Goal: Task Accomplishment & Management: Complete application form

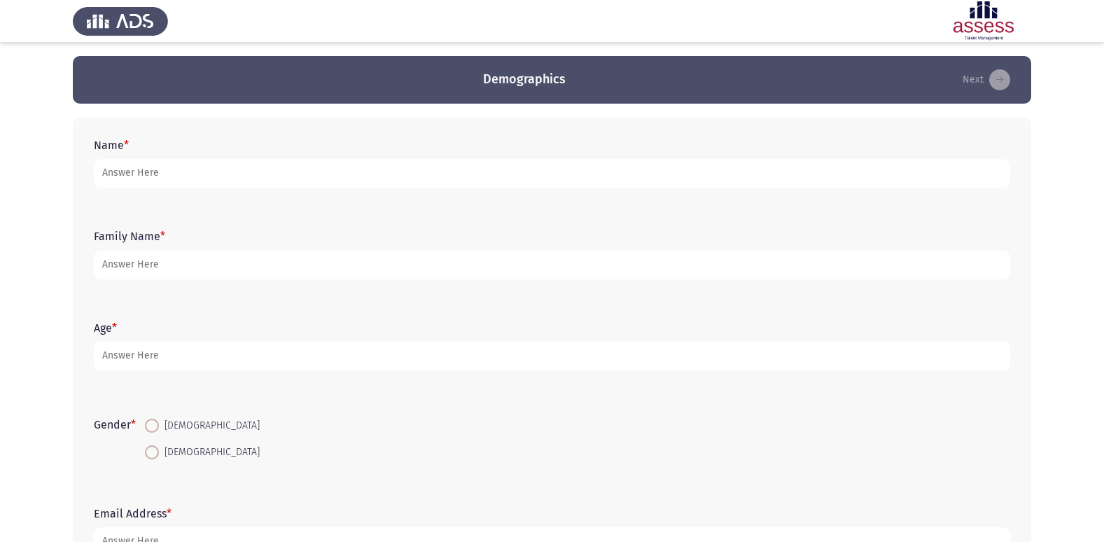
click at [503, 137] on div "Name *" at bounding box center [552, 163] width 930 height 63
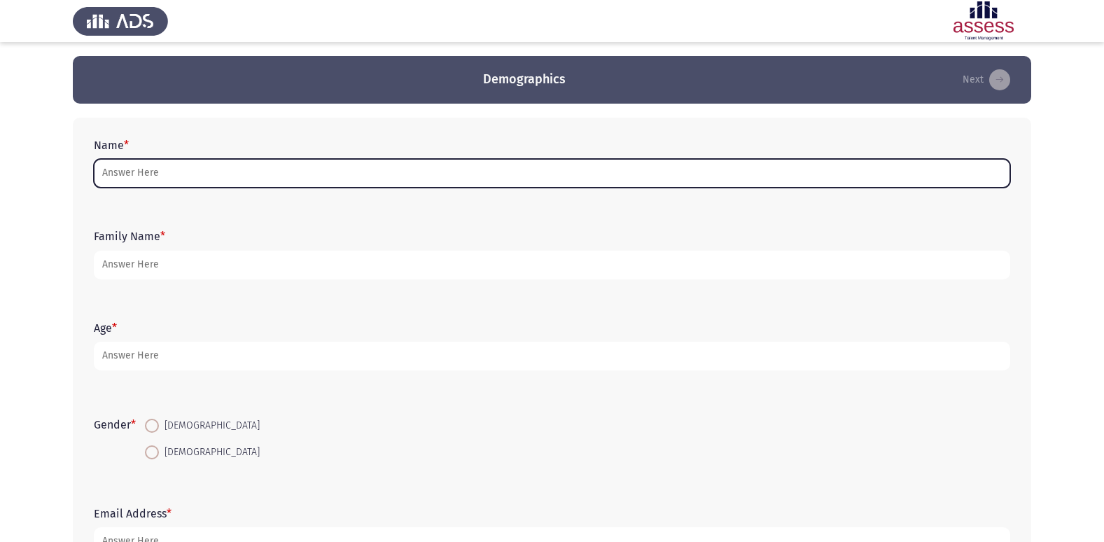
click at [497, 163] on input "Name *" at bounding box center [552, 173] width 916 height 29
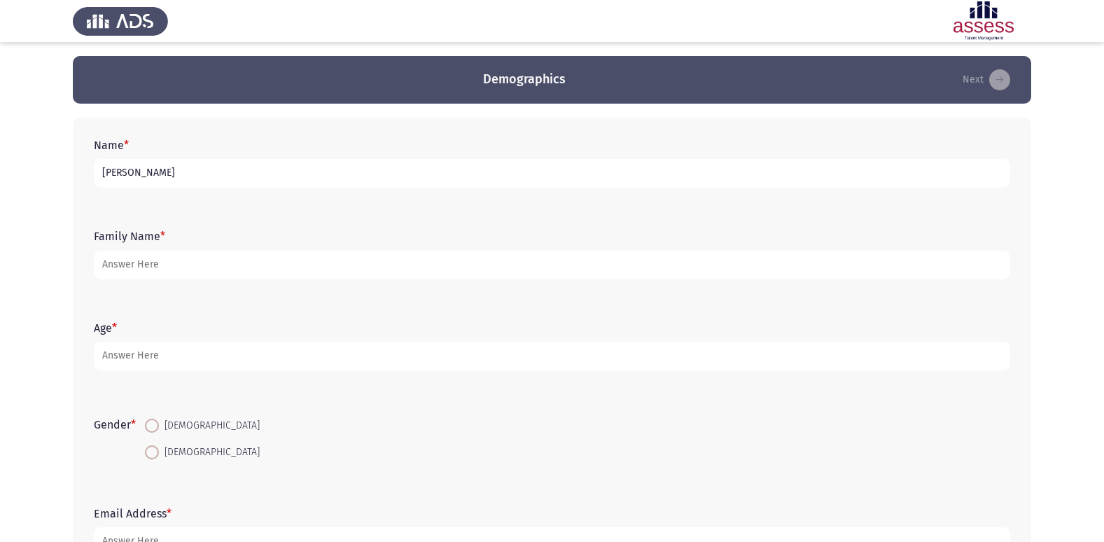
type input "[PERSON_NAME]"
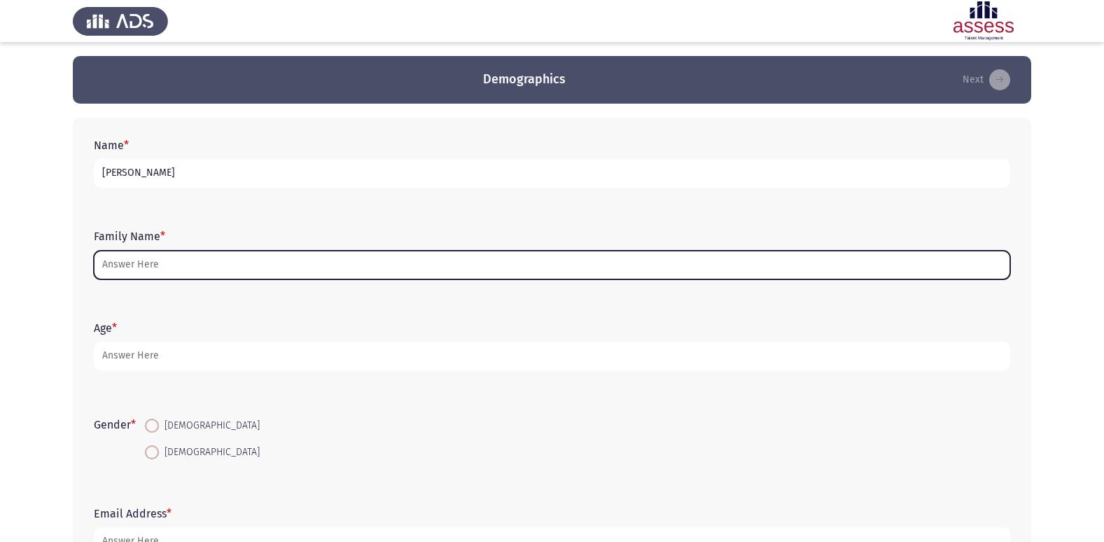
click at [677, 272] on input "Family Name *" at bounding box center [552, 265] width 916 height 29
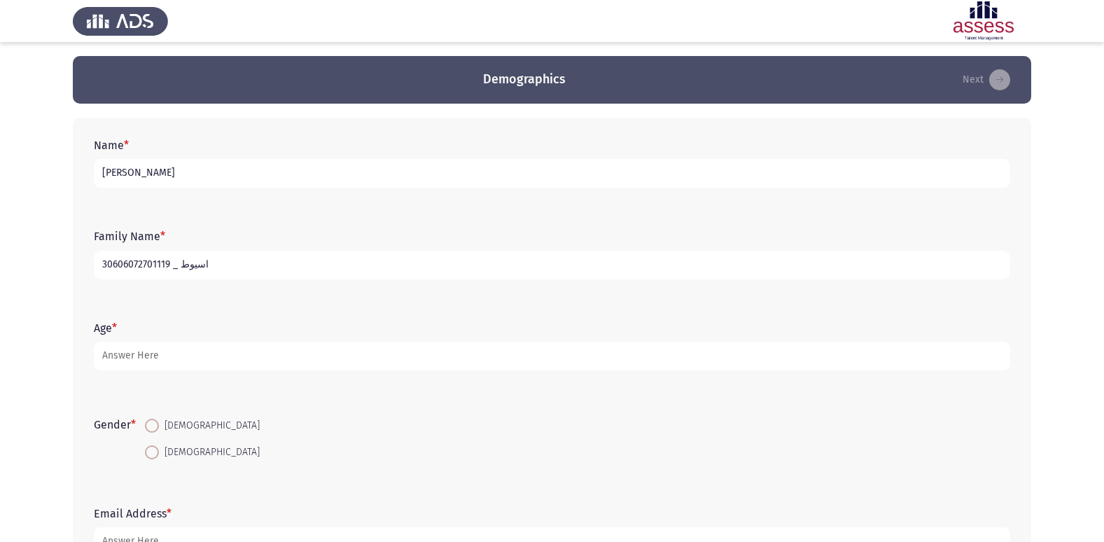
type input "30606072701119 _ اسيوط"
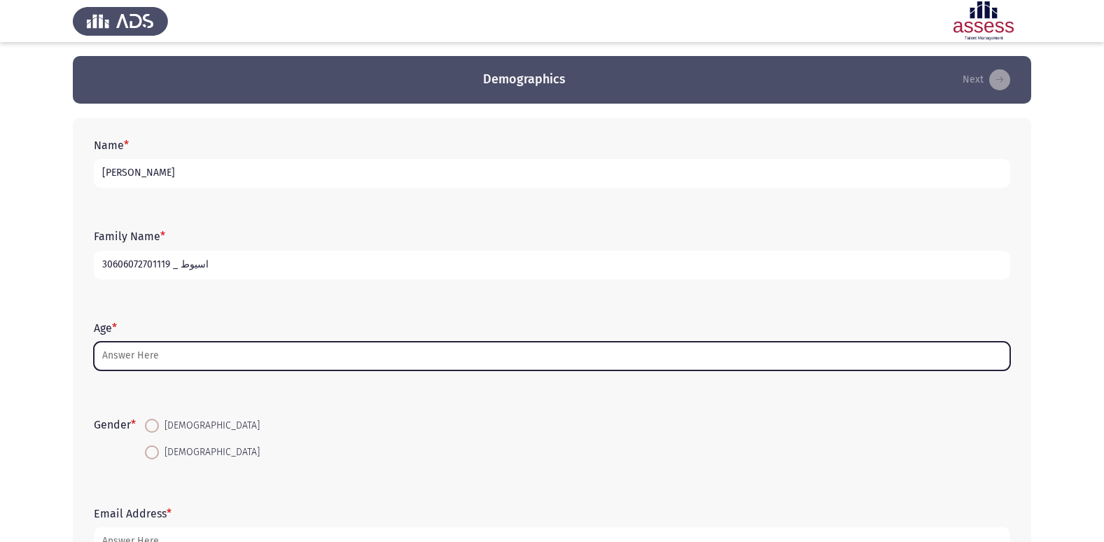
click at [232, 363] on input "Age *" at bounding box center [552, 356] width 916 height 29
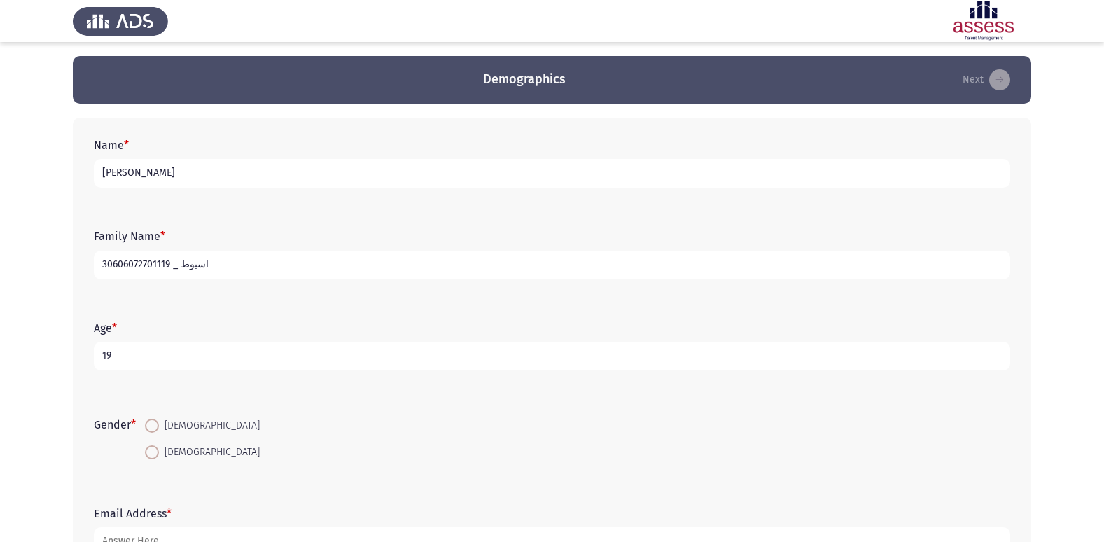
type input "19"
click at [158, 428] on span at bounding box center [152, 426] width 14 height 14
click at [158, 428] on input "[DEMOGRAPHIC_DATA]" at bounding box center [152, 426] width 14 height 14
radio input "true"
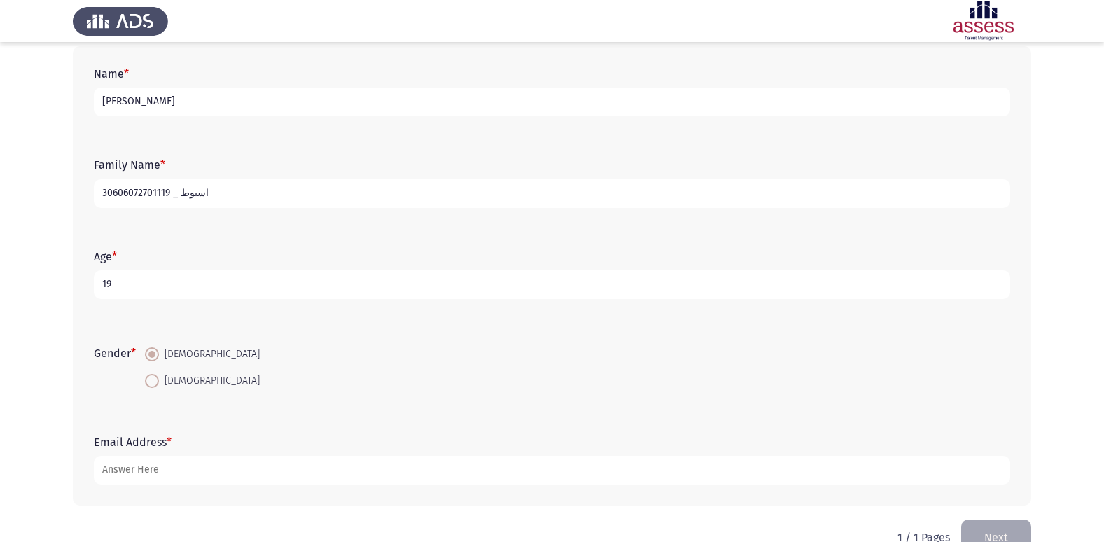
scroll to position [105, 0]
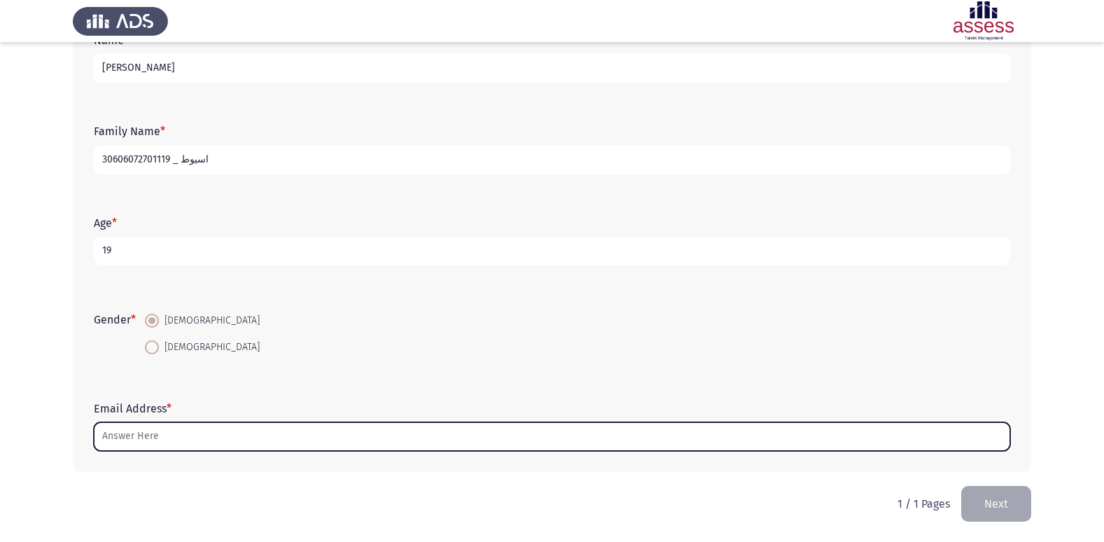
click at [183, 445] on input "Email Address *" at bounding box center [552, 436] width 916 height 29
type input "س"
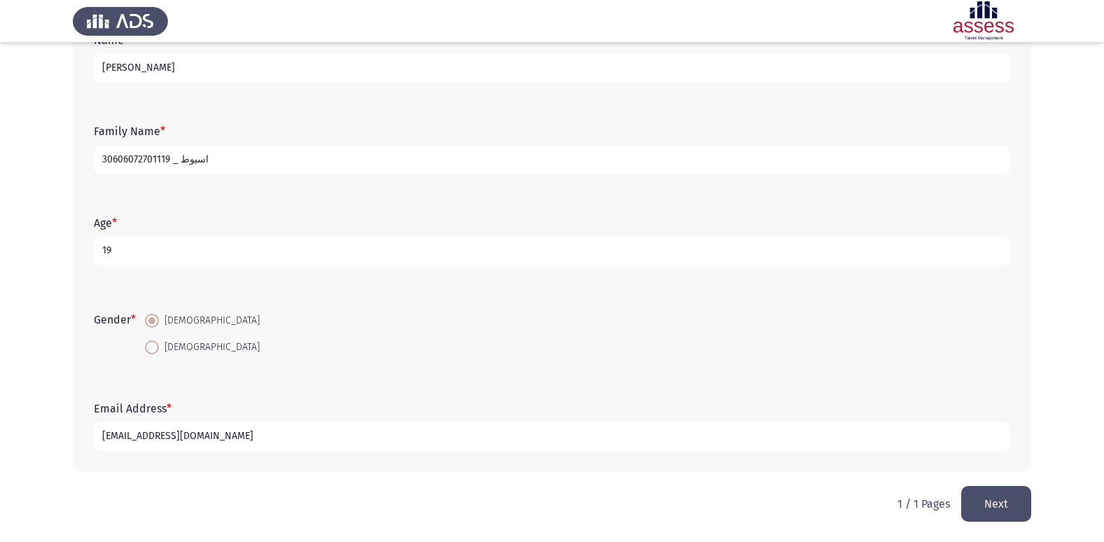
type input "[EMAIL_ADDRESS][DOMAIN_NAME]"
click at [1005, 497] on button "Next" at bounding box center [996, 504] width 70 height 36
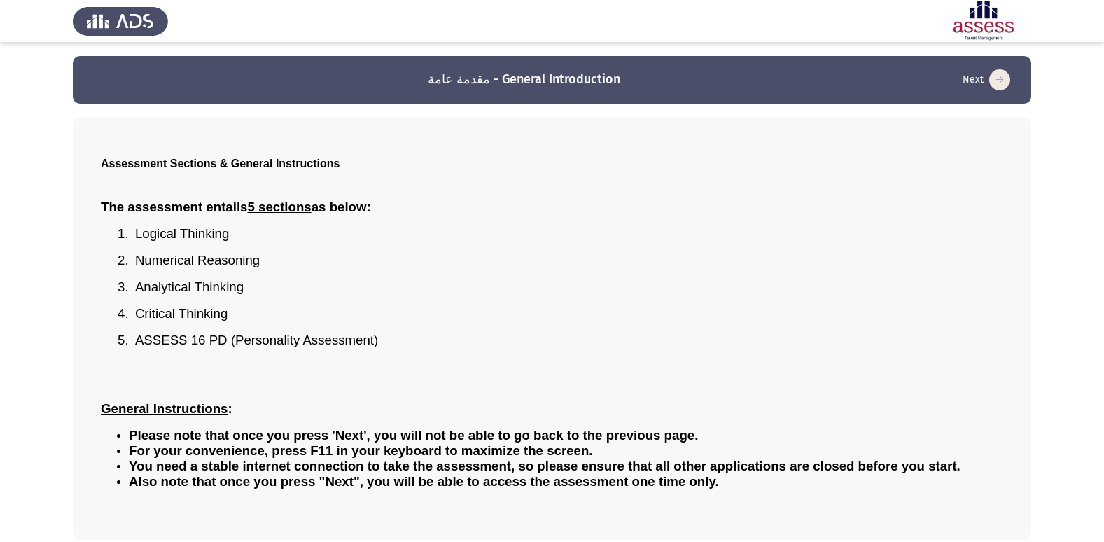
scroll to position [62, 0]
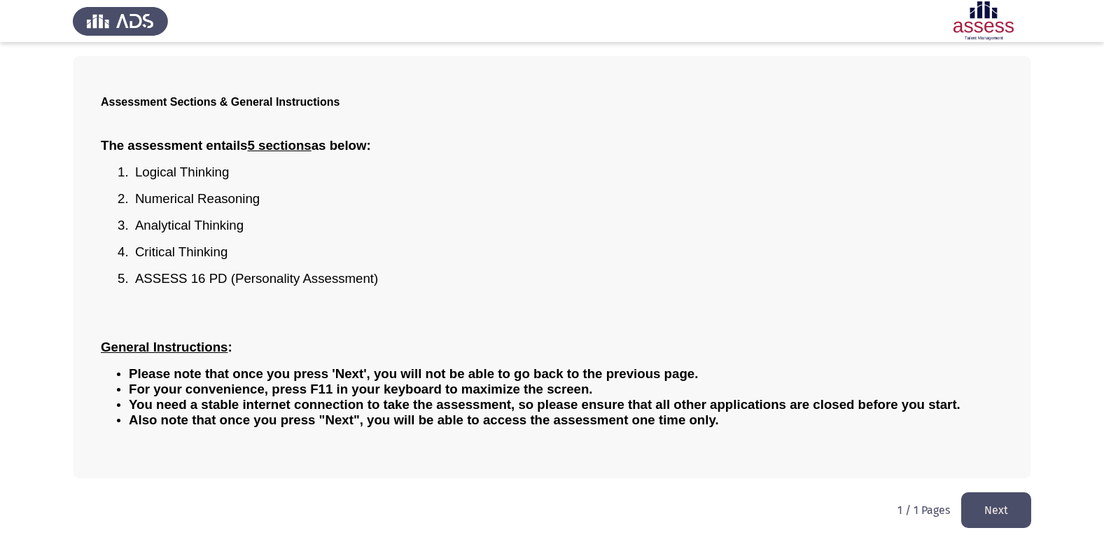
click at [979, 514] on button "Next" at bounding box center [996, 510] width 70 height 36
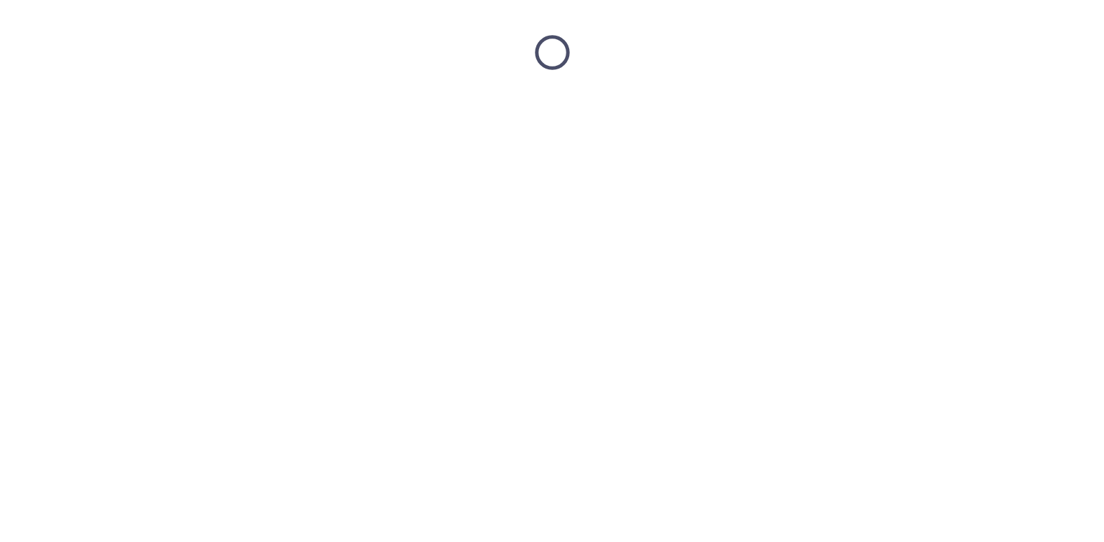
scroll to position [0, 0]
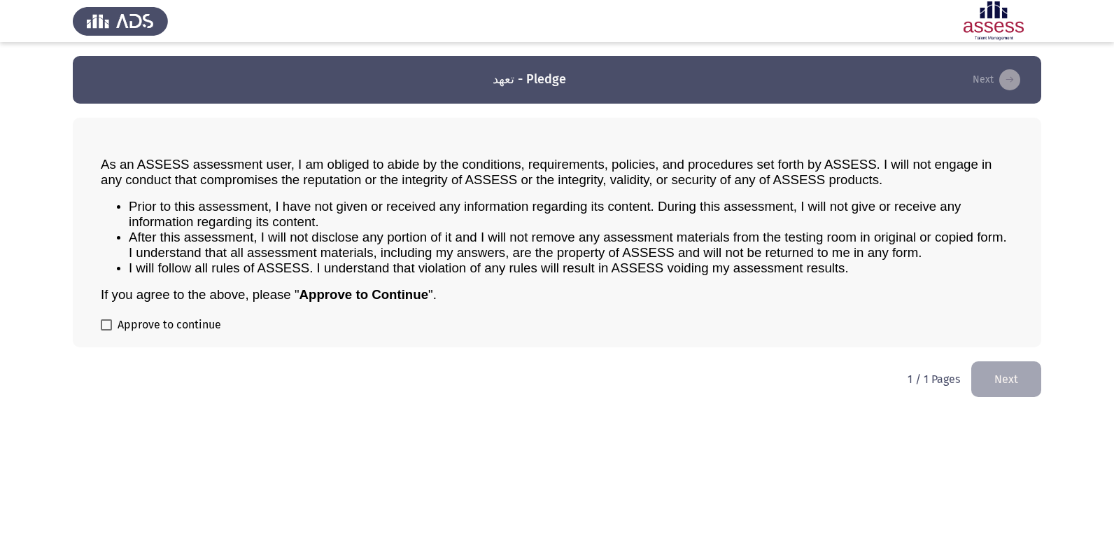
click at [111, 330] on span at bounding box center [106, 324] width 11 height 11
click at [106, 330] on input "Approve to continue" at bounding box center [106, 330] width 1 height 1
checkbox input "true"
click at [997, 376] on button "Next" at bounding box center [1007, 379] width 70 height 36
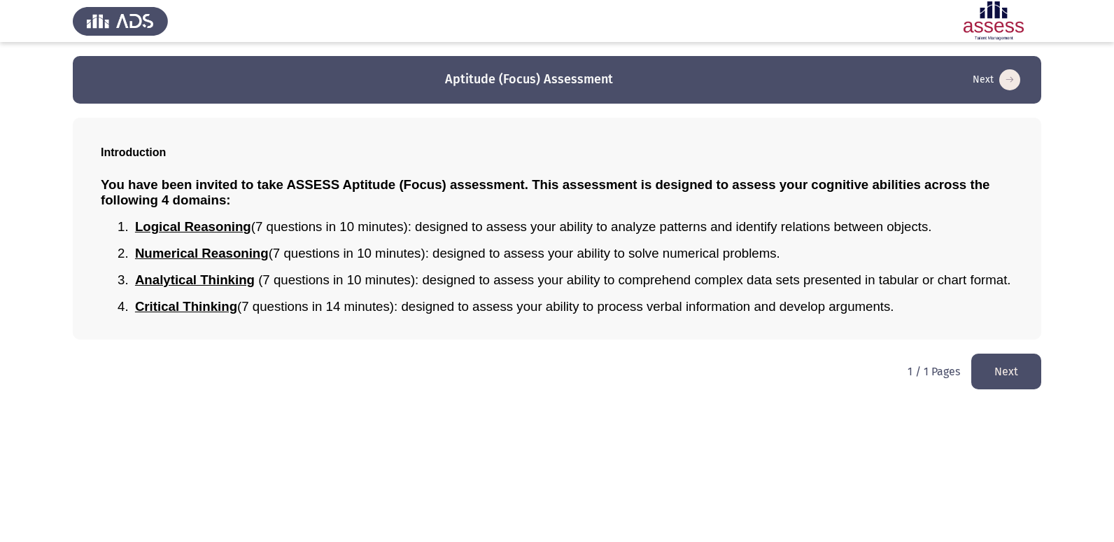
click at [1016, 377] on button "Next" at bounding box center [1007, 372] width 70 height 36
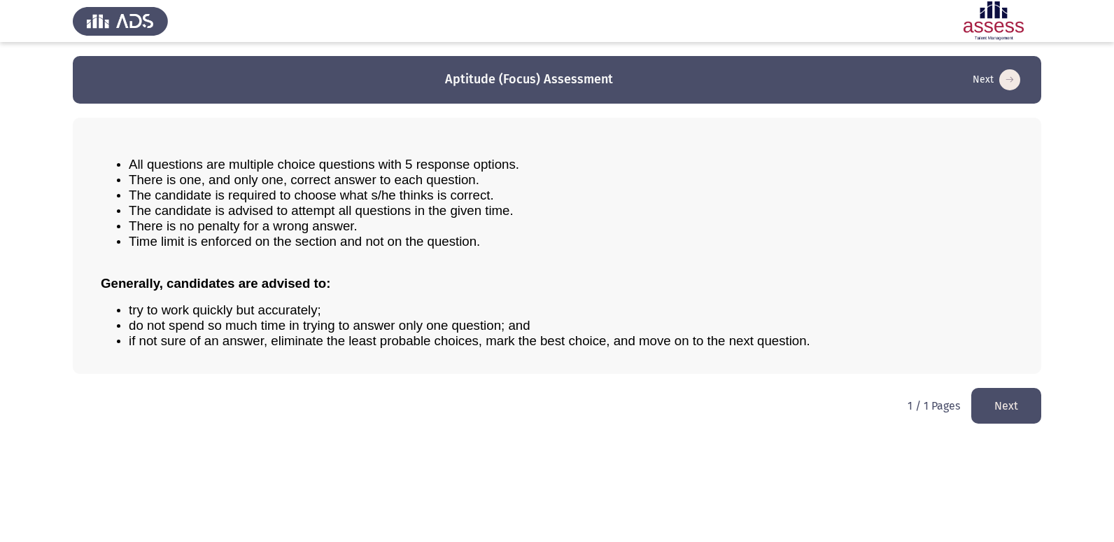
click at [1010, 407] on button "Next" at bounding box center [1007, 406] width 70 height 36
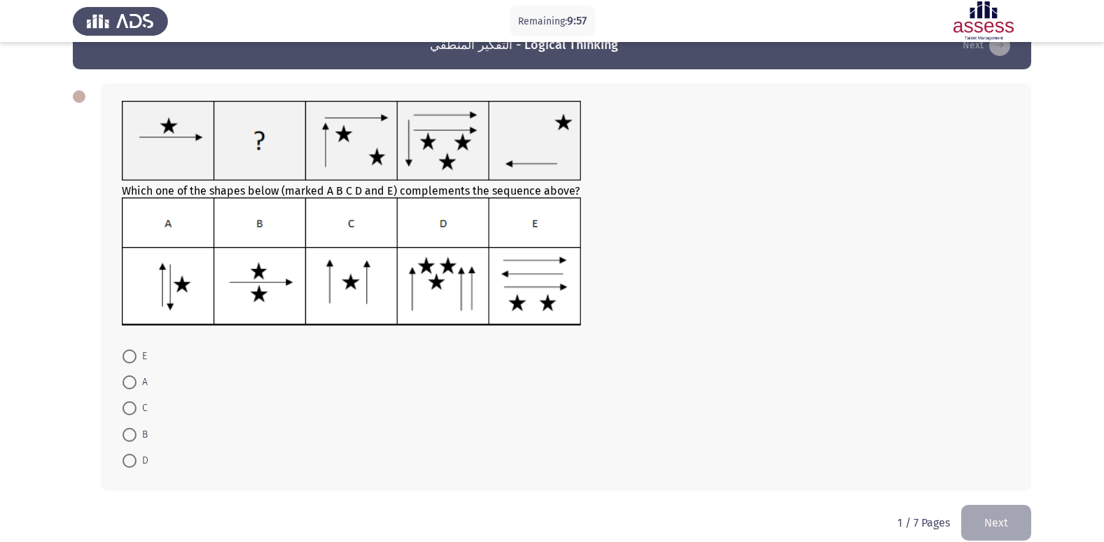
scroll to position [53, 0]
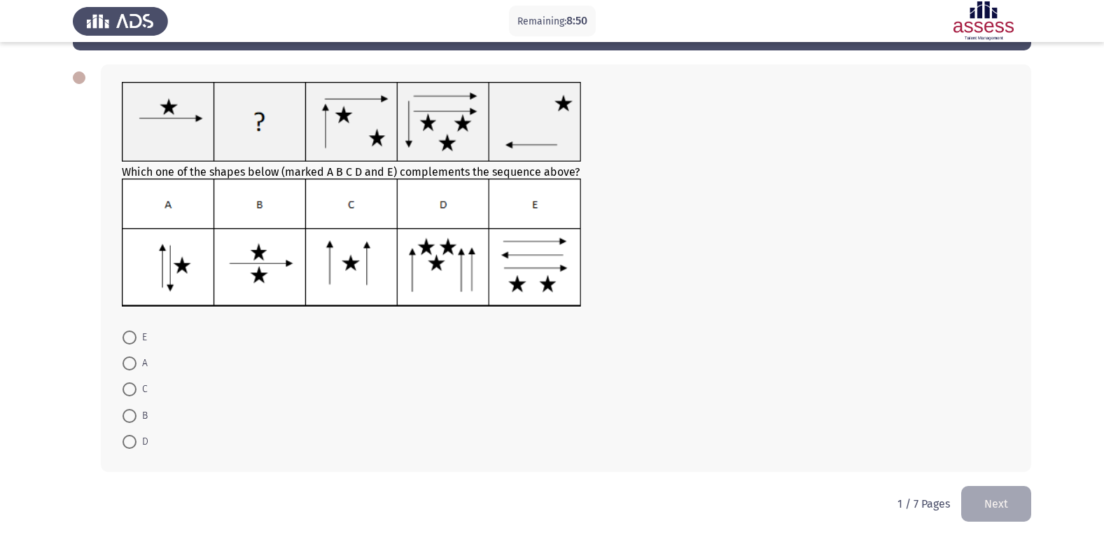
click at [133, 389] on span at bounding box center [130, 389] width 14 height 14
click at [133, 389] on input "C" at bounding box center [130, 389] width 14 height 14
radio input "true"
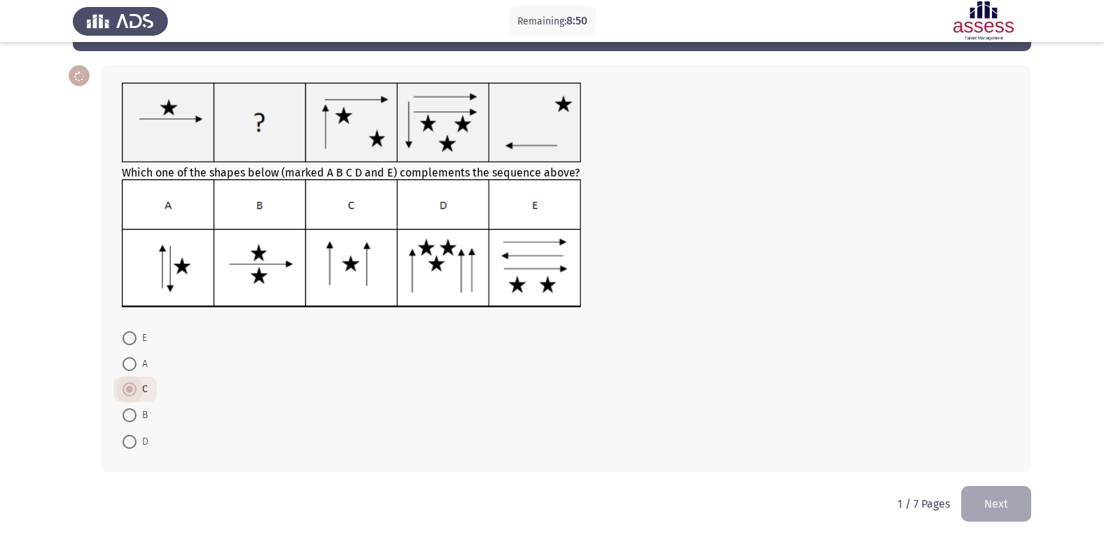
scroll to position [53, 0]
click at [989, 503] on button "Next" at bounding box center [996, 504] width 70 height 36
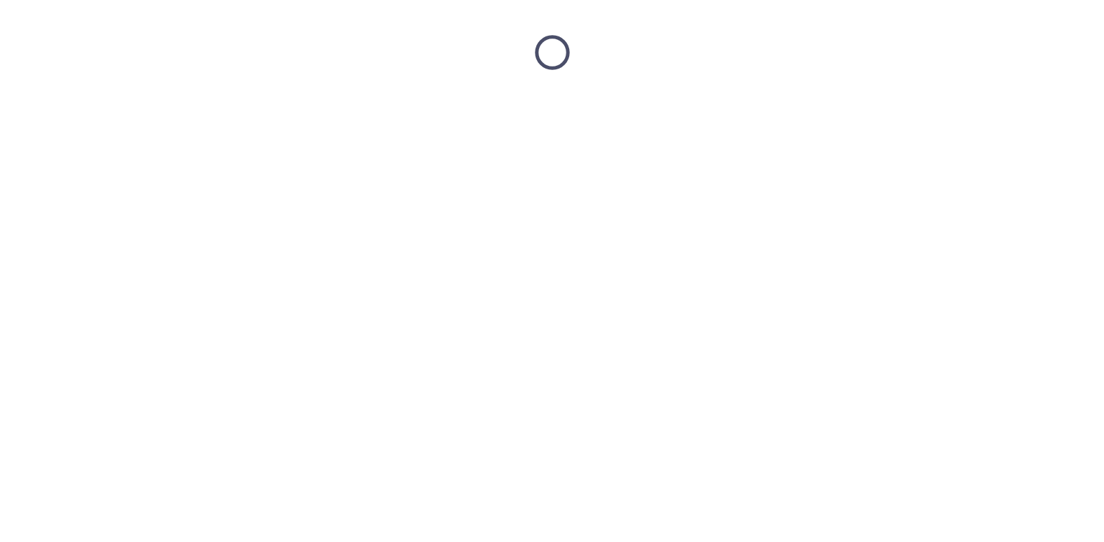
scroll to position [0, 0]
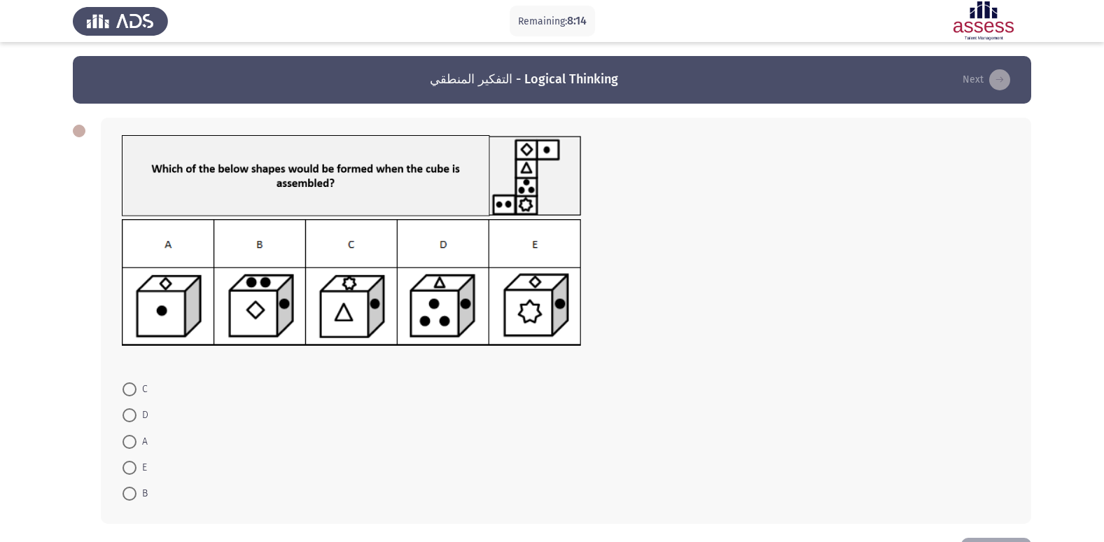
click at [132, 418] on span at bounding box center [130, 415] width 14 height 14
click at [132, 418] on input "D" at bounding box center [130, 415] width 14 height 14
radio input "true"
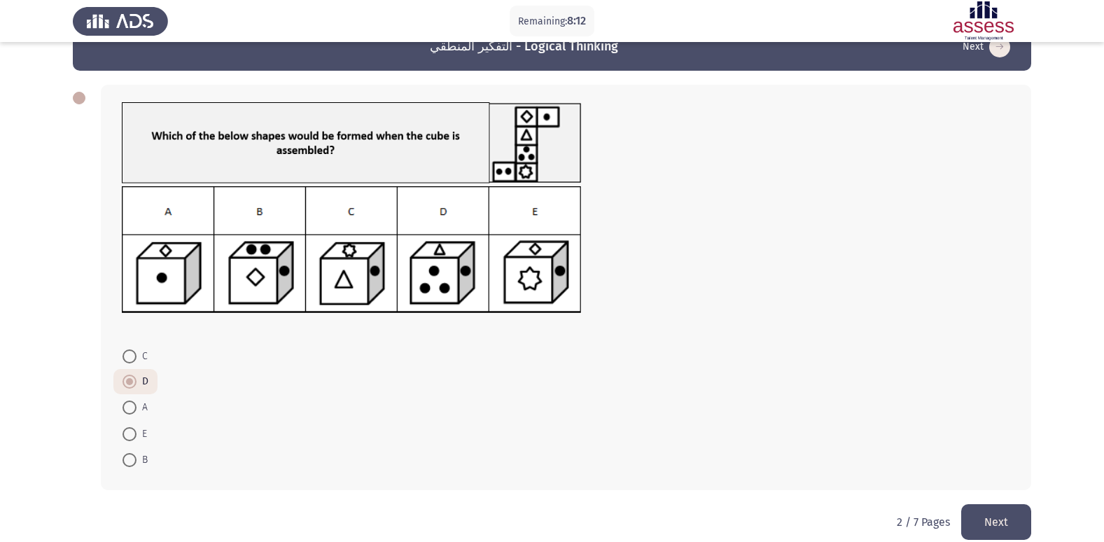
scroll to position [51, 0]
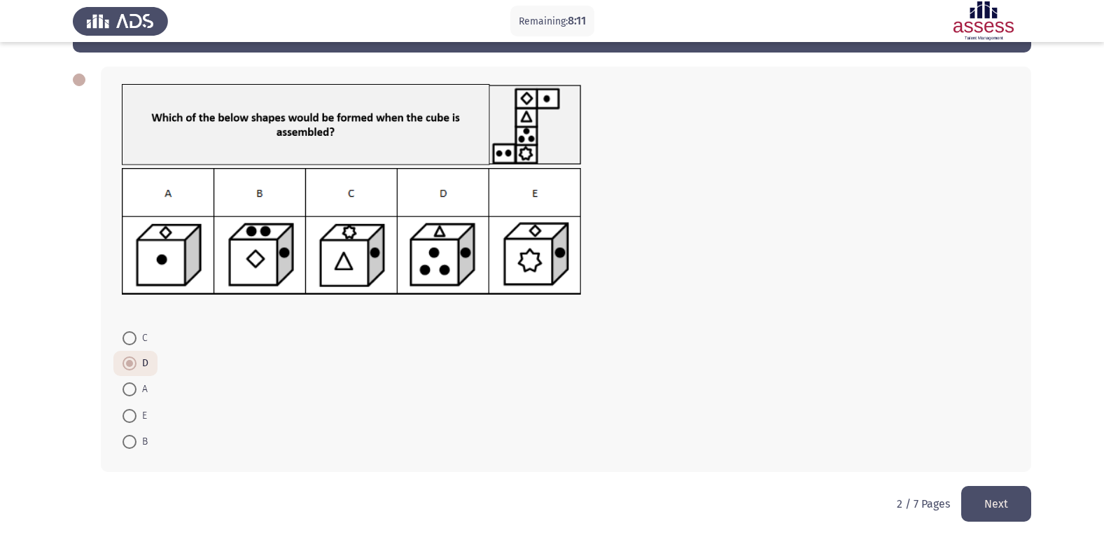
click at [992, 496] on button "Next" at bounding box center [996, 504] width 70 height 36
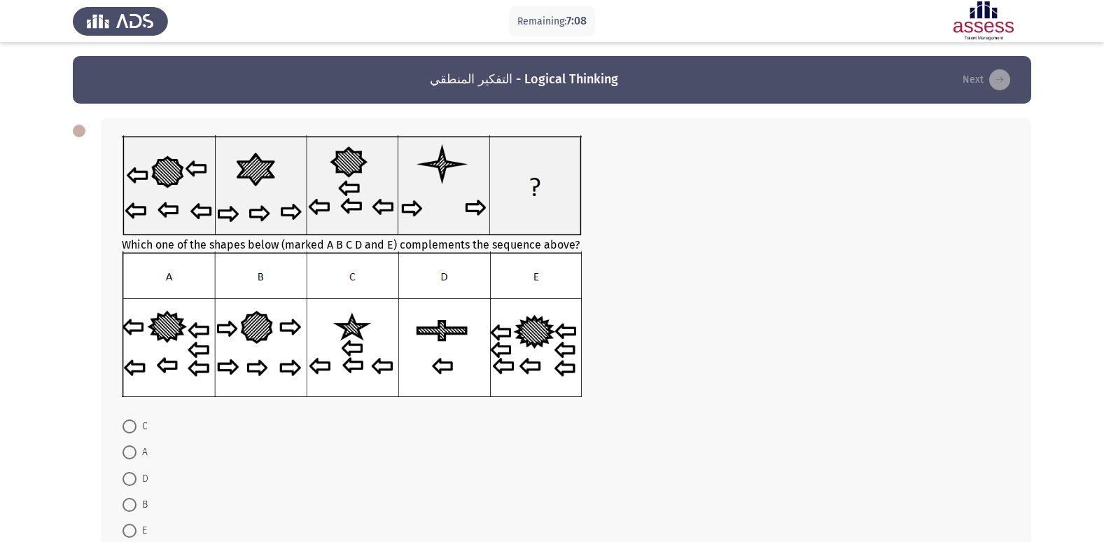
click at [133, 432] on span at bounding box center [130, 426] width 14 height 14
click at [133, 432] on input "C" at bounding box center [130, 426] width 14 height 14
radio input "true"
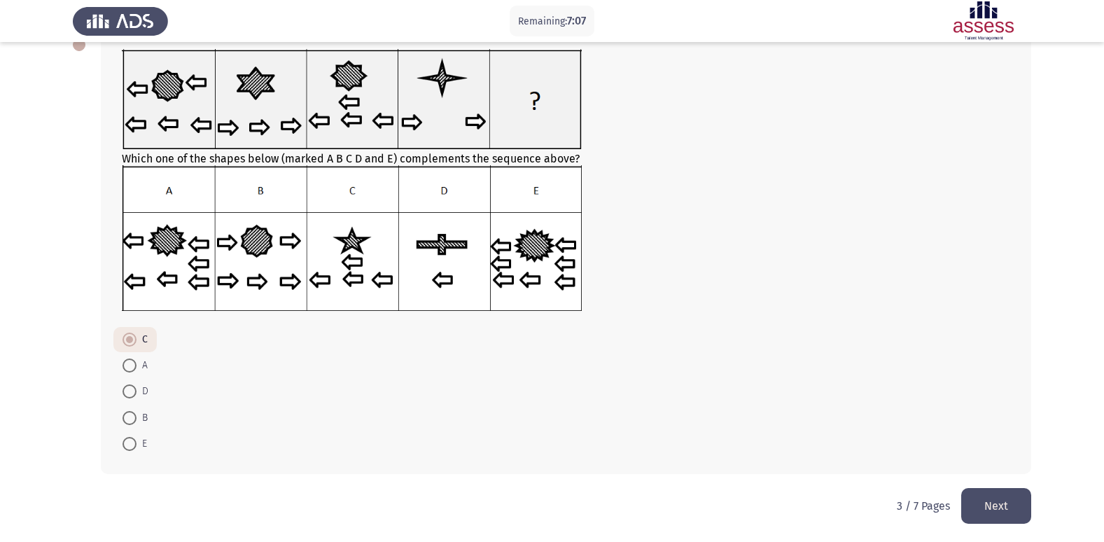
scroll to position [88, 0]
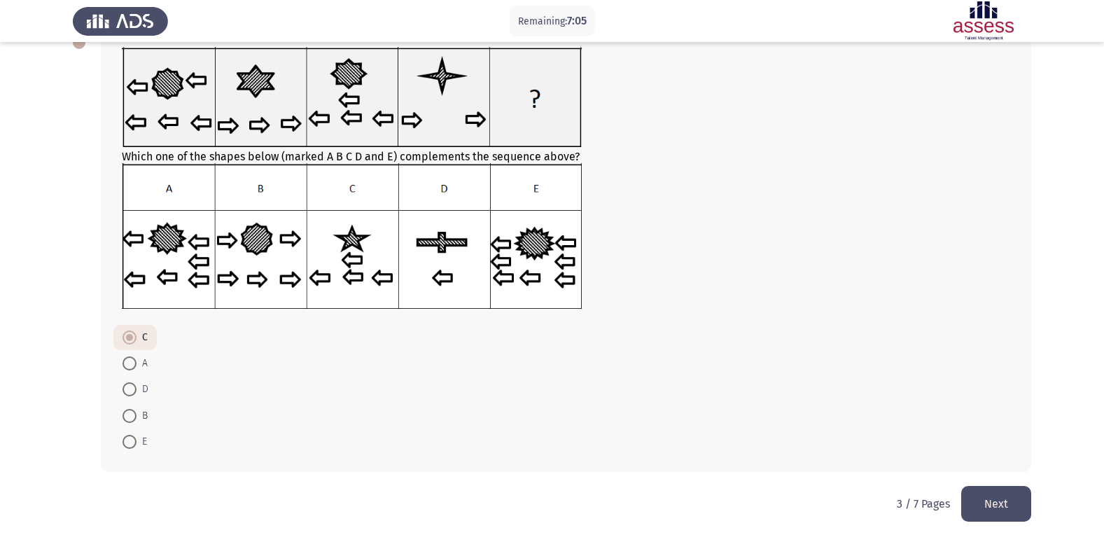
click at [1004, 505] on button "Next" at bounding box center [996, 504] width 70 height 36
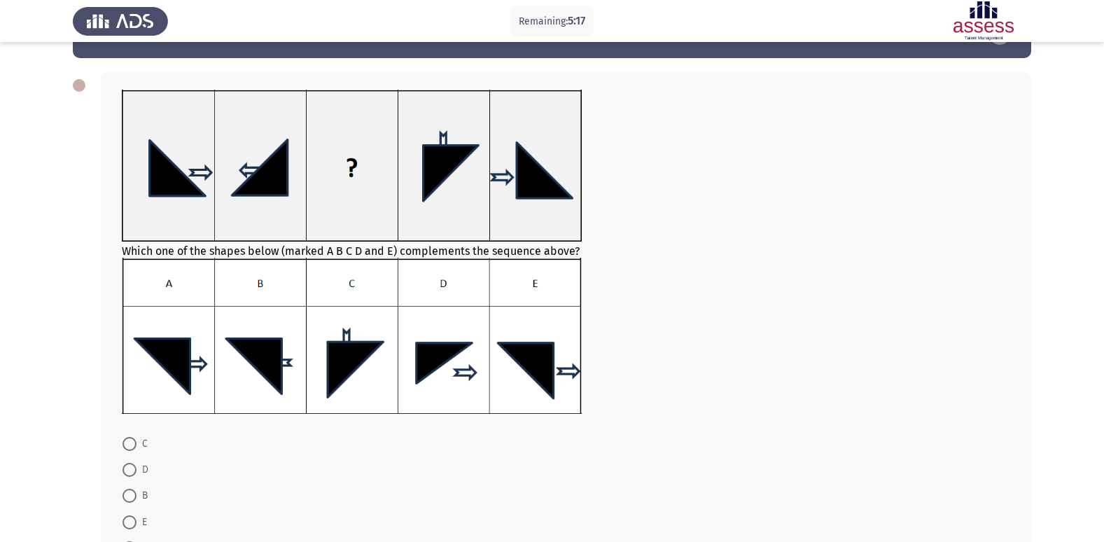
scroll to position [70, 0]
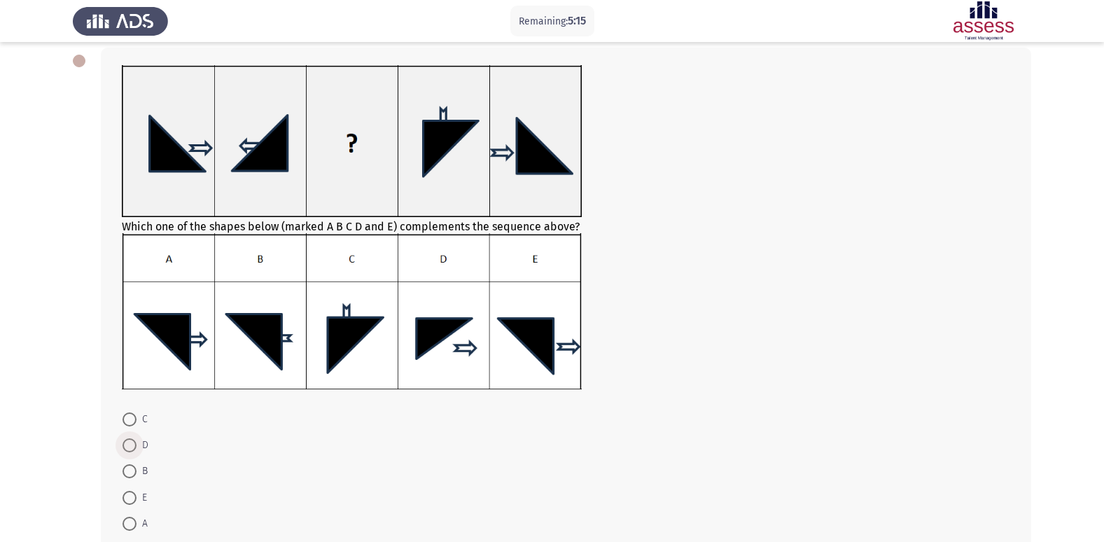
click at [127, 445] on span at bounding box center [130, 445] width 14 height 14
click at [127, 445] on input "D" at bounding box center [130, 445] width 14 height 14
radio input "true"
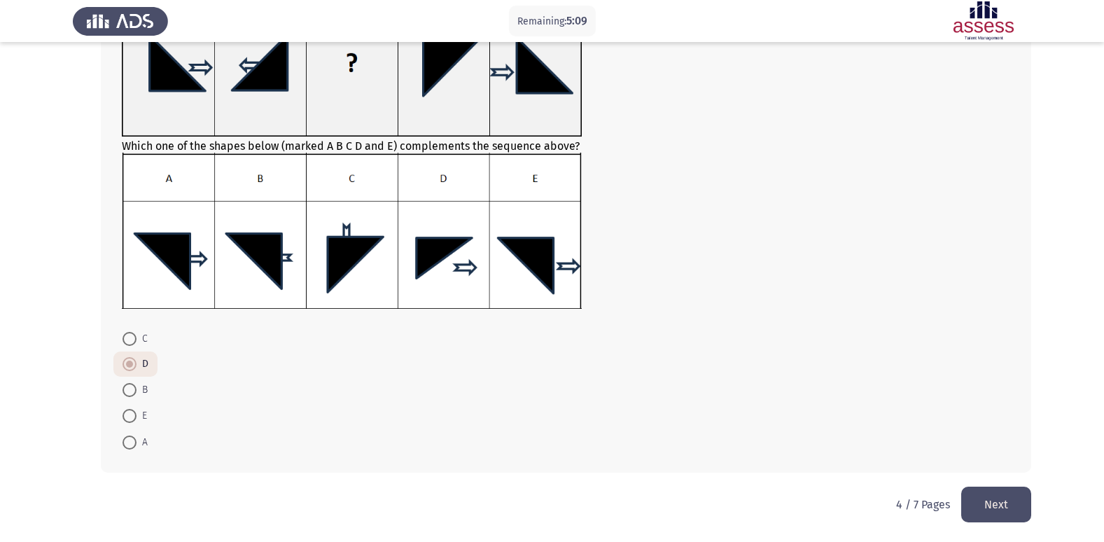
scroll to position [151, 0]
click at [1018, 501] on button "Next" at bounding box center [996, 504] width 70 height 36
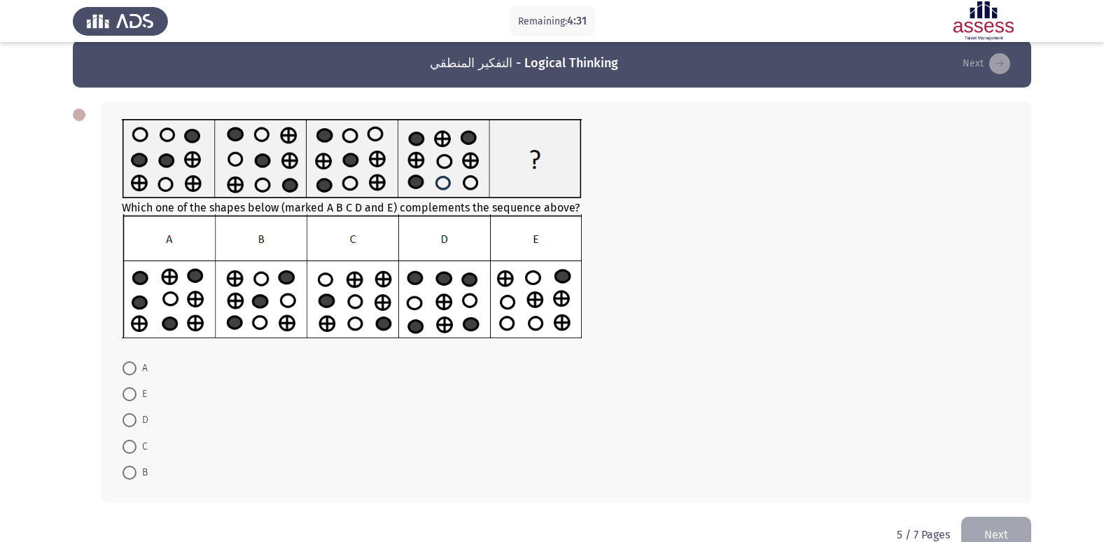
scroll to position [0, 0]
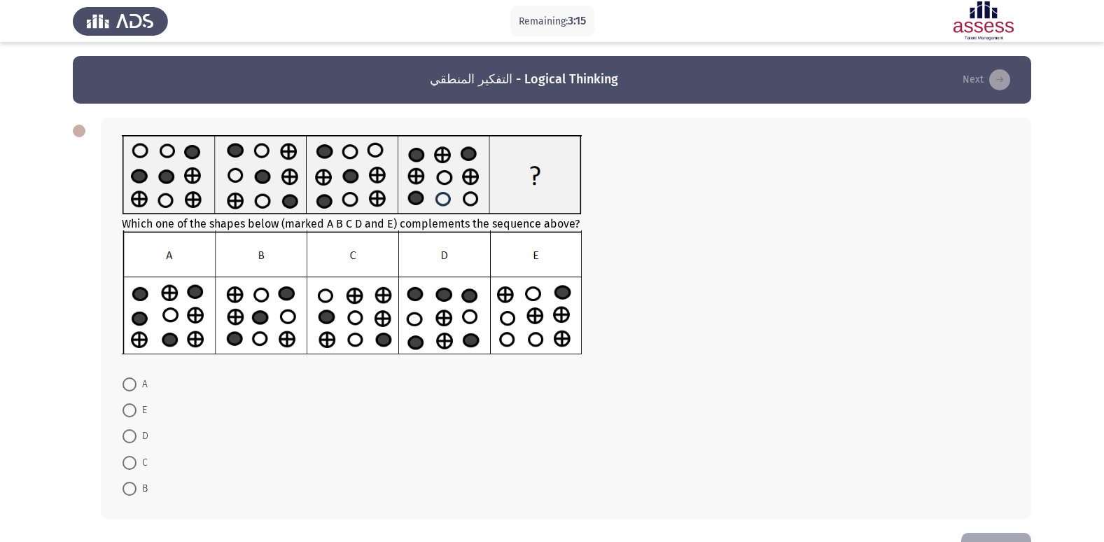
click at [134, 489] on span at bounding box center [130, 489] width 14 height 14
click at [134, 489] on input "B" at bounding box center [130, 489] width 14 height 14
radio input "true"
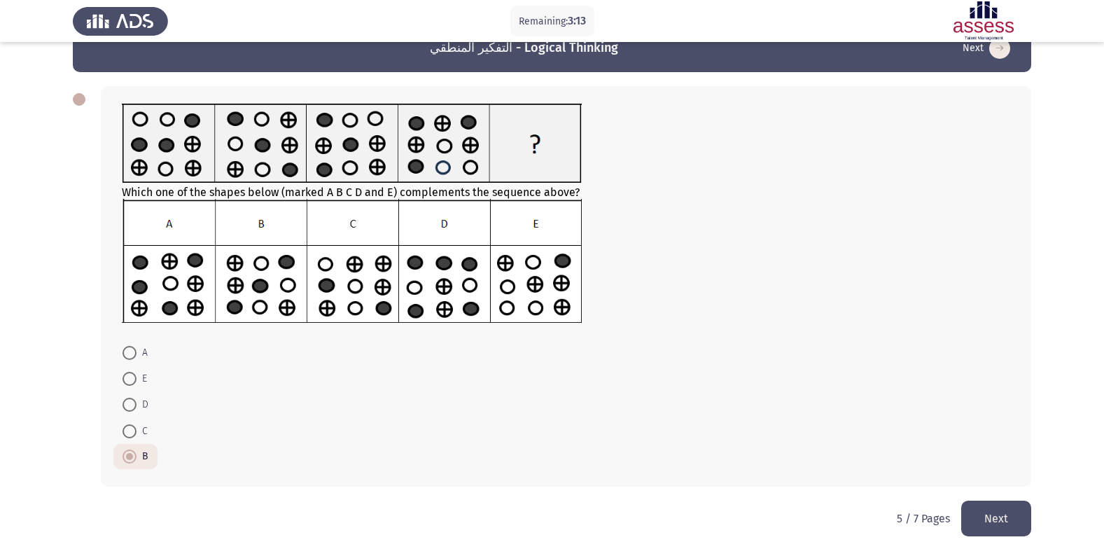
scroll to position [46, 0]
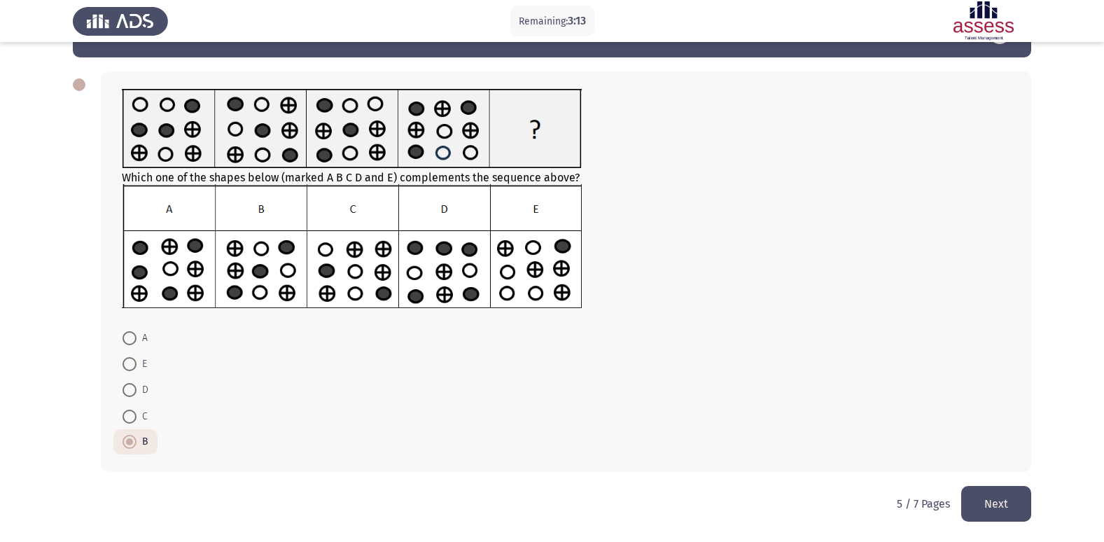
click at [1007, 506] on button "Next" at bounding box center [996, 504] width 70 height 36
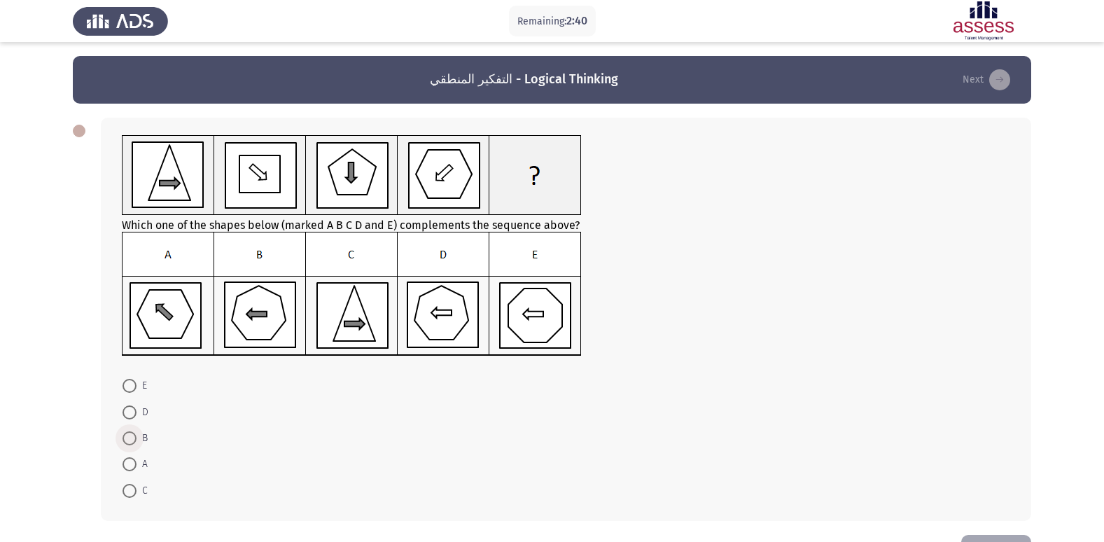
click at [128, 445] on span at bounding box center [130, 438] width 14 height 14
click at [128, 445] on input "B" at bounding box center [130, 438] width 14 height 14
radio input "true"
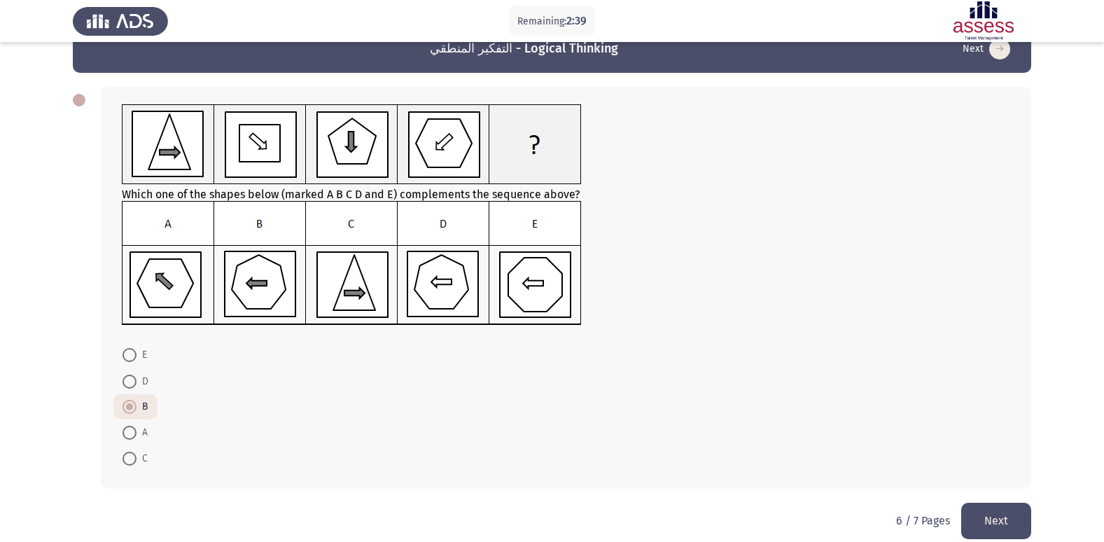
scroll to position [48, 0]
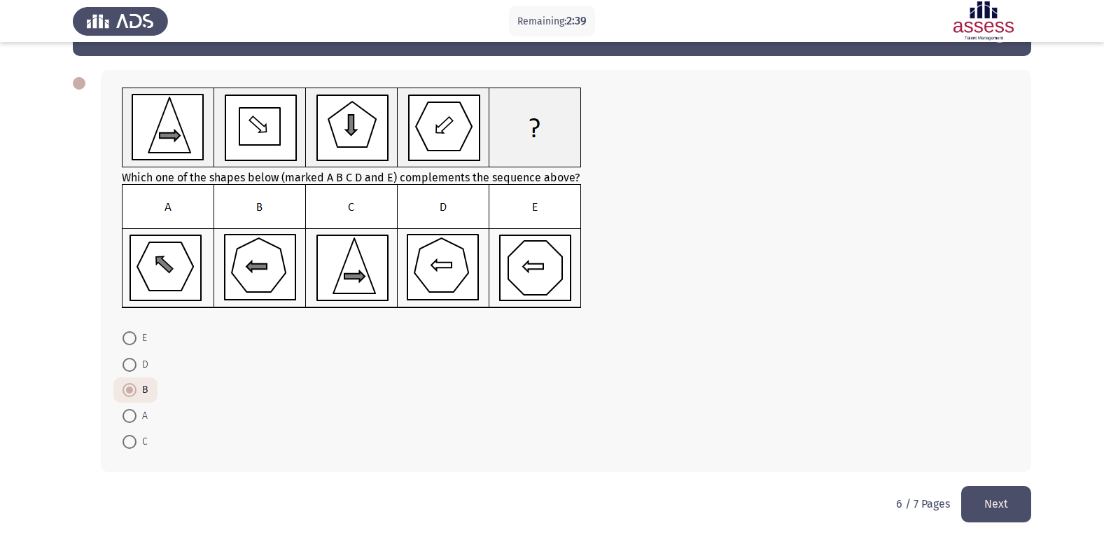
click at [986, 494] on button "Next" at bounding box center [996, 504] width 70 height 36
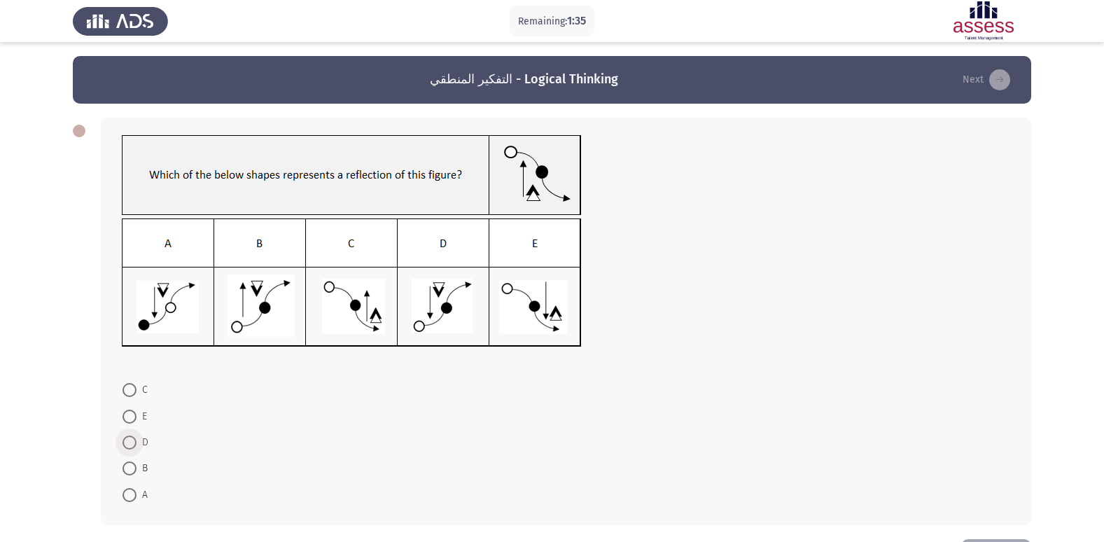
click at [132, 443] on span at bounding box center [130, 442] width 14 height 14
click at [132, 443] on input "D" at bounding box center [130, 442] width 14 height 14
radio input "true"
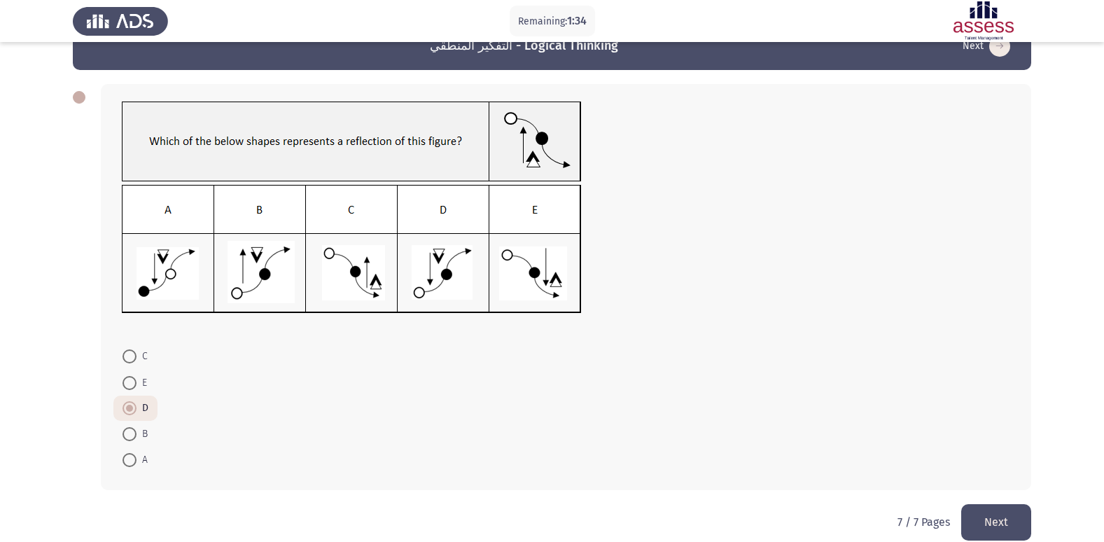
scroll to position [52, 0]
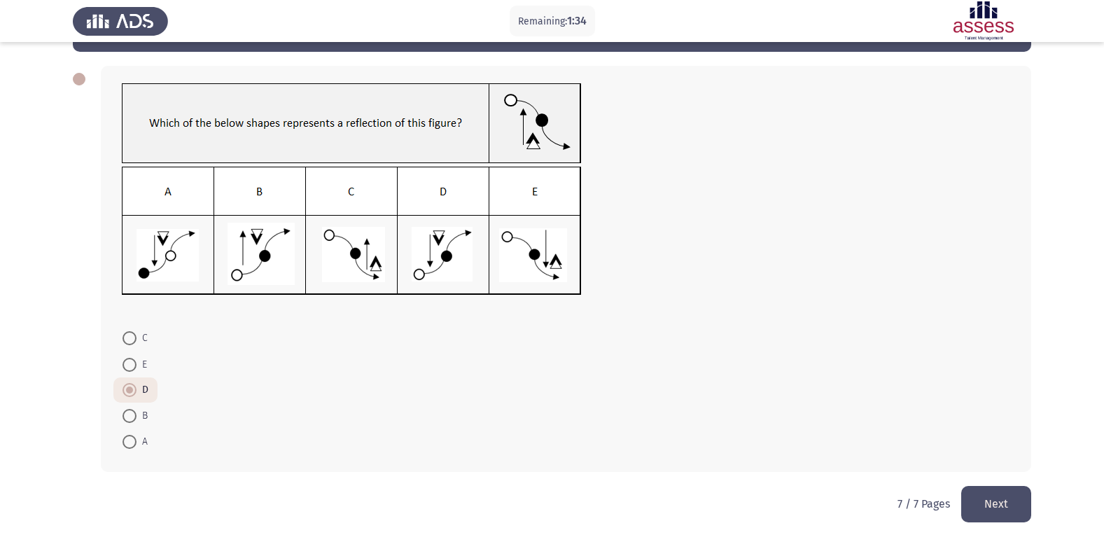
click at [986, 499] on button "Next" at bounding box center [996, 504] width 70 height 36
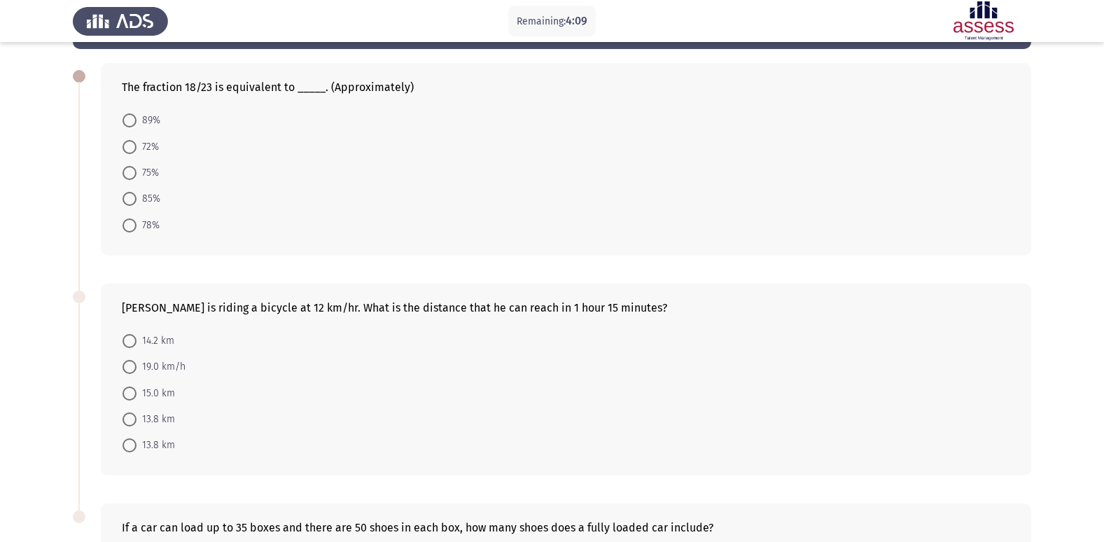
scroll to position [0, 0]
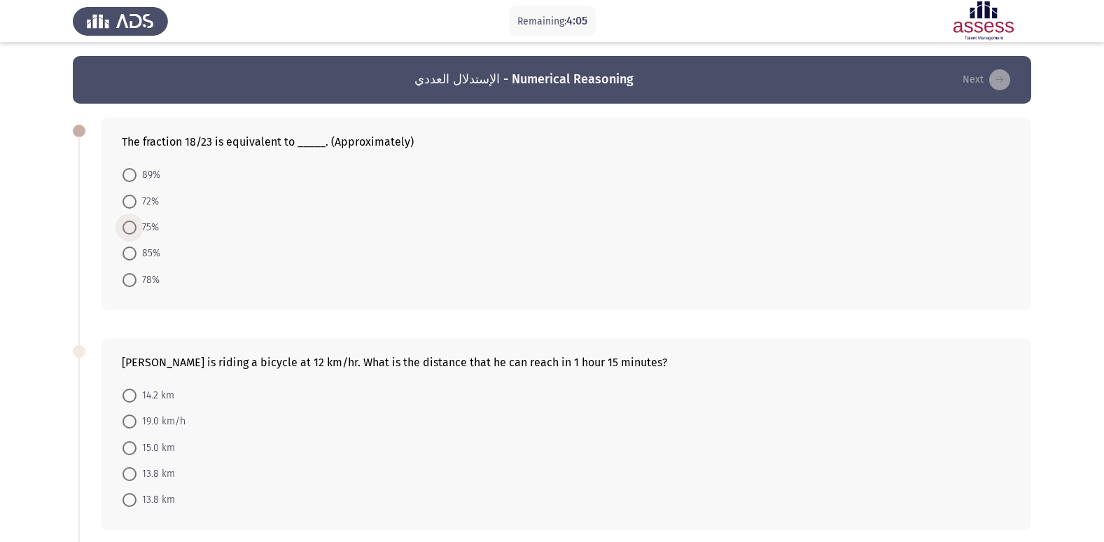
click at [125, 234] on span at bounding box center [130, 228] width 14 height 14
click at [125, 234] on input "75%" at bounding box center [130, 228] width 14 height 14
radio input "true"
click at [138, 276] on span "78%" at bounding box center [148, 278] width 23 height 17
click at [137, 276] on input "78%" at bounding box center [130, 279] width 14 height 14
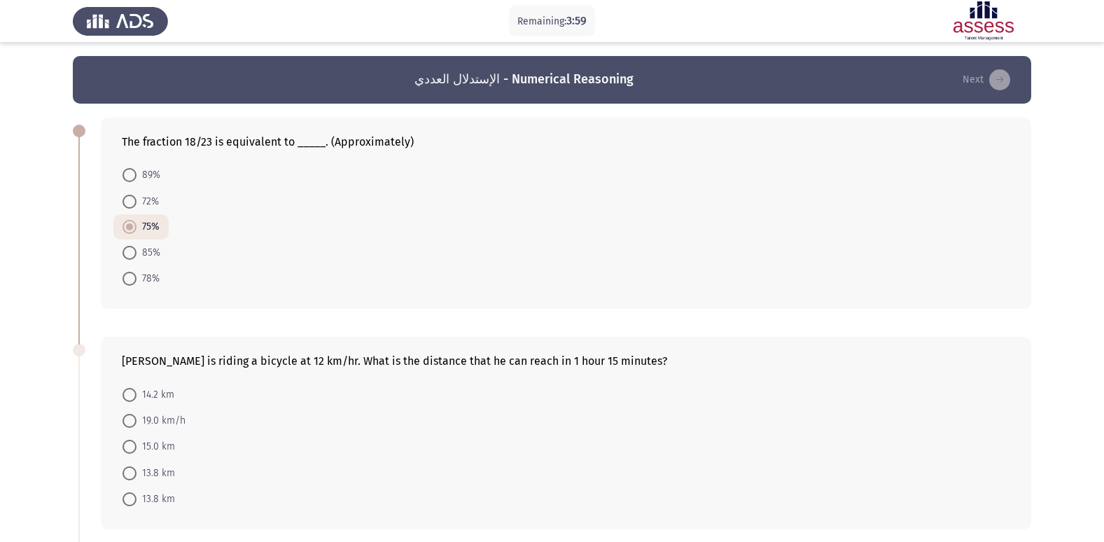
radio input "true"
click at [133, 255] on span at bounding box center [130, 253] width 14 height 14
click at [133, 255] on input "85%" at bounding box center [130, 253] width 14 height 14
radio input "true"
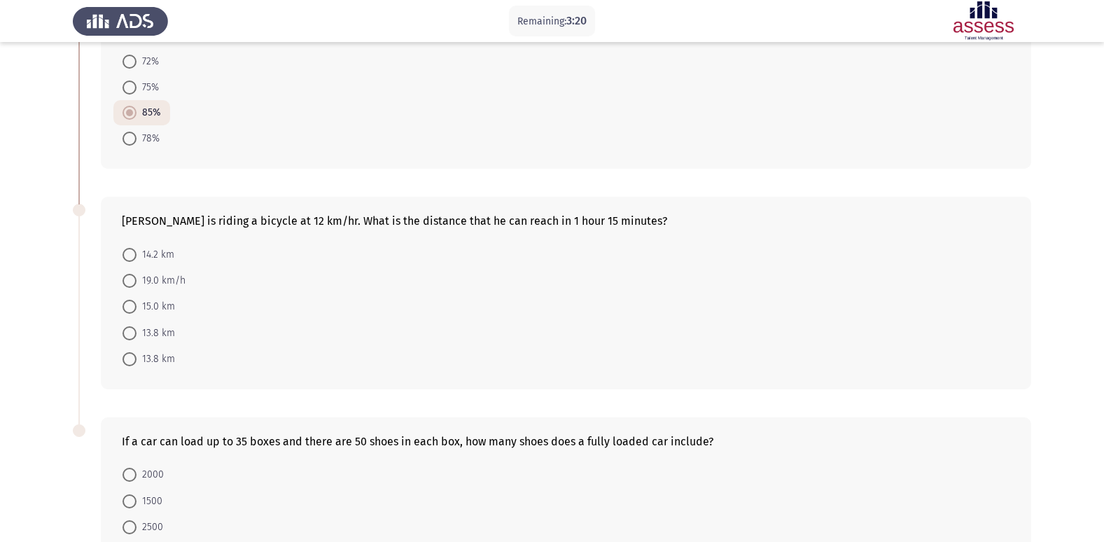
scroll to position [210, 0]
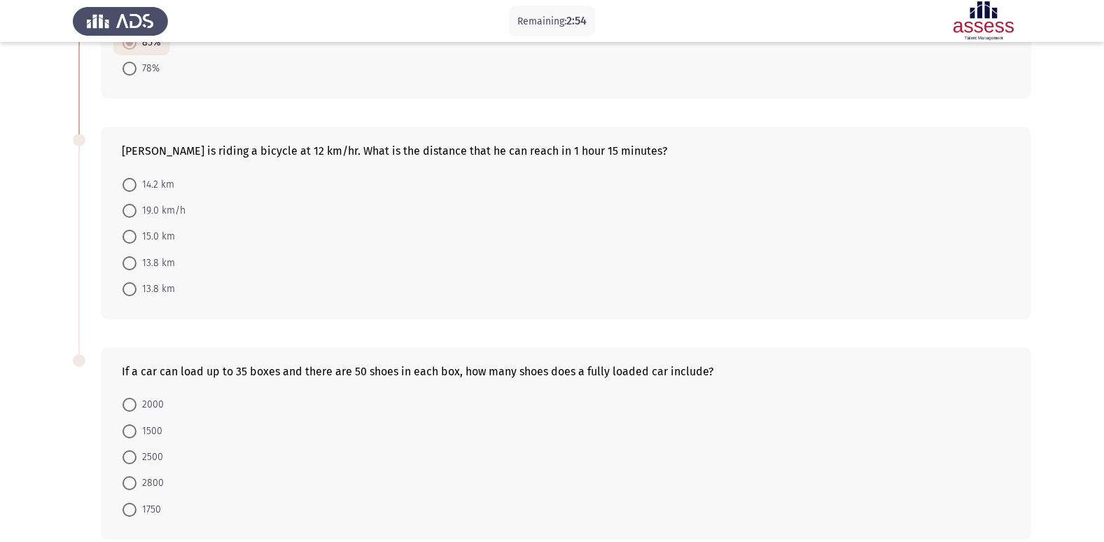
click at [125, 232] on span at bounding box center [130, 237] width 14 height 14
click at [125, 232] on input "15.0 km" at bounding box center [130, 237] width 14 height 14
radio input "true"
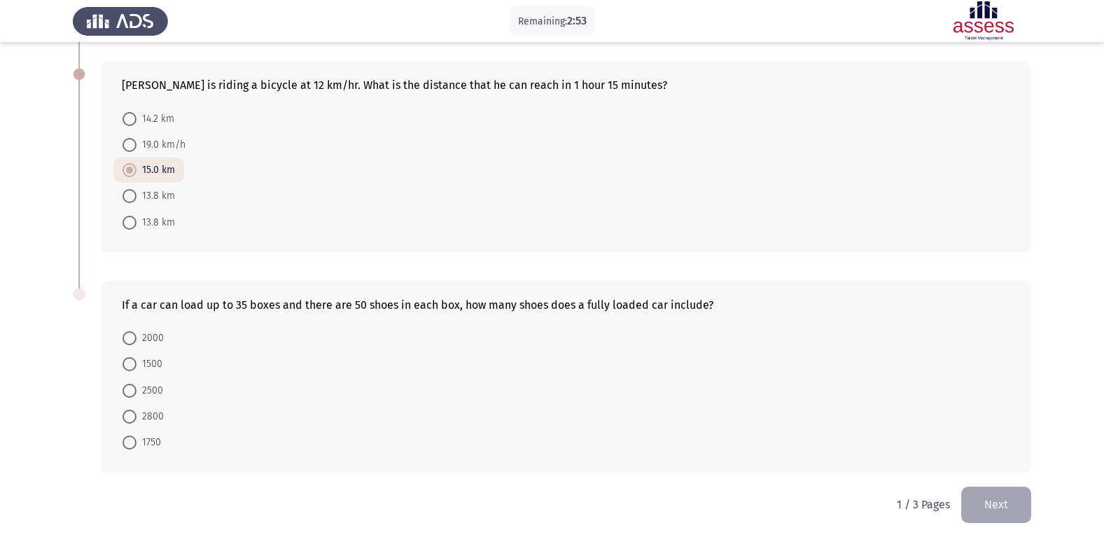
scroll to position [277, 0]
click at [138, 439] on span "1750" at bounding box center [149, 441] width 25 height 17
click at [137, 439] on input "1750" at bounding box center [130, 442] width 14 height 14
radio input "true"
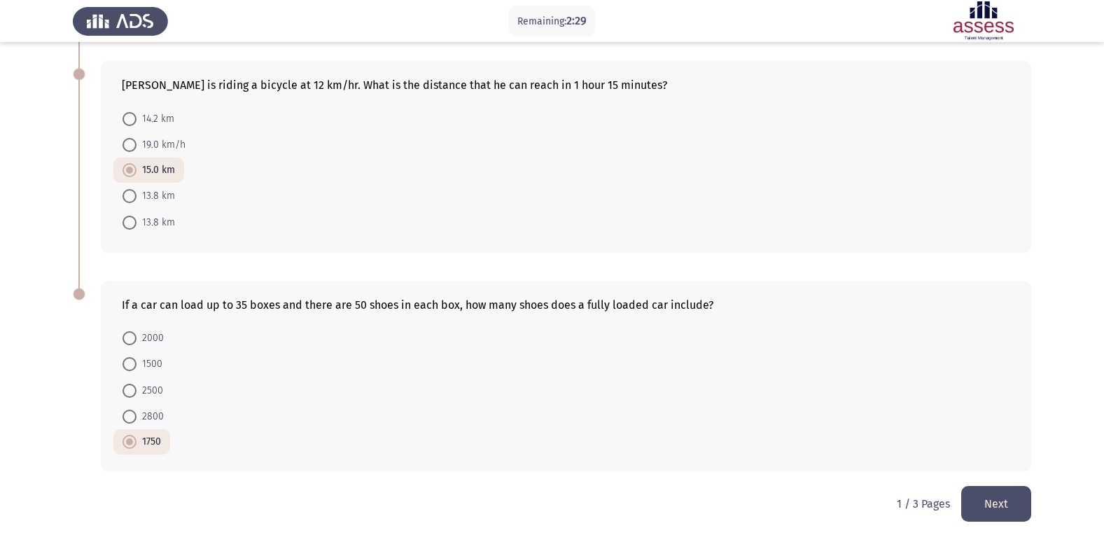
click at [1020, 497] on button "Next" at bounding box center [996, 504] width 70 height 36
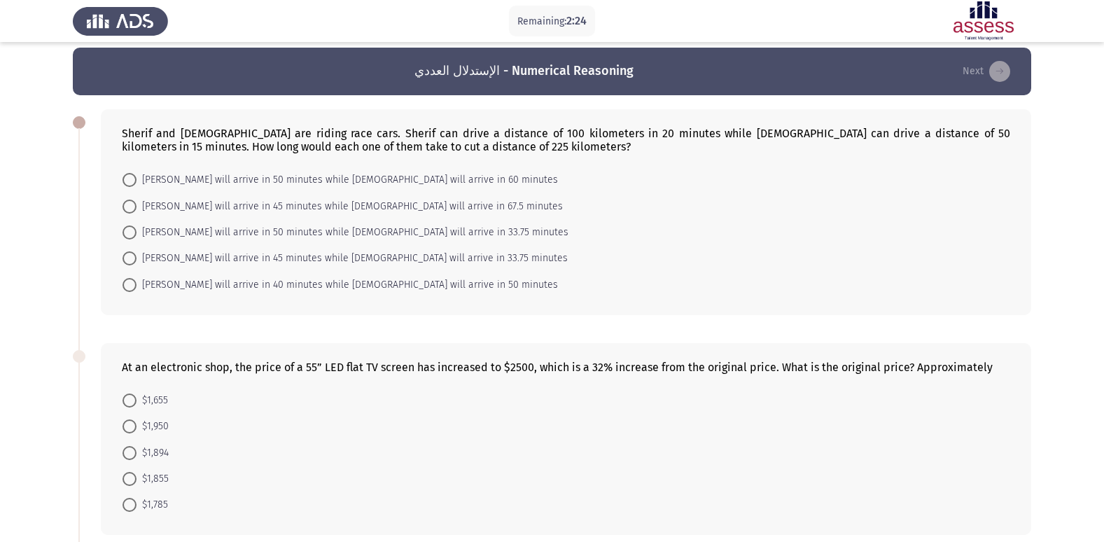
scroll to position [0, 0]
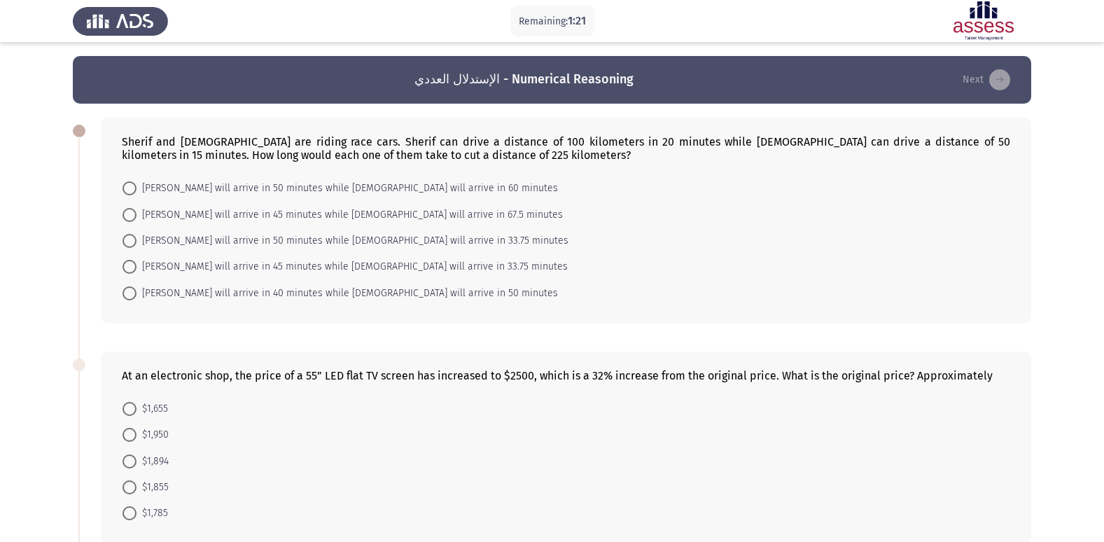
click at [130, 213] on span at bounding box center [130, 215] width 14 height 14
click at [130, 213] on input "[PERSON_NAME] will arrive in 45 minutes while [DEMOGRAPHIC_DATA] will arrive in…" at bounding box center [130, 215] width 14 height 14
radio input "true"
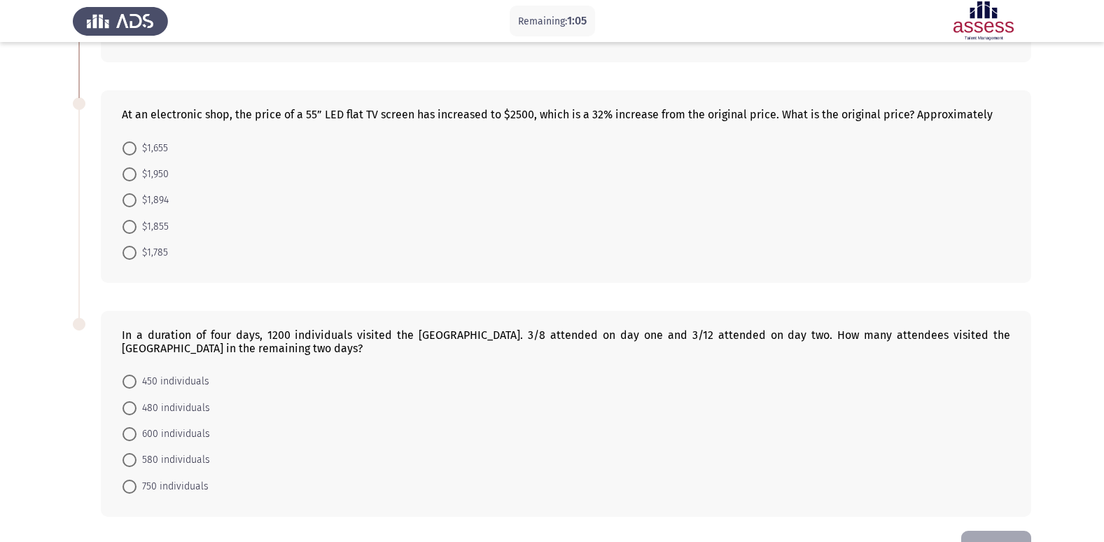
scroll to position [305, 0]
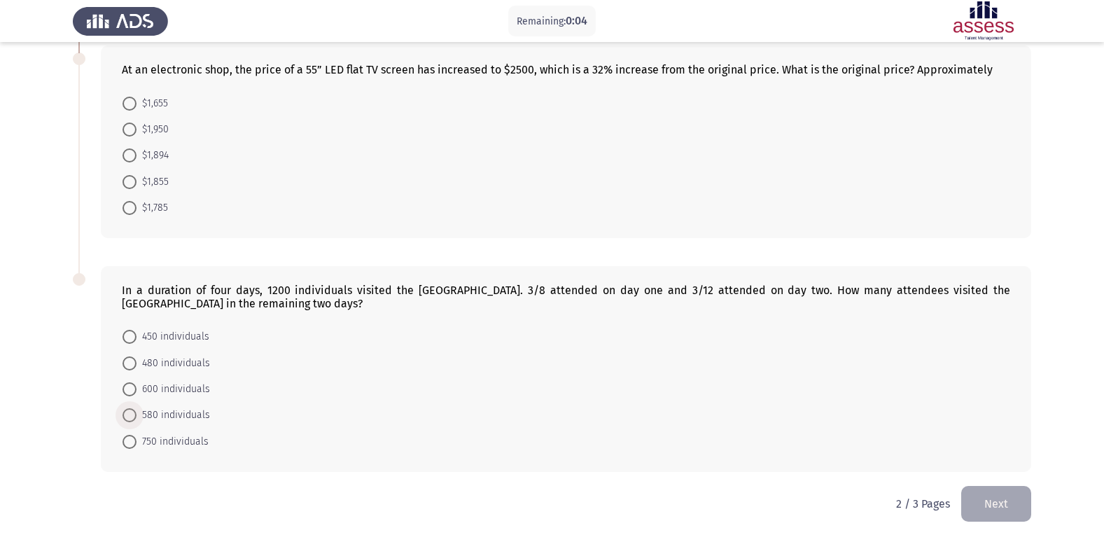
click at [133, 414] on span at bounding box center [130, 415] width 14 height 14
click at [133, 414] on input "580 individuals" at bounding box center [130, 415] width 14 height 14
radio input "true"
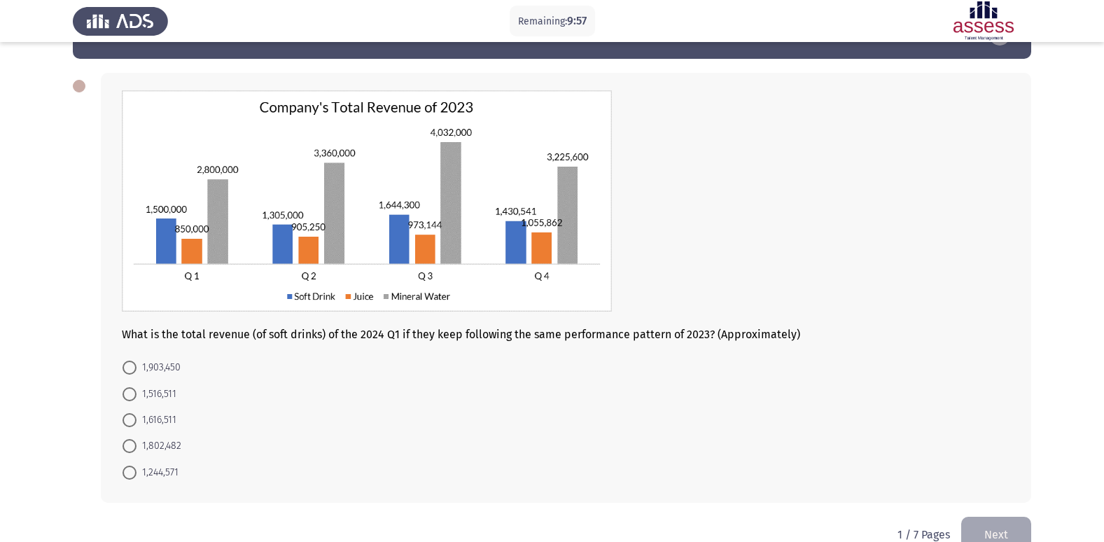
scroll to position [76, 0]
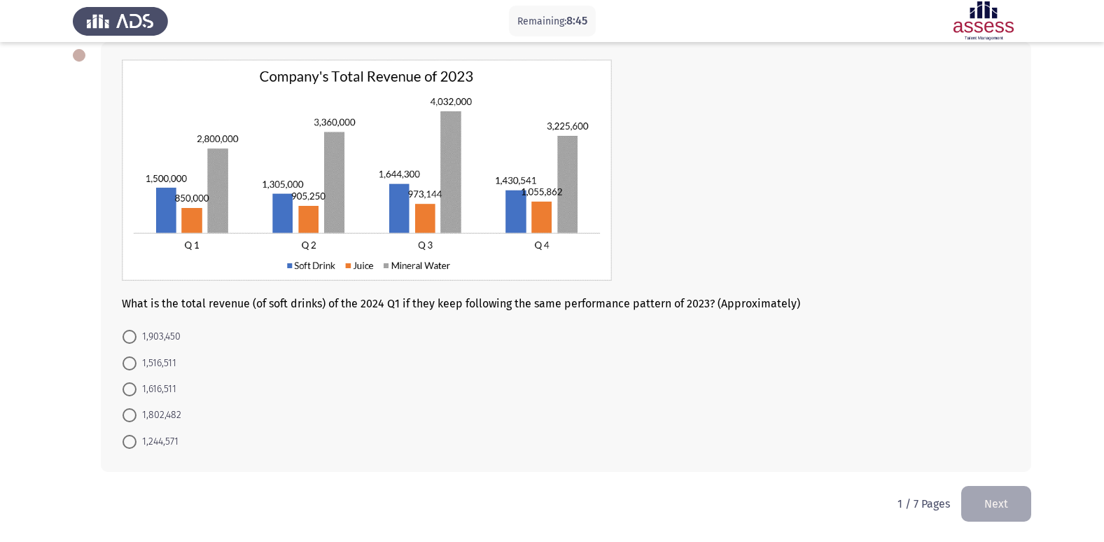
click at [131, 365] on span at bounding box center [130, 363] width 14 height 14
click at [131, 365] on input "1,516,511" at bounding box center [130, 363] width 14 height 14
radio input "true"
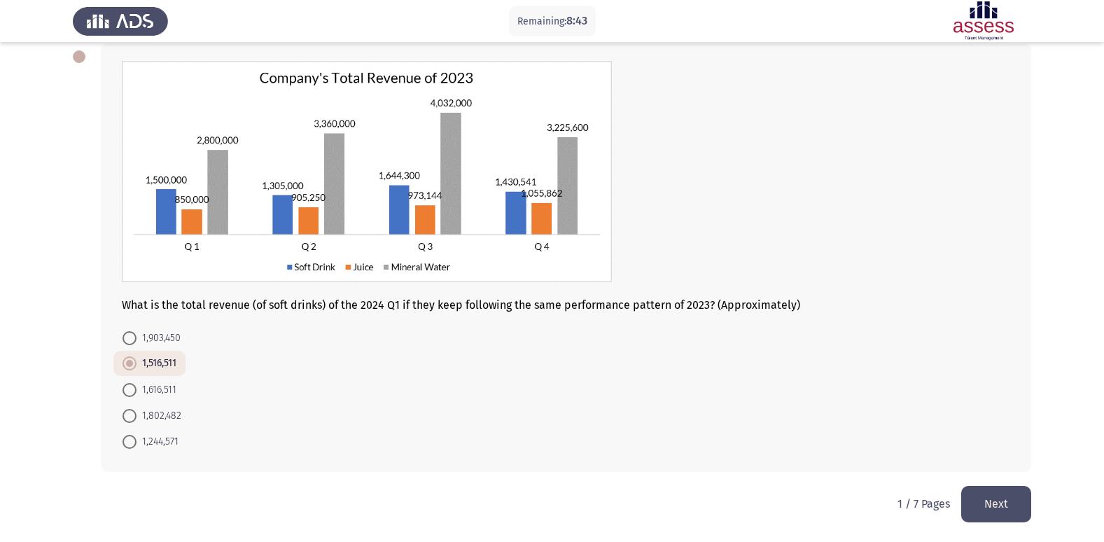
click at [979, 503] on button "Next" at bounding box center [996, 504] width 70 height 36
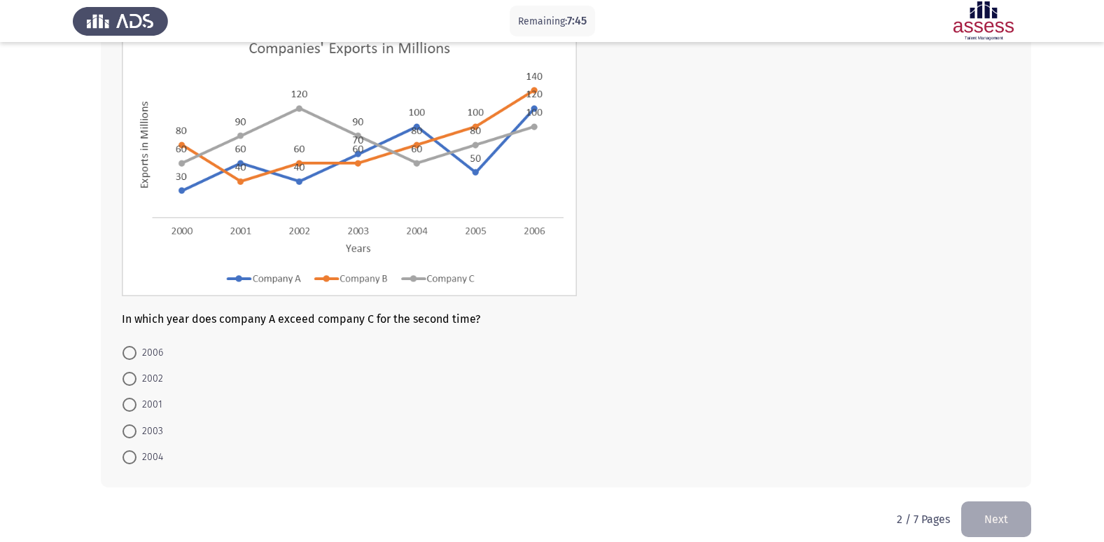
scroll to position [122, 0]
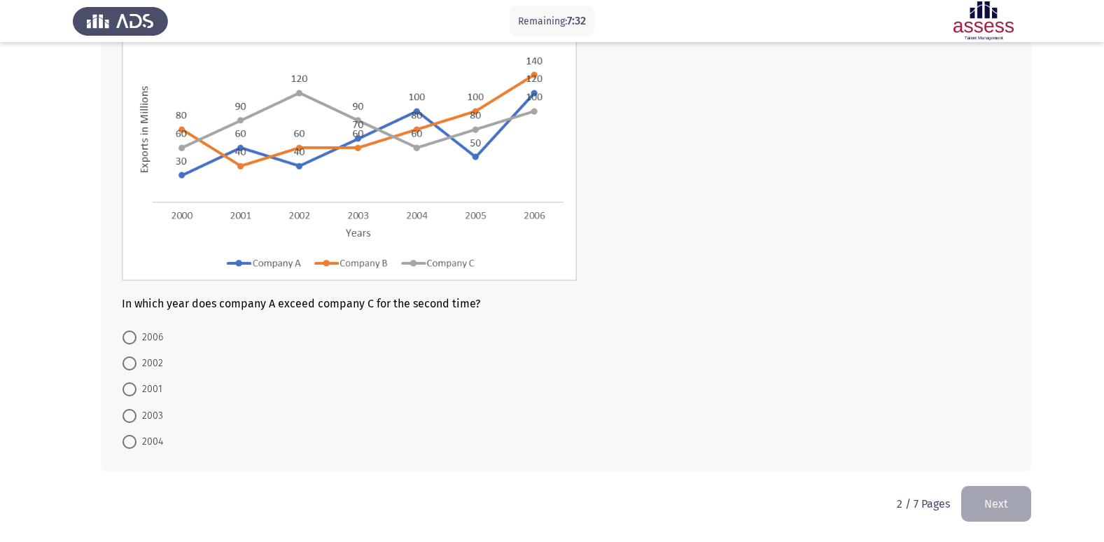
click at [137, 341] on span "2006" at bounding box center [150, 337] width 27 height 17
click at [137, 341] on input "2006" at bounding box center [130, 337] width 14 height 14
radio input "true"
click at [1002, 513] on button "Next" at bounding box center [996, 504] width 70 height 36
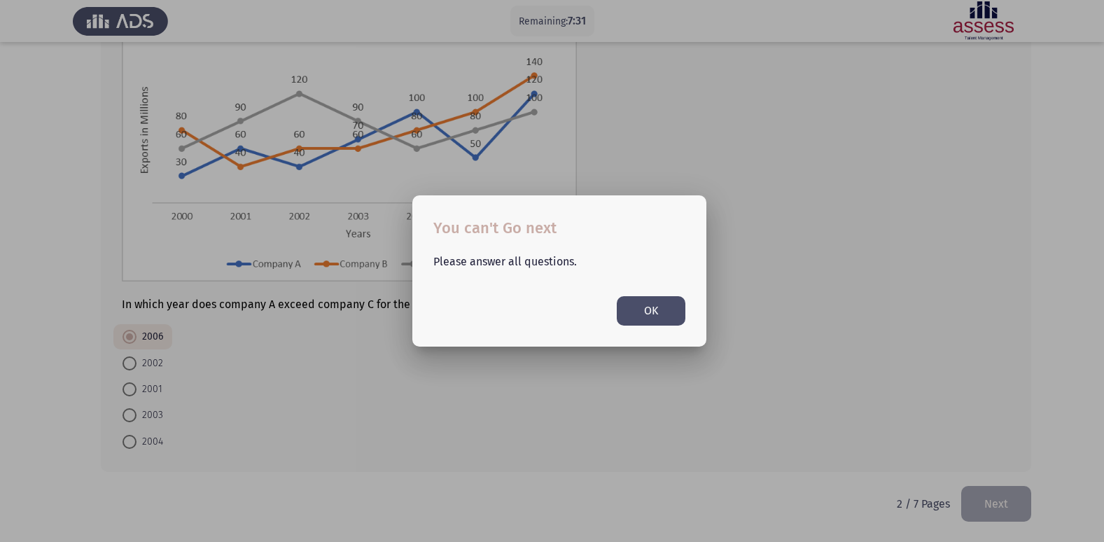
scroll to position [0, 0]
click at [614, 153] on div at bounding box center [552, 271] width 1104 height 542
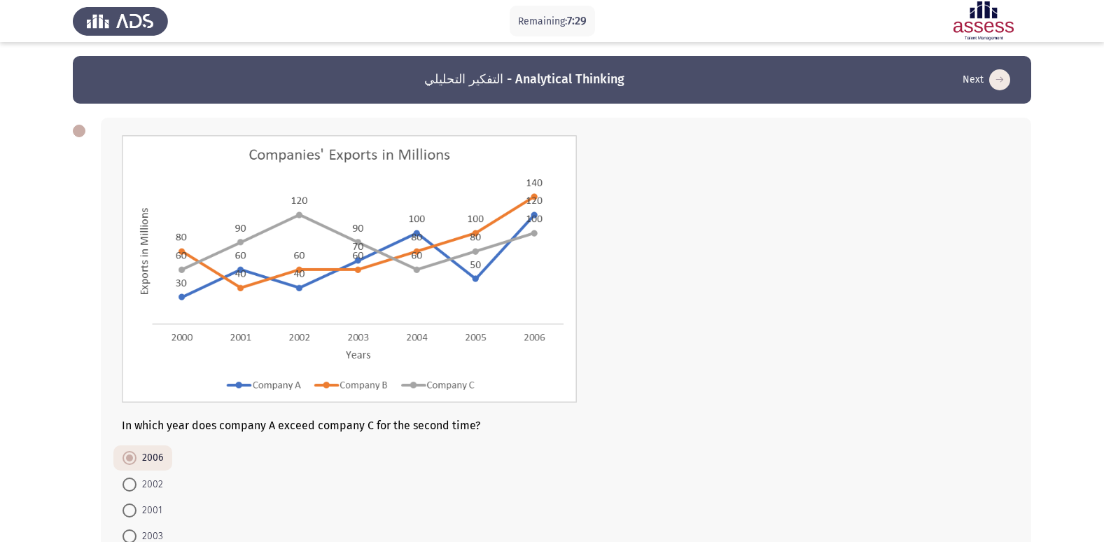
scroll to position [121, 0]
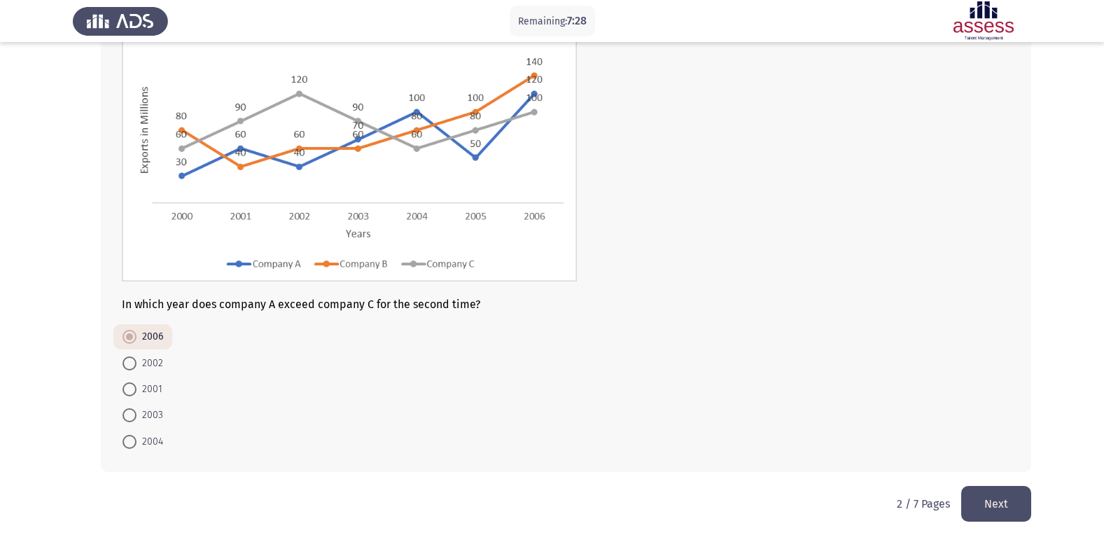
click at [132, 331] on span at bounding box center [130, 337] width 14 height 14
click at [132, 331] on input "2006" at bounding box center [130, 337] width 14 height 14
click at [983, 507] on button "Next" at bounding box center [996, 504] width 70 height 36
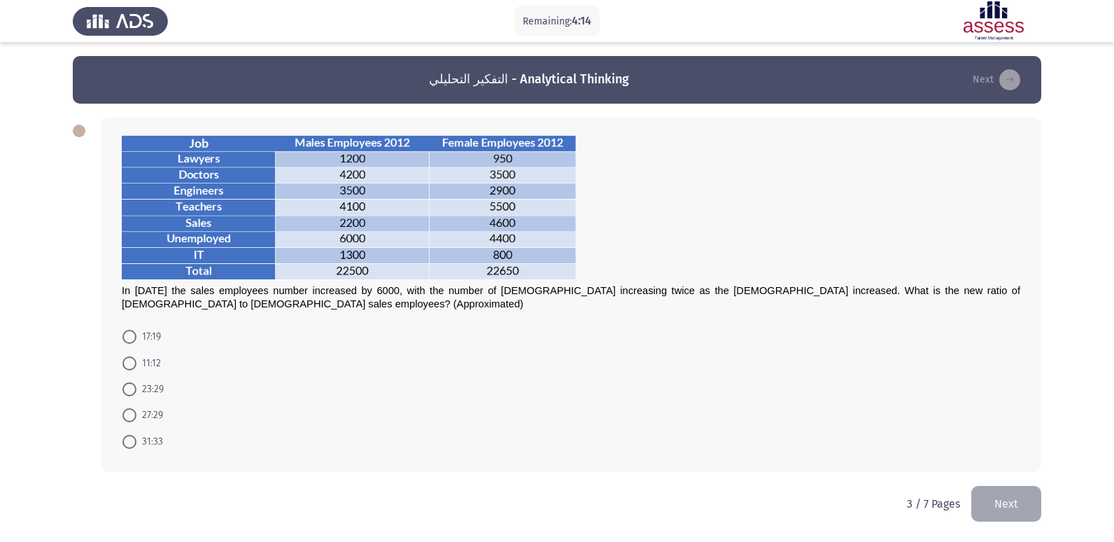
click at [126, 384] on span at bounding box center [130, 389] width 14 height 14
click at [126, 384] on input "23:29" at bounding box center [130, 389] width 14 height 14
radio input "true"
click at [1014, 505] on button "Next" at bounding box center [1007, 502] width 70 height 36
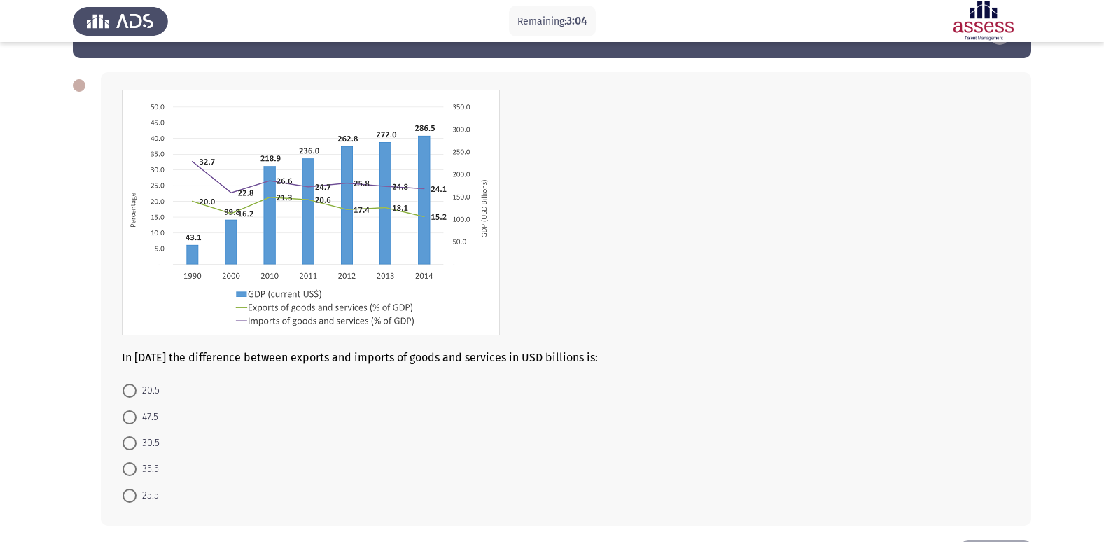
scroll to position [70, 0]
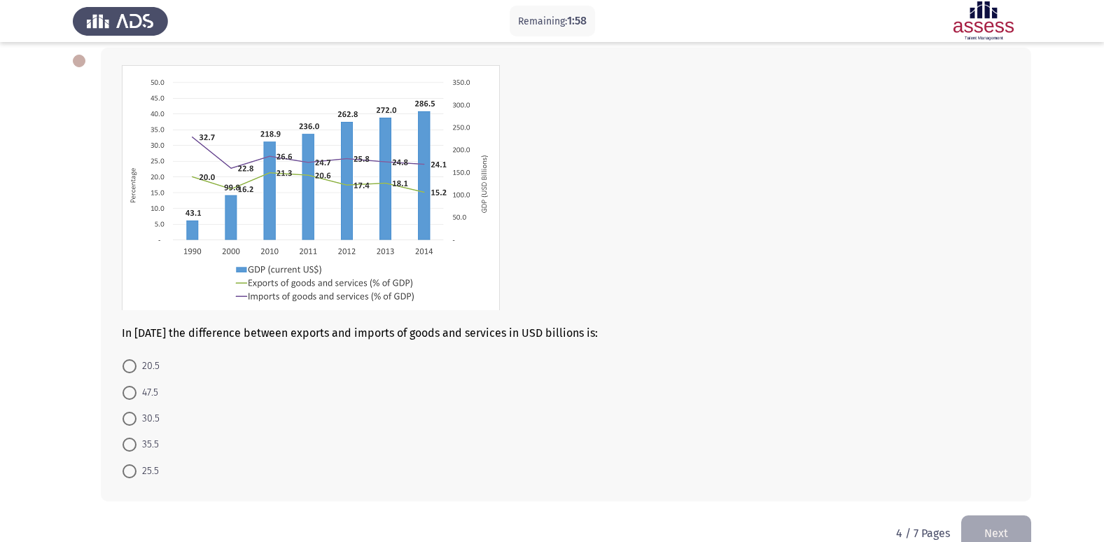
click at [126, 397] on span at bounding box center [130, 393] width 14 height 14
click at [126, 397] on input "47.5" at bounding box center [130, 393] width 14 height 14
radio input "true"
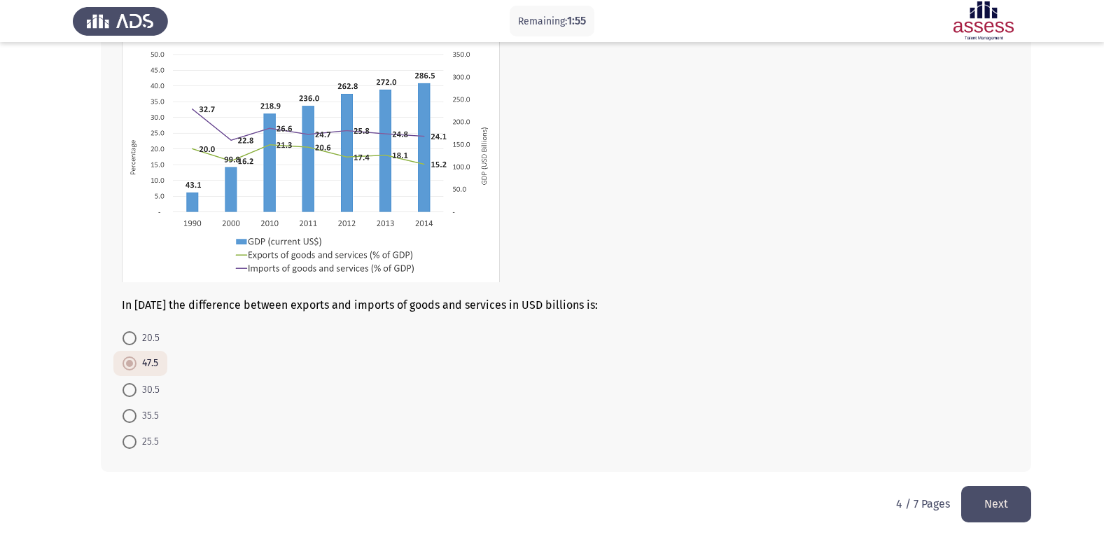
click at [990, 488] on button "Next" at bounding box center [996, 504] width 70 height 36
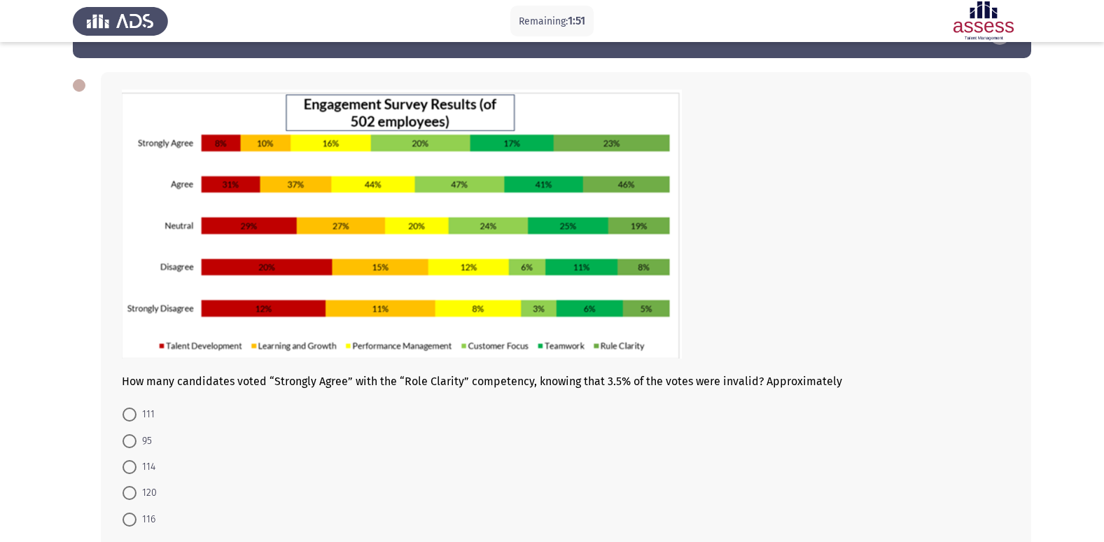
scroll to position [70, 0]
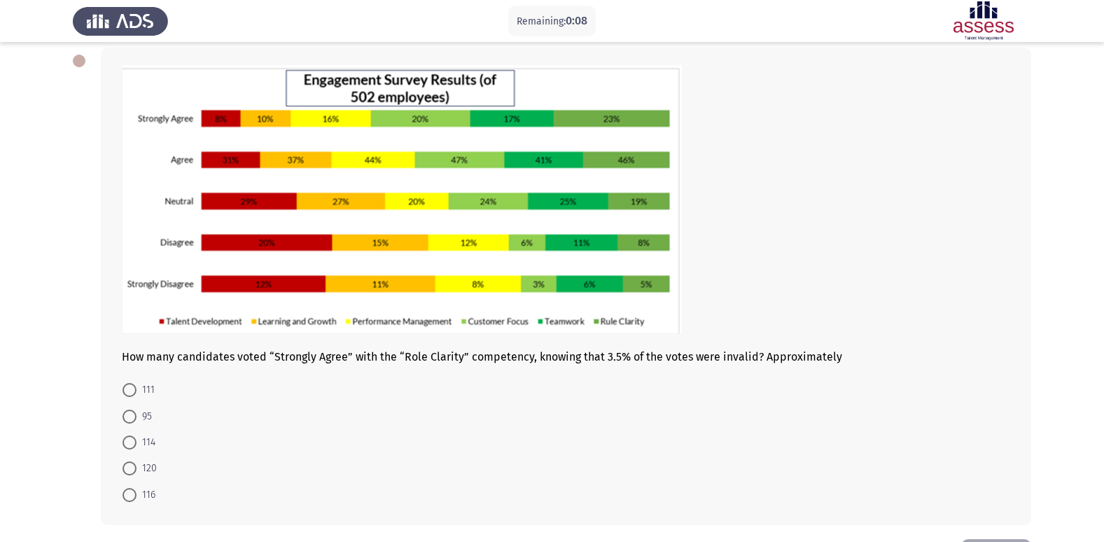
click at [134, 396] on span at bounding box center [130, 390] width 14 height 14
click at [134, 396] on input "111" at bounding box center [130, 390] width 14 height 14
radio input "true"
click at [130, 491] on span at bounding box center [130, 494] width 14 height 14
click at [130, 491] on input "116" at bounding box center [130, 494] width 14 height 14
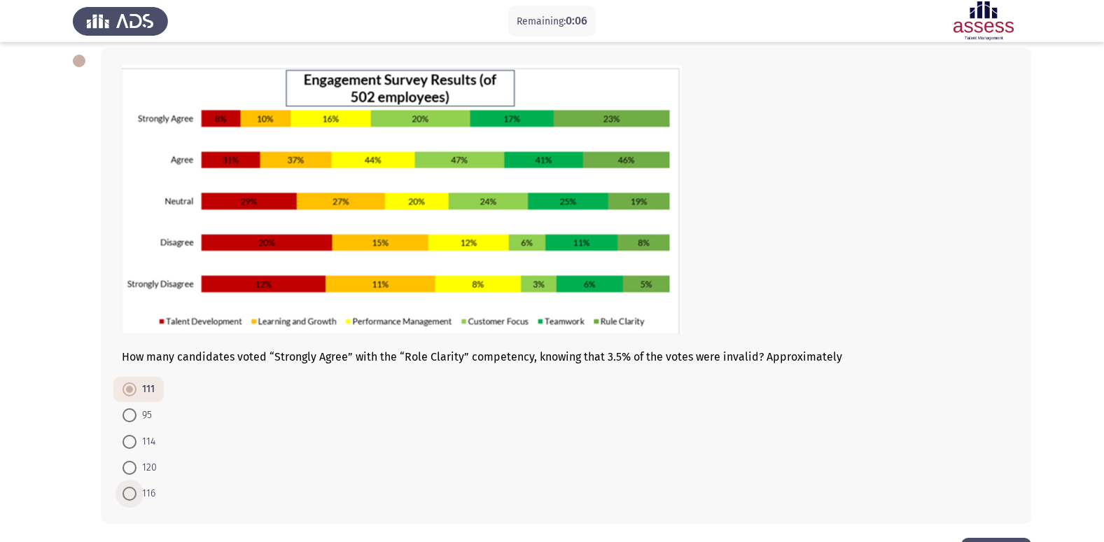
radio input "true"
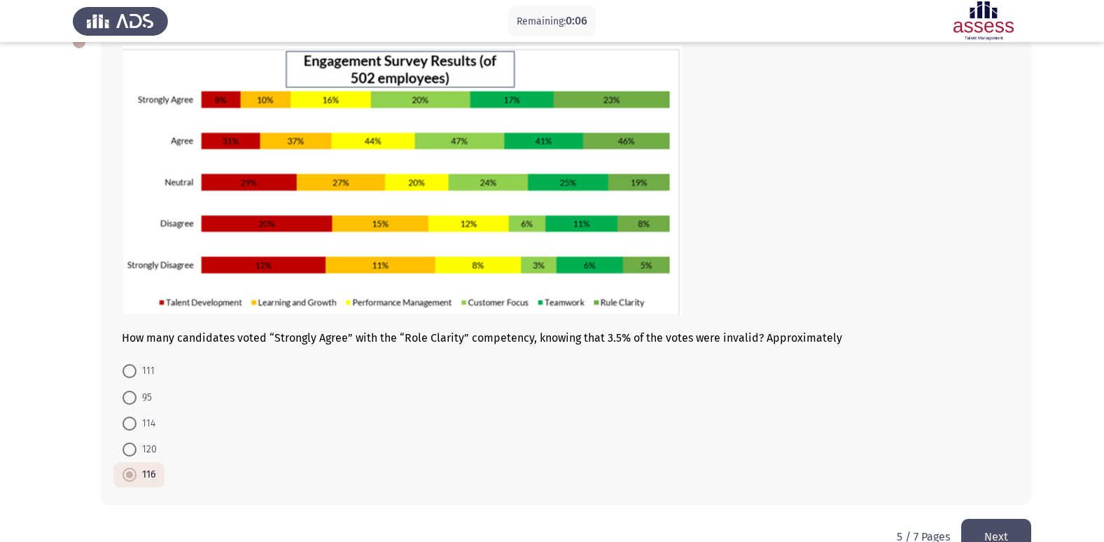
scroll to position [122, 0]
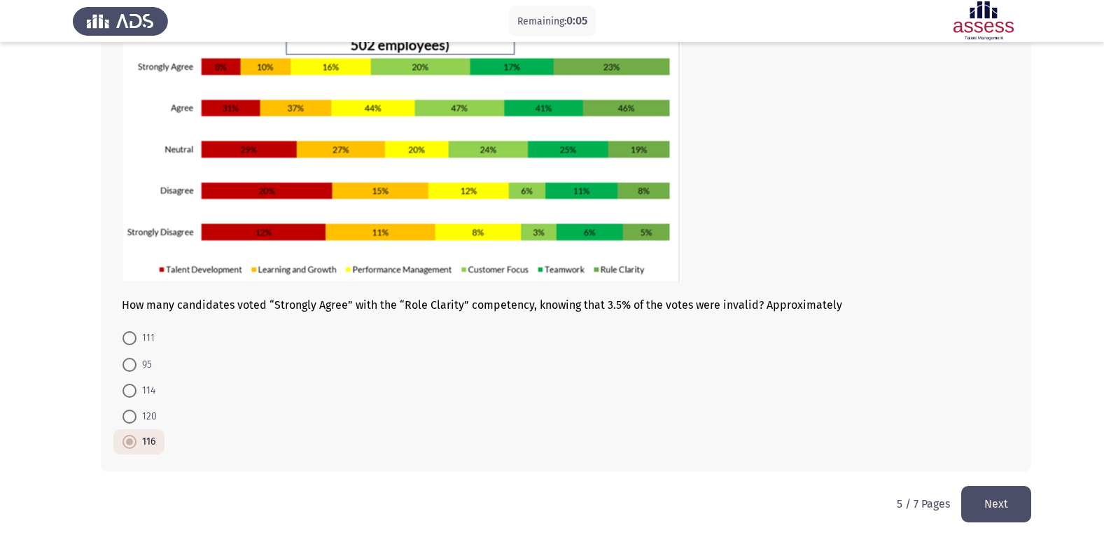
click at [1017, 507] on button "Next" at bounding box center [996, 504] width 70 height 36
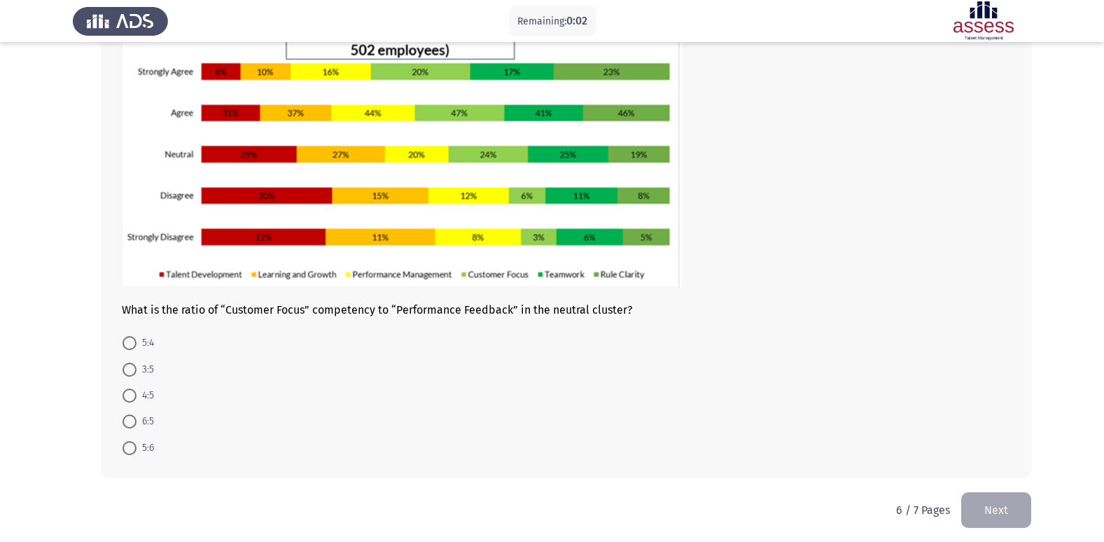
scroll to position [123, 0]
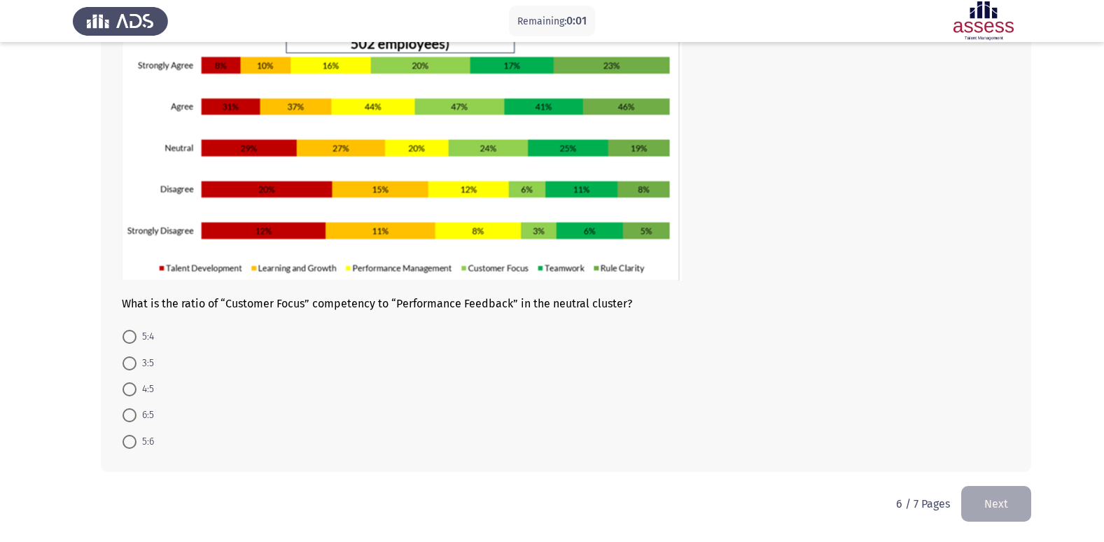
click at [134, 356] on span at bounding box center [130, 363] width 14 height 14
click at [134, 356] on input "3:5" at bounding box center [130, 363] width 14 height 14
radio input "true"
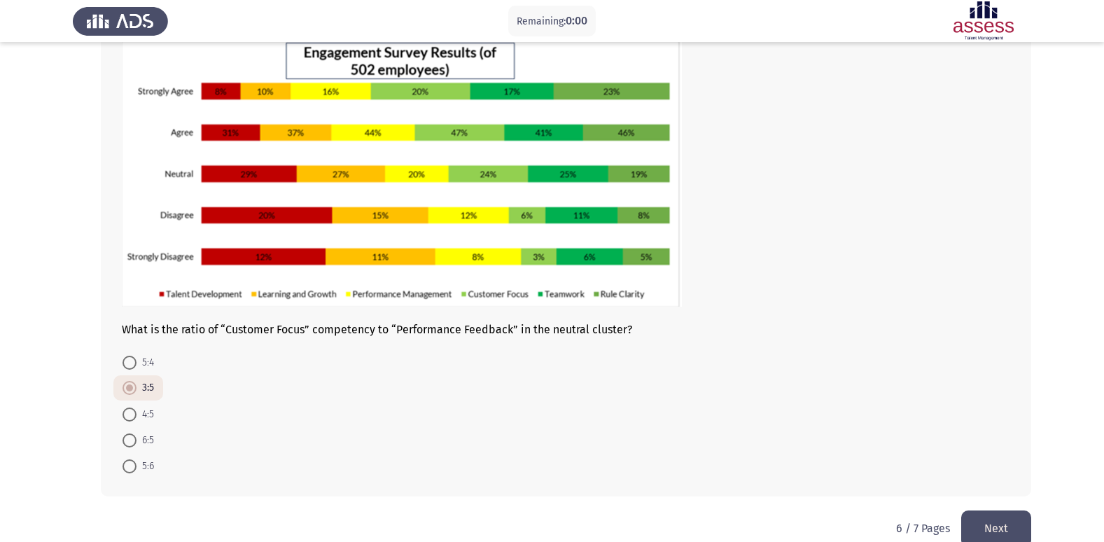
scroll to position [0, 0]
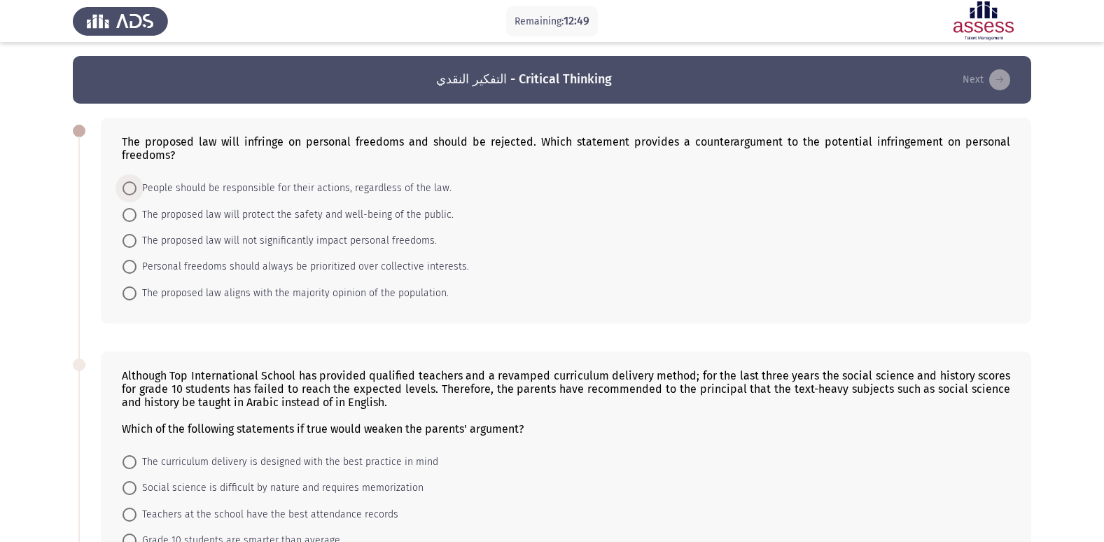
click at [123, 189] on span at bounding box center [130, 188] width 14 height 14
click at [123, 189] on input "People should be responsible for their actions, regardless of the law." at bounding box center [130, 188] width 14 height 14
radio input "true"
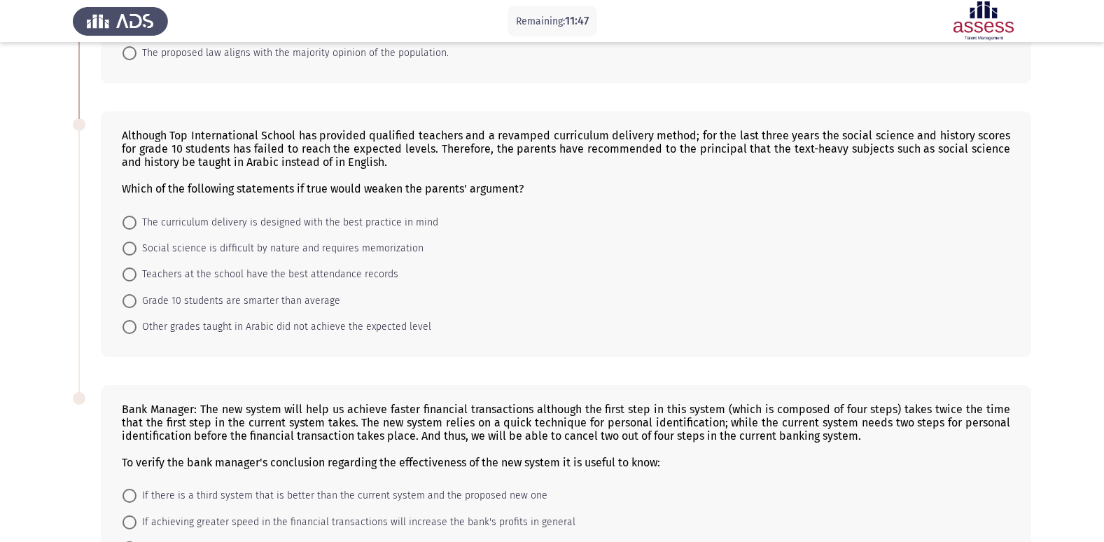
scroll to position [188, 0]
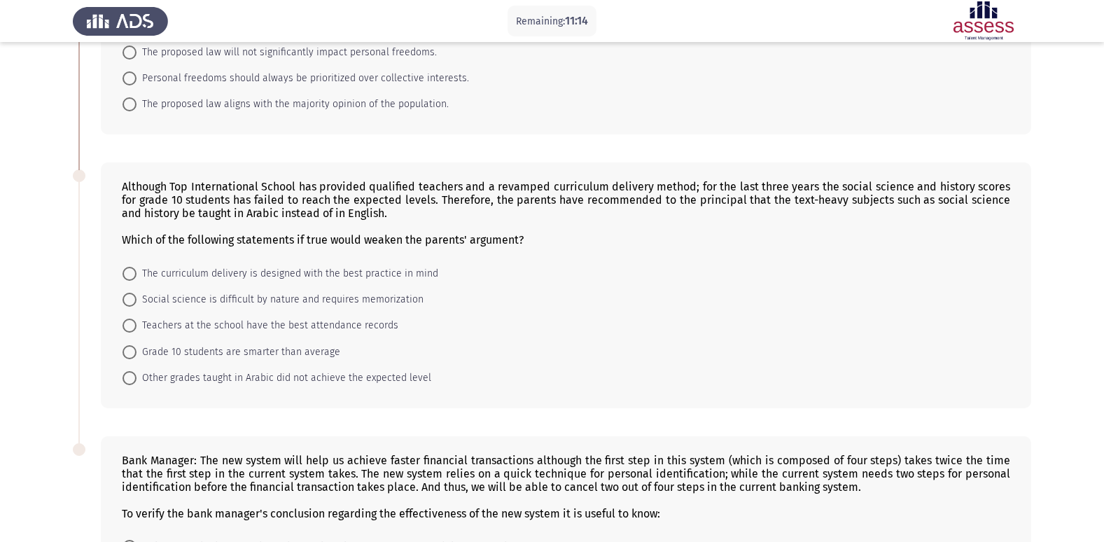
click at [134, 274] on span at bounding box center [130, 274] width 14 height 14
click at [134, 274] on input "The curriculum delivery is designed with the best practice in mind" at bounding box center [130, 274] width 14 height 14
radio input "true"
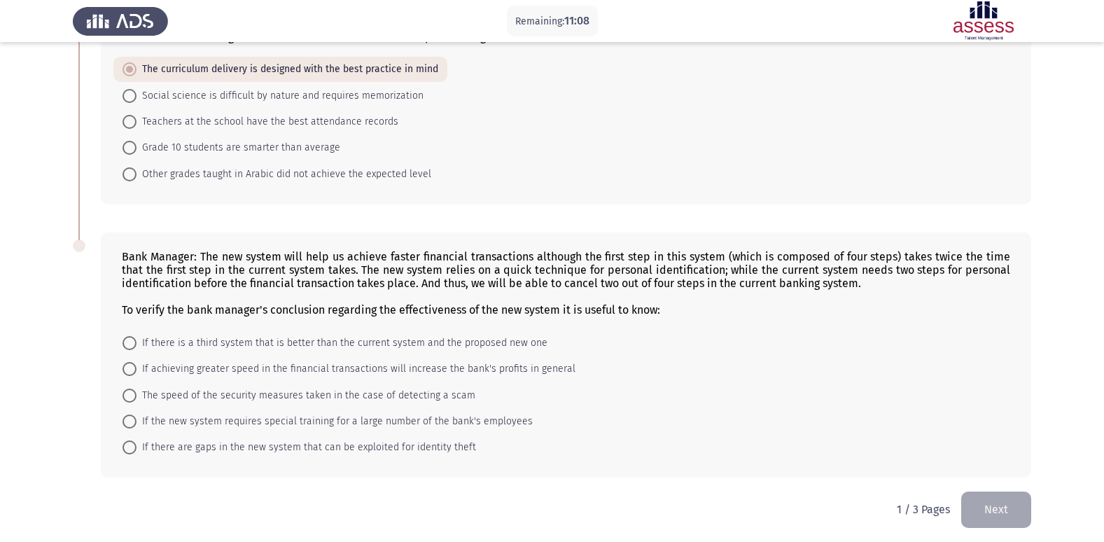
scroll to position [396, 0]
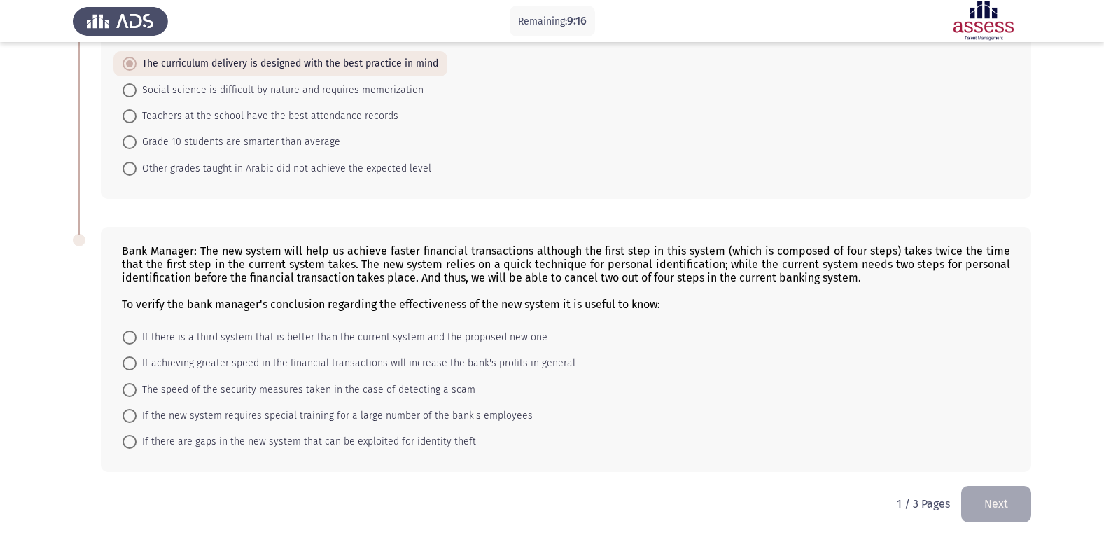
click at [127, 361] on span at bounding box center [130, 363] width 14 height 14
click at [127, 361] on input "If achieving greater speed in the financial transactions will increase the bank…" at bounding box center [130, 363] width 14 height 14
radio input "true"
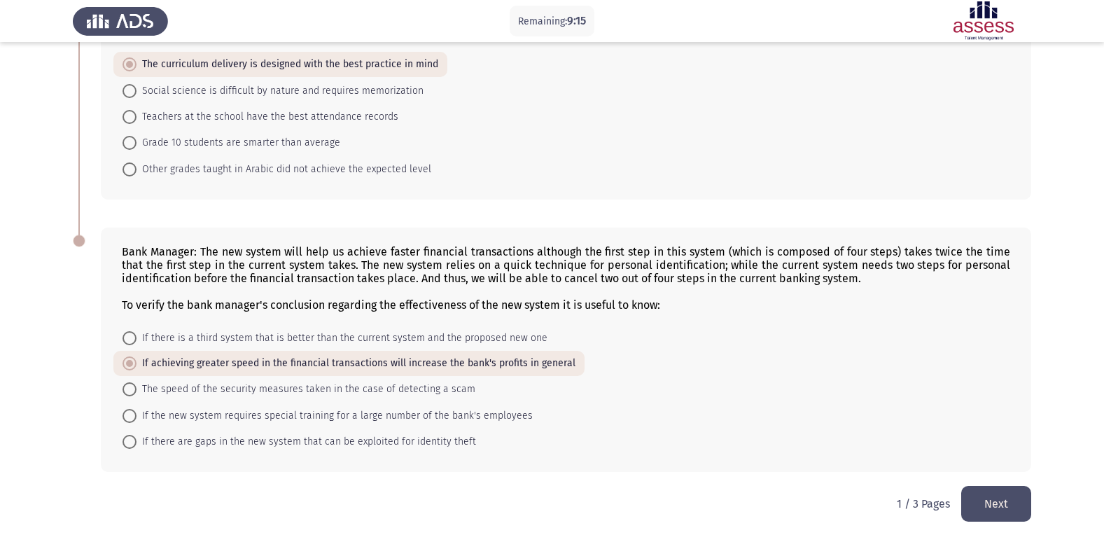
click at [974, 503] on button "Next" at bounding box center [996, 504] width 70 height 36
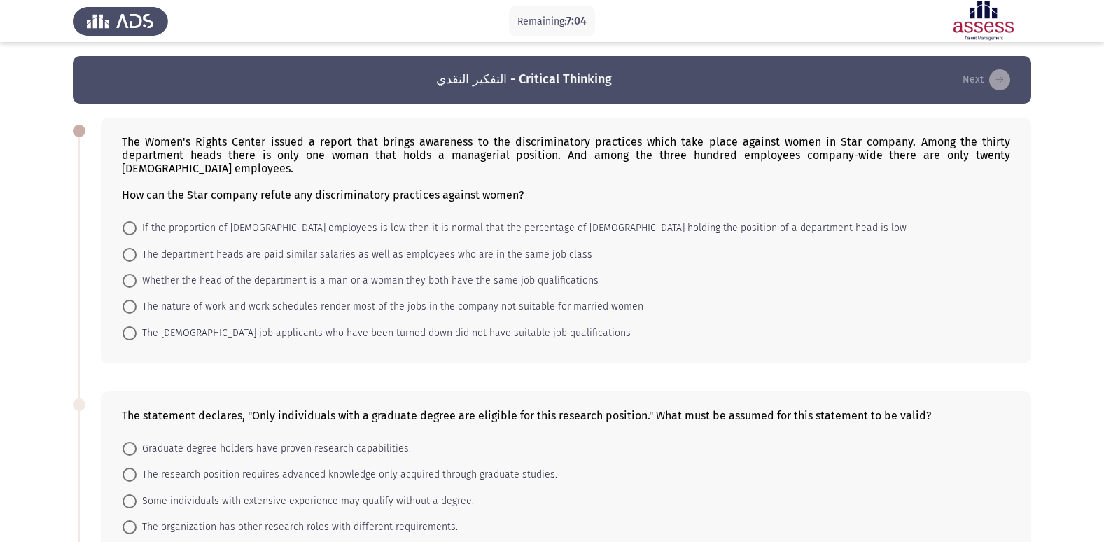
click at [132, 223] on span at bounding box center [130, 228] width 14 height 14
click at [132, 223] on input "If the proportion of [DEMOGRAPHIC_DATA] employees is low then it is normal that…" at bounding box center [130, 228] width 14 height 14
radio input "true"
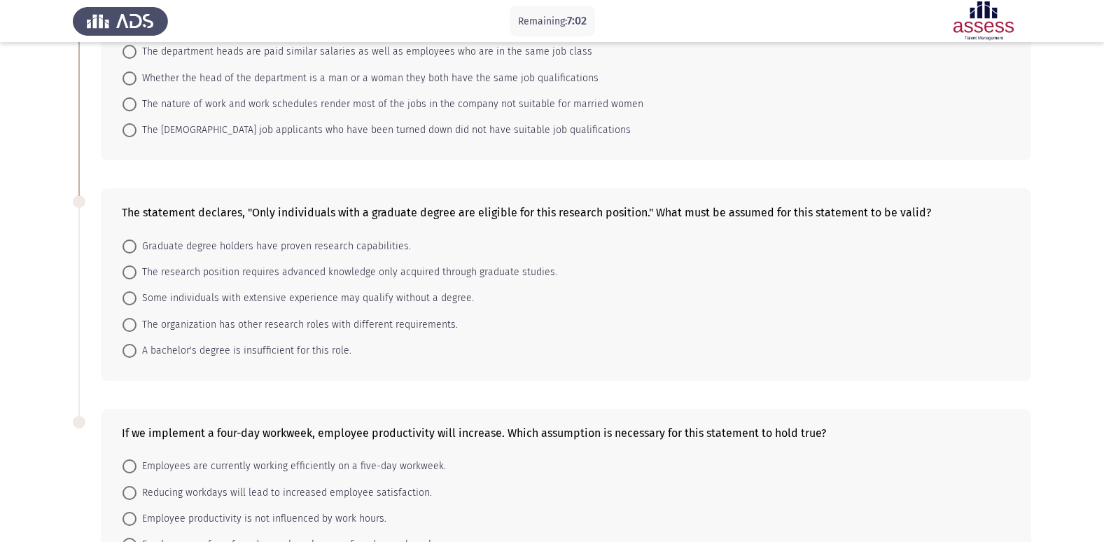
scroll to position [210, 0]
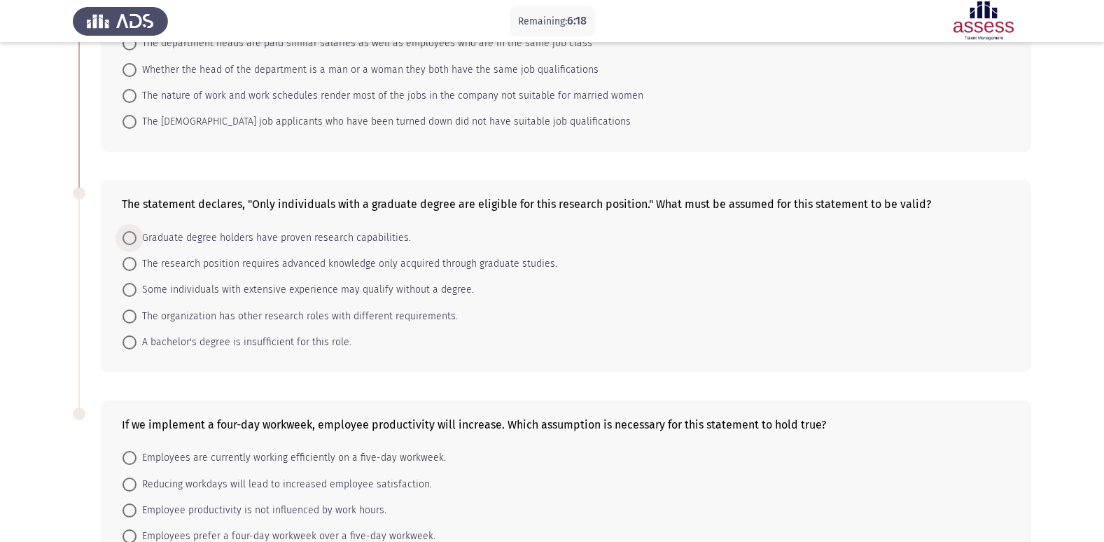
click at [183, 237] on span "Graduate degree holders have proven research capabilities." at bounding box center [274, 238] width 274 height 17
click at [137, 237] on input "Graduate degree holders have proven research capabilities." at bounding box center [130, 238] width 14 height 14
radio input "true"
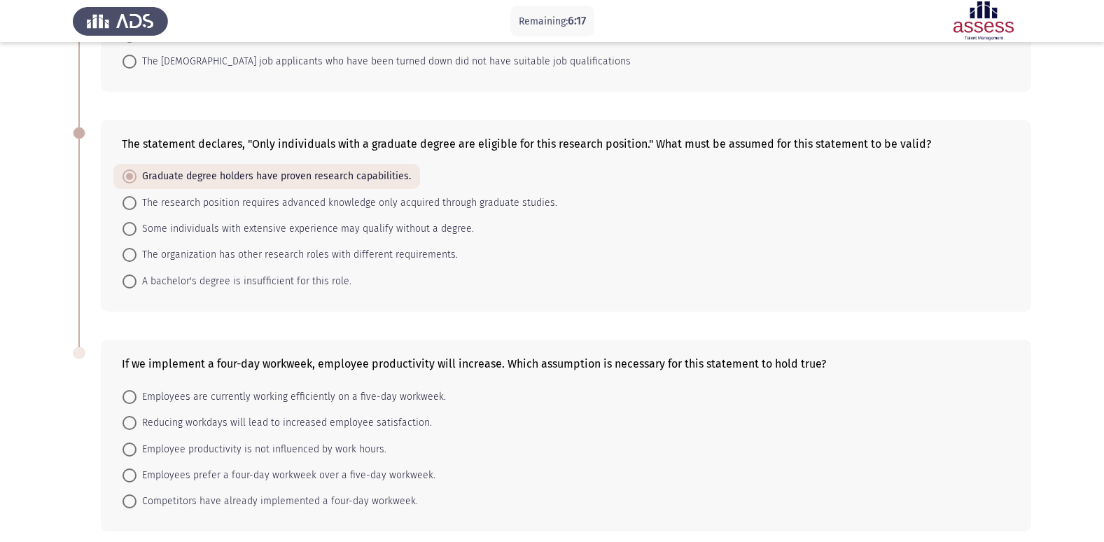
scroll to position [330, 0]
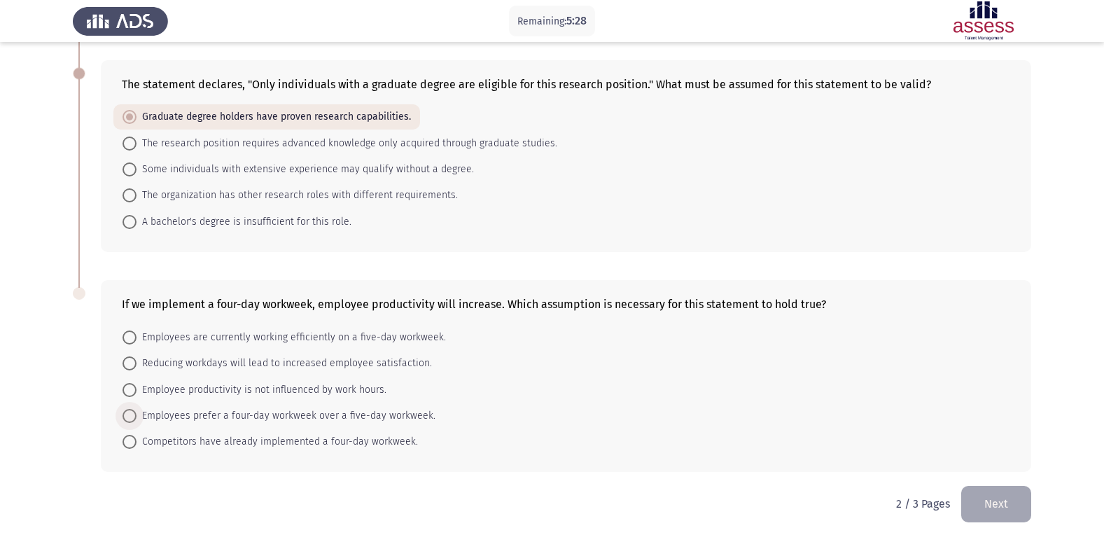
click at [169, 417] on span "Employees prefer a four-day workweek over a five-day workweek." at bounding box center [286, 415] width 299 height 17
click at [137, 417] on input "Employees prefer a four-day workweek over a five-day workweek." at bounding box center [130, 416] width 14 height 14
radio input "true"
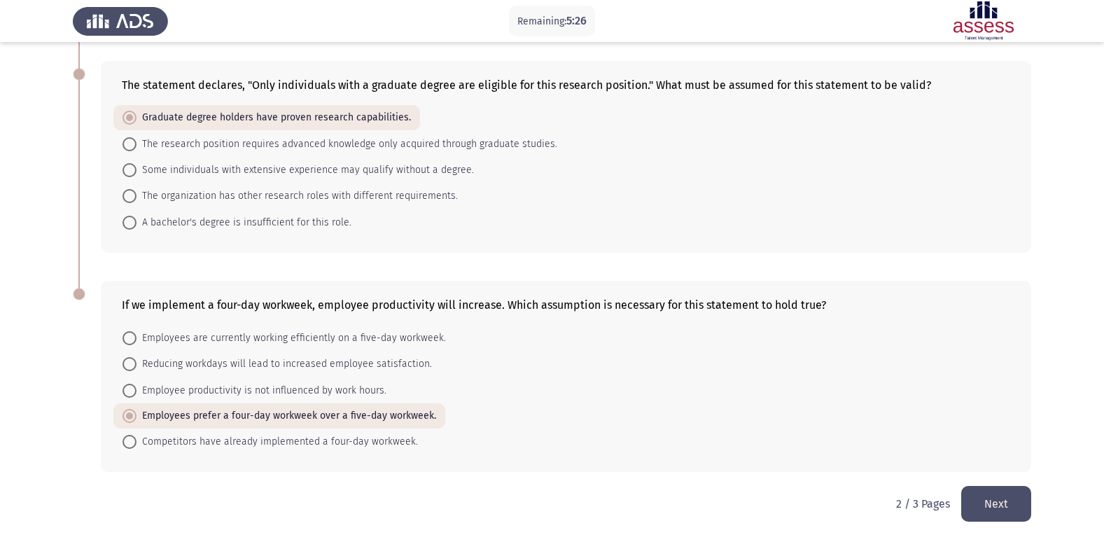
click at [1010, 510] on button "Next" at bounding box center [996, 504] width 70 height 36
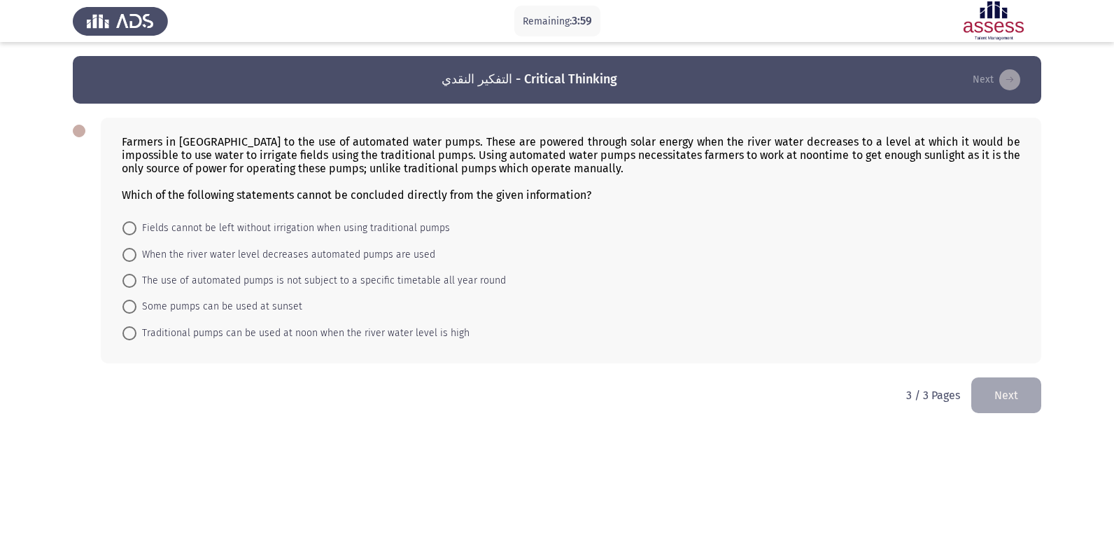
click at [130, 251] on span at bounding box center [130, 255] width 14 height 14
click at [130, 251] on input "When the river water level decreases automated pumps are used" at bounding box center [130, 255] width 14 height 14
radio input "true"
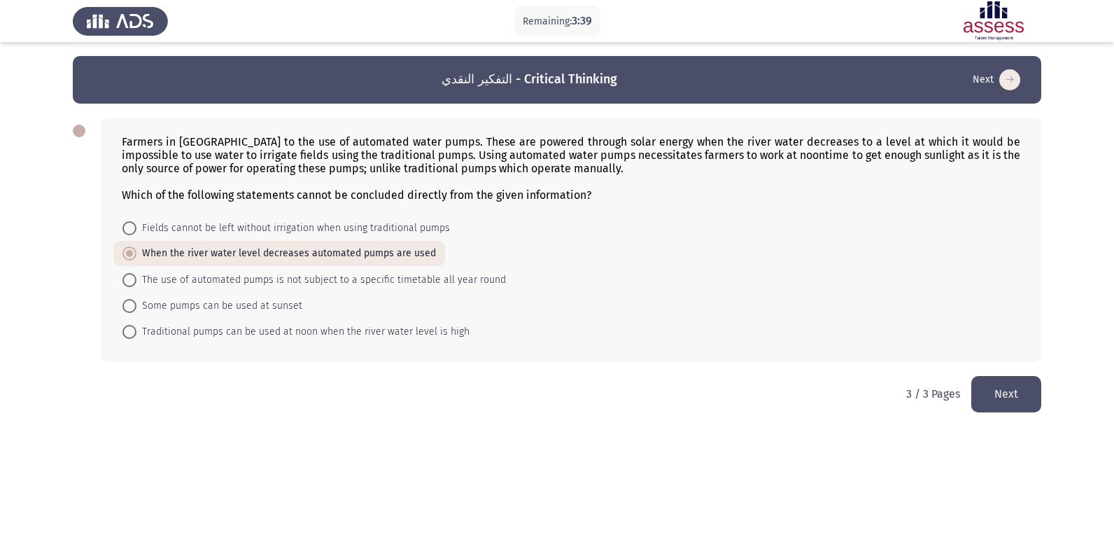
click at [137, 222] on span "Fields cannot be left without irrigation when using traditional pumps" at bounding box center [294, 228] width 314 height 17
click at [137, 222] on input "Fields cannot be left without irrigation when using traditional pumps" at bounding box center [130, 228] width 14 height 14
radio input "true"
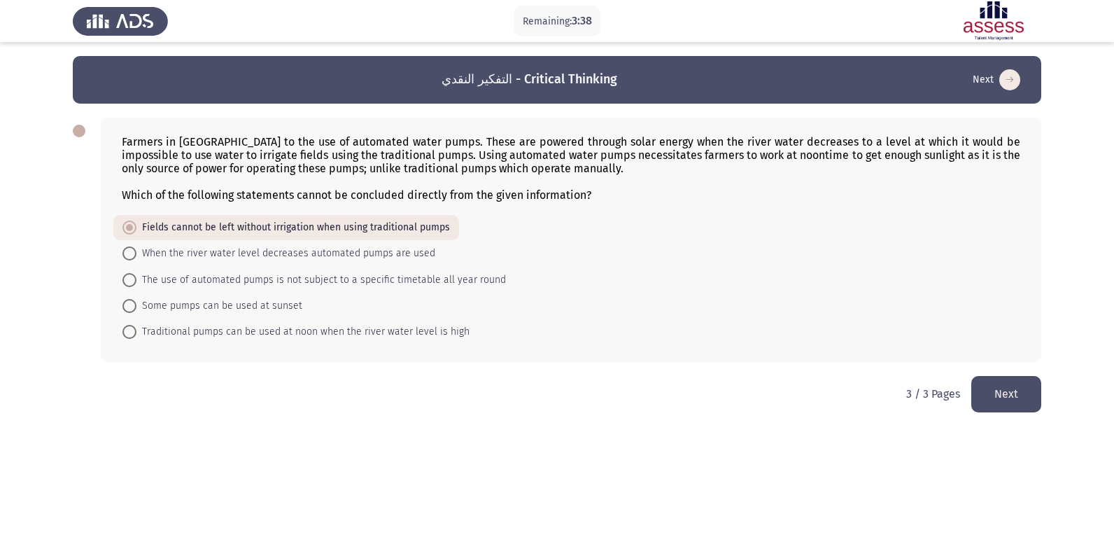
click at [1002, 396] on button "Next" at bounding box center [1007, 394] width 70 height 36
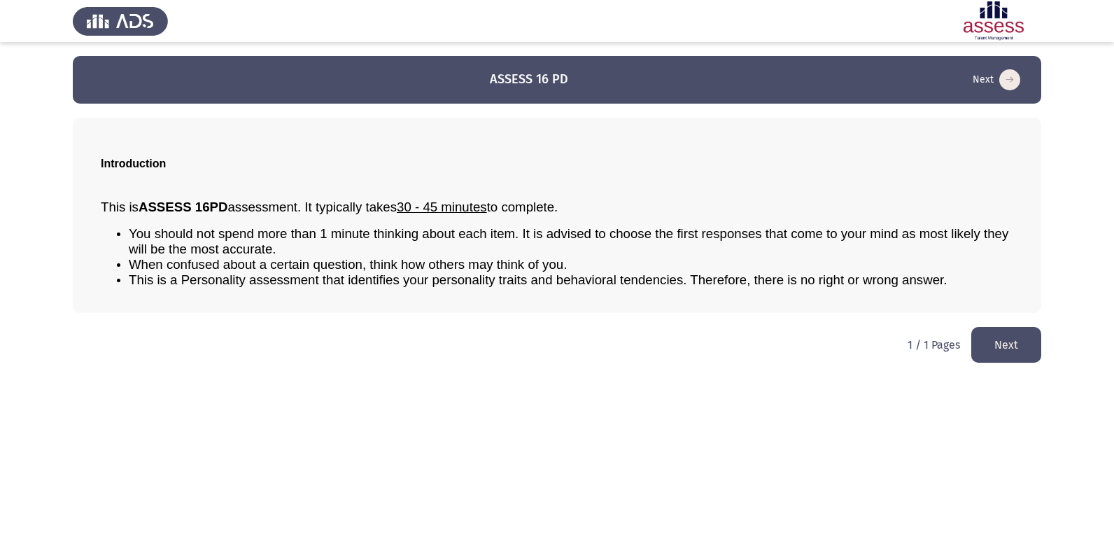
click at [1014, 357] on button "Next" at bounding box center [1007, 345] width 70 height 36
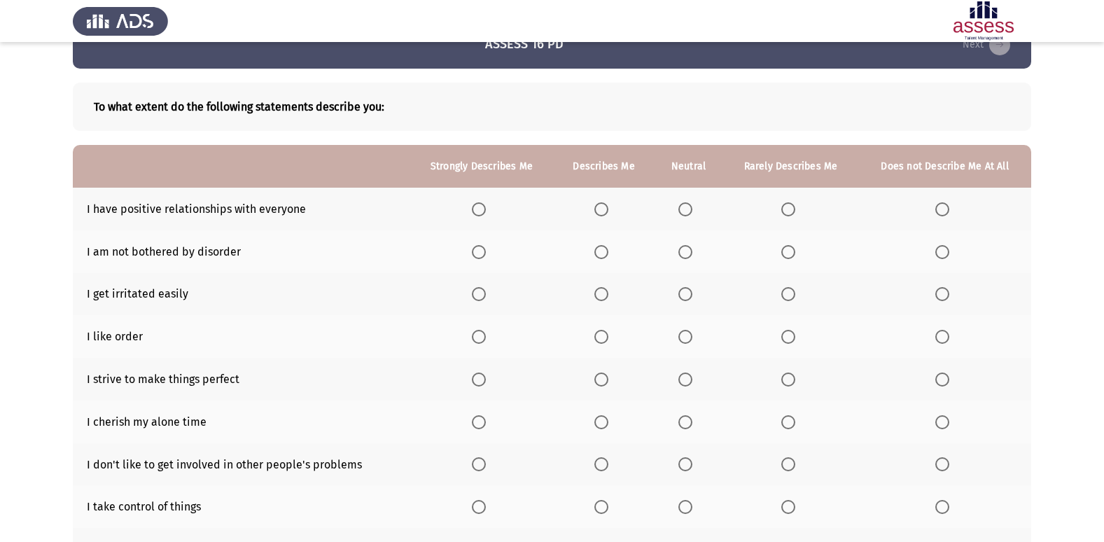
scroll to position [70, 0]
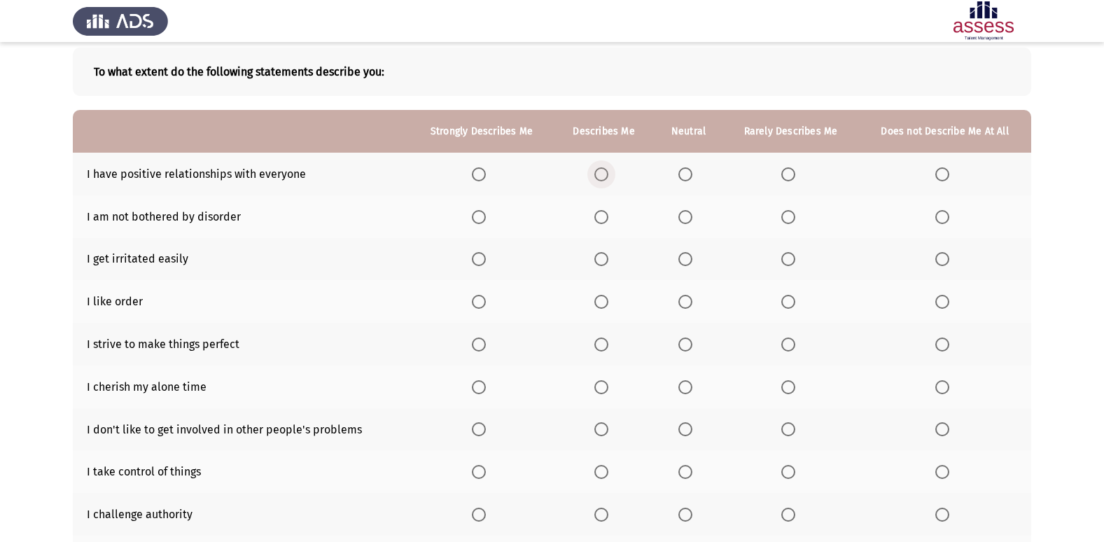
click at [609, 173] on label "Select an option" at bounding box center [604, 174] width 20 height 14
click at [608, 173] on input "Select an option" at bounding box center [601, 174] width 14 height 14
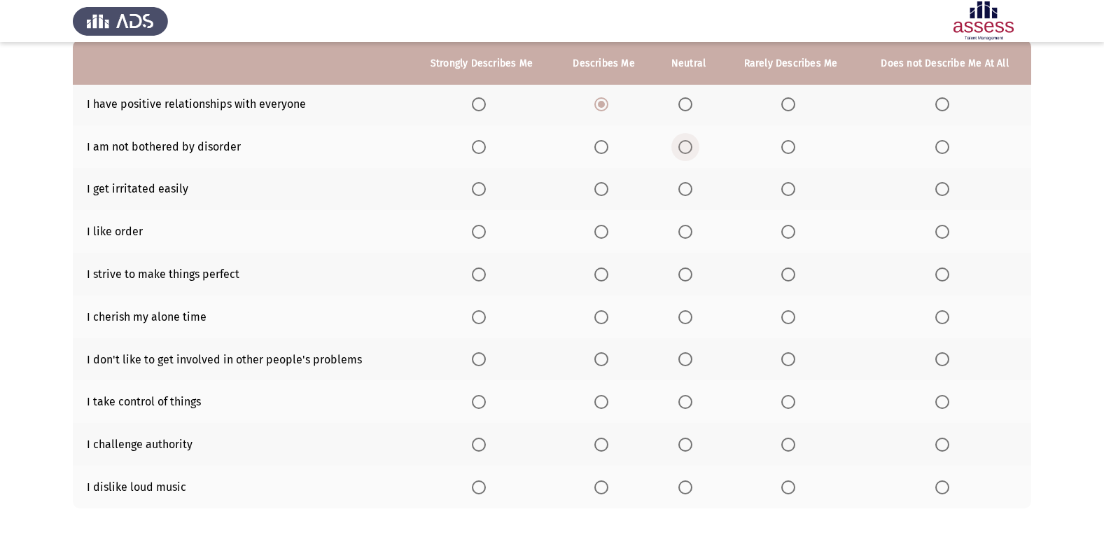
click at [688, 153] on span "Select an option" at bounding box center [685, 147] width 14 height 14
click at [688, 153] on input "Select an option" at bounding box center [685, 147] width 14 height 14
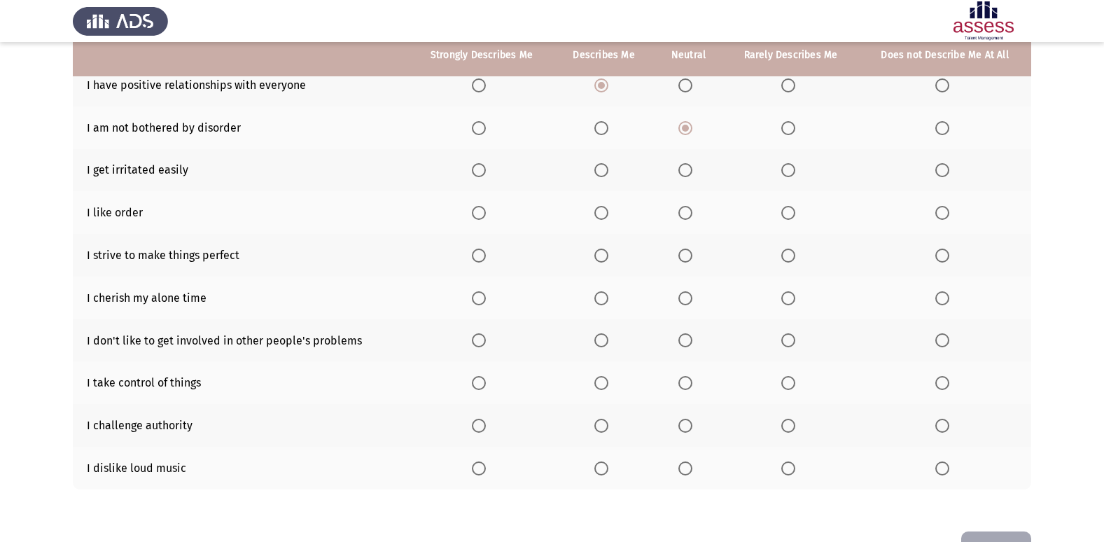
scroll to position [134, 0]
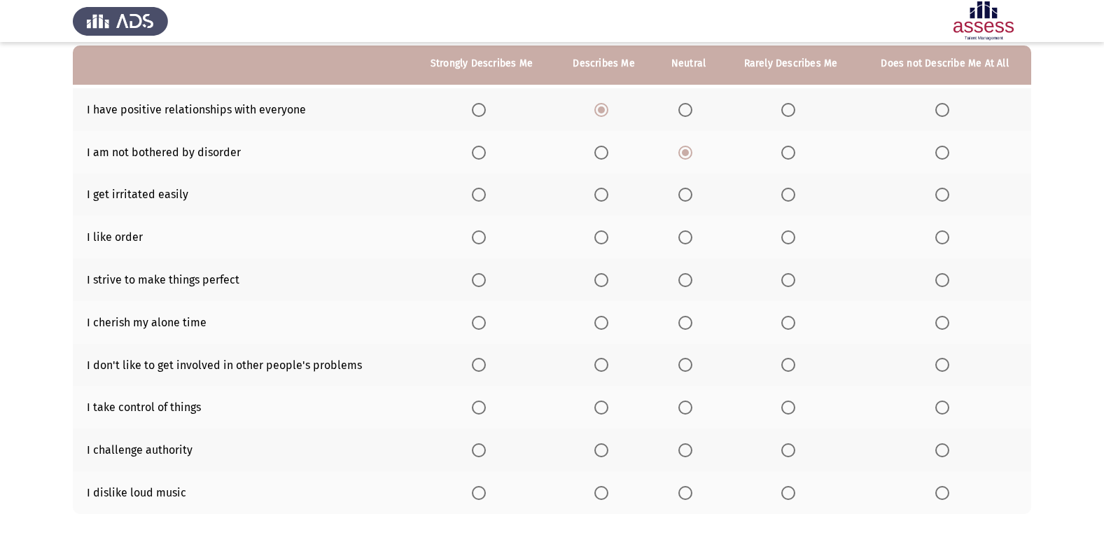
click at [785, 196] on span "Select an option" at bounding box center [788, 195] width 14 height 14
click at [785, 196] on input "Select an option" at bounding box center [788, 195] width 14 height 14
click at [690, 237] on span "Select an option" at bounding box center [685, 237] width 14 height 14
click at [690, 237] on input "Select an option" at bounding box center [685, 237] width 14 height 14
click at [594, 280] on span "Select an option" at bounding box center [601, 280] width 14 height 14
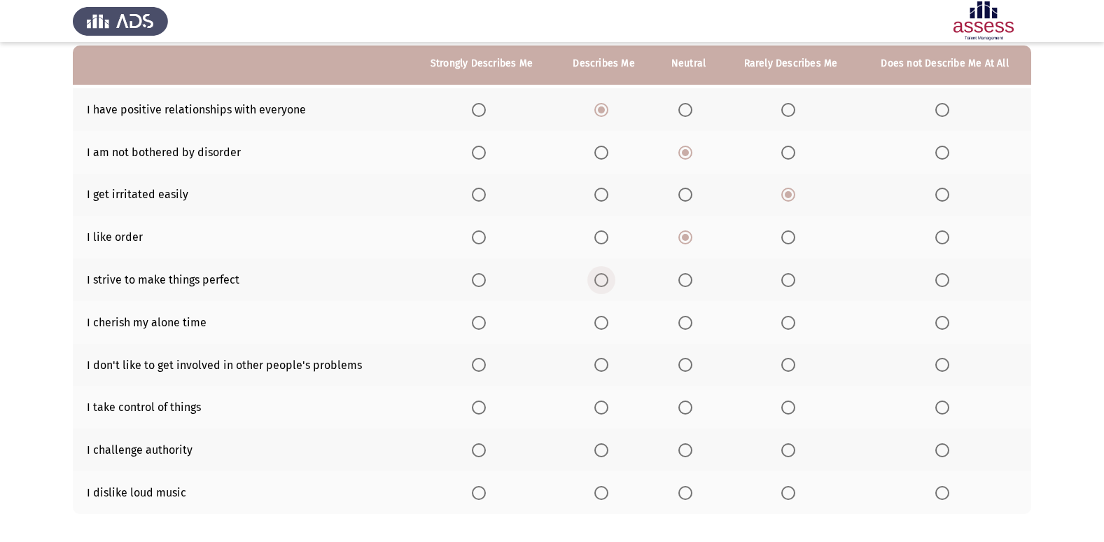
click at [594, 280] on input "Select an option" at bounding box center [601, 280] width 14 height 14
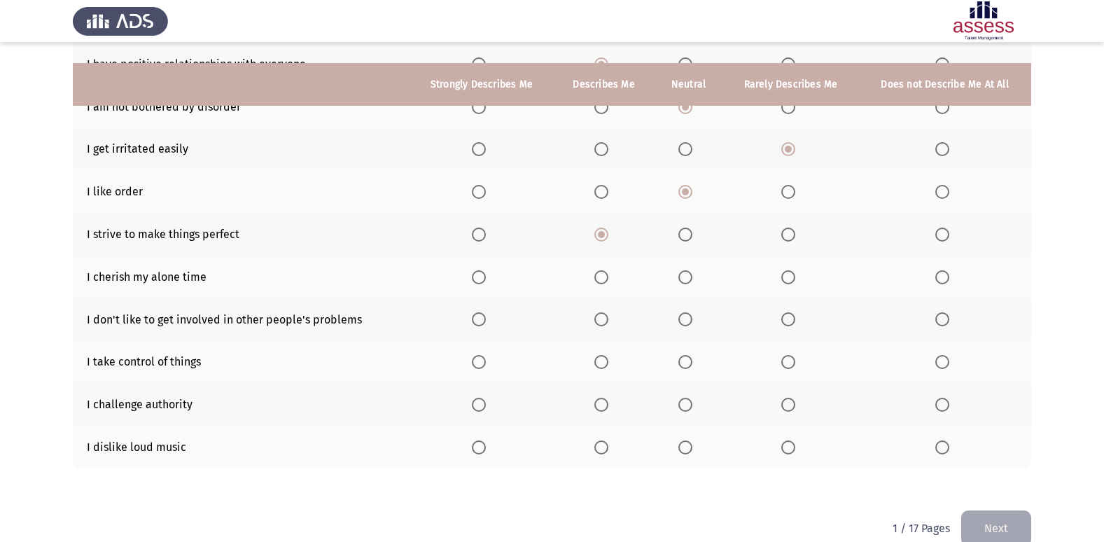
scroll to position [204, 0]
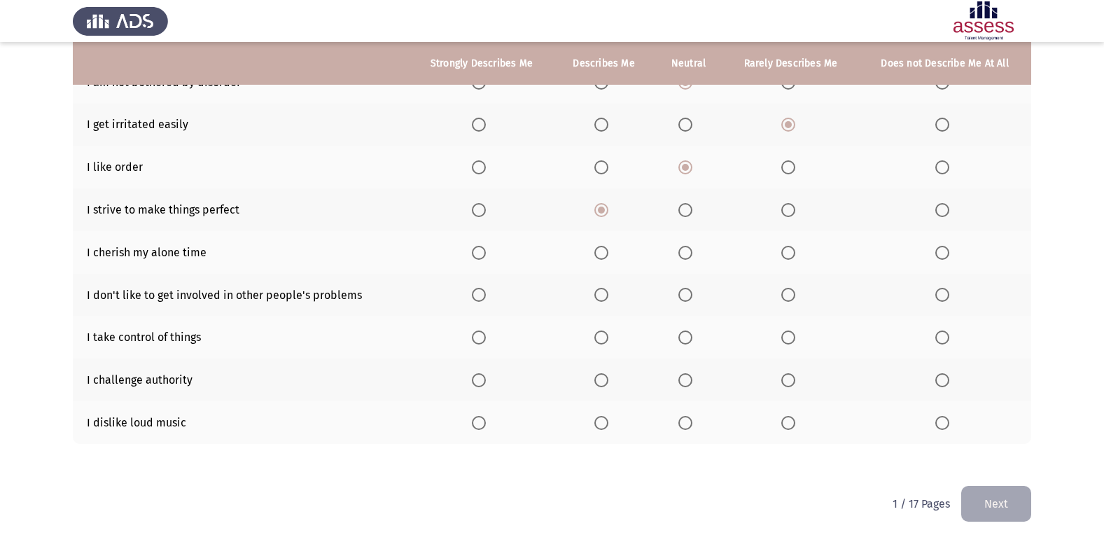
click at [598, 258] on span "Select an option" at bounding box center [601, 253] width 14 height 14
click at [598, 258] on input "Select an option" at bounding box center [601, 253] width 14 height 14
click at [686, 295] on span "Select an option" at bounding box center [685, 295] width 14 height 14
click at [686, 295] on input "Select an option" at bounding box center [685, 295] width 14 height 14
click at [610, 336] on label "Select an option" at bounding box center [604, 337] width 20 height 14
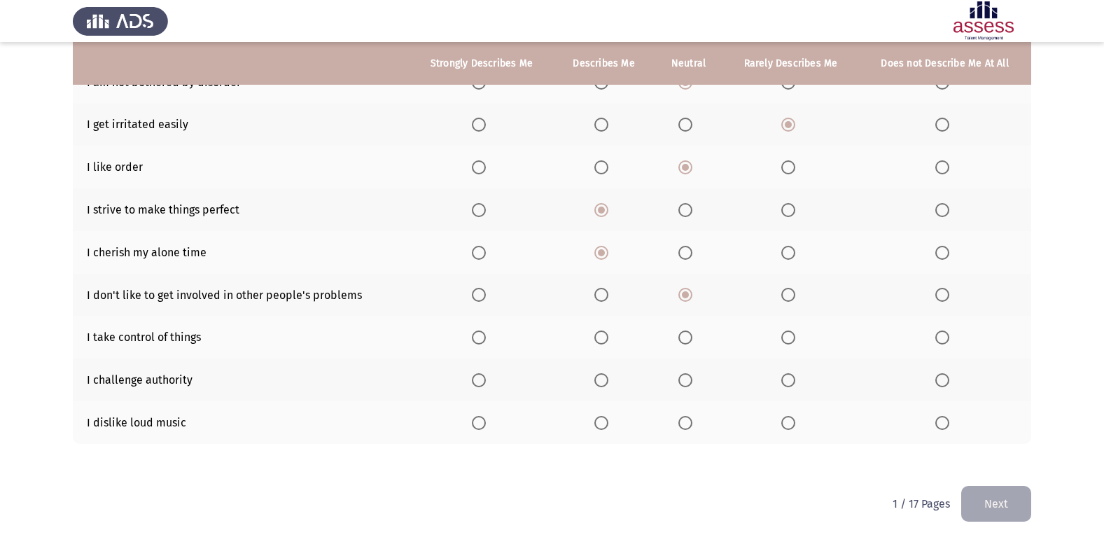
click at [608, 336] on input "Select an option" at bounding box center [601, 337] width 14 height 14
click at [596, 378] on span "Select an option" at bounding box center [601, 380] width 14 height 14
click at [596, 378] on input "Select an option" at bounding box center [601, 380] width 14 height 14
click at [785, 423] on span "Select an option" at bounding box center [788, 423] width 14 height 14
click at [785, 423] on input "Select an option" at bounding box center [788, 423] width 14 height 14
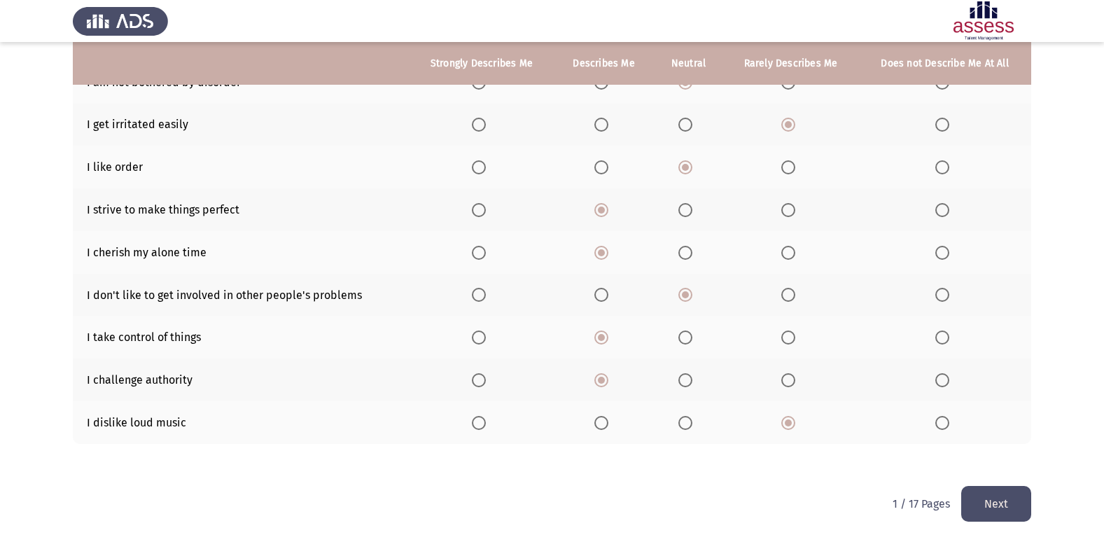
click at [988, 489] on button "Next" at bounding box center [996, 504] width 70 height 36
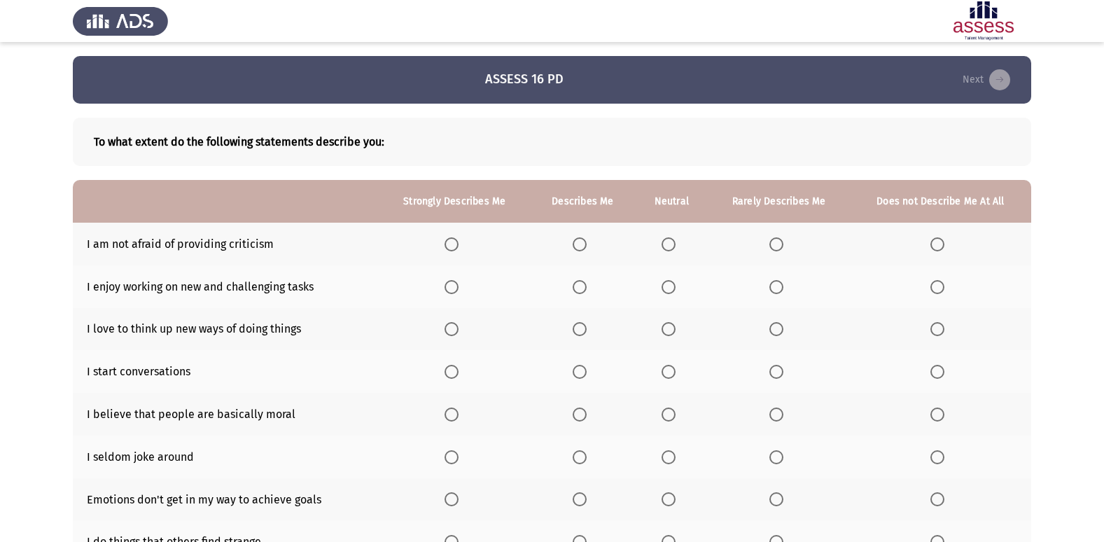
scroll to position [70, 0]
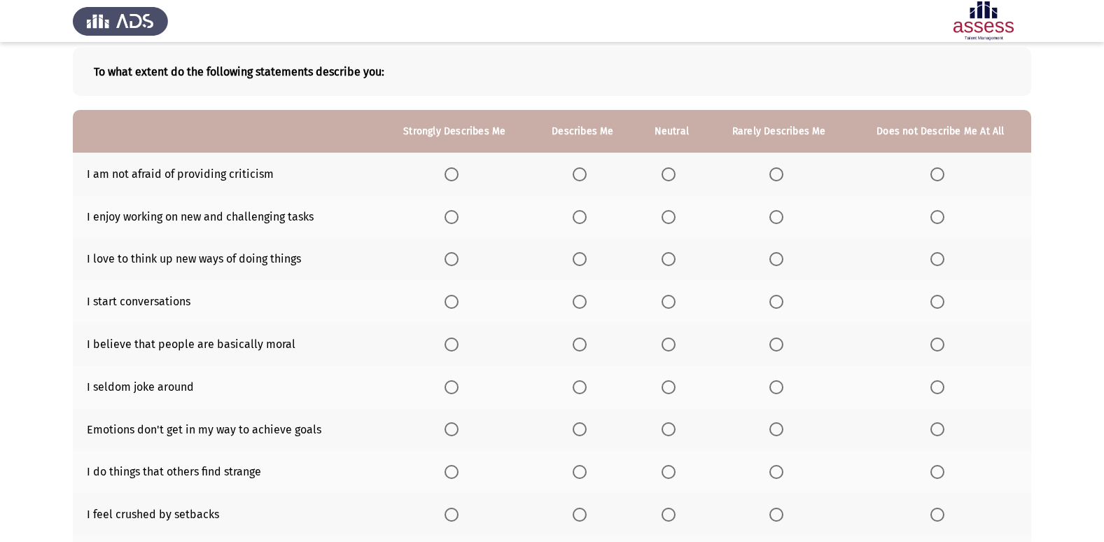
click at [676, 179] on span "Select an option" at bounding box center [669, 174] width 14 height 14
click at [676, 179] on input "Select an option" at bounding box center [669, 174] width 14 height 14
click at [449, 217] on span "Select an option" at bounding box center [452, 217] width 14 height 14
click at [449, 217] on input "Select an option" at bounding box center [452, 217] width 14 height 14
click at [454, 266] on span "Select an option" at bounding box center [452, 259] width 14 height 14
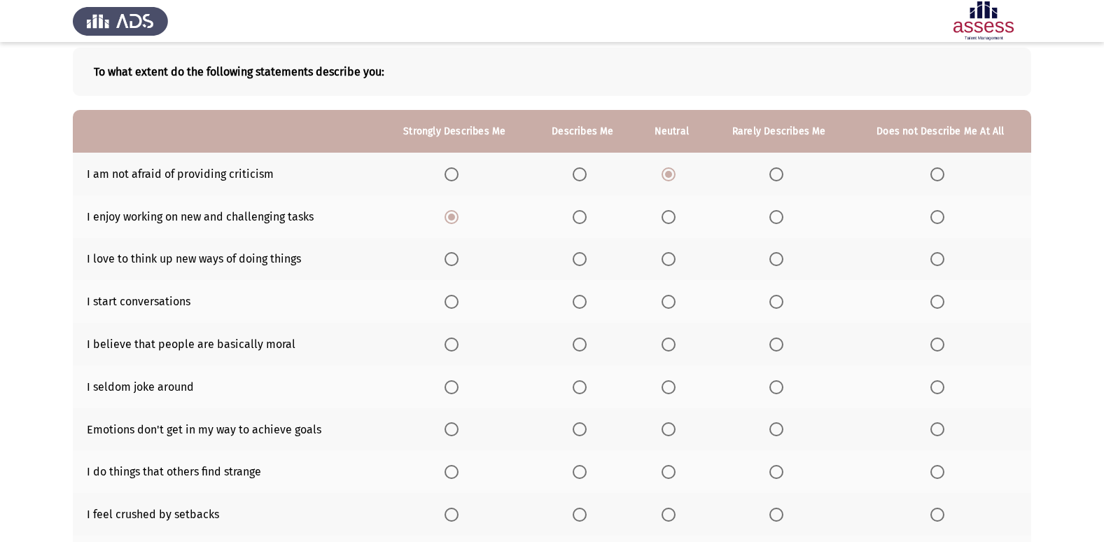
click at [454, 266] on input "Select an option" at bounding box center [452, 259] width 14 height 14
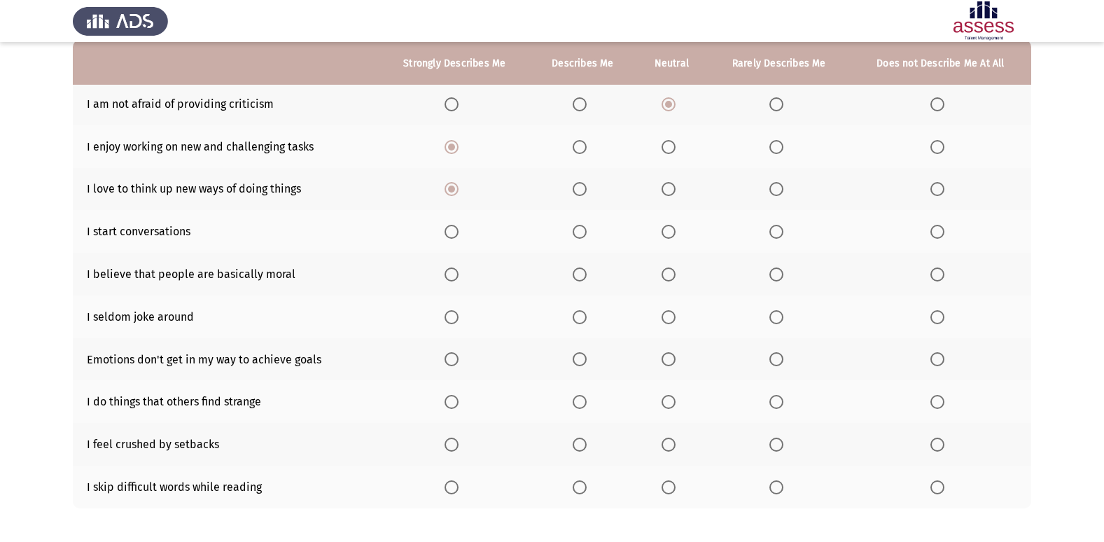
click at [586, 234] on span "Select an option" at bounding box center [580, 232] width 14 height 14
click at [586, 234] on input "Select an option" at bounding box center [580, 232] width 14 height 14
click at [664, 279] on span "Select an option" at bounding box center [669, 274] width 14 height 14
click at [664, 279] on input "Select an option" at bounding box center [669, 274] width 14 height 14
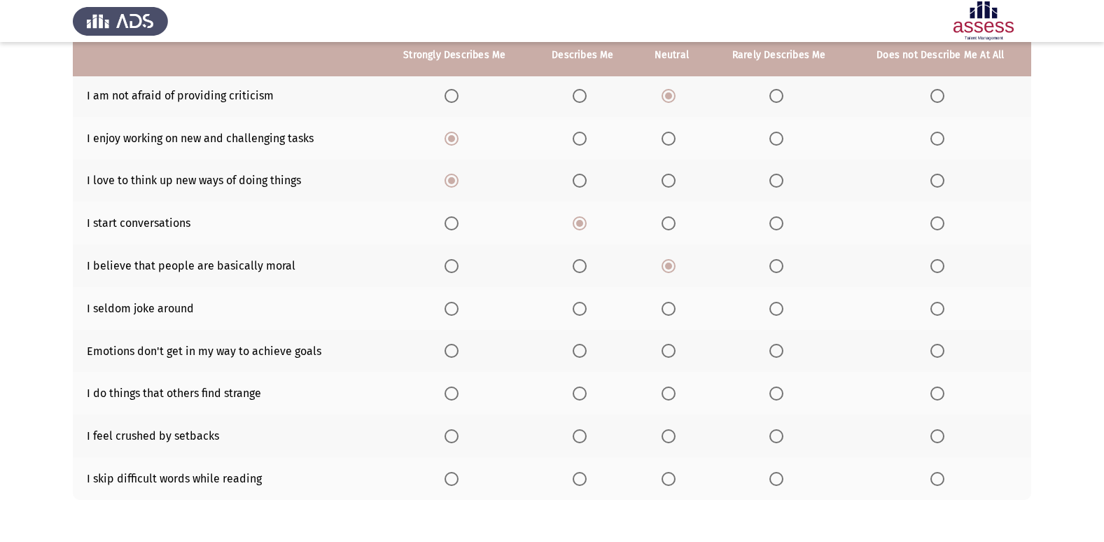
scroll to position [204, 0]
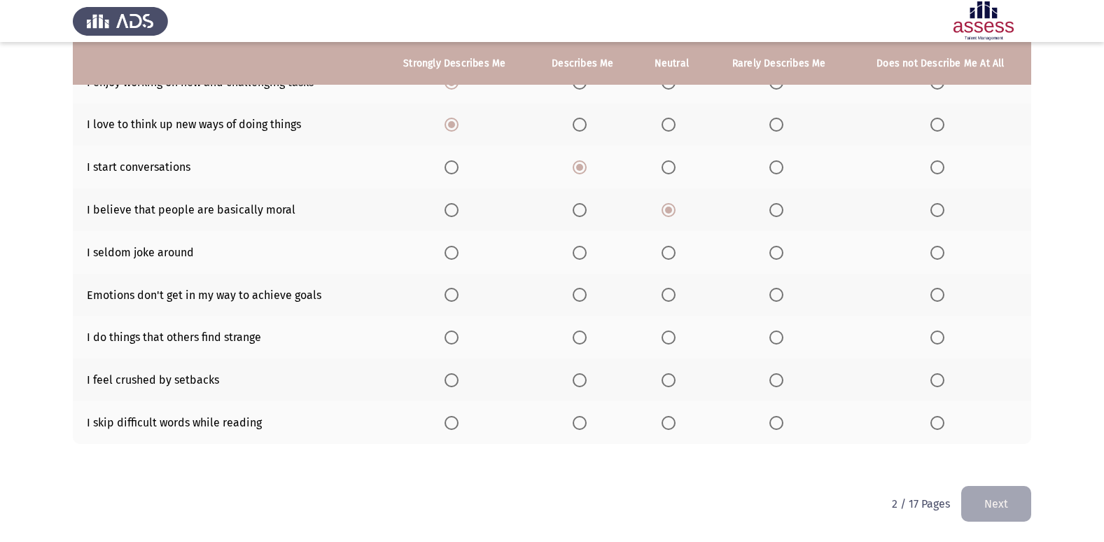
click at [587, 254] on span "Select an option" at bounding box center [580, 253] width 14 height 14
click at [587, 254] on input "Select an option" at bounding box center [580, 253] width 14 height 14
click at [587, 296] on span "Select an option" at bounding box center [580, 295] width 14 height 14
click at [587, 296] on input "Select an option" at bounding box center [580, 295] width 14 height 14
click at [580, 336] on span "Select an option" at bounding box center [580, 337] width 14 height 14
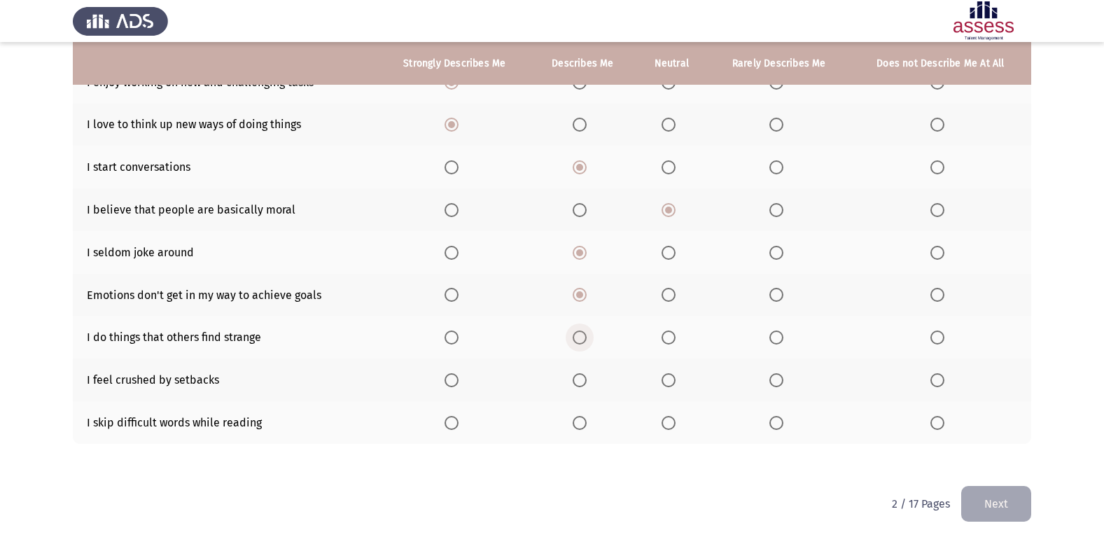
click at [580, 336] on input "Select an option" at bounding box center [580, 337] width 14 height 14
click at [582, 389] on th at bounding box center [583, 379] width 105 height 43
click at [580, 380] on span "Select an option" at bounding box center [580, 380] width 0 height 0
click at [581, 379] on input "Select an option" at bounding box center [580, 380] width 14 height 14
click at [589, 422] on label "Select an option" at bounding box center [583, 423] width 20 height 14
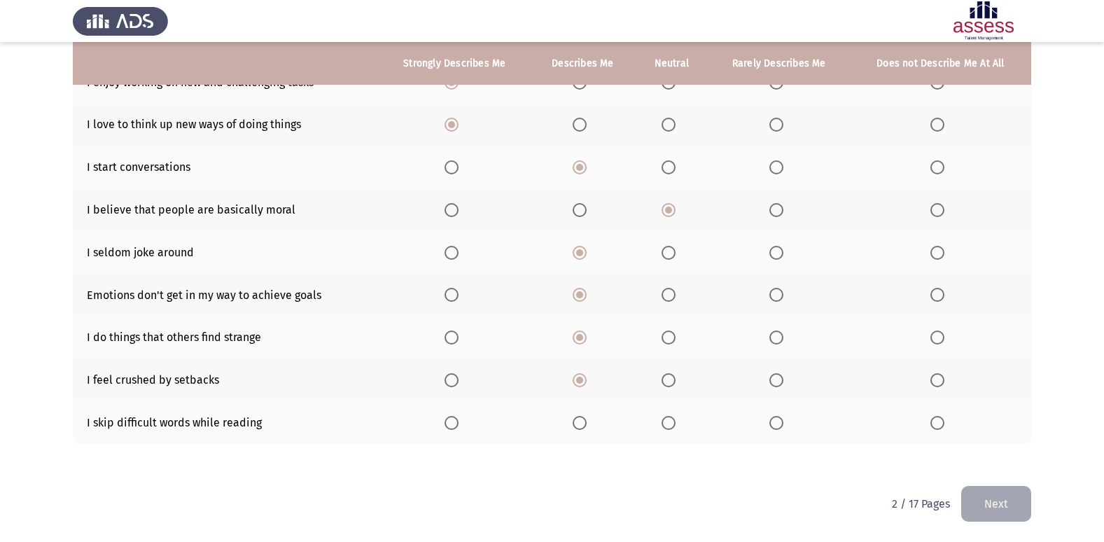
click at [587, 422] on input "Select an option" at bounding box center [580, 423] width 14 height 14
click at [986, 500] on button "Next" at bounding box center [996, 504] width 70 height 36
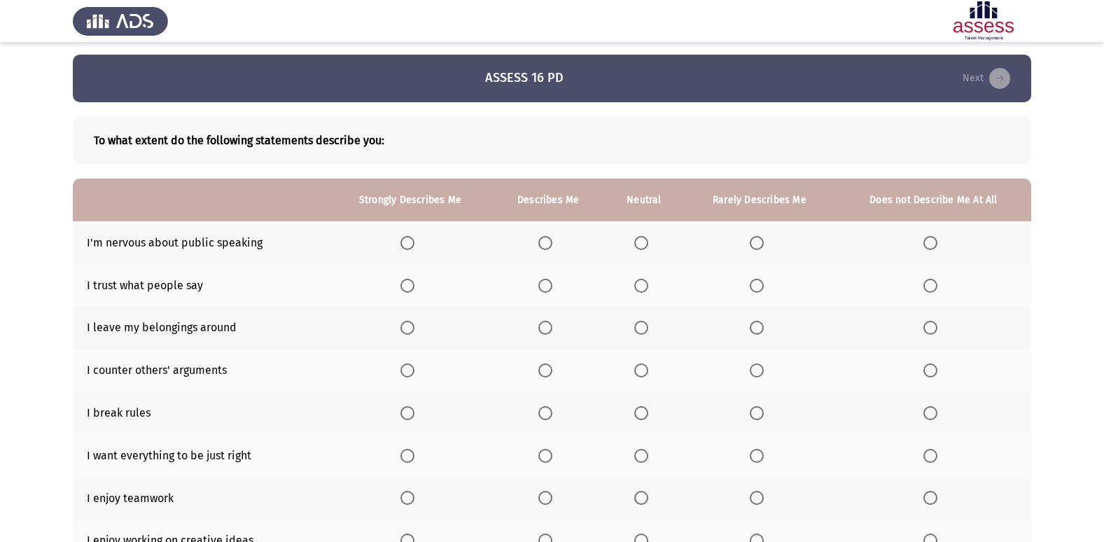
scroll to position [0, 0]
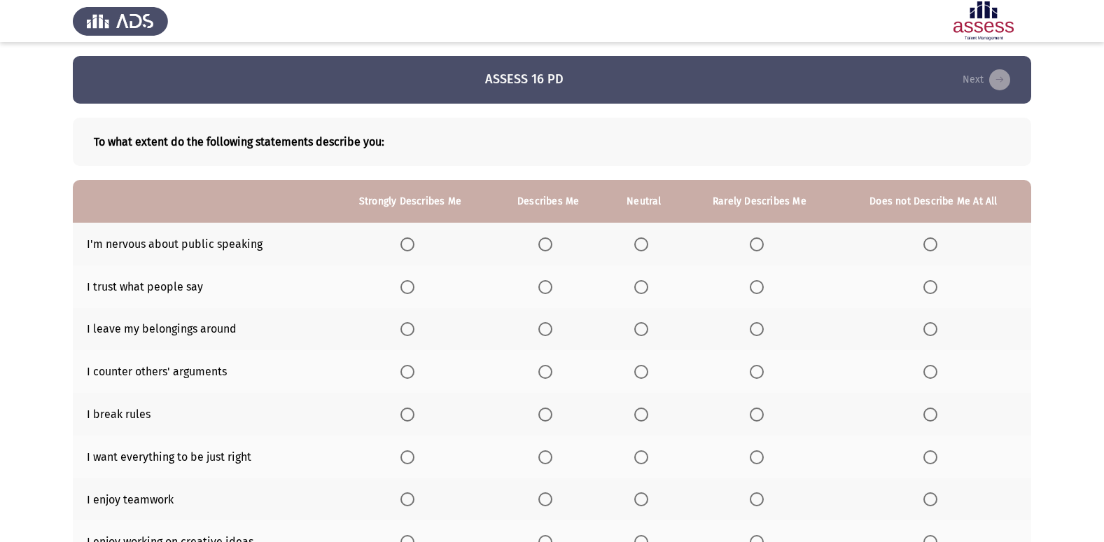
click at [934, 249] on span "Select an option" at bounding box center [930, 244] width 14 height 14
click at [934, 249] on input "Select an option" at bounding box center [930, 244] width 14 height 14
click at [642, 290] on span "Select an option" at bounding box center [641, 287] width 14 height 14
click at [642, 290] on input "Select an option" at bounding box center [641, 287] width 14 height 14
click at [760, 287] on span "Select an option" at bounding box center [757, 287] width 14 height 14
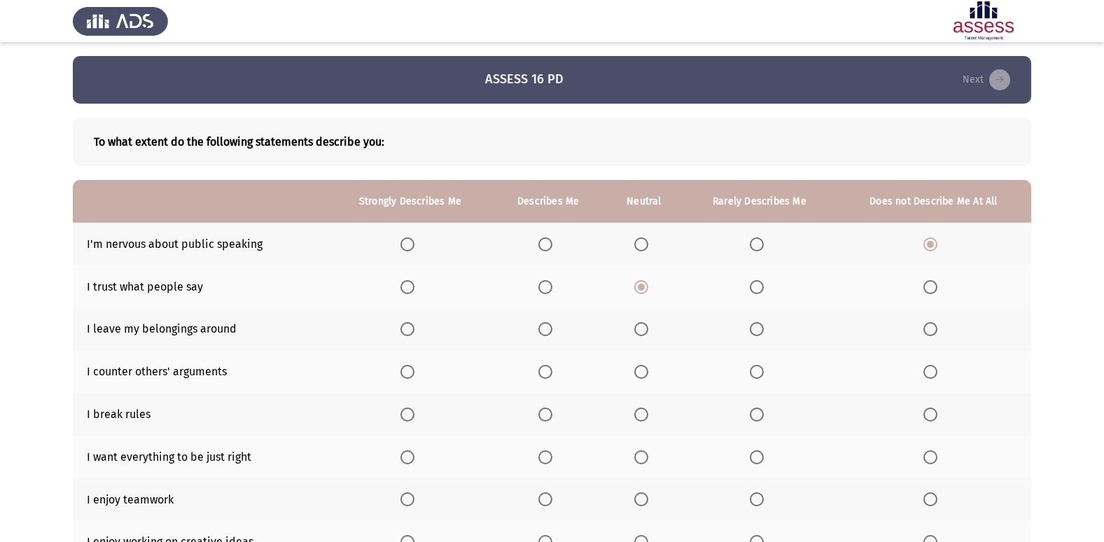
click at [760, 287] on input "Select an option" at bounding box center [757, 287] width 14 height 14
click at [549, 328] on span "Select an option" at bounding box center [545, 329] width 14 height 14
click at [549, 328] on input "Select an option" at bounding box center [545, 329] width 14 height 14
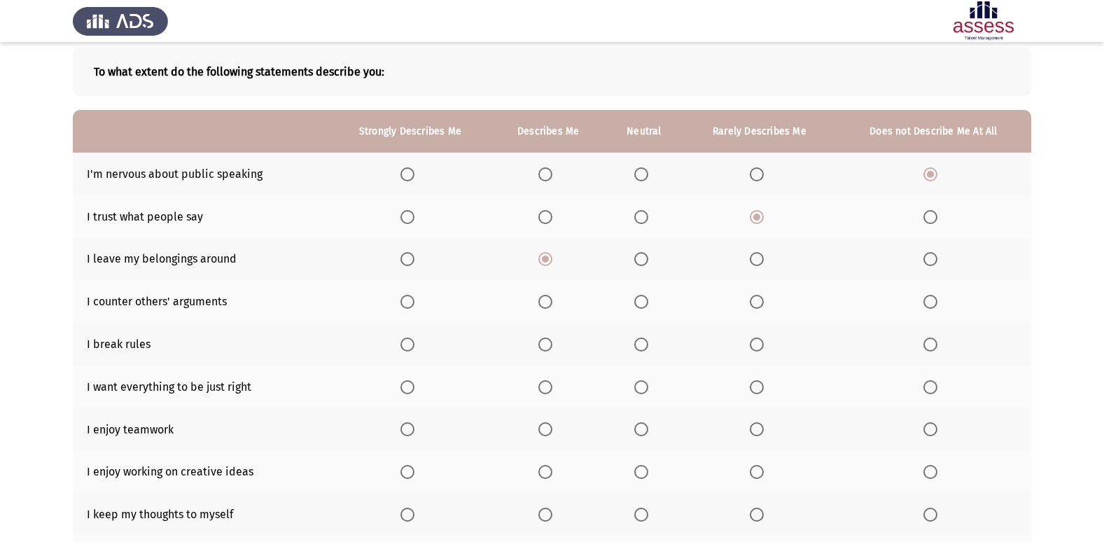
click at [652, 305] on label "Select an option" at bounding box center [644, 302] width 20 height 14
click at [648, 305] on input "Select an option" at bounding box center [641, 302] width 14 height 14
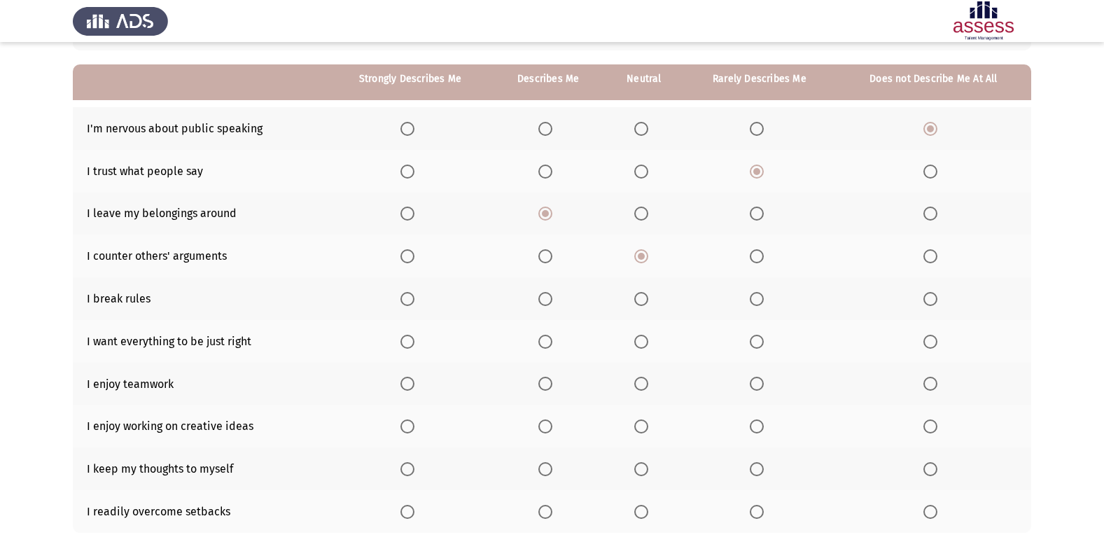
scroll to position [140, 0]
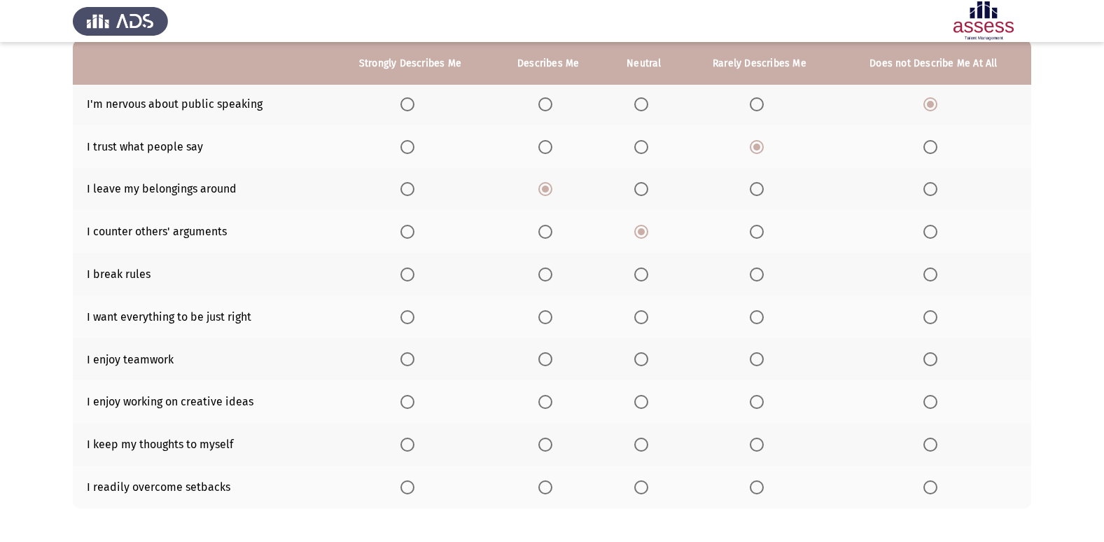
click at [642, 277] on span "Select an option" at bounding box center [641, 274] width 14 height 14
click at [642, 277] on input "Select an option" at bounding box center [641, 274] width 14 height 14
click at [766, 275] on label "Select an option" at bounding box center [760, 274] width 20 height 14
click at [764, 275] on input "Select an option" at bounding box center [757, 274] width 14 height 14
click at [648, 321] on span "Select an option" at bounding box center [641, 317] width 14 height 14
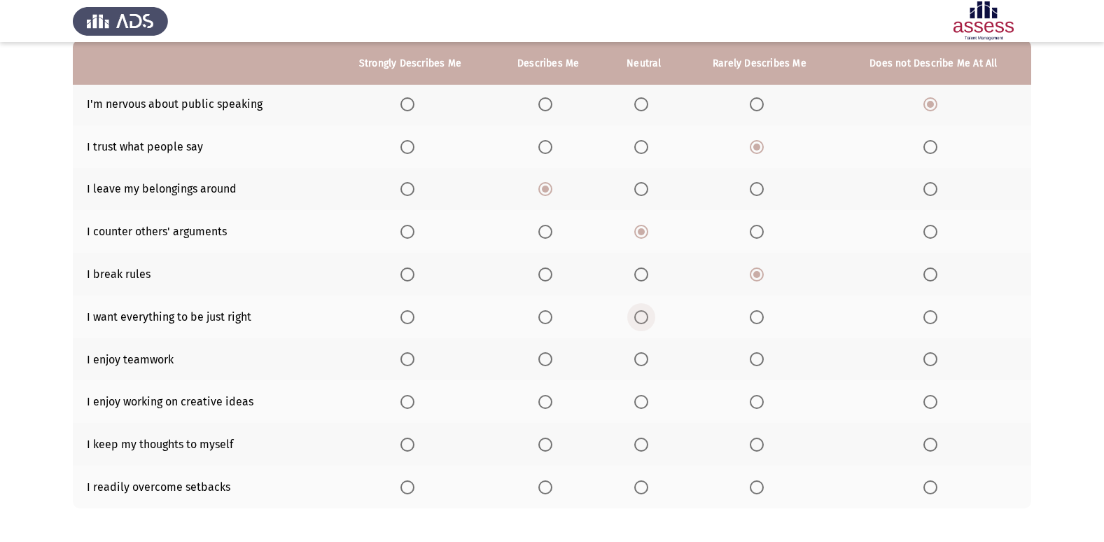
click at [648, 321] on input "Select an option" at bounding box center [641, 317] width 14 height 14
click at [542, 364] on span "Select an option" at bounding box center [545, 359] width 14 height 14
click at [542, 364] on input "Select an option" at bounding box center [545, 359] width 14 height 14
click at [411, 403] on span "Select an option" at bounding box center [407, 402] width 14 height 14
click at [411, 403] on input "Select an option" at bounding box center [407, 402] width 14 height 14
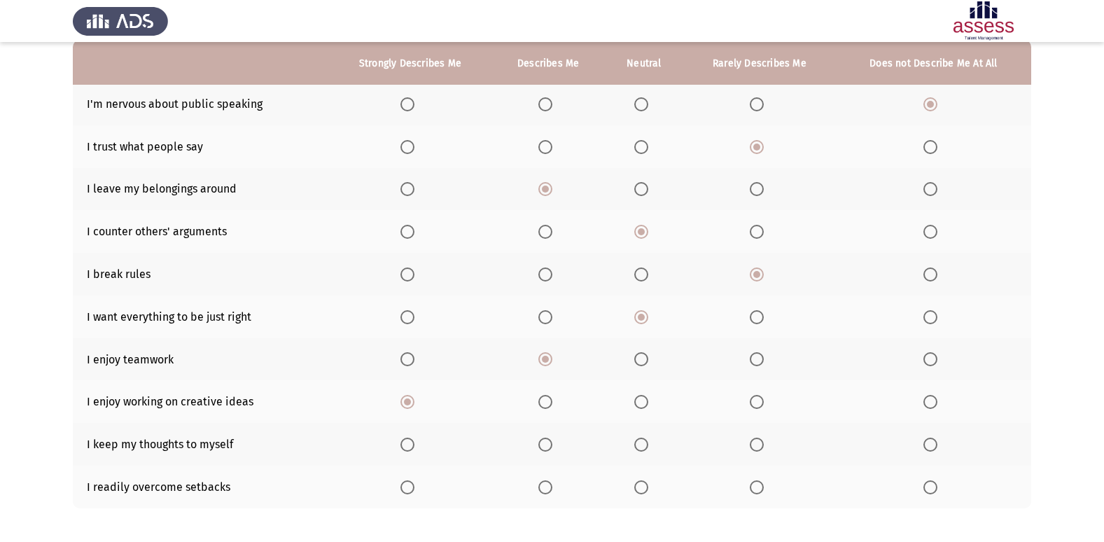
click at [652, 444] on label "Select an option" at bounding box center [644, 445] width 20 height 14
click at [648, 444] on input "Select an option" at bounding box center [641, 445] width 14 height 14
click at [654, 491] on label "Select an option" at bounding box center [644, 487] width 20 height 14
click at [648, 491] on input "Select an option" at bounding box center [641, 487] width 14 height 14
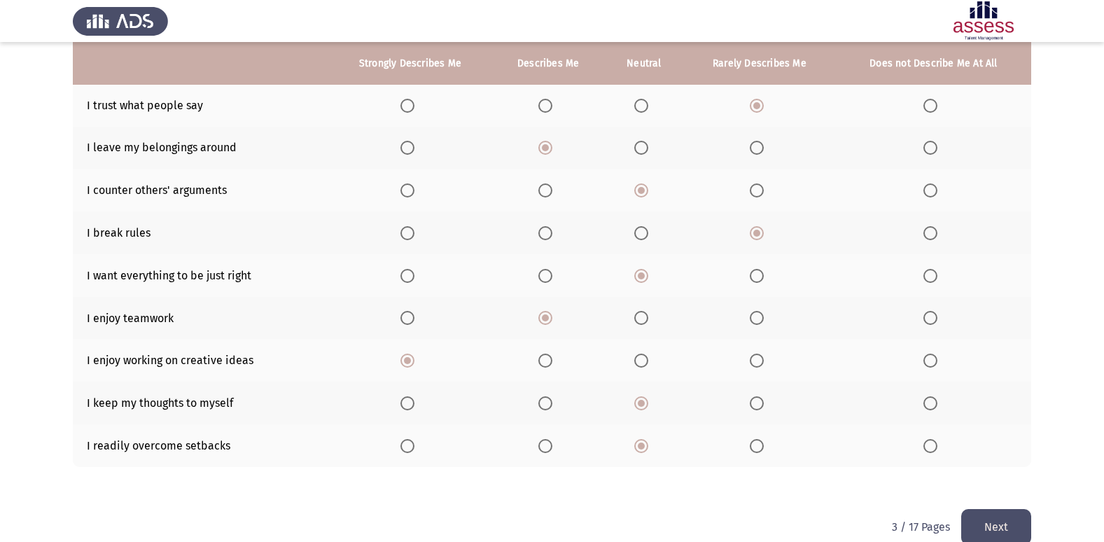
scroll to position [204, 0]
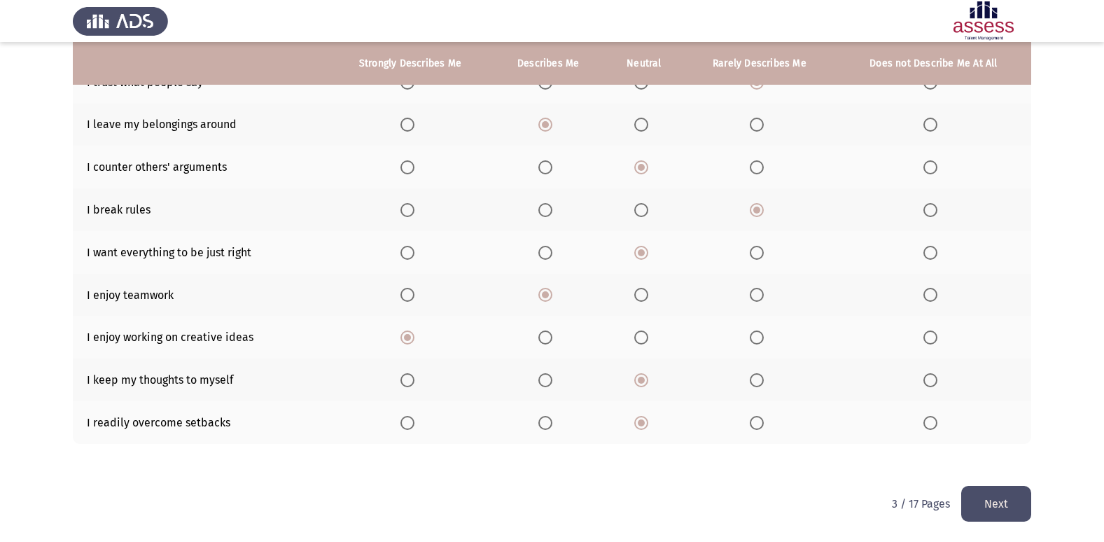
click at [1019, 500] on button "Next" at bounding box center [996, 504] width 70 height 36
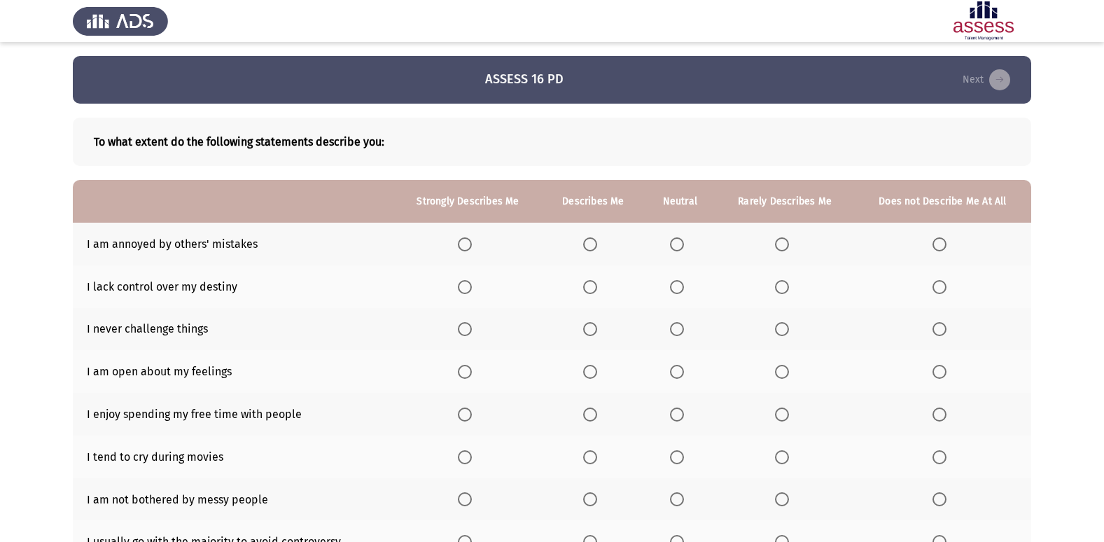
scroll to position [70, 0]
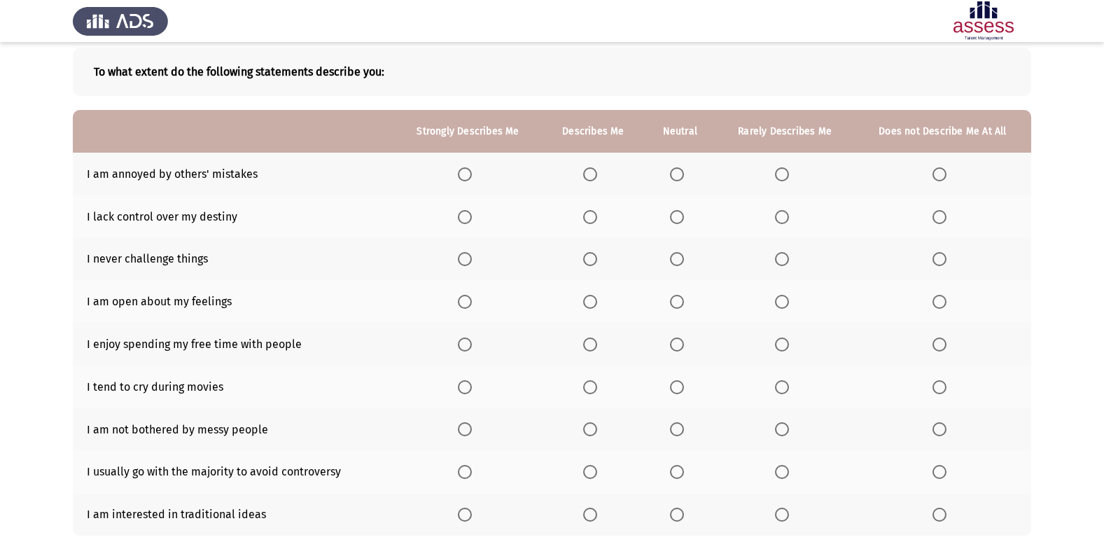
click at [681, 173] on span "Select an option" at bounding box center [677, 174] width 14 height 14
click at [681, 173] on input "Select an option" at bounding box center [677, 174] width 14 height 14
click at [683, 216] on span "Select an option" at bounding box center [677, 217] width 14 height 14
click at [683, 216] on input "Select an option" at bounding box center [677, 217] width 14 height 14
click at [941, 264] on span "Select an option" at bounding box center [939, 259] width 14 height 14
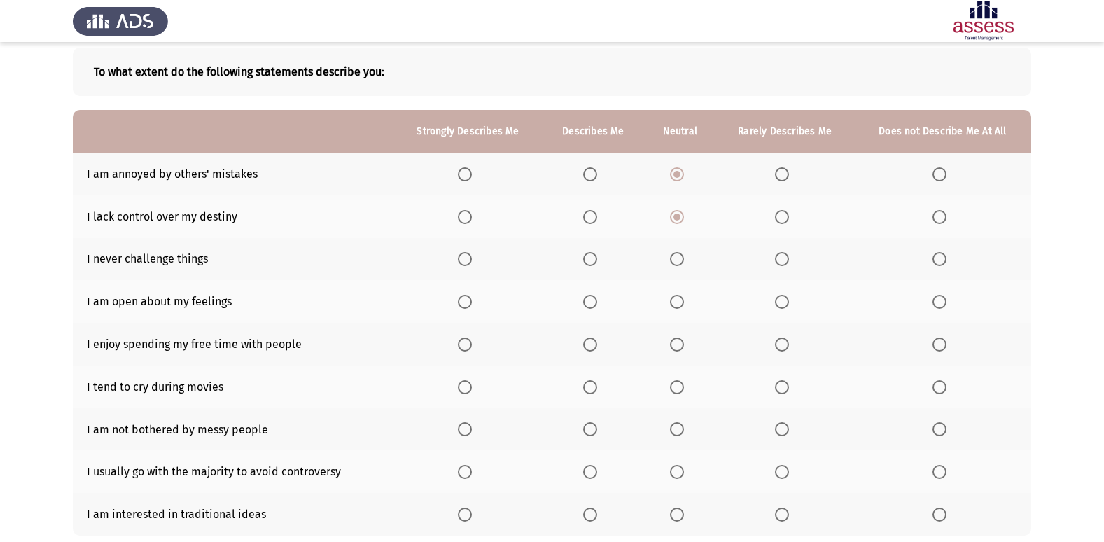
click at [941, 264] on input "Select an option" at bounding box center [939, 259] width 14 height 14
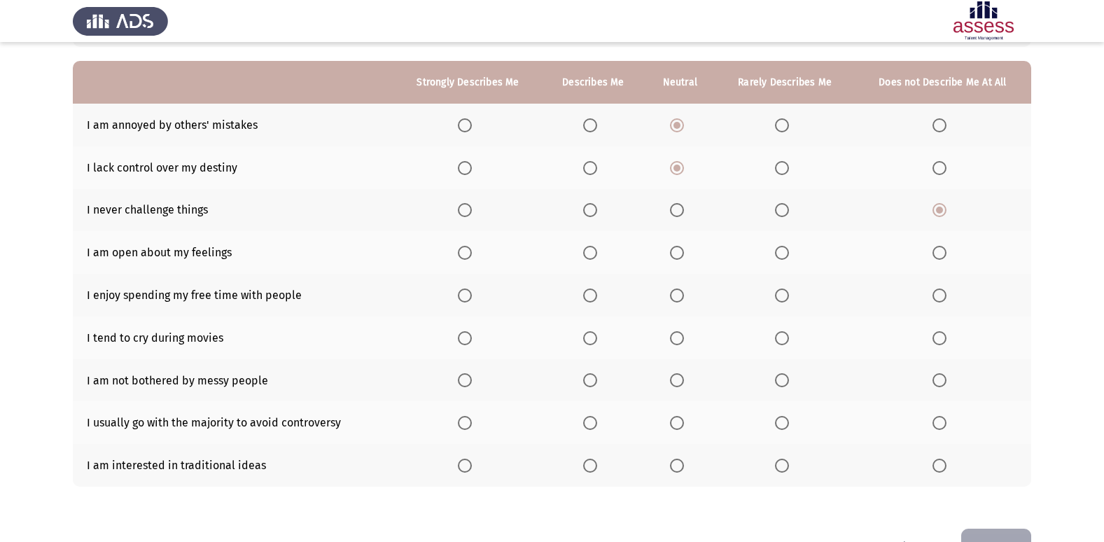
scroll to position [140, 0]
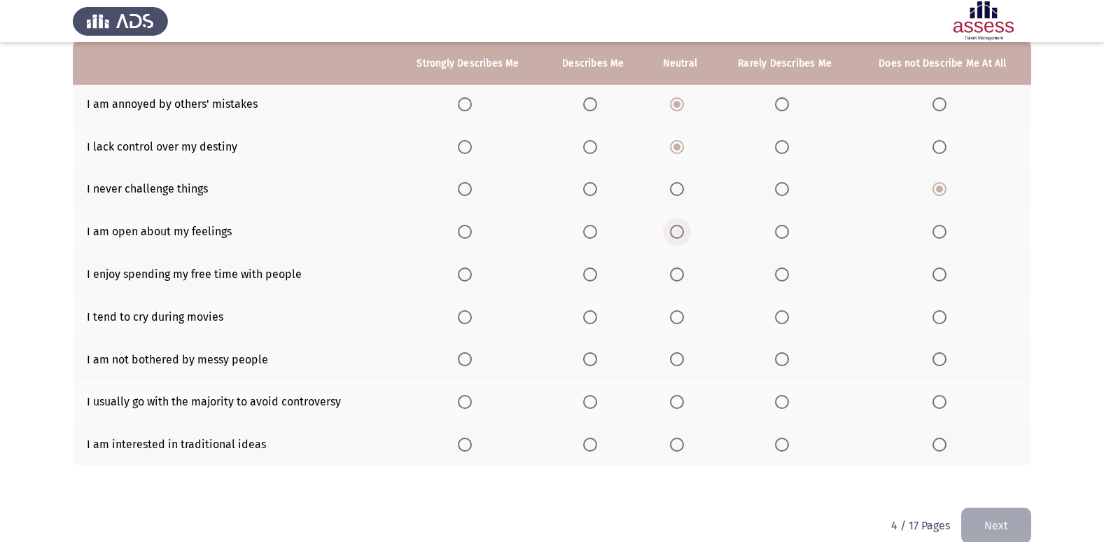
click at [679, 237] on span "Select an option" at bounding box center [677, 232] width 14 height 14
click at [679, 237] on input "Select an option" at bounding box center [677, 232] width 14 height 14
click at [590, 270] on span "Select an option" at bounding box center [590, 274] width 14 height 14
click at [590, 270] on input "Select an option" at bounding box center [590, 274] width 14 height 14
click at [785, 323] on span "Select an option" at bounding box center [782, 317] width 14 height 14
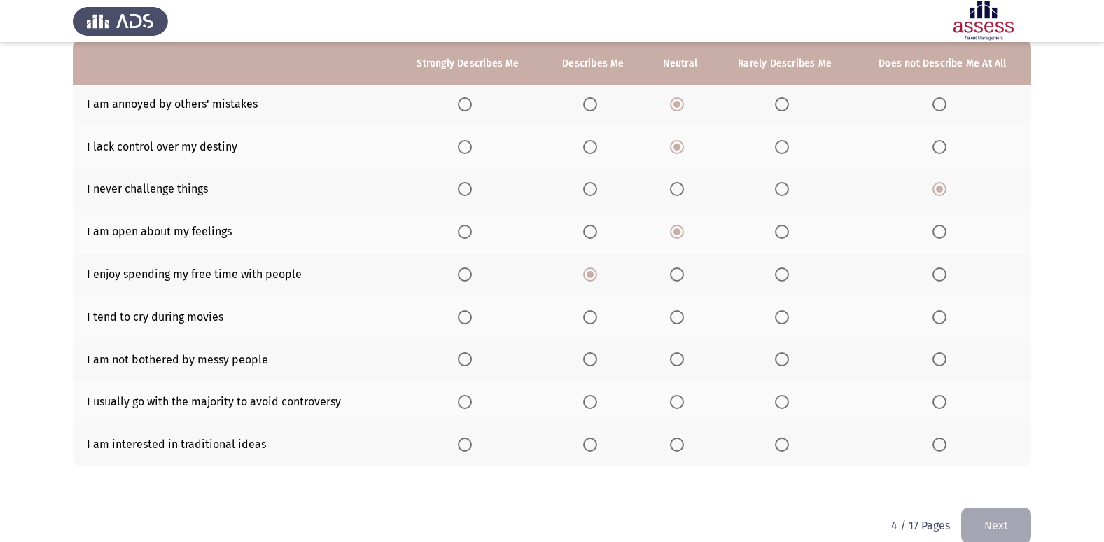
click at [785, 323] on input "Select an option" at bounding box center [782, 317] width 14 height 14
click at [780, 359] on span "Select an option" at bounding box center [782, 359] width 14 height 14
click at [780, 359] on input "Select an option" at bounding box center [782, 359] width 14 height 14
click at [673, 407] on span "Select an option" at bounding box center [677, 402] width 14 height 14
click at [673, 407] on input "Select an option" at bounding box center [677, 402] width 14 height 14
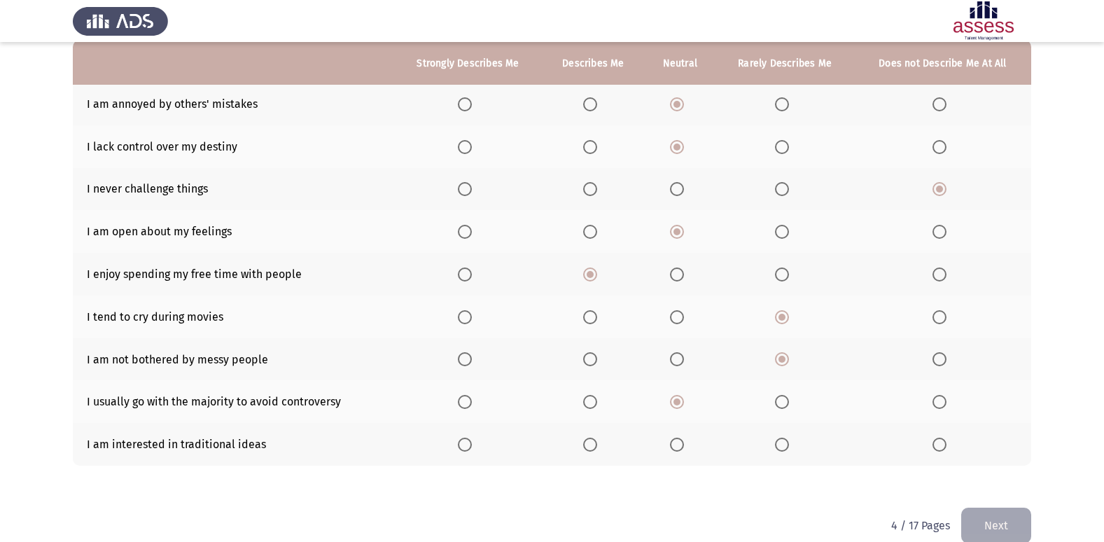
click at [684, 444] on span "Select an option" at bounding box center [677, 445] width 14 height 14
click at [684, 444] on input "Select an option" at bounding box center [677, 445] width 14 height 14
click at [1027, 515] on button "Next" at bounding box center [996, 526] width 70 height 36
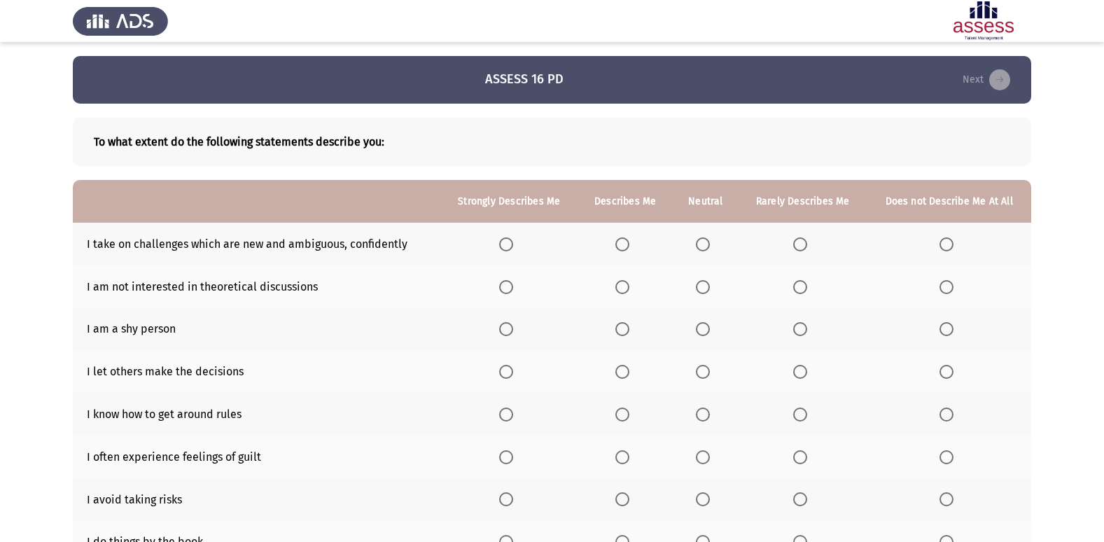
click at [505, 244] on span "Select an option" at bounding box center [506, 244] width 14 height 14
click at [505, 244] on input "Select an option" at bounding box center [506, 244] width 14 height 14
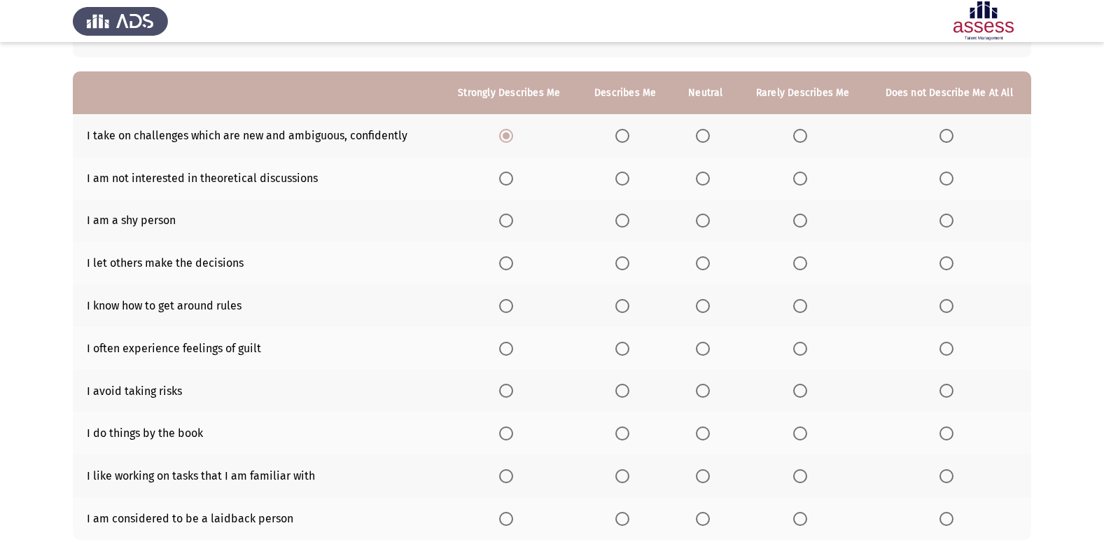
scroll to position [140, 0]
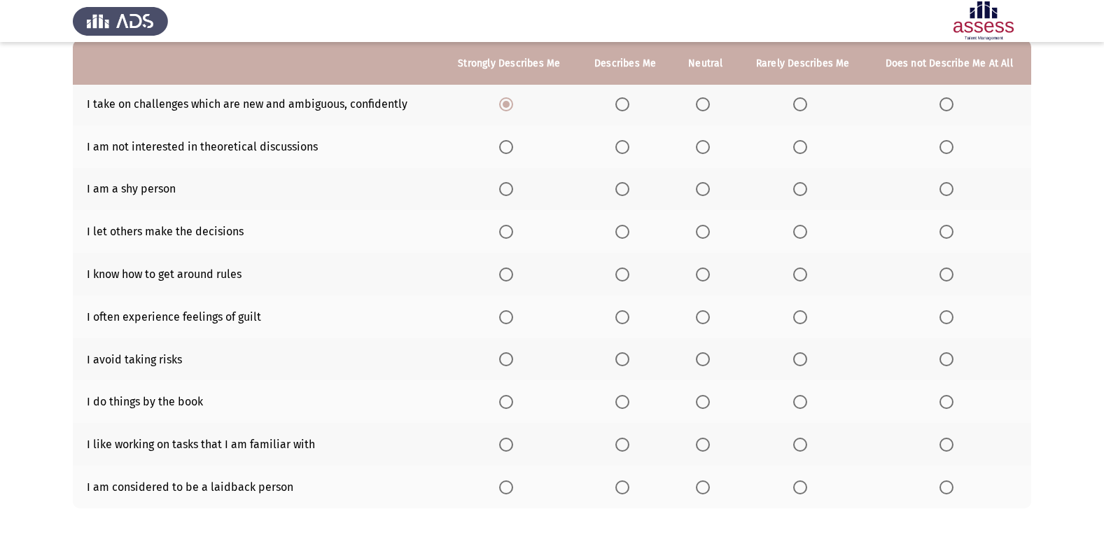
click at [952, 150] on span "Select an option" at bounding box center [946, 147] width 14 height 14
click at [952, 150] on input "Select an option" at bounding box center [946, 147] width 14 height 14
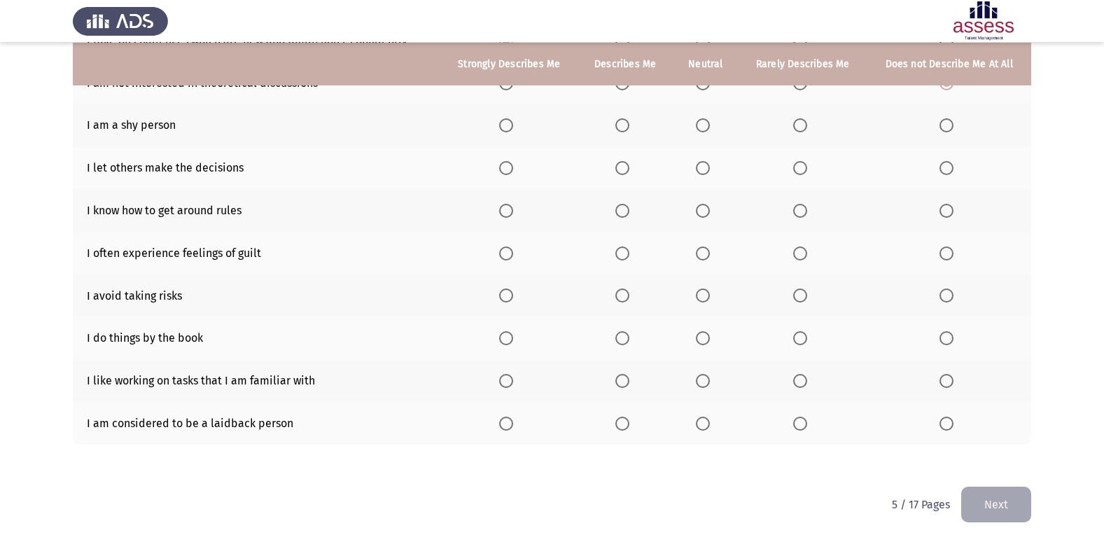
scroll to position [204, 0]
click at [942, 172] on span "Select an option" at bounding box center [946, 167] width 14 height 14
click at [942, 172] on input "Select an option" at bounding box center [946, 167] width 14 height 14
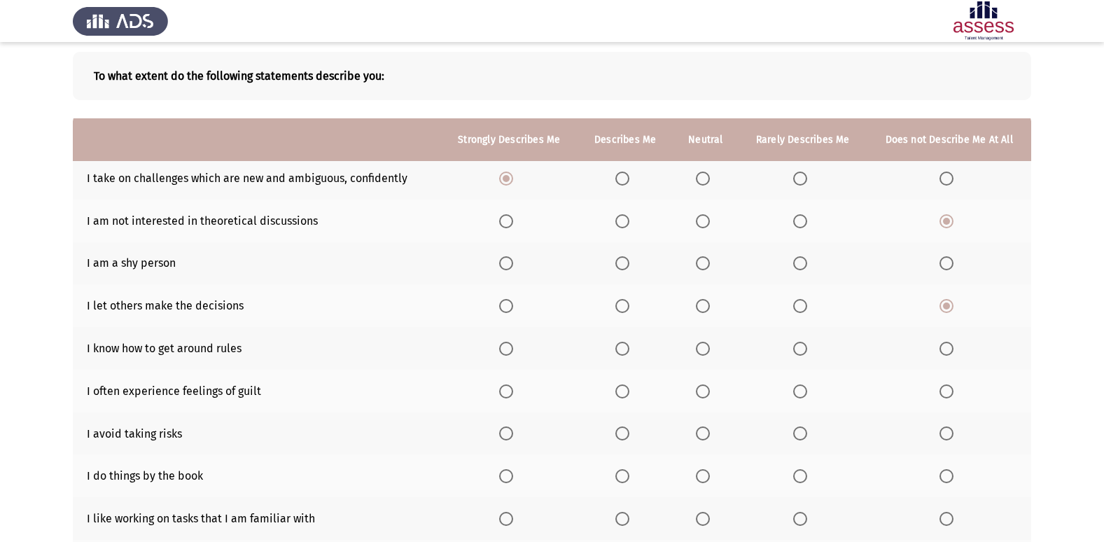
scroll to position [64, 0]
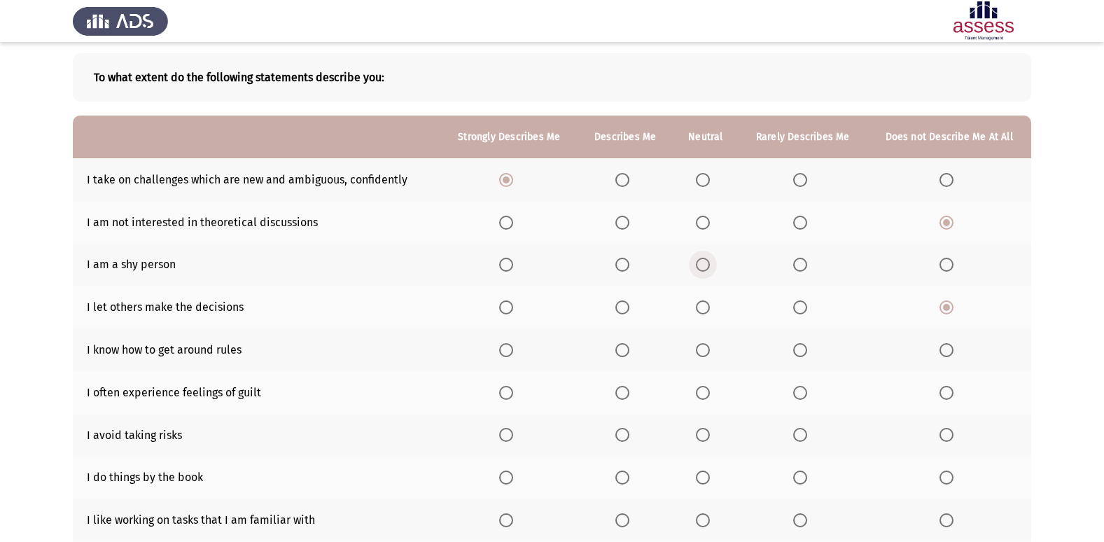
click at [707, 262] on span "Select an option" at bounding box center [703, 265] width 14 height 14
click at [707, 262] on input "Select an option" at bounding box center [703, 265] width 14 height 14
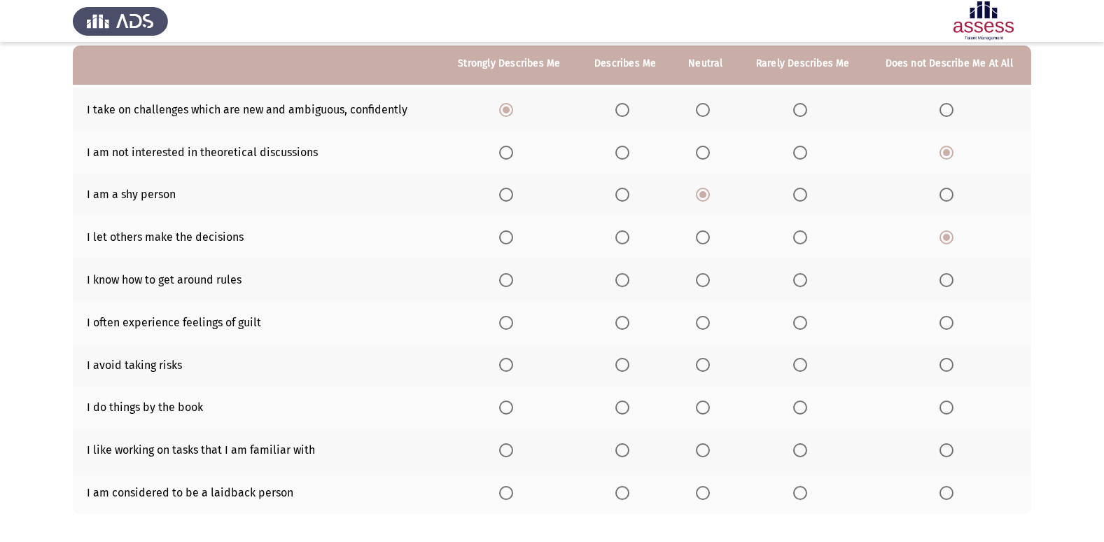
click at [625, 279] on span "Select an option" at bounding box center [622, 280] width 14 height 14
click at [625, 279] on input "Select an option" at bounding box center [622, 280] width 14 height 14
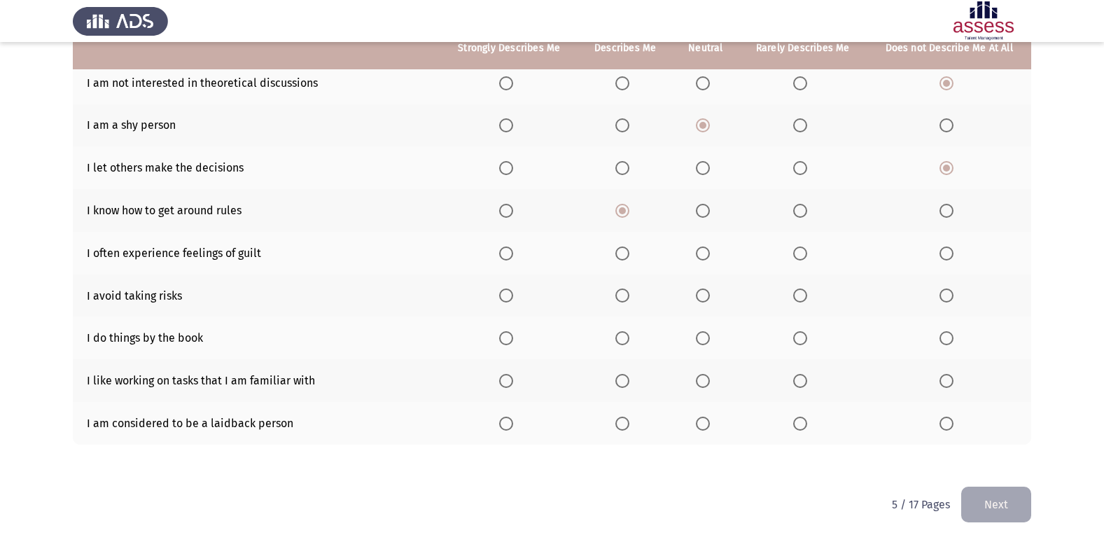
scroll to position [204, 0]
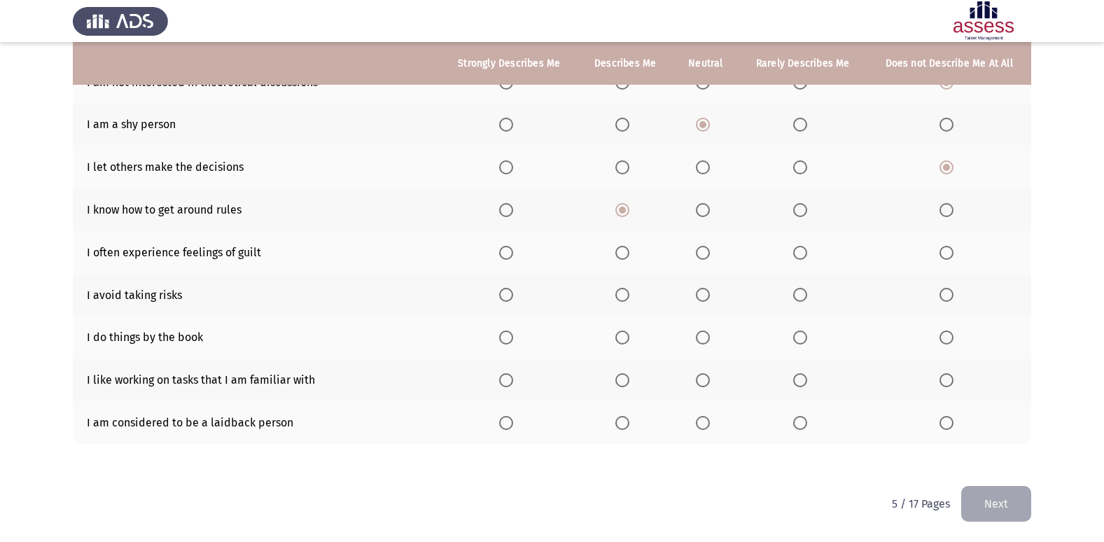
click at [628, 256] on span "Select an option" at bounding box center [622, 253] width 14 height 14
click at [628, 256] on input "Select an option" at bounding box center [622, 253] width 14 height 14
click at [946, 295] on span "Select an option" at bounding box center [946, 295] width 0 height 0
click at [946, 294] on input "Select an option" at bounding box center [946, 295] width 14 height 14
click at [797, 337] on span "Select an option" at bounding box center [800, 337] width 14 height 14
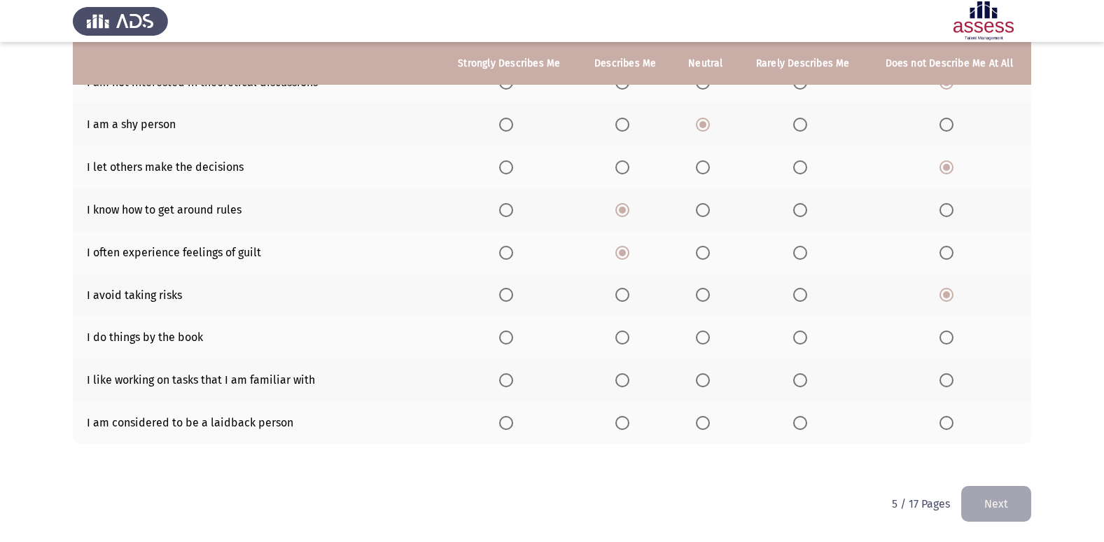
click at [797, 337] on input "Select an option" at bounding box center [800, 337] width 14 height 14
click at [691, 379] on th at bounding box center [706, 379] width 66 height 43
click at [697, 377] on span "Select an option" at bounding box center [703, 380] width 14 height 14
click at [697, 377] on input "Select an option" at bounding box center [703, 380] width 14 height 14
click at [701, 431] on th at bounding box center [706, 422] width 66 height 43
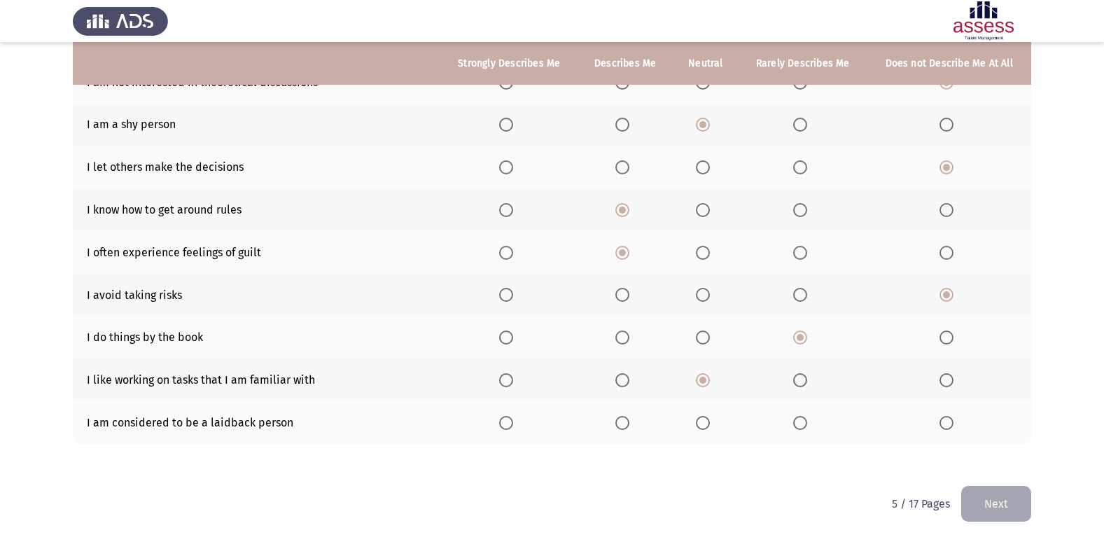
click at [701, 424] on span "Select an option" at bounding box center [703, 423] width 14 height 14
click at [701, 424] on input "Select an option" at bounding box center [703, 423] width 14 height 14
click at [1022, 505] on button "Next" at bounding box center [996, 504] width 70 height 36
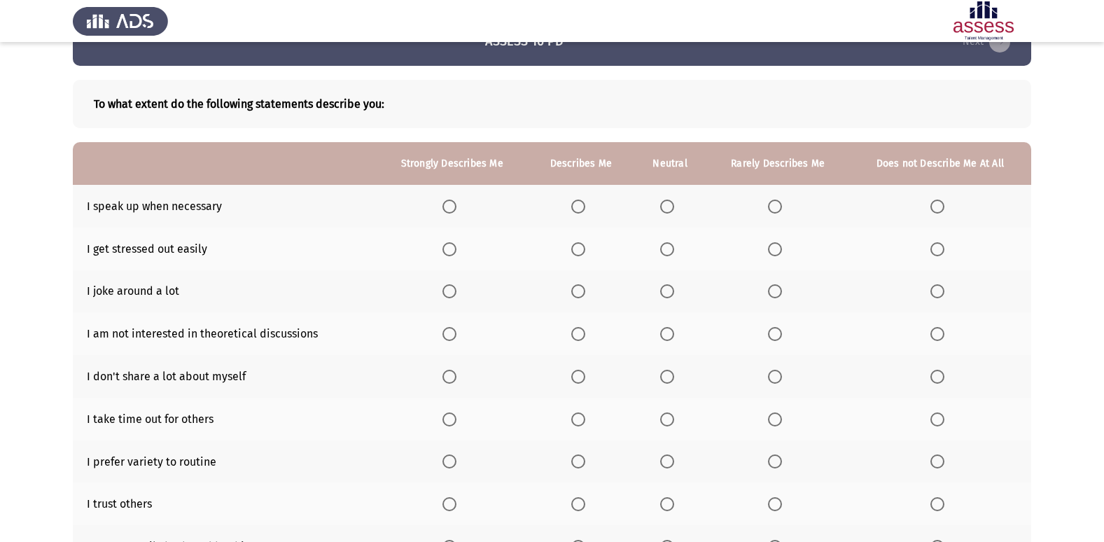
scroll to position [70, 0]
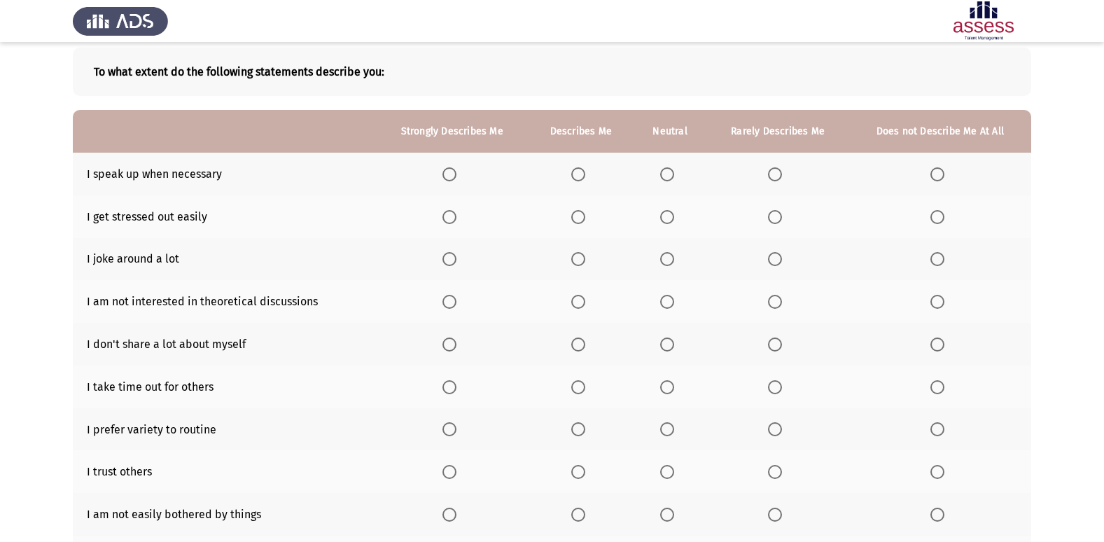
click at [575, 172] on span "Select an option" at bounding box center [578, 174] width 14 height 14
click at [575, 172] on input "Select an option" at bounding box center [578, 174] width 14 height 14
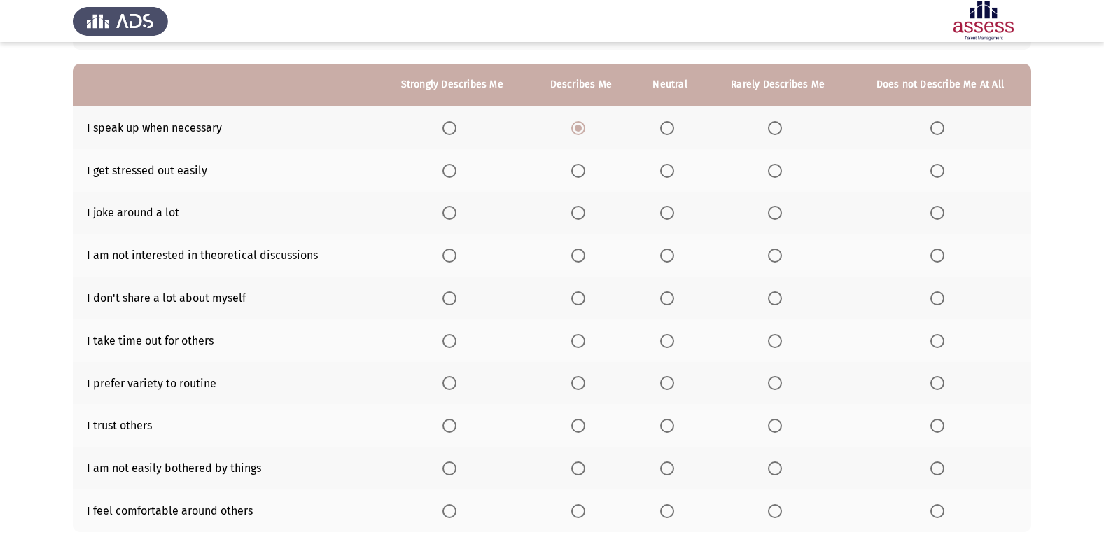
scroll to position [140, 0]
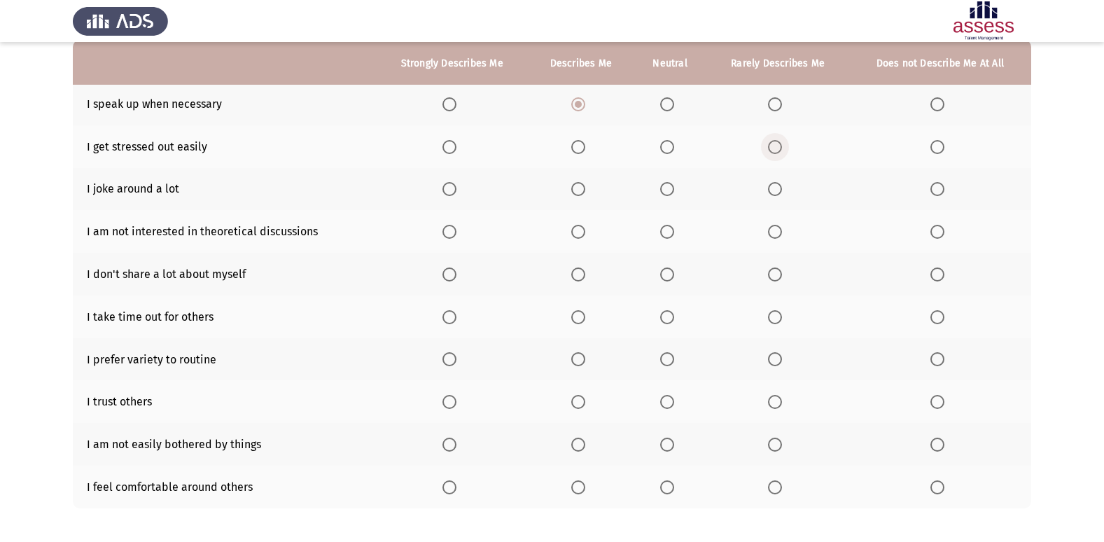
click at [775, 148] on span "Select an option" at bounding box center [775, 147] width 14 height 14
click at [775, 148] on input "Select an option" at bounding box center [775, 147] width 14 height 14
click at [677, 191] on label "Select an option" at bounding box center [670, 189] width 20 height 14
click at [674, 191] on input "Select an option" at bounding box center [667, 189] width 14 height 14
click at [785, 232] on label "Select an option" at bounding box center [778, 232] width 20 height 14
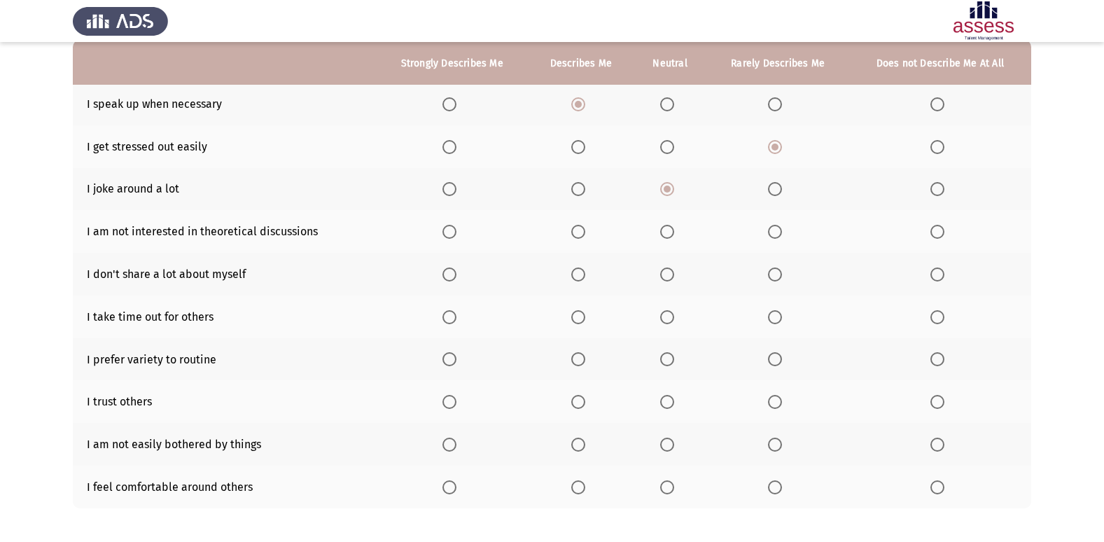
click at [782, 232] on input "Select an option" at bounding box center [775, 232] width 14 height 14
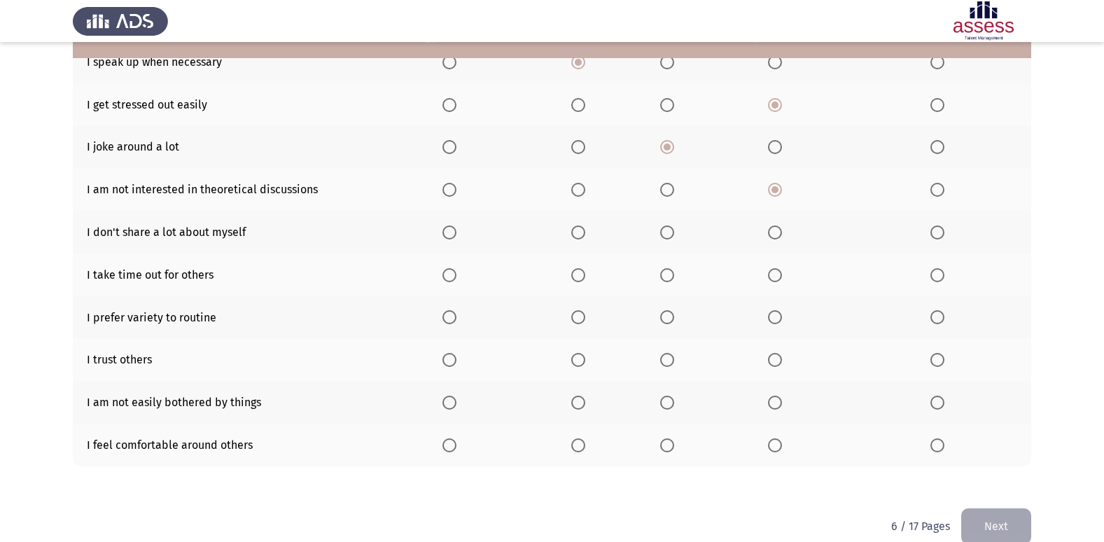
scroll to position [204, 0]
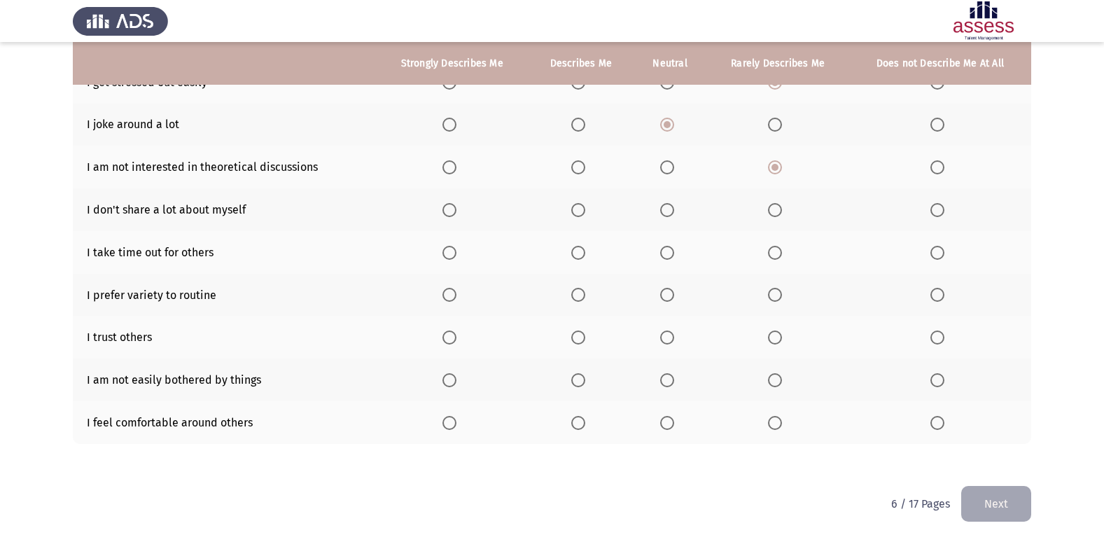
click at [676, 212] on label "Select an option" at bounding box center [670, 210] width 20 height 14
click at [674, 212] on input "Select an option" at bounding box center [667, 210] width 14 height 14
click at [772, 254] on span "Select an option" at bounding box center [775, 253] width 14 height 14
click at [772, 254] on input "Select an option" at bounding box center [775, 253] width 14 height 14
click at [673, 297] on span "Select an option" at bounding box center [667, 295] width 14 height 14
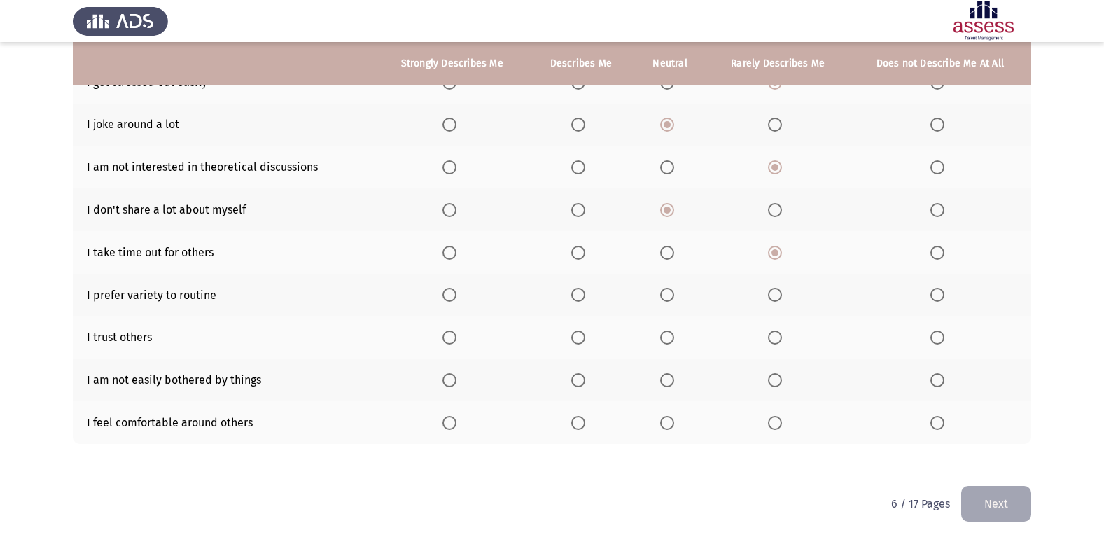
click at [673, 297] on input "Select an option" at bounding box center [667, 295] width 14 height 14
click at [776, 339] on span "Select an option" at bounding box center [775, 337] width 14 height 14
click at [776, 339] on input "Select an option" at bounding box center [775, 337] width 14 height 14
click at [566, 377] on th at bounding box center [581, 379] width 105 height 43
click at [580, 383] on span "Select an option" at bounding box center [578, 380] width 14 height 14
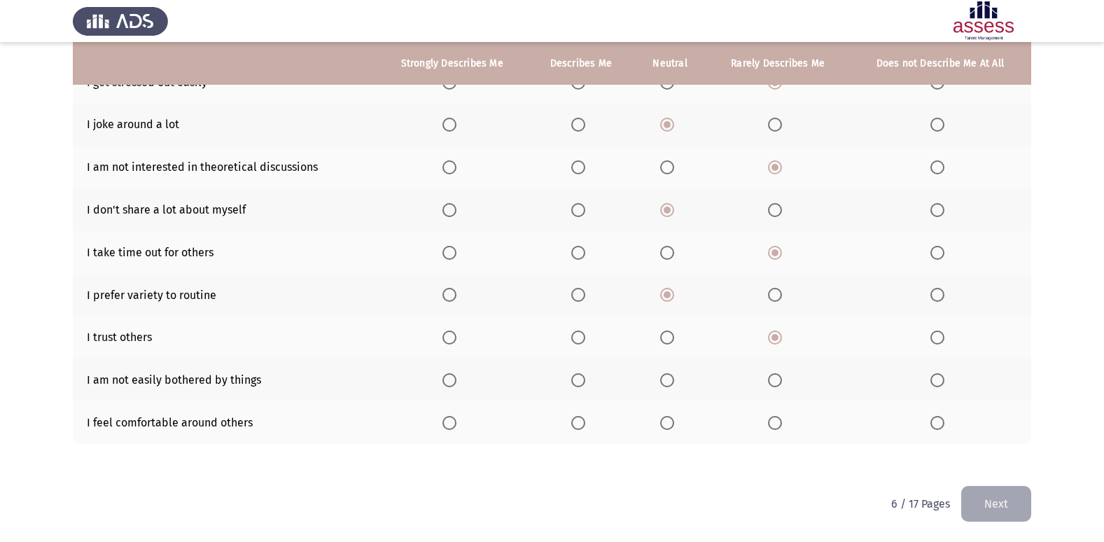
click at [580, 383] on input "Select an option" at bounding box center [578, 380] width 14 height 14
click at [579, 428] on span "Select an option" at bounding box center [578, 423] width 14 height 14
click at [579, 428] on input "Select an option" at bounding box center [578, 423] width 14 height 14
click at [1024, 501] on button "Next" at bounding box center [996, 504] width 70 height 36
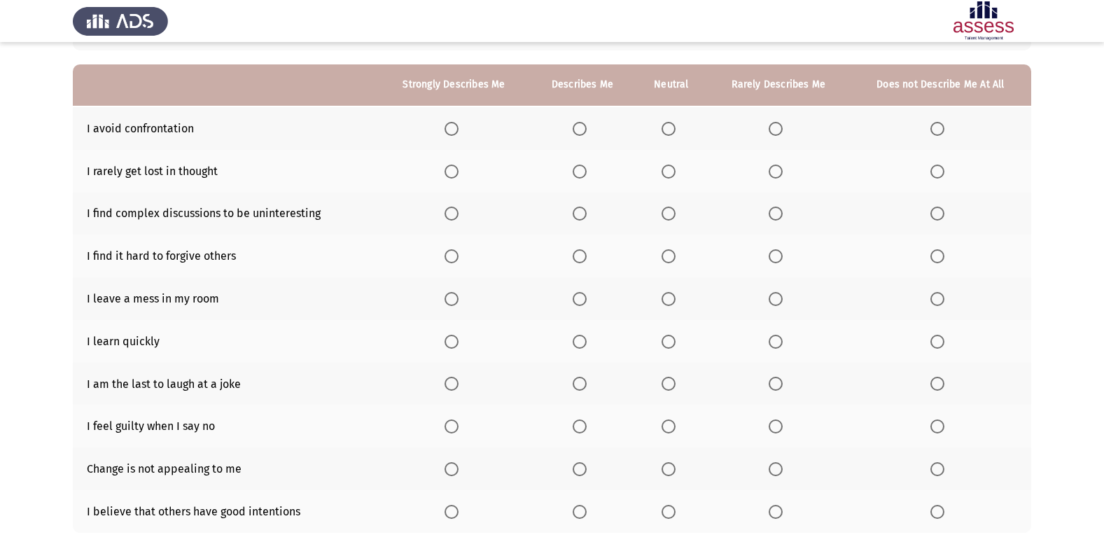
scroll to position [140, 0]
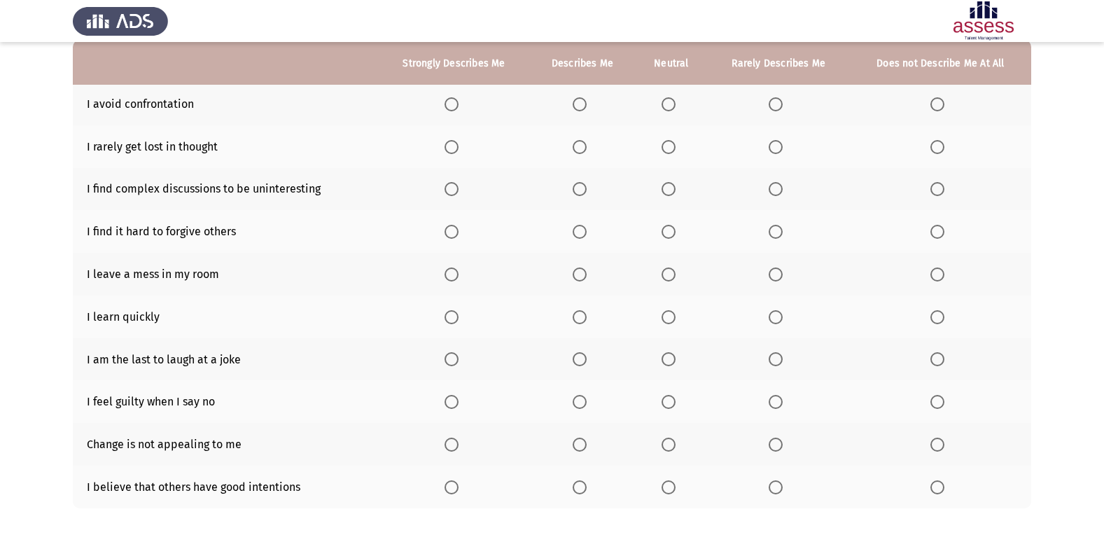
click at [674, 113] on th at bounding box center [671, 104] width 73 height 43
click at [669, 111] on th at bounding box center [671, 104] width 73 height 43
click at [667, 105] on span "Select an option" at bounding box center [669, 104] width 14 height 14
click at [667, 105] on input "Select an option" at bounding box center [669, 104] width 14 height 14
click at [670, 149] on span "Select an option" at bounding box center [669, 147] width 14 height 14
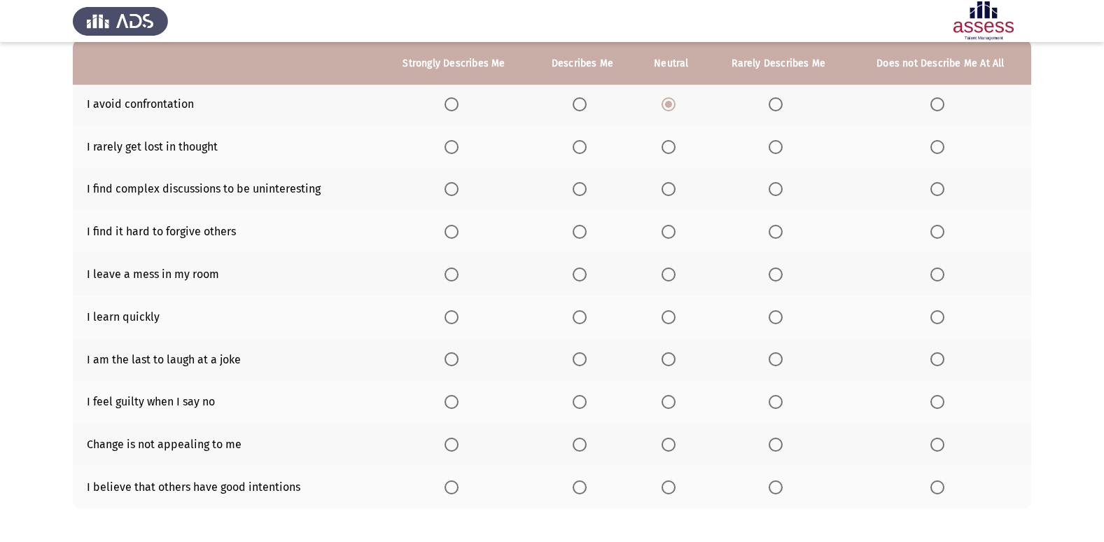
click at [670, 149] on input "Select an option" at bounding box center [669, 147] width 14 height 14
click at [945, 194] on label "Select an option" at bounding box center [940, 189] width 20 height 14
click at [944, 194] on input "Select an option" at bounding box center [937, 189] width 14 height 14
click at [774, 233] on span "Select an option" at bounding box center [776, 232] width 14 height 14
click at [774, 233] on input "Select an option" at bounding box center [776, 232] width 14 height 14
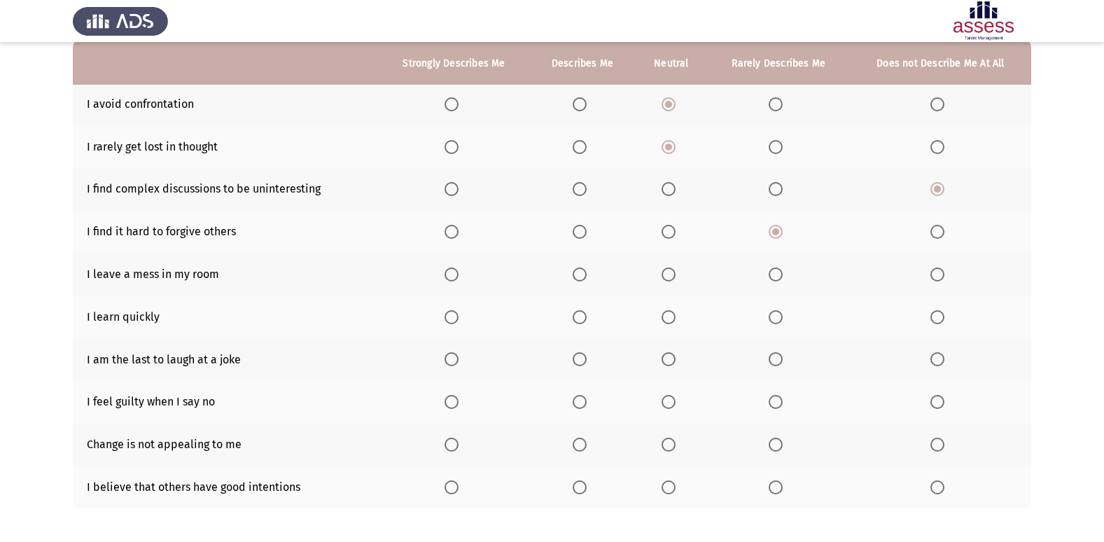
click at [666, 278] on span "Select an option" at bounding box center [669, 274] width 14 height 14
click at [666, 278] on input "Select an option" at bounding box center [669, 274] width 14 height 14
click at [462, 314] on label "Select an option" at bounding box center [455, 317] width 20 height 14
click at [459, 314] on input "Select an option" at bounding box center [452, 317] width 14 height 14
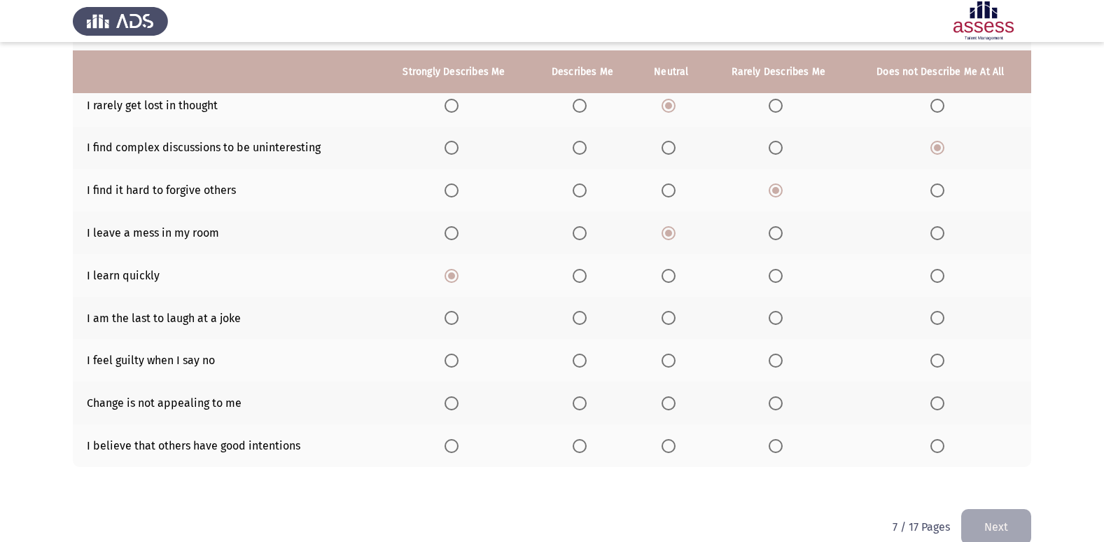
scroll to position [204, 0]
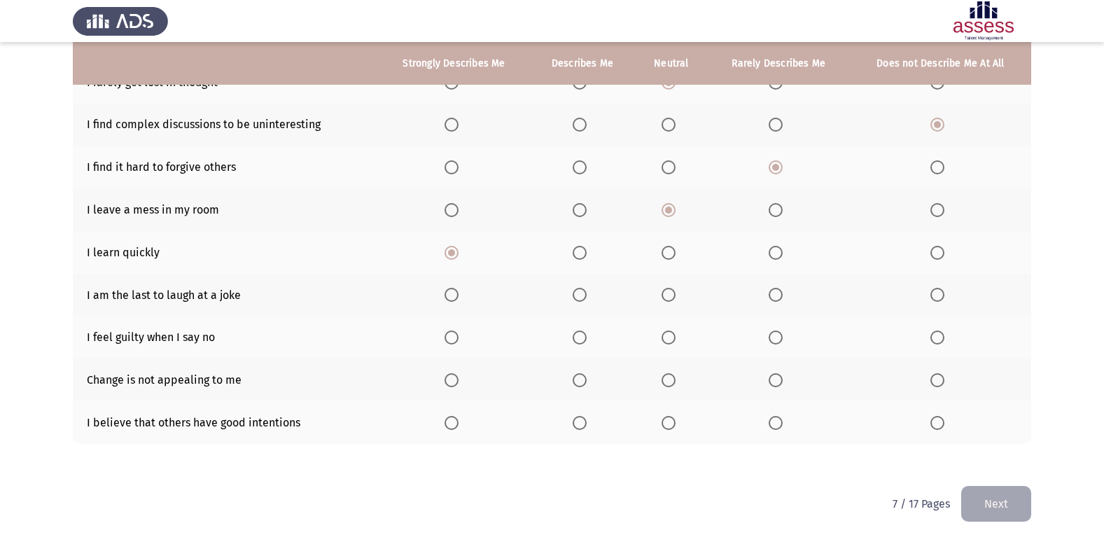
click at [942, 298] on span "Select an option" at bounding box center [937, 295] width 14 height 14
click at [942, 298] on input "Select an option" at bounding box center [937, 295] width 14 height 14
click at [771, 340] on span "Select an option" at bounding box center [776, 337] width 14 height 14
click at [771, 340] on input "Select an option" at bounding box center [776, 337] width 14 height 14
click at [774, 387] on span "Select an option" at bounding box center [776, 380] width 14 height 14
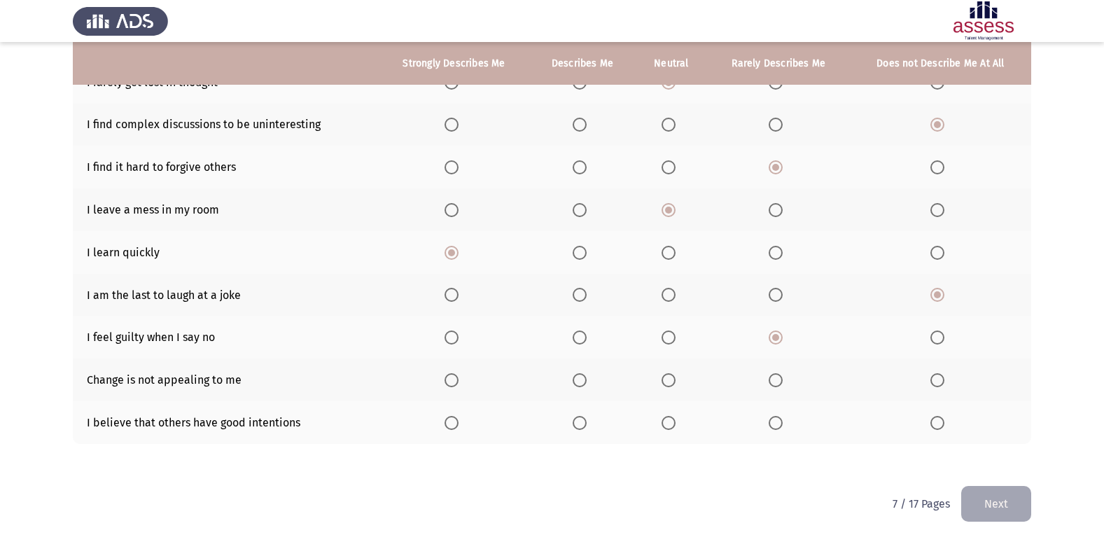
click at [774, 387] on input "Select an option" at bounding box center [776, 380] width 14 height 14
click at [675, 425] on span "Select an option" at bounding box center [669, 423] width 14 height 14
click at [675, 425] on input "Select an option" at bounding box center [669, 423] width 14 height 14
click at [1012, 510] on button "Next" at bounding box center [996, 504] width 70 height 36
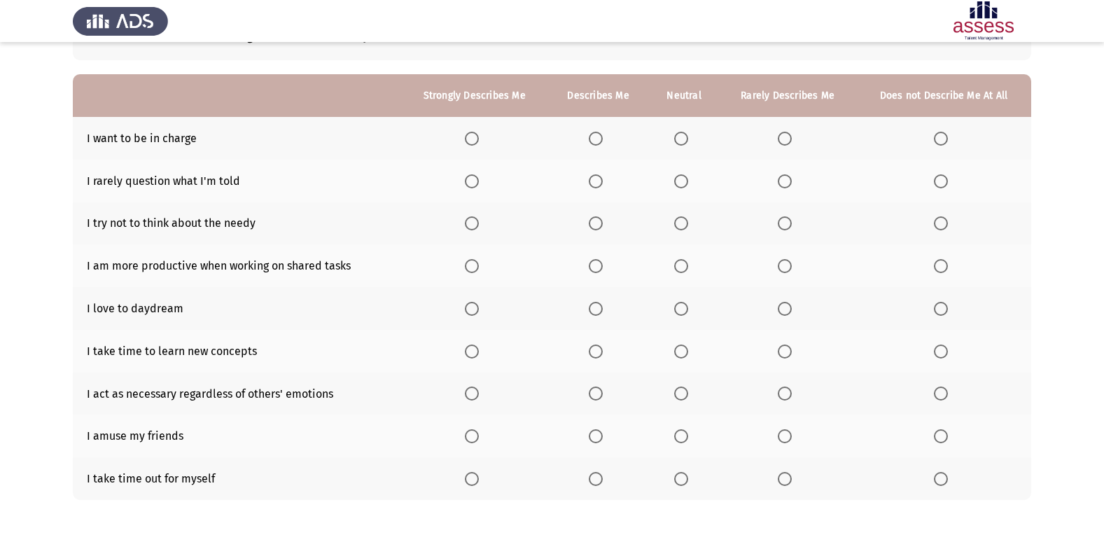
scroll to position [140, 0]
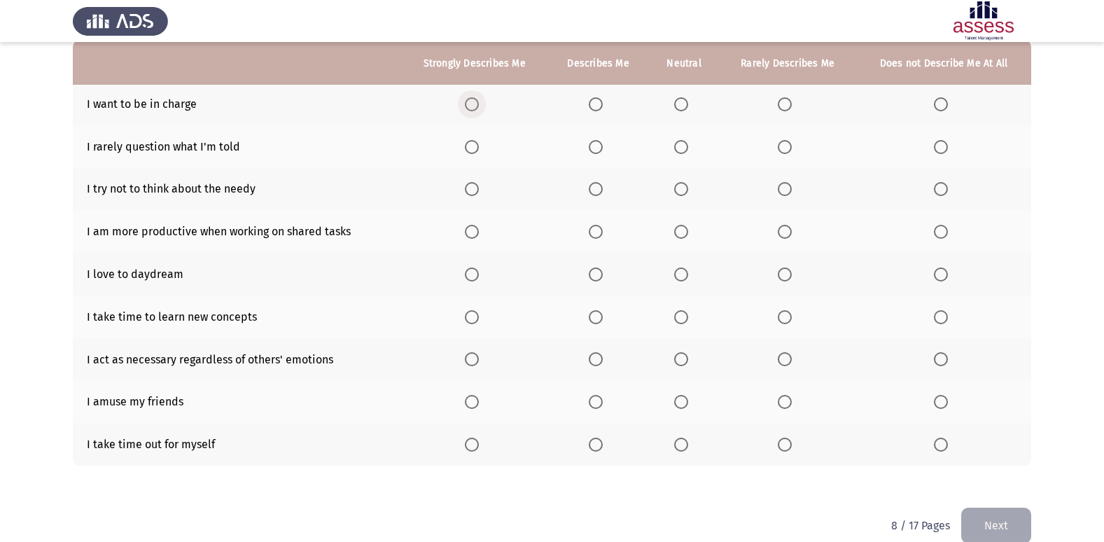
click at [472, 99] on span "Select an option" at bounding box center [472, 104] width 14 height 14
click at [472, 99] on input "Select an option" at bounding box center [472, 104] width 14 height 14
click at [793, 144] on label "Select an option" at bounding box center [788, 147] width 20 height 14
click at [792, 144] on input "Select an option" at bounding box center [785, 147] width 14 height 14
click at [782, 190] on span "Select an option" at bounding box center [785, 189] width 14 height 14
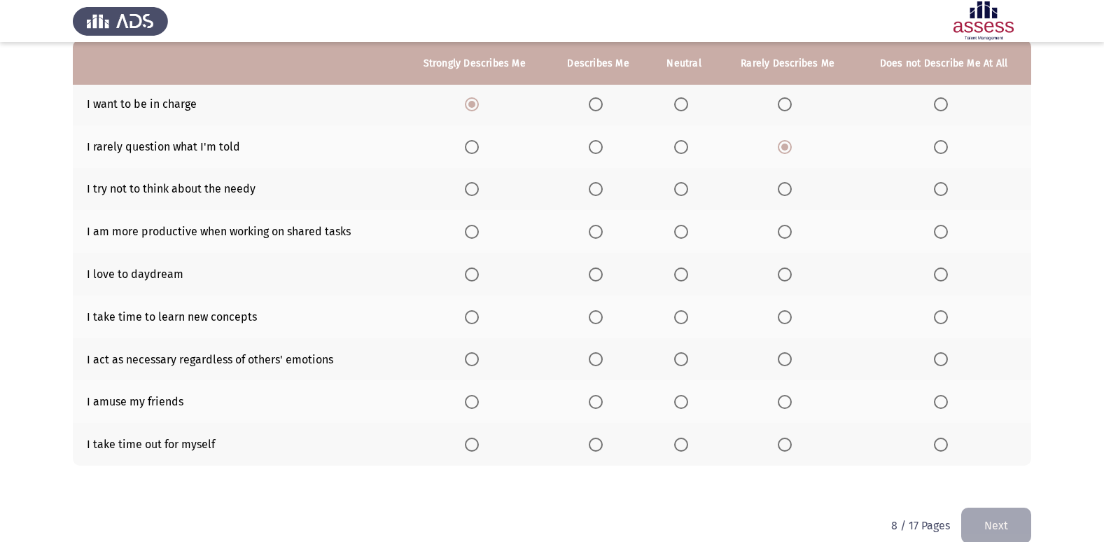
click at [782, 190] on input "Select an option" at bounding box center [785, 189] width 14 height 14
click at [603, 231] on span "Select an option" at bounding box center [596, 232] width 14 height 14
click at [603, 231] on input "Select an option" at bounding box center [596, 232] width 14 height 14
click at [683, 279] on span "Select an option" at bounding box center [681, 274] width 14 height 14
click at [683, 279] on input "Select an option" at bounding box center [681, 274] width 14 height 14
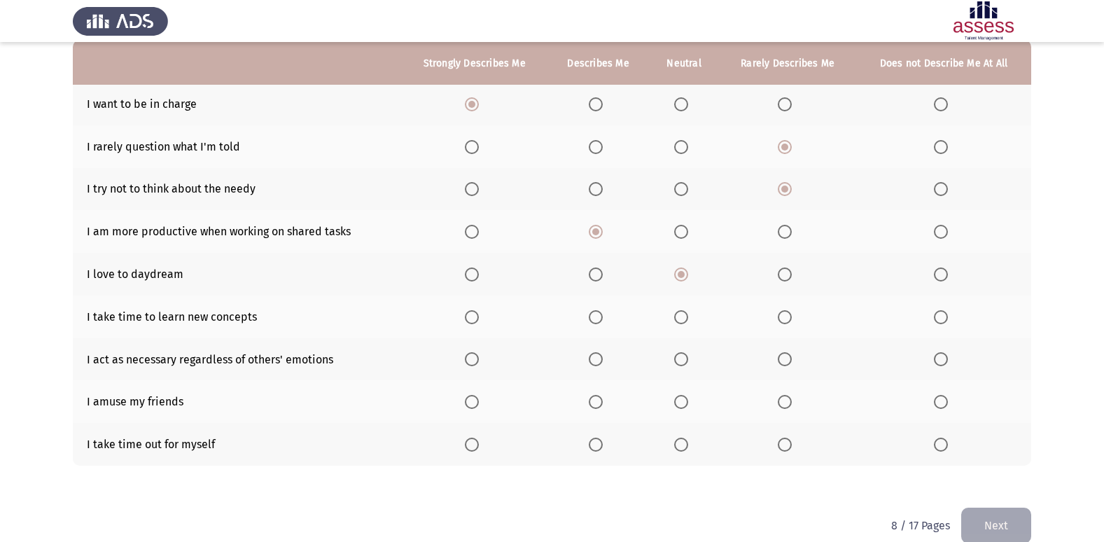
click at [783, 318] on span "Select an option" at bounding box center [785, 317] width 14 height 14
click at [783, 318] on input "Select an option" at bounding box center [785, 317] width 14 height 14
click at [596, 359] on span "Select an option" at bounding box center [596, 359] width 0 height 0
click at [597, 358] on input "Select an option" at bounding box center [596, 359] width 14 height 14
click at [597, 393] on th at bounding box center [597, 401] width 101 height 43
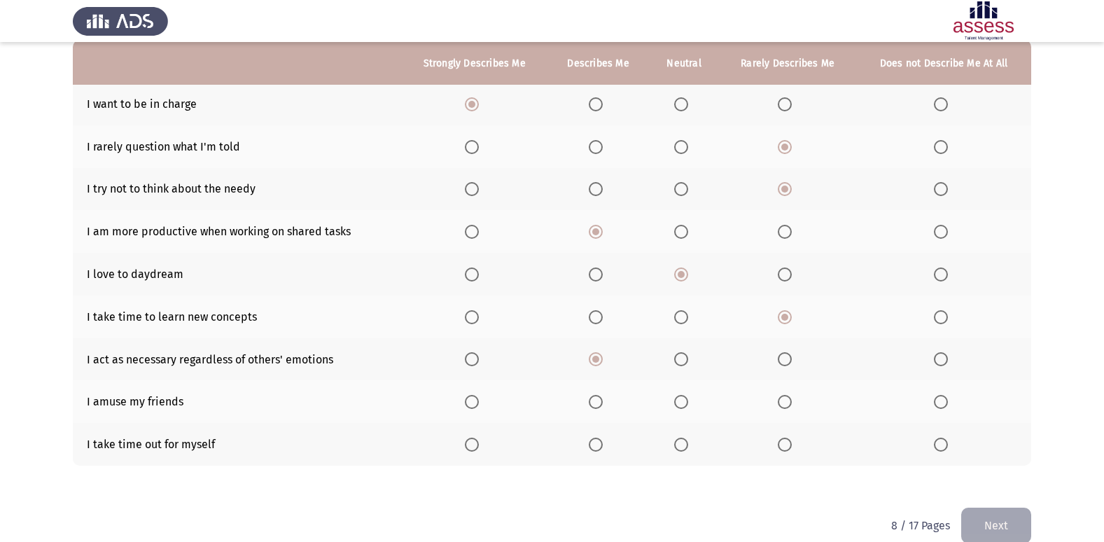
click at [596, 399] on span "Select an option" at bounding box center [596, 402] width 14 height 14
click at [596, 399] on input "Select an option" at bounding box center [596, 402] width 14 height 14
click at [603, 445] on span "Select an option" at bounding box center [596, 445] width 14 height 14
click at [603, 445] on input "Select an option" at bounding box center [596, 445] width 14 height 14
click at [991, 517] on button "Next" at bounding box center [996, 526] width 70 height 36
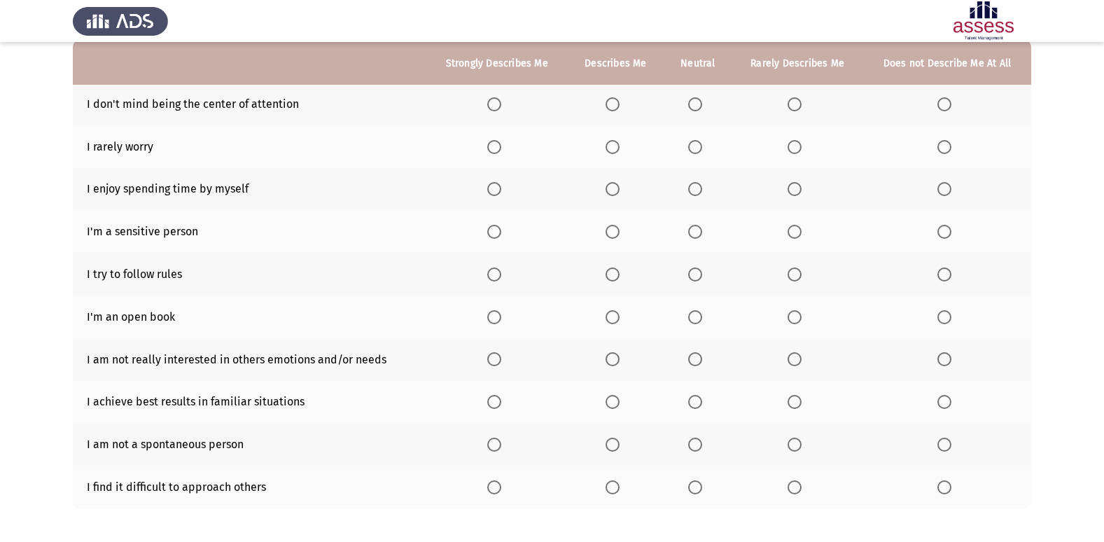
click at [499, 104] on span "Select an option" at bounding box center [494, 104] width 14 height 14
click at [499, 104] on input "Select an option" at bounding box center [494, 104] width 14 height 14
click at [620, 148] on span "Select an option" at bounding box center [613, 147] width 14 height 14
click at [620, 148] on input "Select an option" at bounding box center [613, 147] width 14 height 14
click at [615, 192] on span "Select an option" at bounding box center [613, 189] width 14 height 14
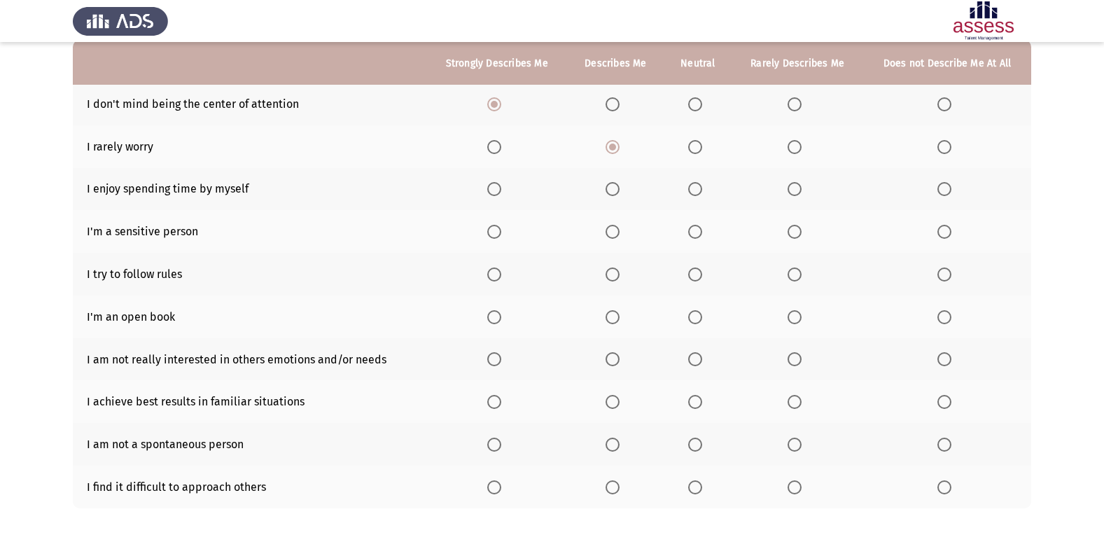
click at [615, 192] on input "Select an option" at bounding box center [613, 189] width 14 height 14
click at [697, 232] on span "Select an option" at bounding box center [695, 232] width 14 height 14
click at [697, 232] on input "Select an option" at bounding box center [695, 232] width 14 height 14
click at [697, 279] on span "Select an option" at bounding box center [695, 274] width 14 height 14
click at [697, 279] on input "Select an option" at bounding box center [695, 274] width 14 height 14
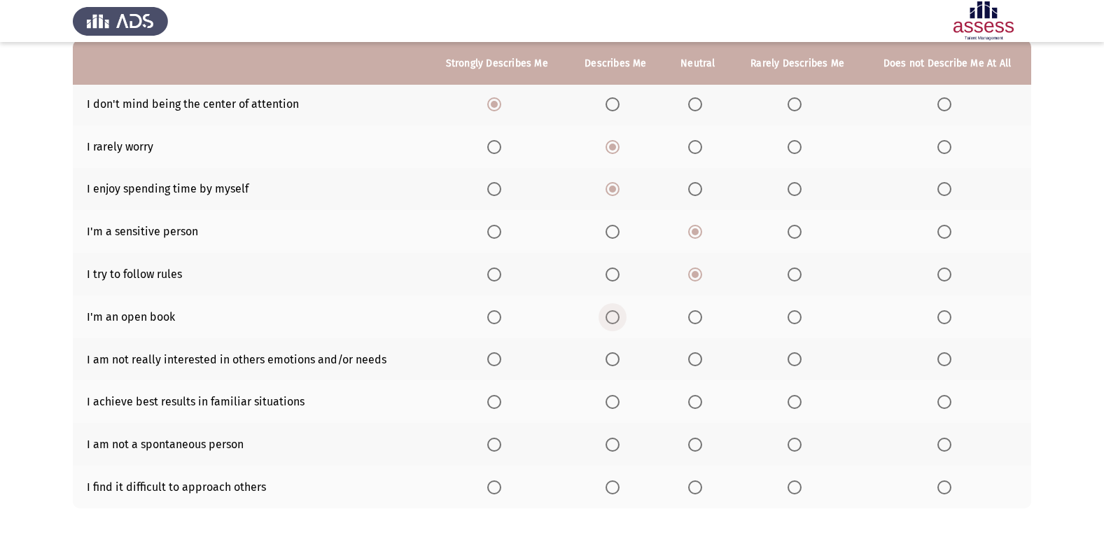
click at [614, 319] on span "Select an option" at bounding box center [613, 317] width 14 height 14
click at [614, 319] on input "Select an option" at bounding box center [613, 317] width 14 height 14
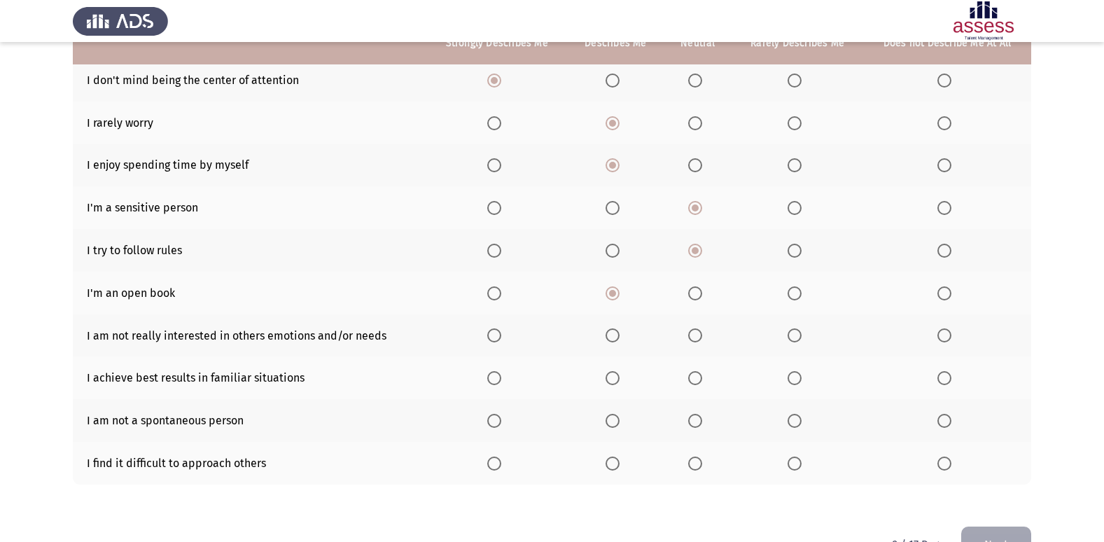
scroll to position [204, 0]
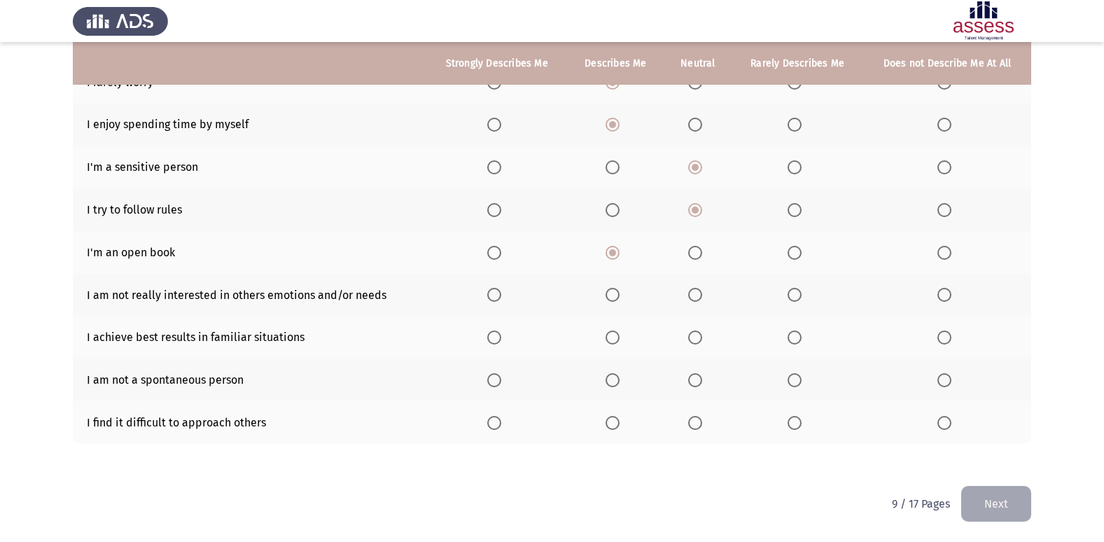
click at [944, 293] on span "Select an option" at bounding box center [944, 295] width 14 height 14
click at [944, 293] on input "Select an option" at bounding box center [944, 295] width 14 height 14
click at [612, 336] on span "Select an option" at bounding box center [613, 337] width 14 height 14
click at [612, 336] on input "Select an option" at bounding box center [613, 337] width 14 height 14
click at [690, 382] on span "Select an option" at bounding box center [695, 380] width 14 height 14
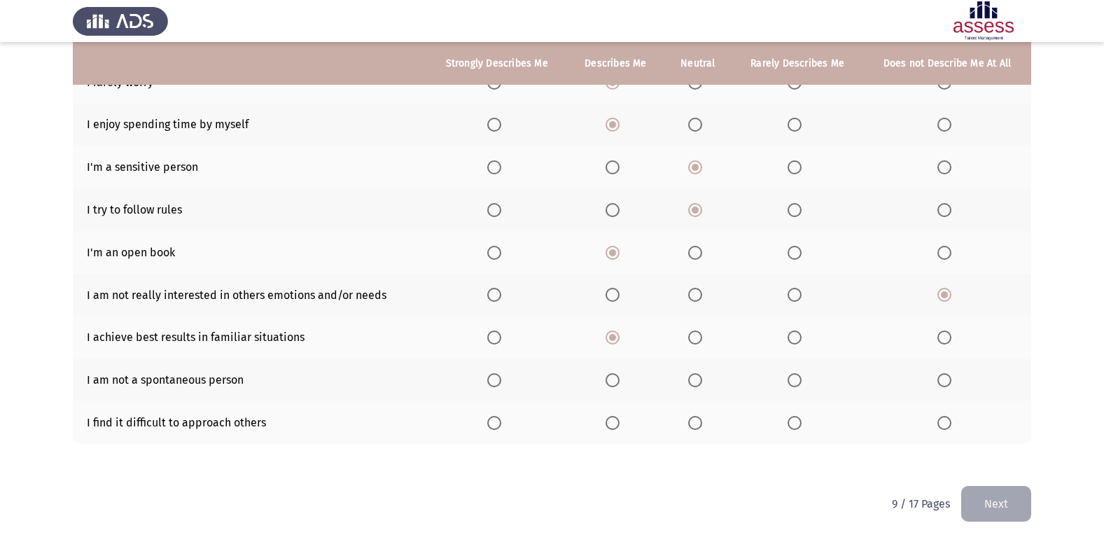
click at [690, 382] on input "Select an option" at bounding box center [695, 380] width 14 height 14
click at [787, 424] on th at bounding box center [798, 422] width 132 height 43
click at [797, 432] on th at bounding box center [798, 422] width 132 height 43
click at [792, 431] on th at bounding box center [798, 422] width 132 height 43
click at [792, 428] on span "Select an option" at bounding box center [795, 423] width 14 height 14
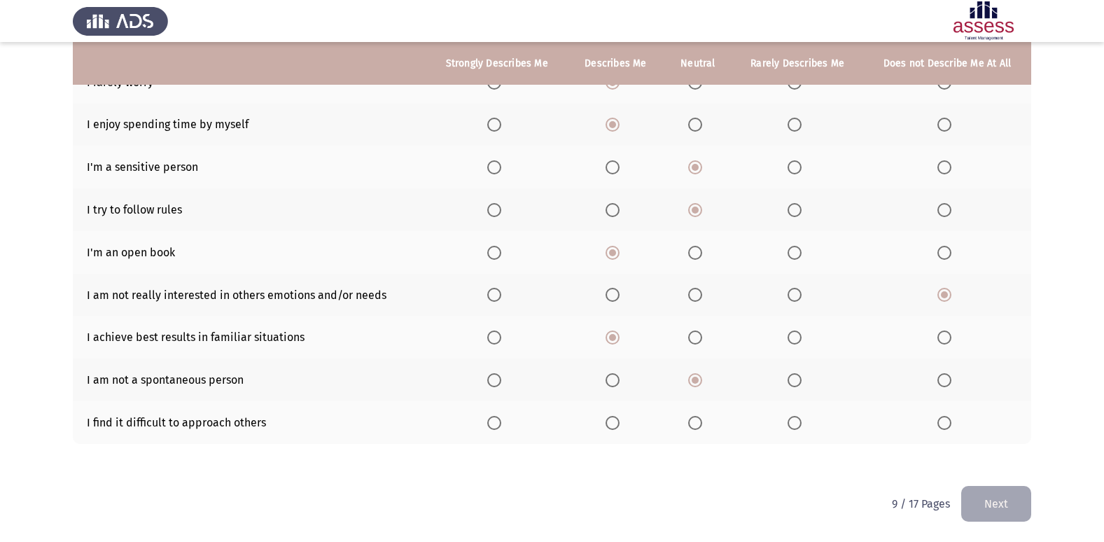
click at [792, 428] on input "Select an option" at bounding box center [795, 423] width 14 height 14
click at [978, 496] on button "Next" at bounding box center [996, 504] width 70 height 36
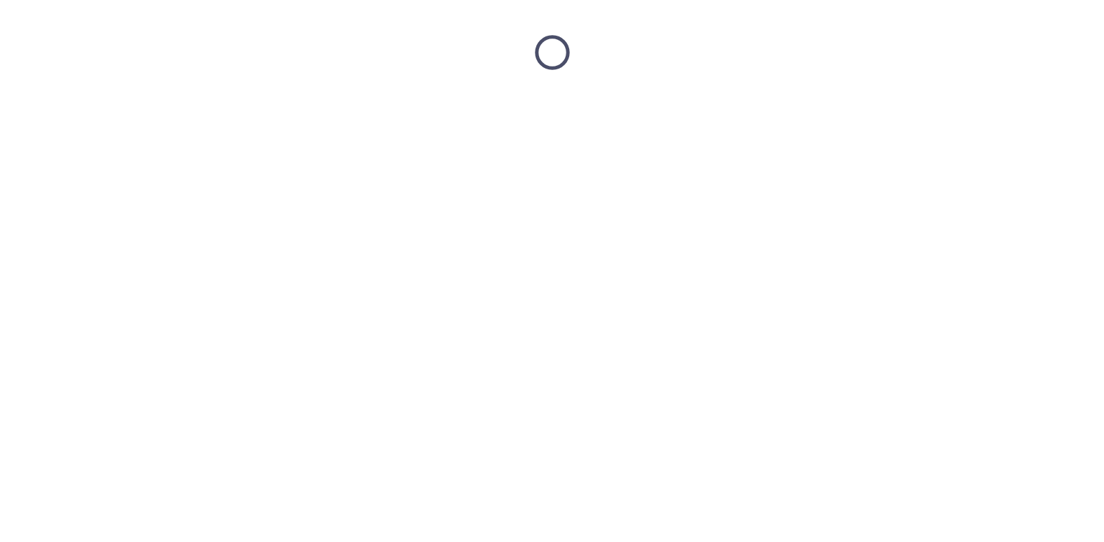
scroll to position [0, 0]
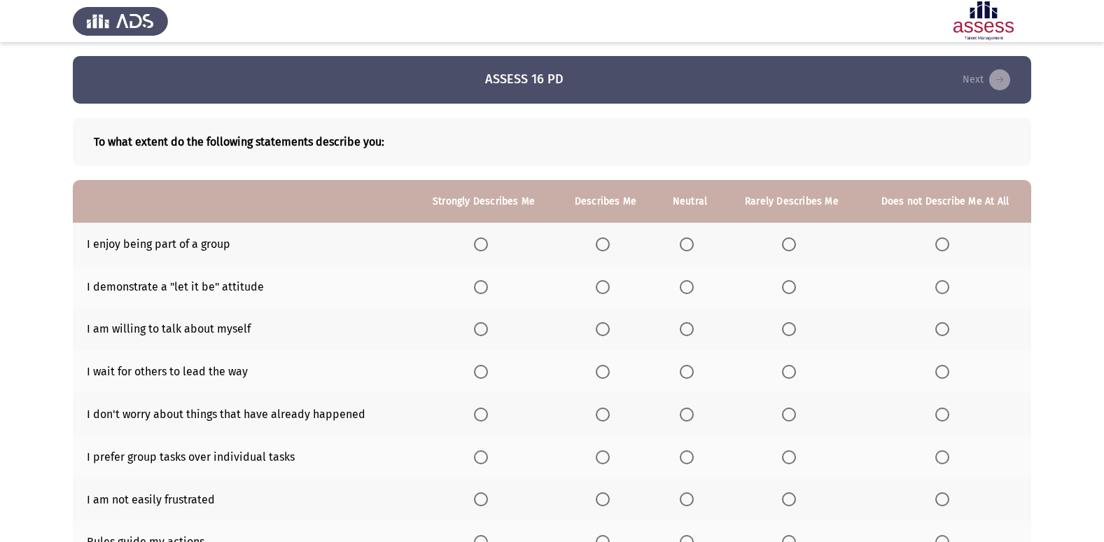
click at [487, 251] on span "Select an option" at bounding box center [481, 244] width 14 height 14
click at [487, 251] on input "Select an option" at bounding box center [481, 244] width 14 height 14
click at [601, 242] on span "Select an option" at bounding box center [603, 244] width 14 height 14
click at [601, 242] on input "Select an option" at bounding box center [603, 244] width 14 height 14
click at [681, 291] on span "Select an option" at bounding box center [687, 287] width 14 height 14
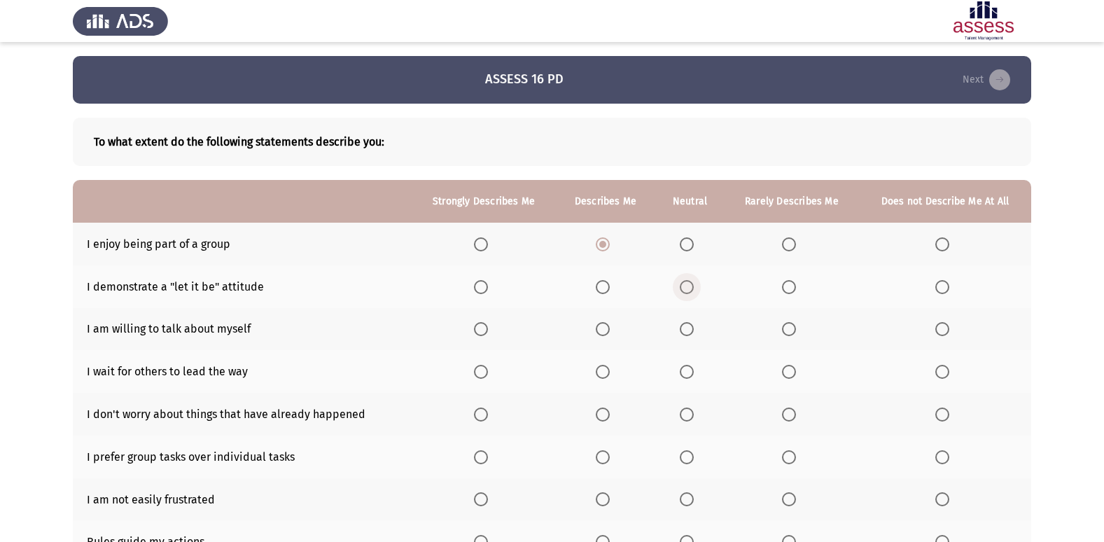
click at [681, 291] on input "Select an option" at bounding box center [687, 287] width 14 height 14
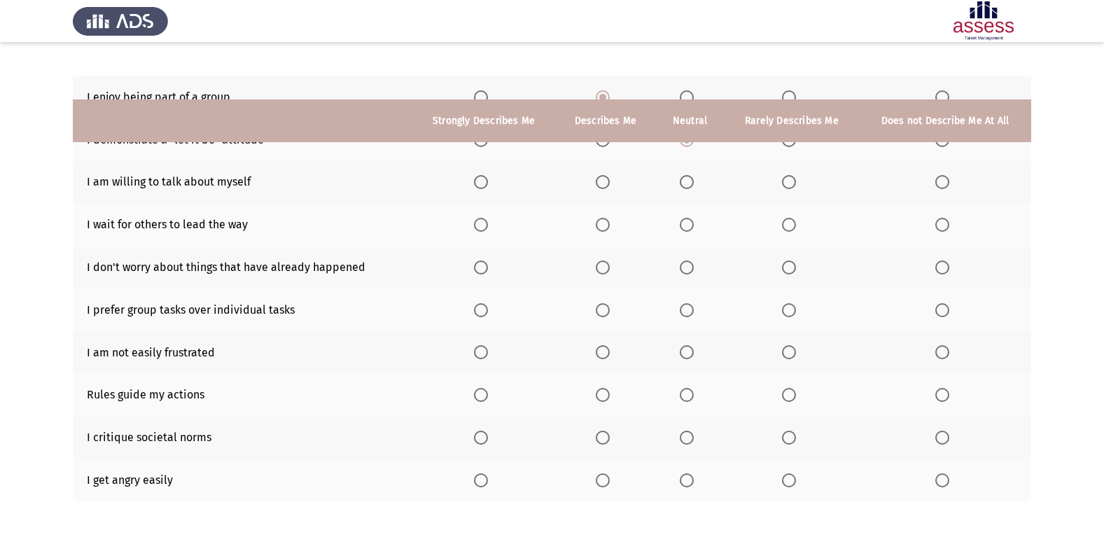
scroll to position [64, 0]
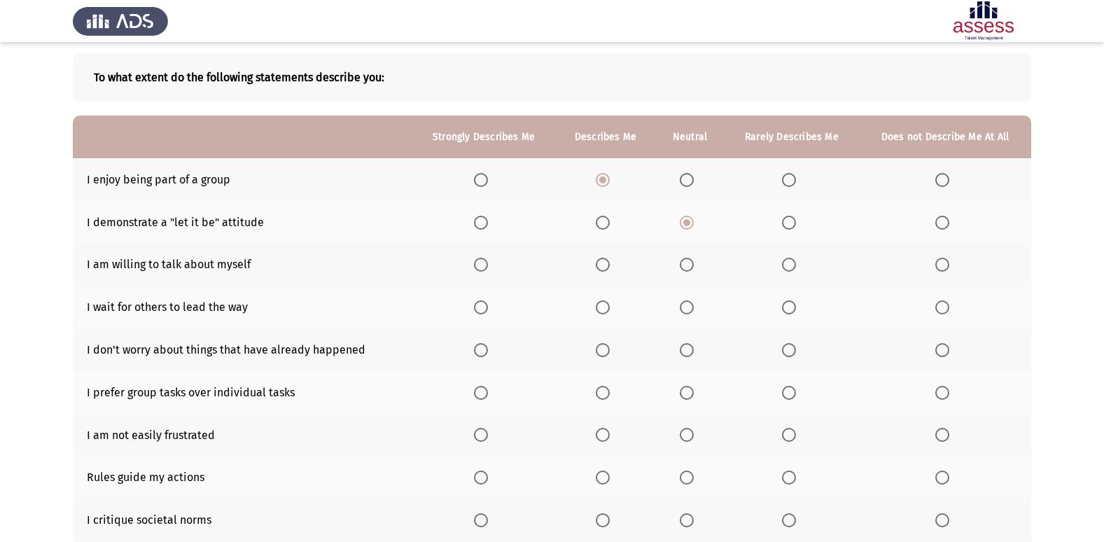
click at [599, 263] on span "Select an option" at bounding box center [603, 265] width 14 height 14
click at [599, 263] on input "Select an option" at bounding box center [603, 265] width 14 height 14
click at [783, 307] on span "Select an option" at bounding box center [789, 307] width 14 height 14
click at [783, 307] on input "Select an option" at bounding box center [789, 307] width 14 height 14
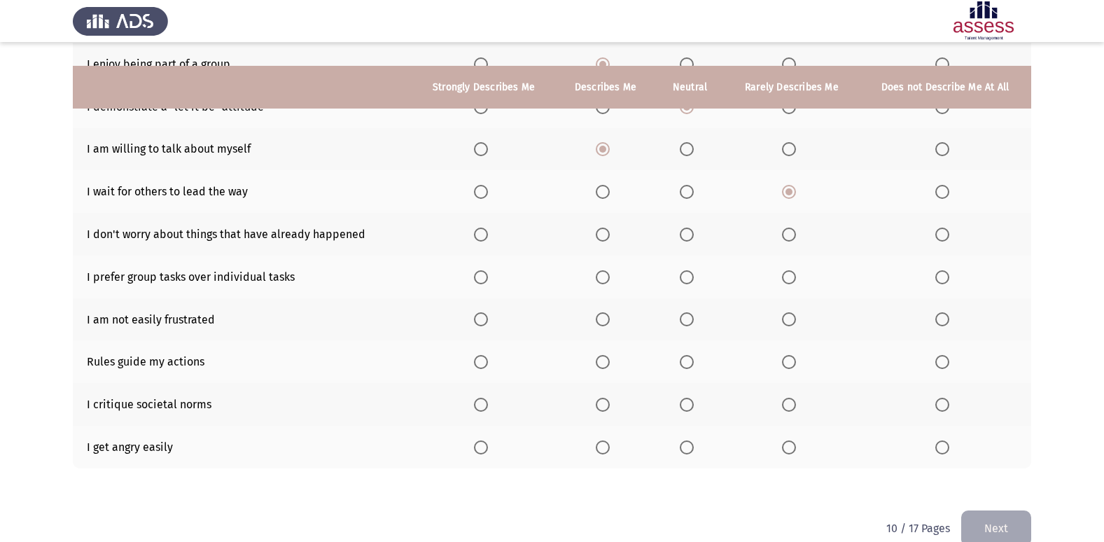
scroll to position [204, 0]
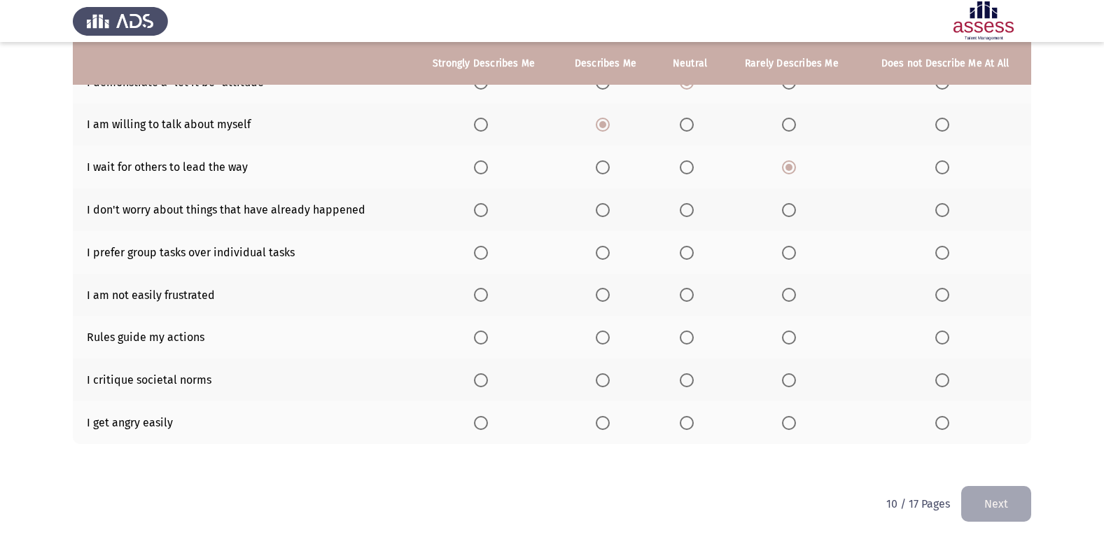
click at [600, 202] on th at bounding box center [605, 209] width 99 height 43
click at [600, 203] on span "Select an option" at bounding box center [603, 210] width 14 height 14
click at [600, 203] on input "Select an option" at bounding box center [603, 210] width 14 height 14
click at [690, 250] on span "Select an option" at bounding box center [687, 253] width 14 height 14
click at [690, 250] on input "Select an option" at bounding box center [687, 253] width 14 height 14
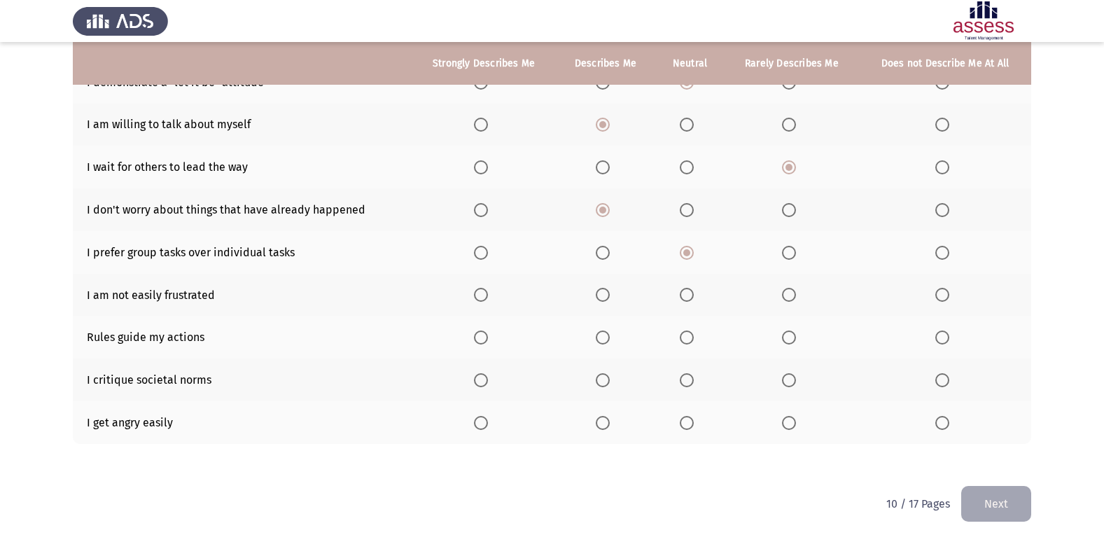
click at [688, 298] on span "Select an option" at bounding box center [687, 295] width 14 height 14
click at [688, 298] on input "Select an option" at bounding box center [687, 295] width 14 height 14
click at [690, 338] on span "Select an option" at bounding box center [687, 337] width 14 height 14
click at [690, 338] on input "Select an option" at bounding box center [687, 337] width 14 height 14
click at [683, 384] on span "Select an option" at bounding box center [687, 380] width 14 height 14
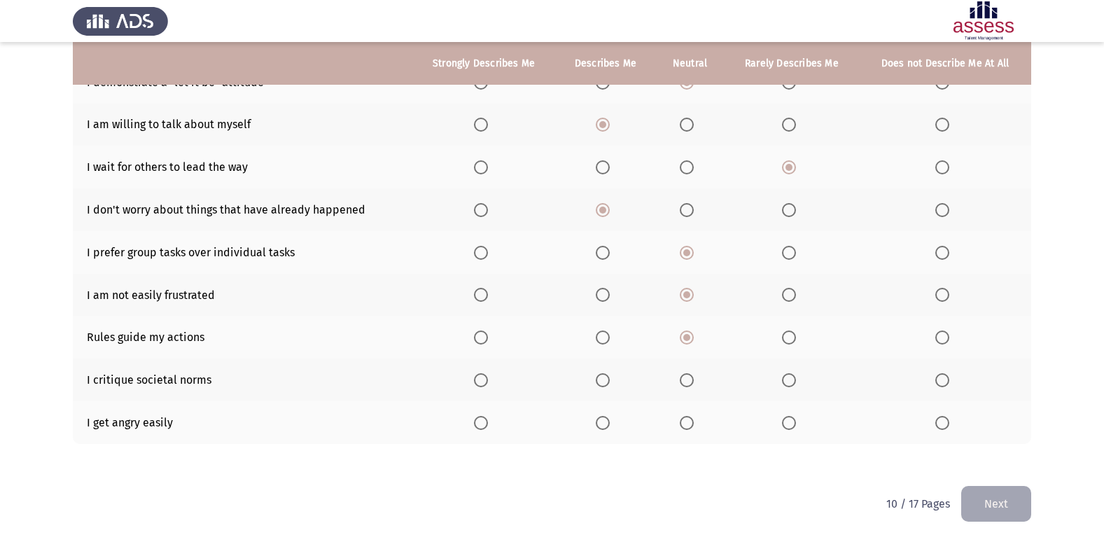
click at [683, 384] on input "Select an option" at bounding box center [687, 380] width 14 height 14
click at [692, 426] on span "Select an option" at bounding box center [687, 423] width 14 height 14
click at [692, 426] on input "Select an option" at bounding box center [687, 423] width 14 height 14
click at [788, 414] on th at bounding box center [792, 422] width 134 height 43
click at [800, 425] on label "Select an option" at bounding box center [792, 423] width 20 height 14
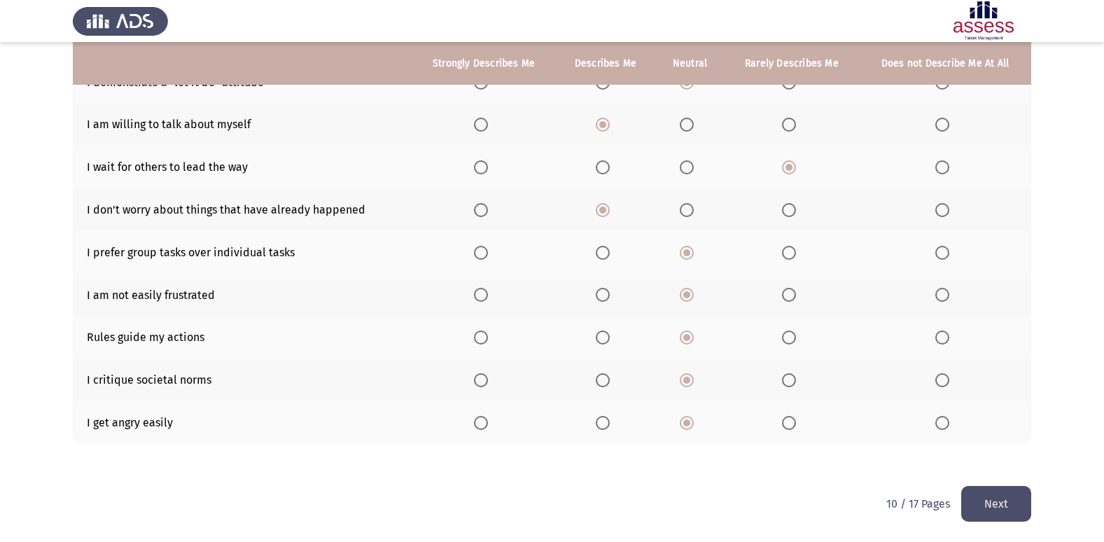
click at [796, 425] on input "Select an option" at bounding box center [789, 423] width 14 height 14
click at [993, 501] on button "Next" at bounding box center [996, 504] width 70 height 36
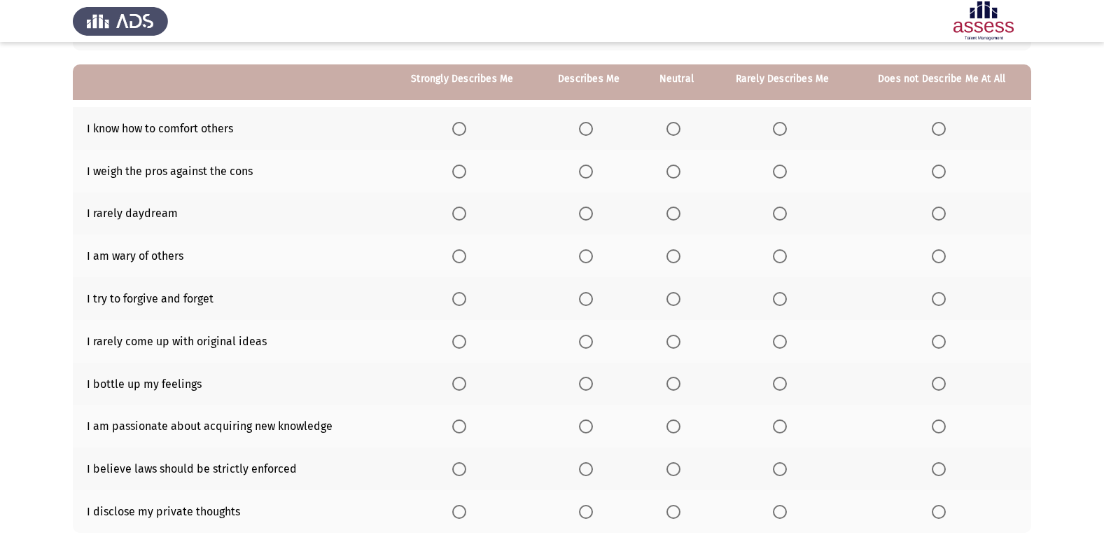
scroll to position [140, 0]
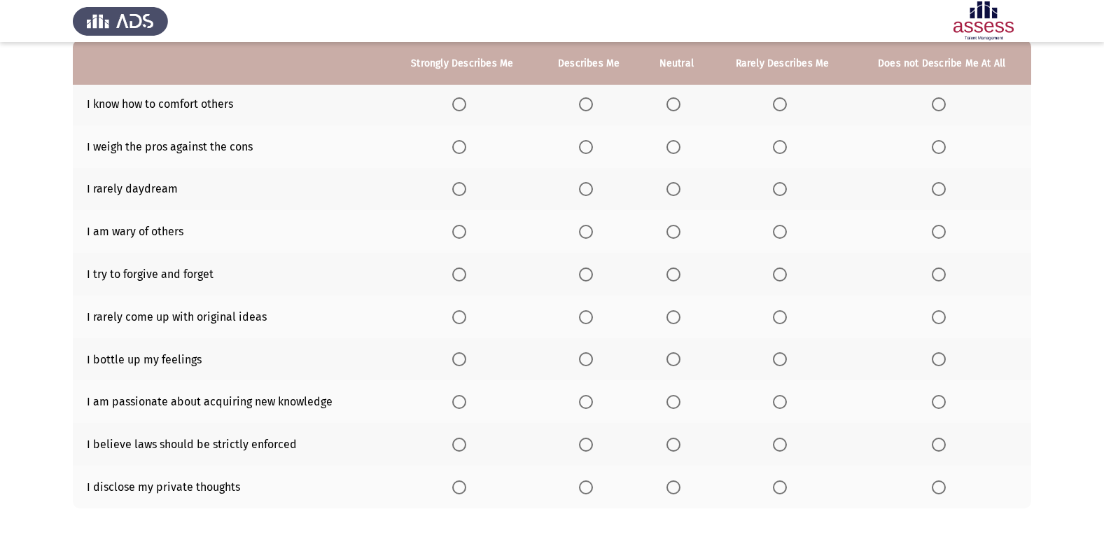
click at [457, 105] on span "Select an option" at bounding box center [459, 104] width 14 height 14
click at [457, 105] on input "Select an option" at bounding box center [459, 104] width 14 height 14
click at [672, 149] on span "Select an option" at bounding box center [673, 147] width 14 height 14
click at [672, 149] on input "Select an option" at bounding box center [673, 147] width 14 height 14
click at [676, 192] on span "Select an option" at bounding box center [673, 189] width 14 height 14
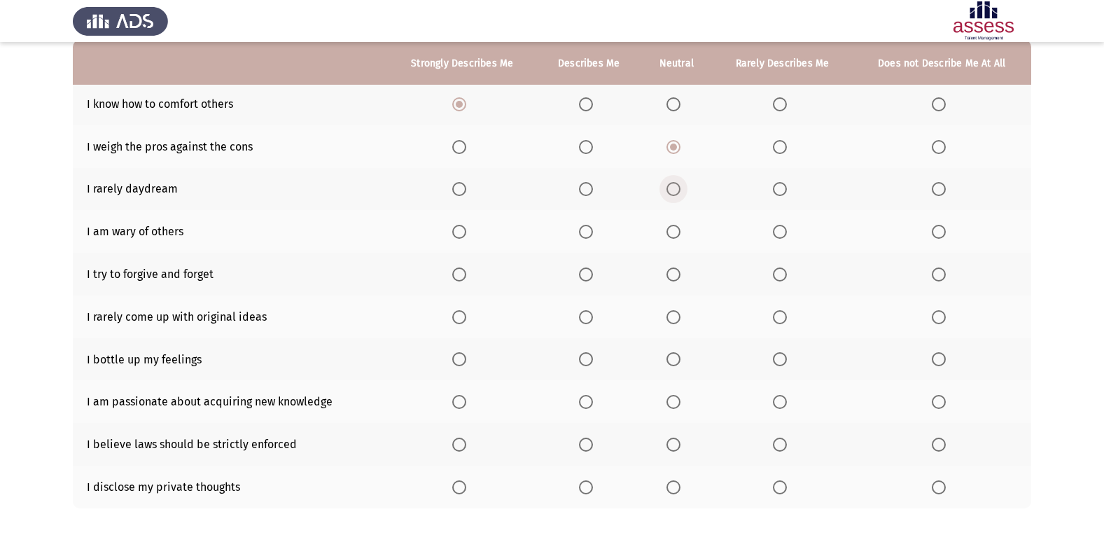
click at [676, 192] on input "Select an option" at bounding box center [673, 189] width 14 height 14
click at [666, 236] on th at bounding box center [677, 231] width 72 height 43
click at [671, 235] on span "Select an option" at bounding box center [673, 232] width 14 height 14
click at [671, 235] on input "Select an option" at bounding box center [673, 232] width 14 height 14
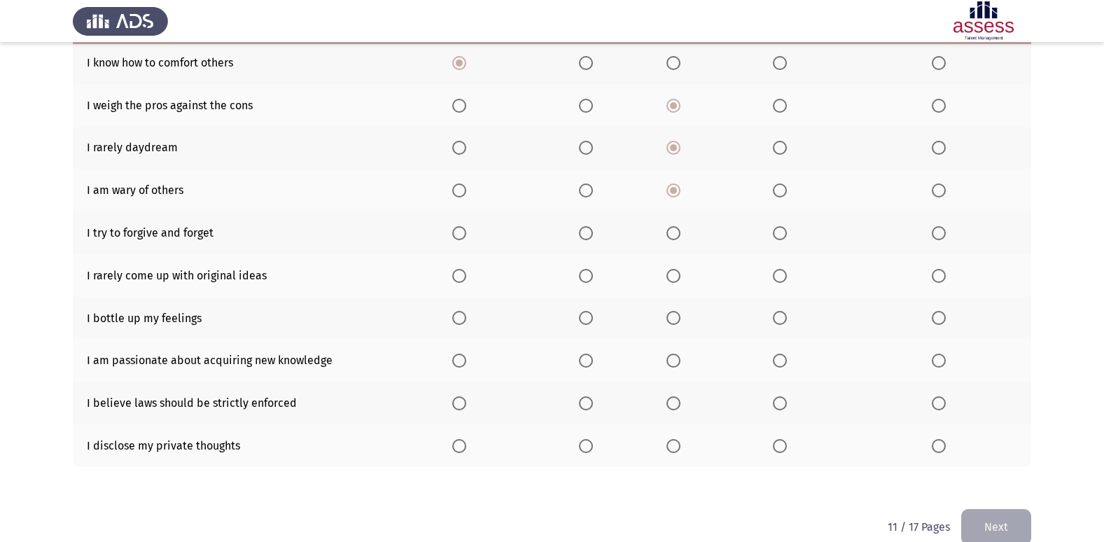
scroll to position [204, 0]
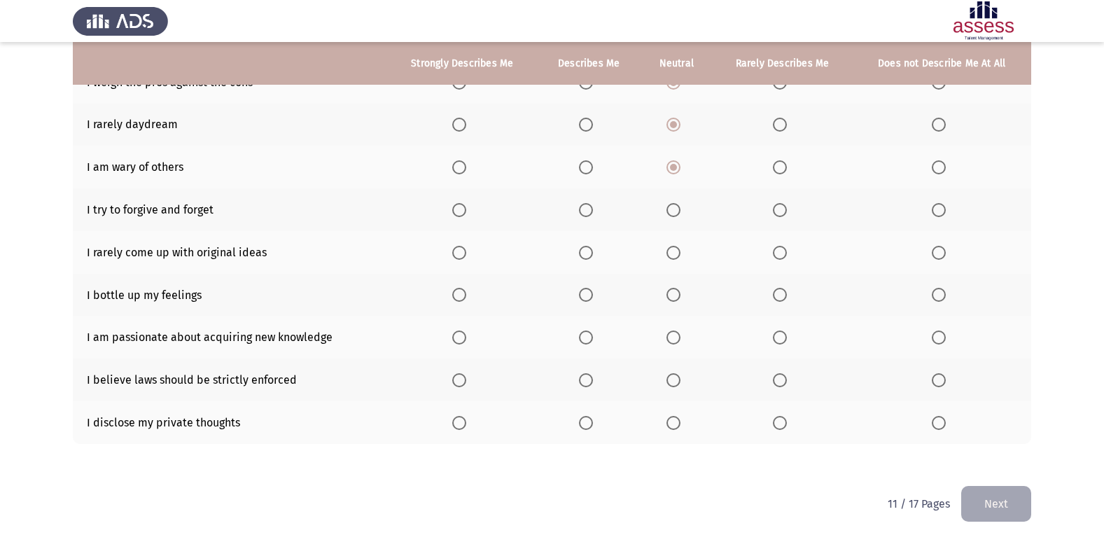
click at [590, 211] on span "Select an option" at bounding box center [586, 210] width 14 height 14
click at [590, 211] on input "Select an option" at bounding box center [586, 210] width 14 height 14
click at [783, 249] on span "Select an option" at bounding box center [780, 253] width 14 height 14
click at [783, 249] on input "Select an option" at bounding box center [780, 253] width 14 height 14
click at [683, 299] on label "Select an option" at bounding box center [676, 295] width 20 height 14
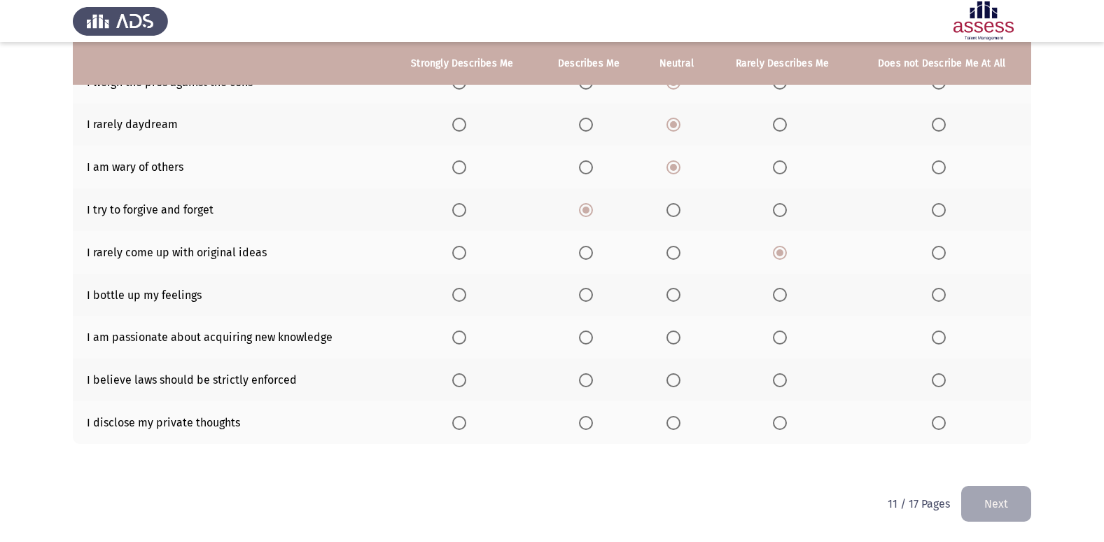
click at [680, 299] on input "Select an option" at bounding box center [673, 295] width 14 height 14
click at [585, 335] on span "Select an option" at bounding box center [586, 337] width 14 height 14
click at [585, 335] on input "Select an option" at bounding box center [586, 337] width 14 height 14
click at [589, 376] on span "Select an option" at bounding box center [586, 380] width 14 height 14
click at [589, 376] on input "Select an option" at bounding box center [586, 380] width 14 height 14
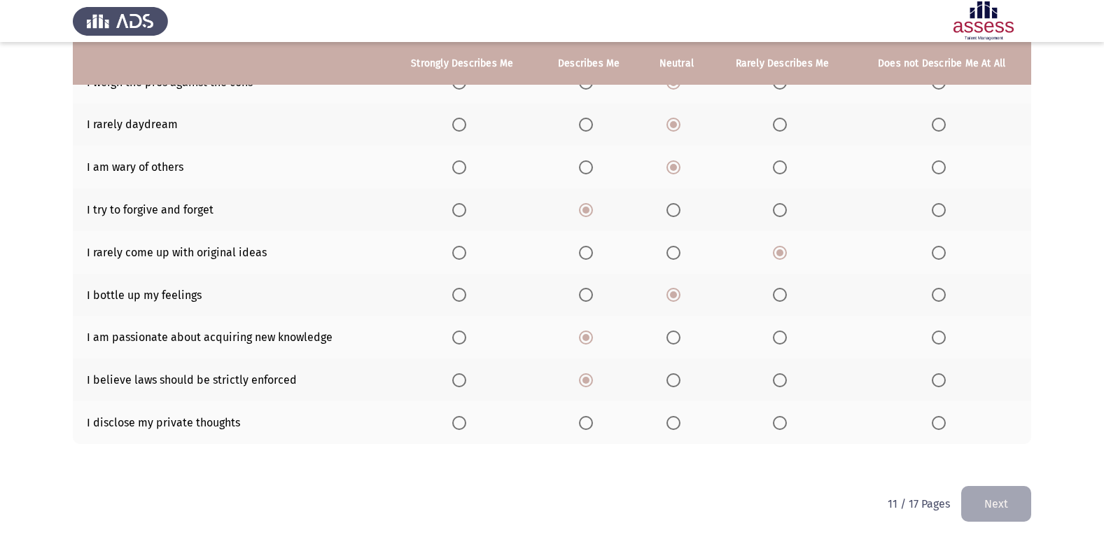
click at [666, 391] on th at bounding box center [677, 379] width 72 height 43
click at [670, 385] on span "Select an option" at bounding box center [673, 380] width 14 height 14
click at [670, 385] on input "Select an option" at bounding box center [673, 380] width 14 height 14
click at [671, 427] on span "Select an option" at bounding box center [673, 423] width 14 height 14
click at [671, 427] on input "Select an option" at bounding box center [673, 423] width 14 height 14
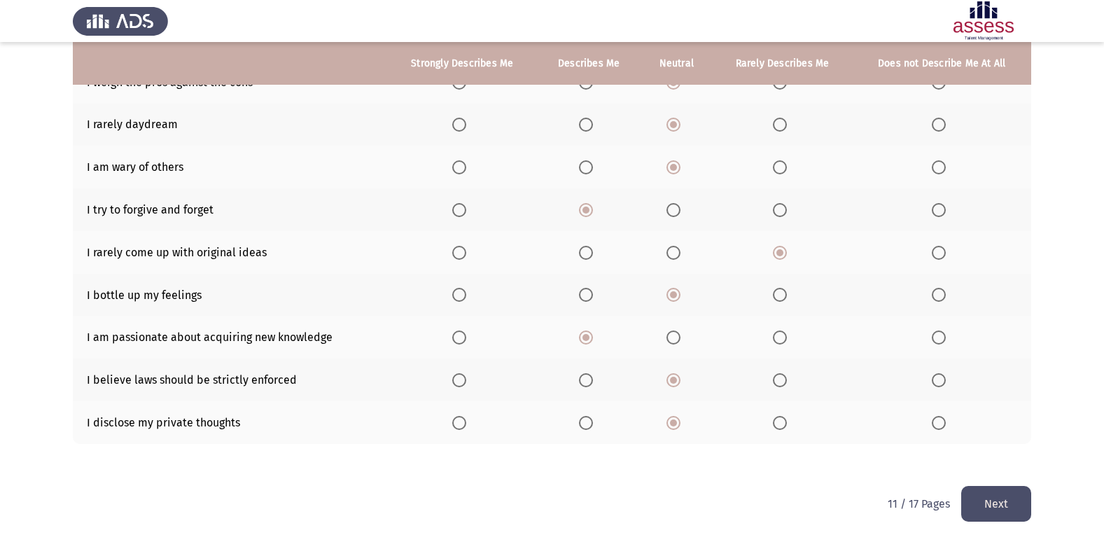
click at [976, 501] on button "Next" at bounding box center [996, 504] width 70 height 36
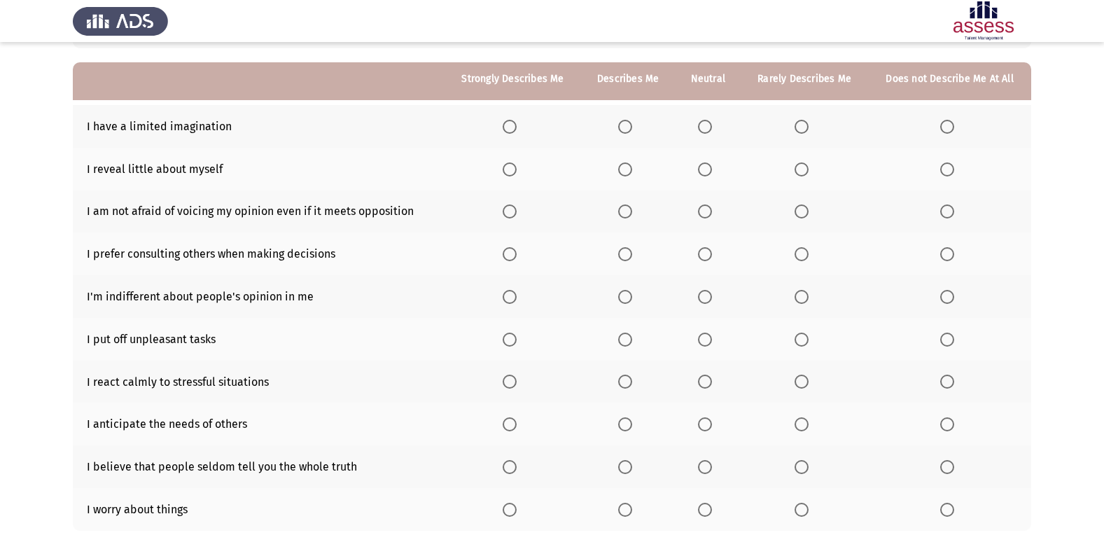
scroll to position [140, 0]
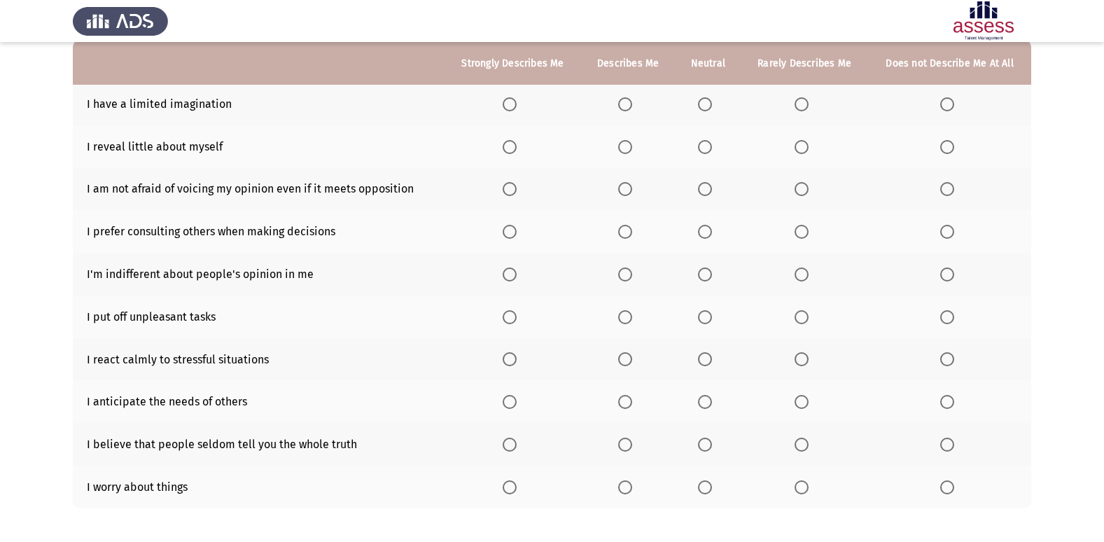
click at [958, 111] on th at bounding box center [949, 104] width 163 height 43
click at [952, 109] on span "Select an option" at bounding box center [947, 104] width 14 height 14
click at [952, 109] on input "Select an option" at bounding box center [947, 104] width 14 height 14
click at [705, 145] on span "Select an option" at bounding box center [705, 147] width 14 height 14
click at [705, 145] on input "Select an option" at bounding box center [705, 147] width 14 height 14
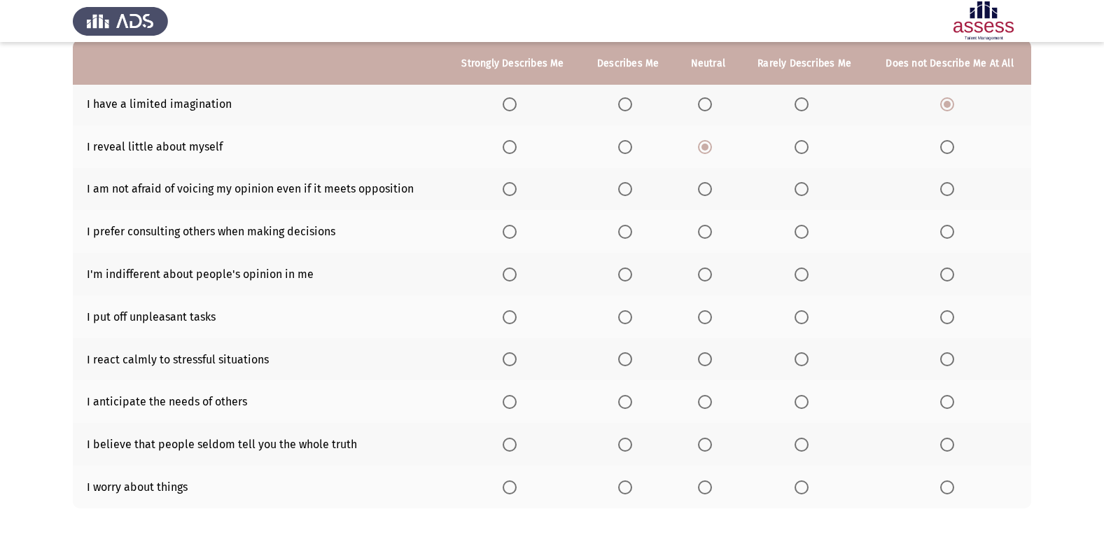
click at [626, 190] on span "Select an option" at bounding box center [625, 189] width 14 height 14
click at [626, 190] on input "Select an option" at bounding box center [625, 189] width 14 height 14
click at [701, 226] on span "Select an option" at bounding box center [705, 232] width 14 height 14
click at [701, 226] on input "Select an option" at bounding box center [705, 232] width 14 height 14
click at [624, 275] on span "Select an option" at bounding box center [625, 274] width 14 height 14
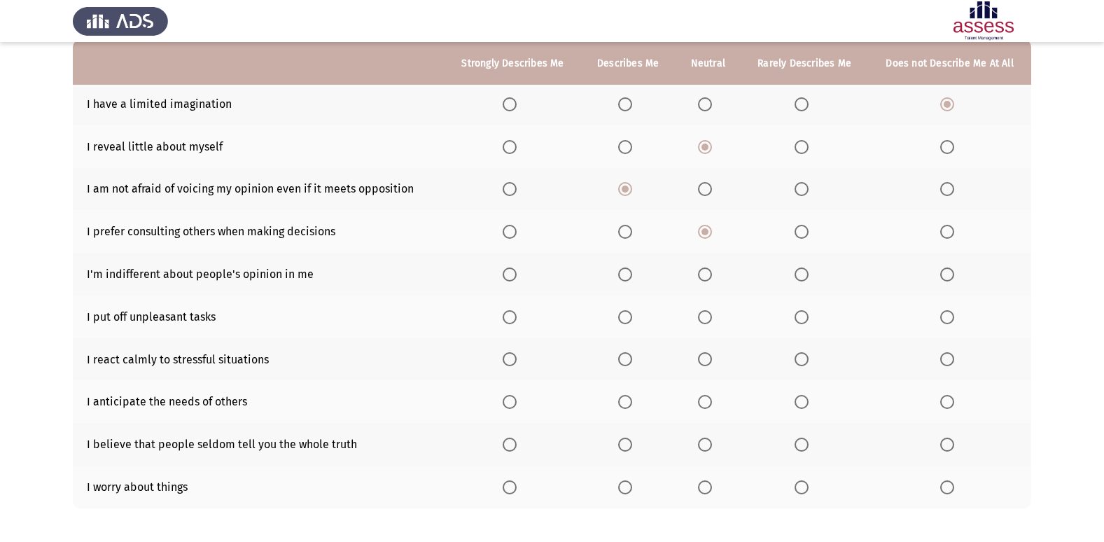
click at [624, 275] on input "Select an option" at bounding box center [625, 274] width 14 height 14
click at [808, 274] on span "Select an option" at bounding box center [802, 274] width 14 height 14
click at [808, 274] on input "Select an option" at bounding box center [802, 274] width 14 height 14
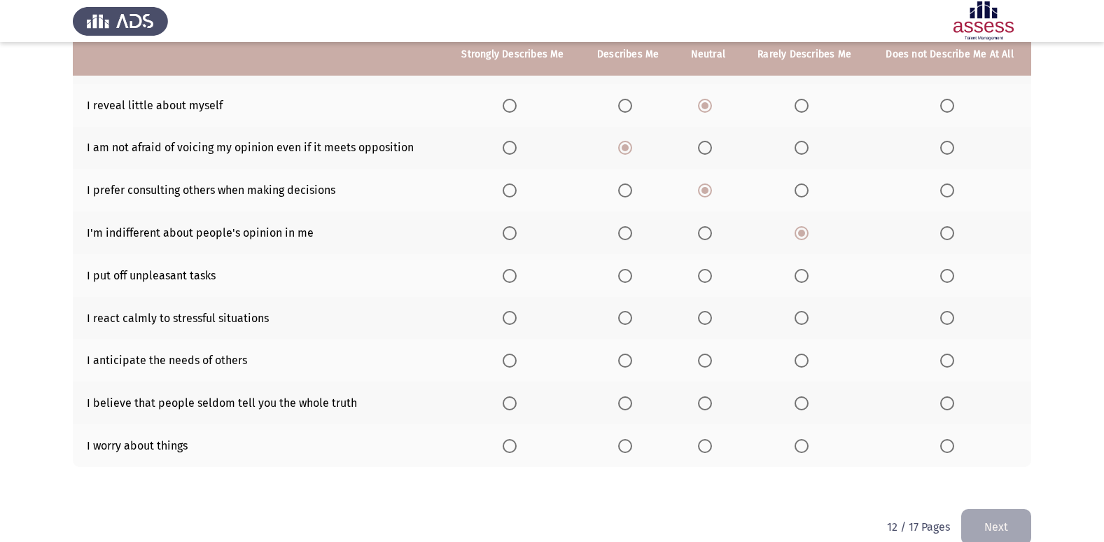
scroll to position [204, 0]
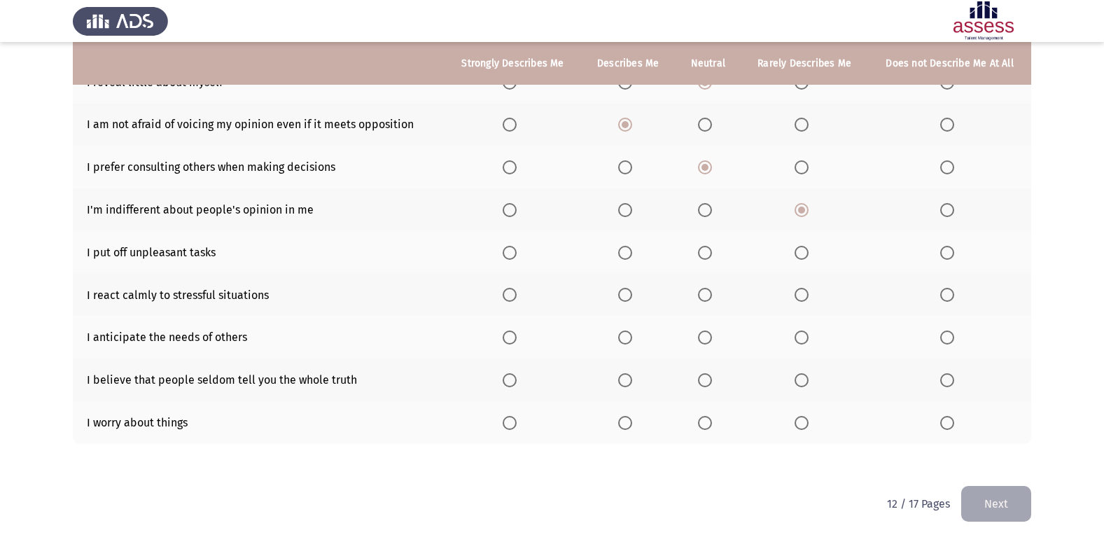
click at [804, 256] on span "Select an option" at bounding box center [802, 253] width 14 height 14
click at [804, 256] on input "Select an option" at bounding box center [802, 253] width 14 height 14
click at [516, 296] on span "Select an option" at bounding box center [510, 295] width 14 height 14
click at [516, 296] on input "Select an option" at bounding box center [510, 295] width 14 height 14
click at [699, 340] on span "Select an option" at bounding box center [705, 337] width 14 height 14
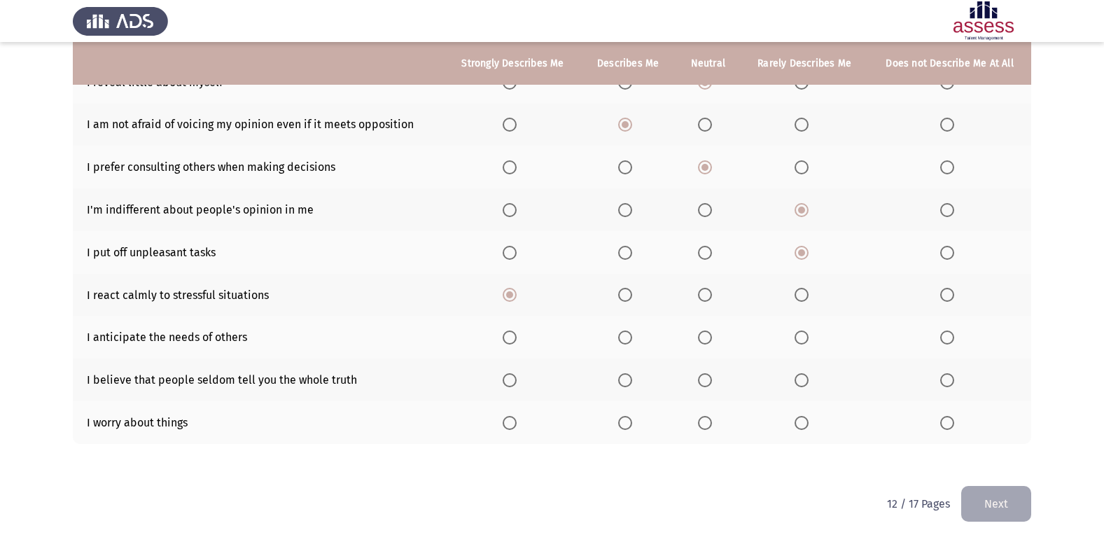
click at [699, 340] on input "Select an option" at bounding box center [705, 337] width 14 height 14
click at [806, 380] on span "Select an option" at bounding box center [802, 380] width 14 height 14
click at [806, 380] on input "Select an option" at bounding box center [802, 380] width 14 height 14
click at [711, 384] on span "Select an option" at bounding box center [705, 380] width 14 height 14
click at [711, 384] on input "Select an option" at bounding box center [705, 380] width 14 height 14
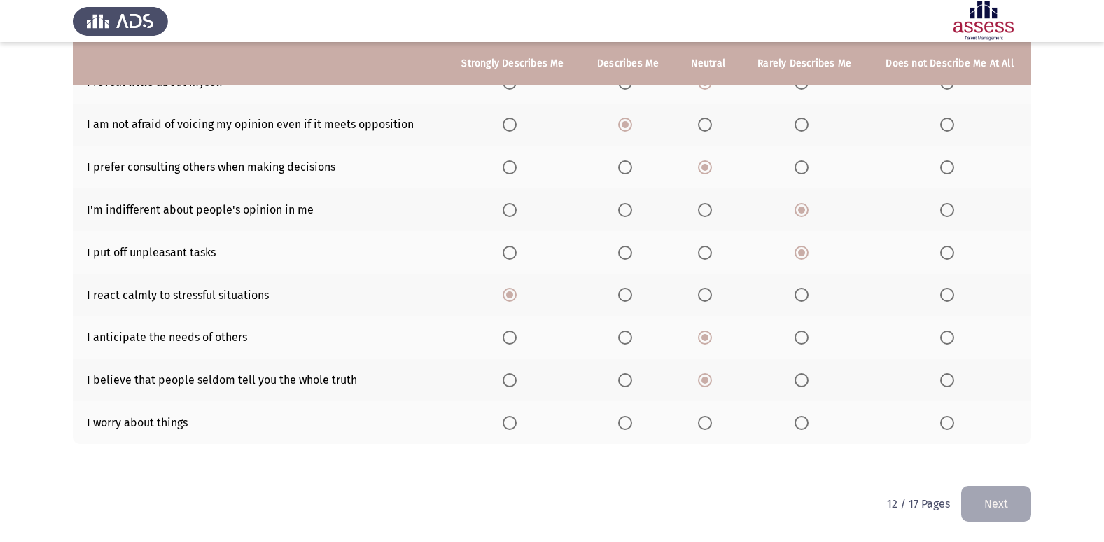
click at [806, 425] on span "Select an option" at bounding box center [802, 423] width 14 height 14
click at [806, 425] on input "Select an option" at bounding box center [802, 423] width 14 height 14
drag, startPoint x: 1023, startPoint y: 501, endPoint x: 1005, endPoint y: 505, distance: 19.4
click at [1023, 500] on button "Next" at bounding box center [996, 504] width 70 height 36
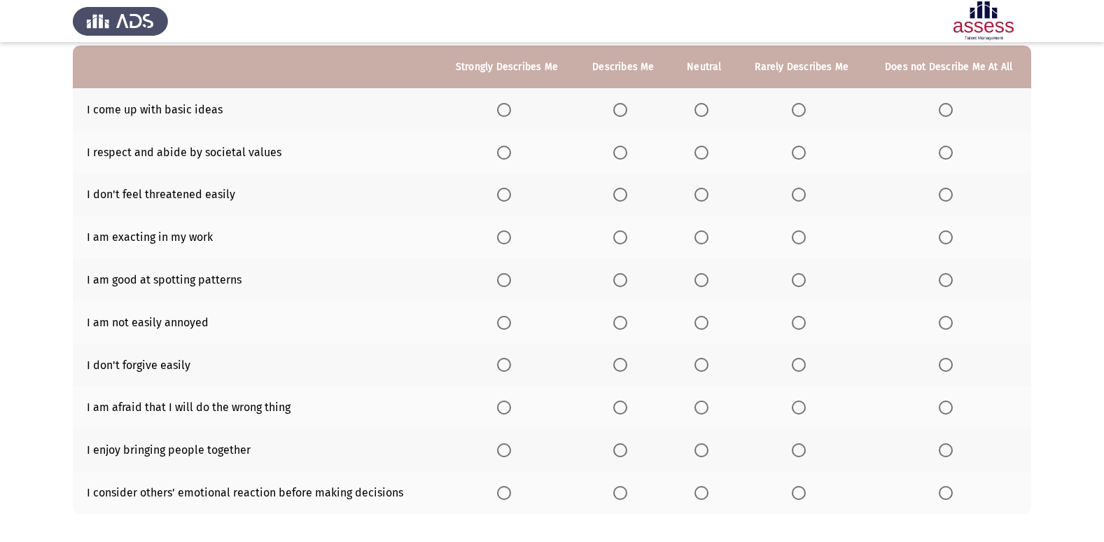
scroll to position [140, 0]
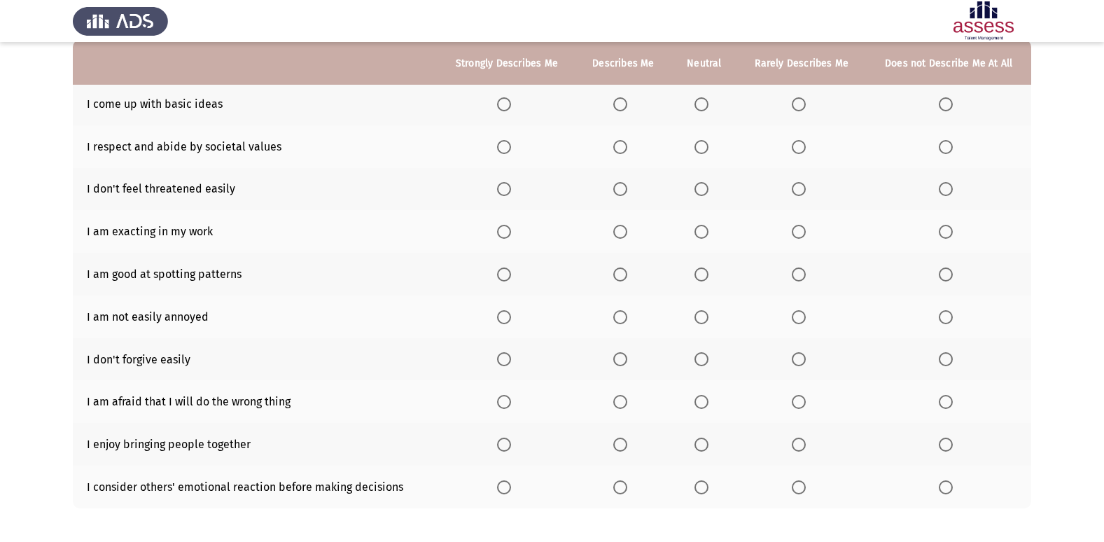
click at [945, 97] on th at bounding box center [948, 104] width 165 height 43
click at [946, 106] on span "Select an option" at bounding box center [946, 104] width 14 height 14
click at [946, 106] on input "Select an option" at bounding box center [946, 104] width 14 height 14
click at [699, 148] on span "Select an option" at bounding box center [701, 147] width 14 height 14
click at [699, 148] on input "Select an option" at bounding box center [701, 147] width 14 height 14
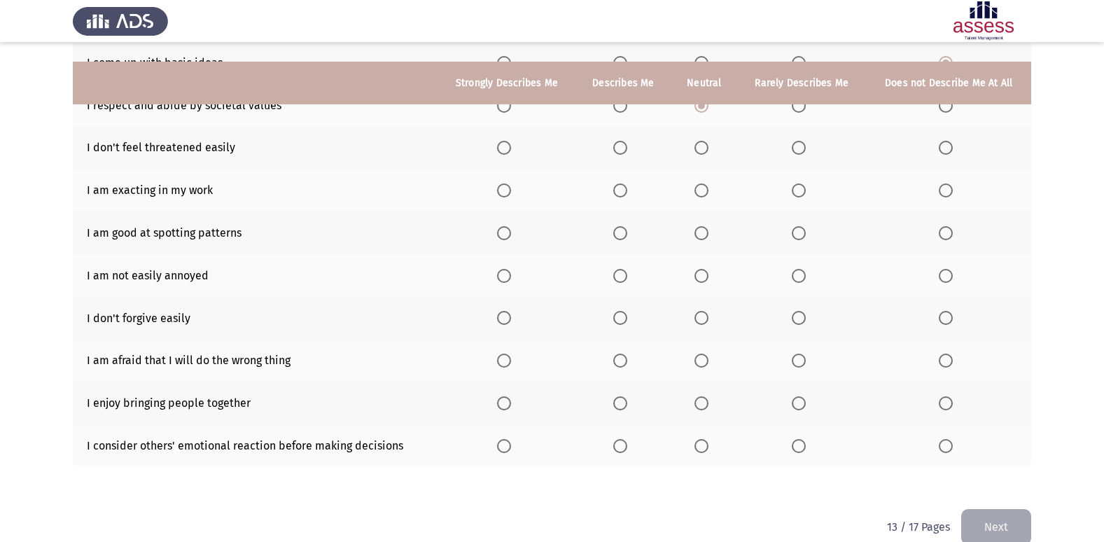
scroll to position [204, 0]
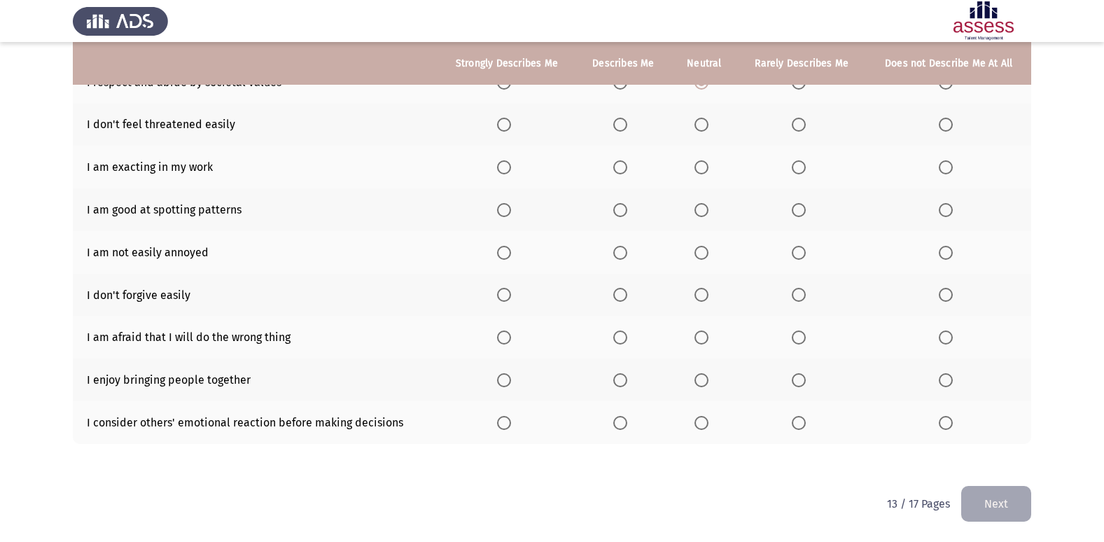
click at [616, 125] on span "Select an option" at bounding box center [620, 125] width 14 height 14
click at [616, 125] on input "Select an option" at bounding box center [620, 125] width 14 height 14
click at [622, 176] on th at bounding box center [622, 167] width 95 height 43
click at [621, 172] on span "Select an option" at bounding box center [620, 167] width 14 height 14
click at [621, 172] on input "Select an option" at bounding box center [620, 167] width 14 height 14
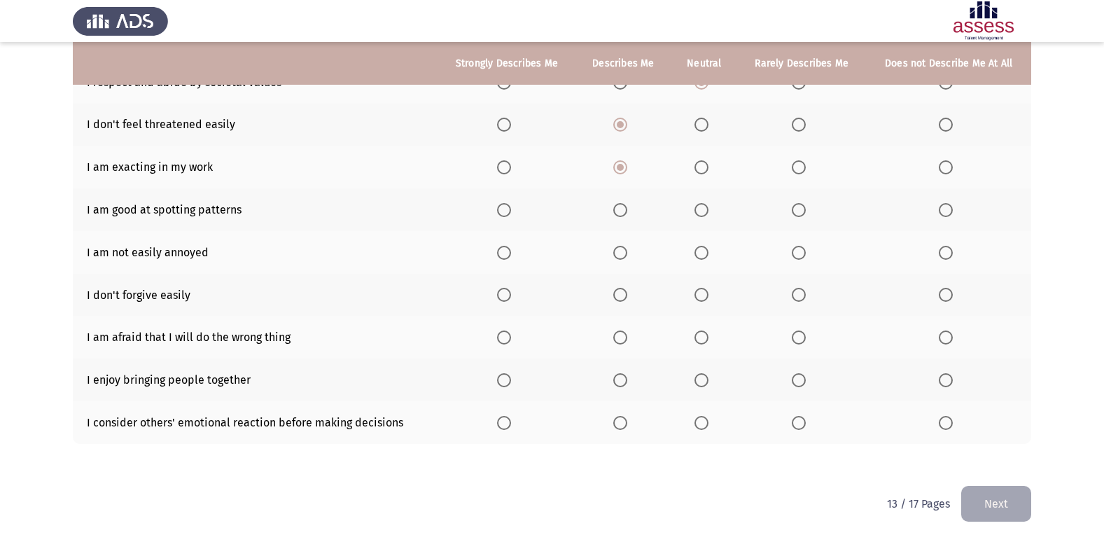
click at [620, 203] on span "Select an option" at bounding box center [620, 210] width 14 height 14
click at [620, 203] on input "Select an option" at bounding box center [620, 210] width 14 height 14
click at [627, 255] on span "Select an option" at bounding box center [620, 253] width 14 height 14
click at [627, 255] on input "Select an option" at bounding box center [620, 253] width 14 height 14
click at [708, 292] on span "Select an option" at bounding box center [701, 295] width 14 height 14
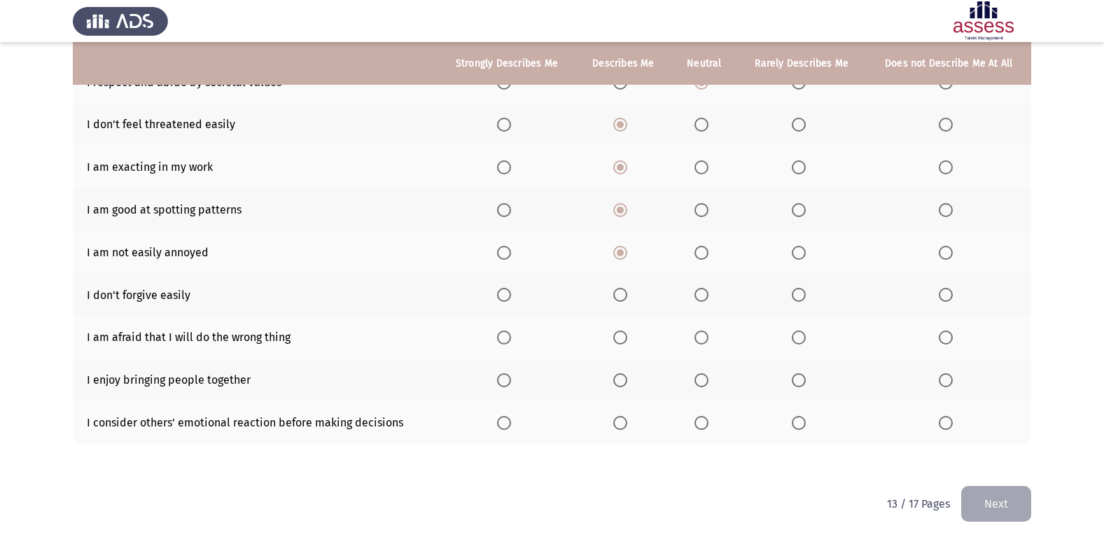
click at [708, 292] on input "Select an option" at bounding box center [701, 295] width 14 height 14
click at [710, 337] on label "Select an option" at bounding box center [704, 337] width 20 height 14
click at [708, 337] on input "Select an option" at bounding box center [701, 337] width 14 height 14
click at [627, 384] on span "Select an option" at bounding box center [620, 380] width 14 height 14
click at [627, 384] on input "Select an option" at bounding box center [620, 380] width 14 height 14
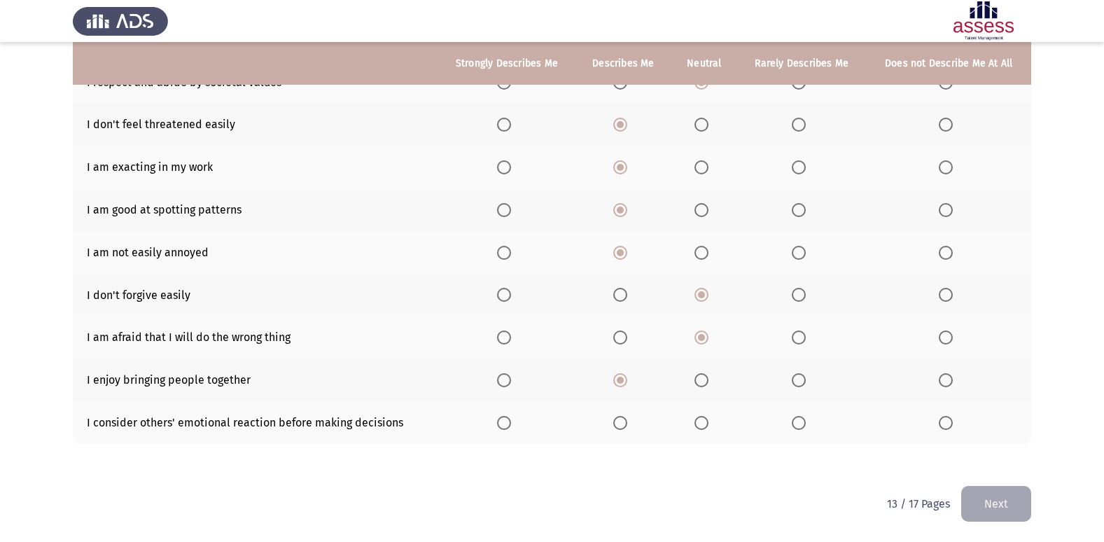
click at [698, 422] on span "Select an option" at bounding box center [701, 423] width 14 height 14
click at [698, 422] on input "Select an option" at bounding box center [701, 423] width 14 height 14
drag, startPoint x: 1019, startPoint y: 502, endPoint x: 979, endPoint y: 507, distance: 40.2
click at [1019, 503] on button "Next" at bounding box center [996, 504] width 70 height 36
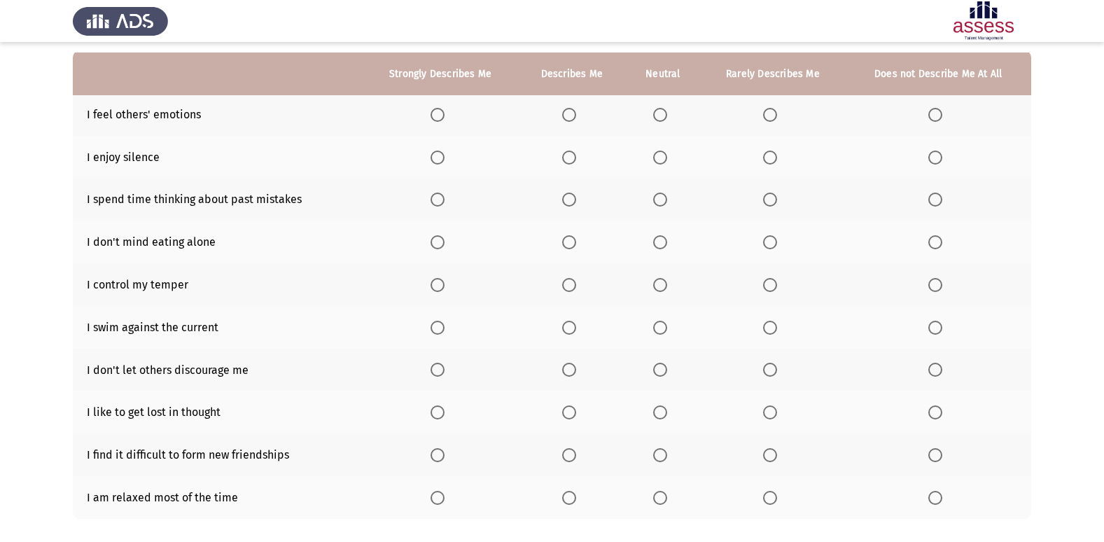
scroll to position [140, 0]
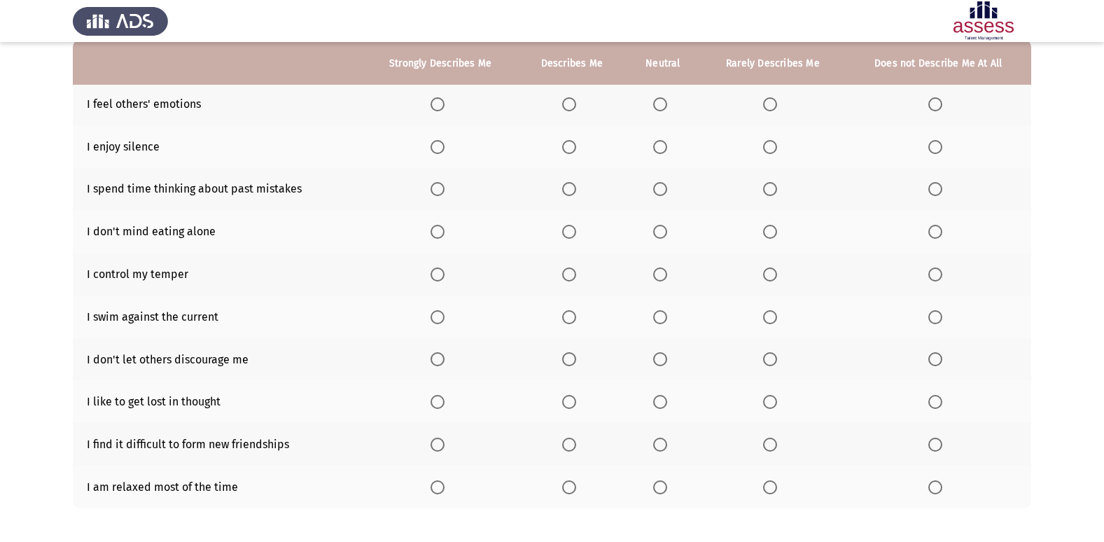
click at [568, 109] on span "Select an option" at bounding box center [569, 104] width 14 height 14
click at [568, 109] on input "Select an option" at bounding box center [569, 104] width 14 height 14
click at [568, 150] on span "Select an option" at bounding box center [569, 147] width 14 height 14
click at [568, 150] on input "Select an option" at bounding box center [569, 147] width 14 height 14
click at [667, 190] on span "Select an option" at bounding box center [660, 189] width 14 height 14
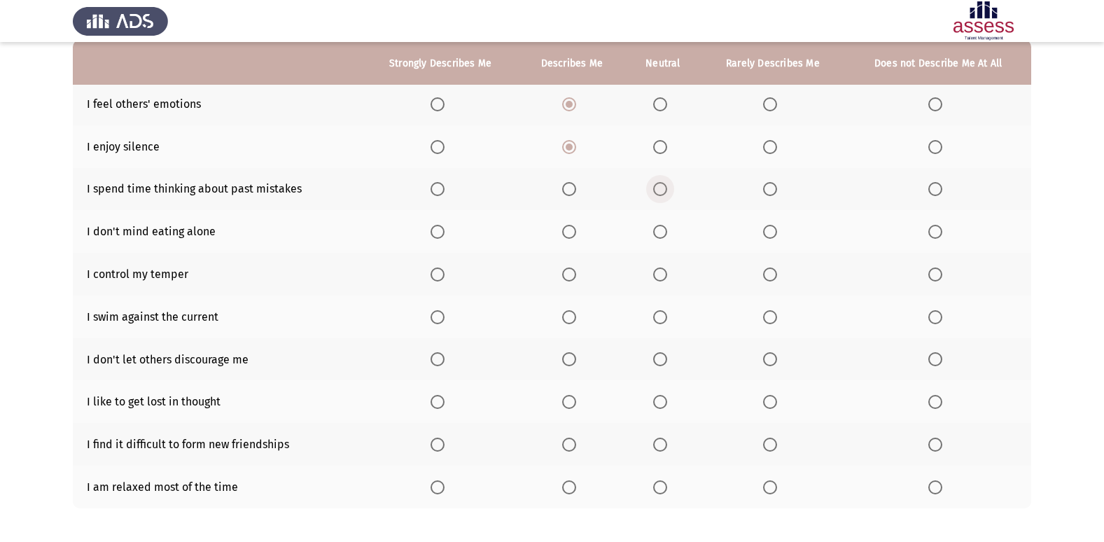
click at [667, 190] on input "Select an option" at bounding box center [660, 189] width 14 height 14
click at [564, 231] on span "Select an option" at bounding box center [569, 232] width 14 height 14
click at [564, 231] on input "Select an option" at bounding box center [569, 232] width 14 height 14
click at [667, 274] on span "Select an option" at bounding box center [660, 274] width 14 height 14
click at [667, 274] on input "Select an option" at bounding box center [660, 274] width 14 height 14
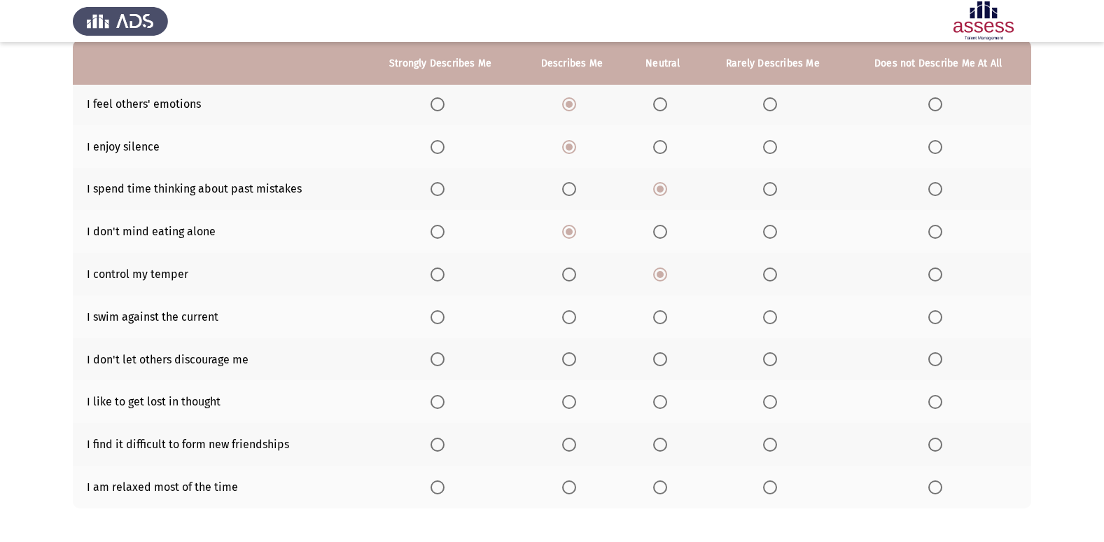
click at [664, 322] on span "Select an option" at bounding box center [660, 317] width 14 height 14
click at [664, 322] on input "Select an option" at bounding box center [660, 317] width 14 height 14
click at [566, 312] on span "Select an option" at bounding box center [569, 317] width 14 height 14
click at [566, 312] on input "Select an option" at bounding box center [569, 317] width 14 height 14
click at [580, 362] on label "Select an option" at bounding box center [572, 359] width 20 height 14
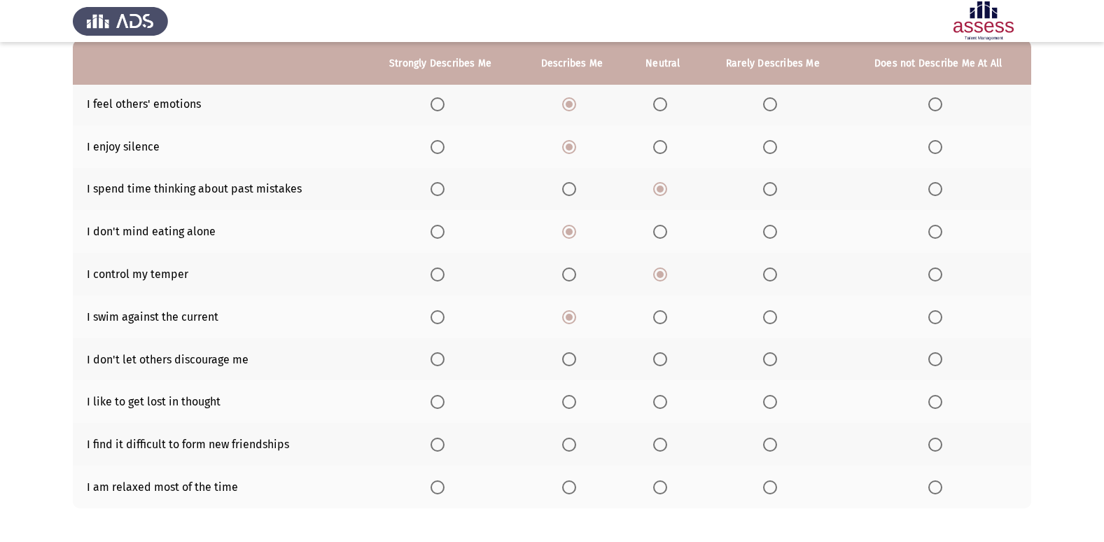
click at [576, 362] on input "Select an option" at bounding box center [569, 359] width 14 height 14
click at [664, 403] on span "Select an option" at bounding box center [660, 402] width 14 height 14
click at [664, 403] on input "Select an option" at bounding box center [660, 402] width 14 height 14
click at [931, 445] on span "Select an option" at bounding box center [935, 445] width 14 height 14
click at [931, 445] on input "Select an option" at bounding box center [935, 445] width 14 height 14
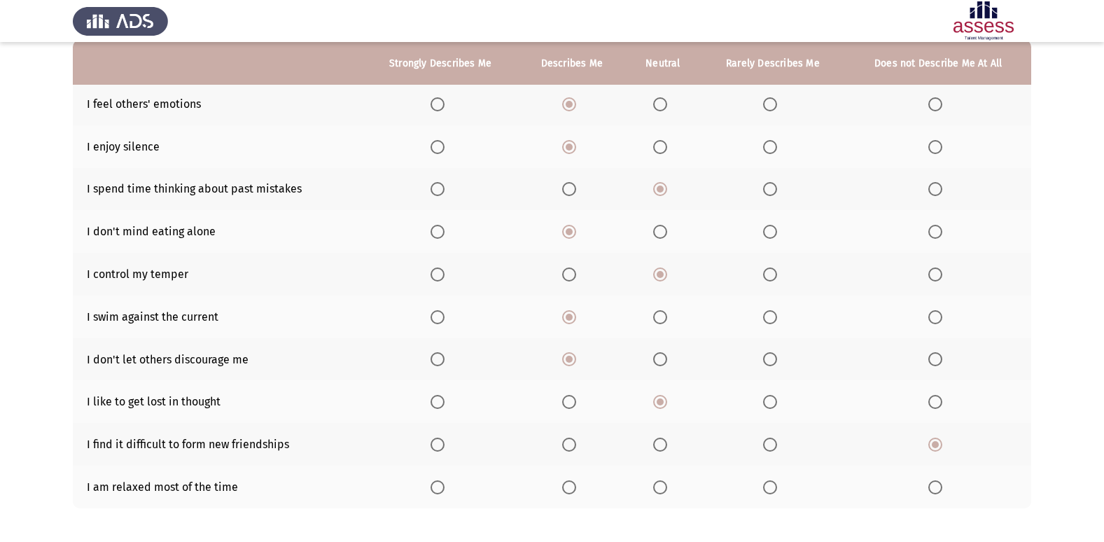
click at [572, 492] on span "Select an option" at bounding box center [569, 487] width 14 height 14
click at [572, 492] on input "Select an option" at bounding box center [569, 487] width 14 height 14
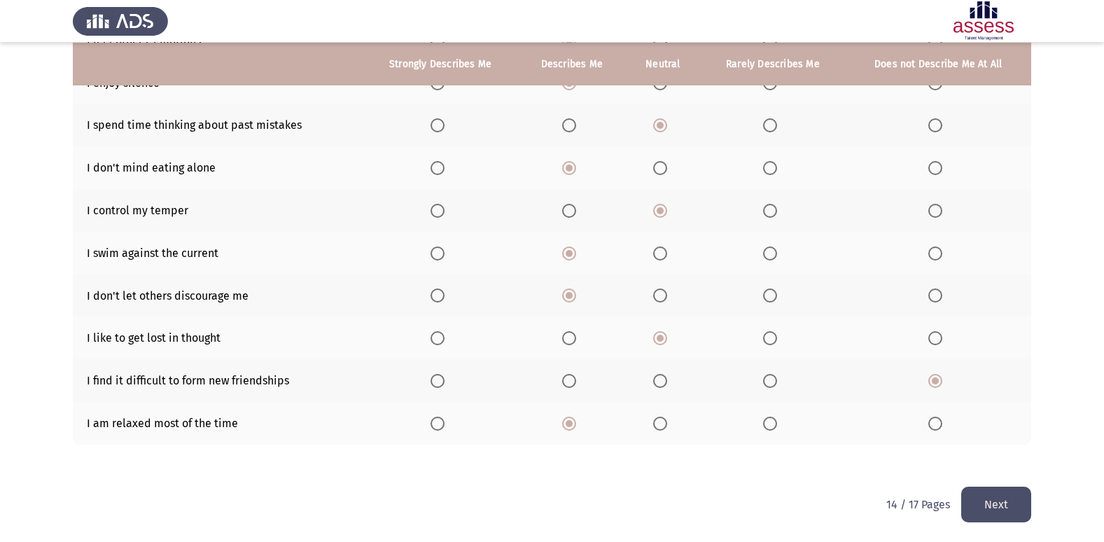
scroll to position [204, 0]
click at [1010, 500] on button "Next" at bounding box center [996, 504] width 70 height 36
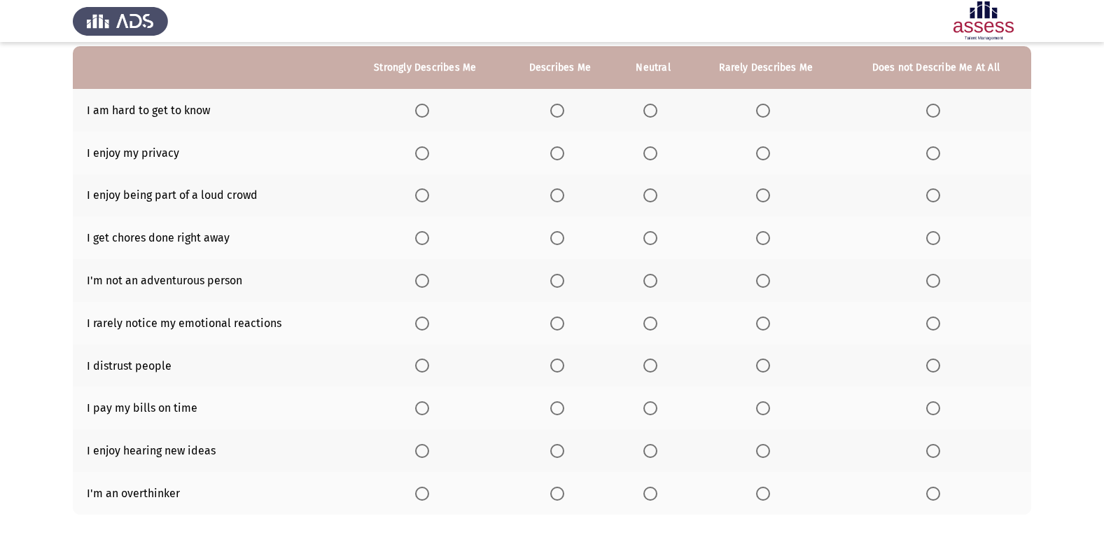
scroll to position [140, 0]
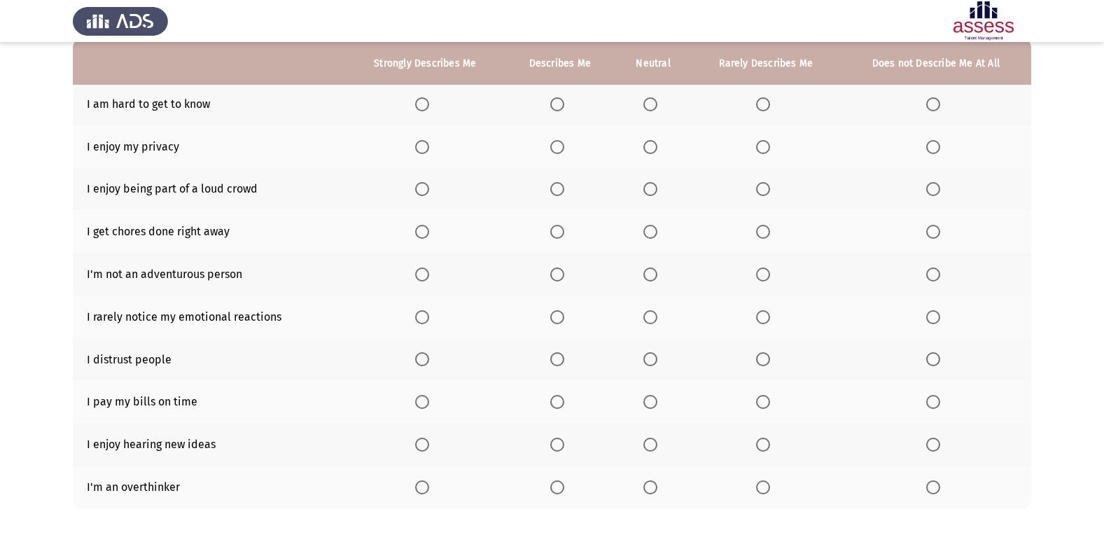
click at [754, 111] on th at bounding box center [766, 104] width 149 height 43
click at [756, 109] on span "Select an option" at bounding box center [763, 104] width 14 height 14
click at [756, 109] on input "Select an option" at bounding box center [763, 104] width 14 height 14
click at [553, 146] on span "Select an option" at bounding box center [557, 147] width 14 height 14
click at [553, 146] on input "Select an option" at bounding box center [557, 147] width 14 height 14
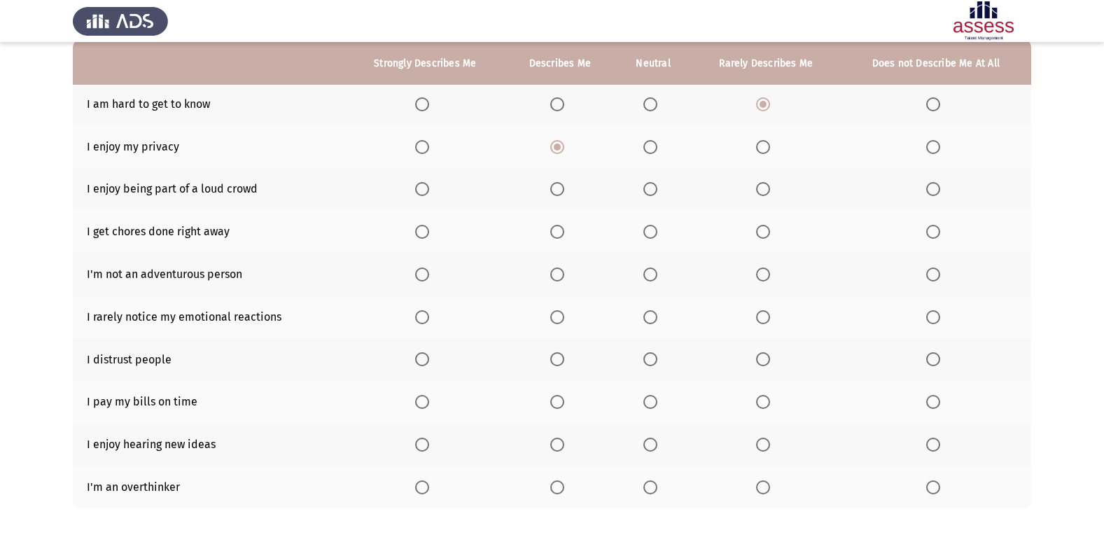
click at [559, 195] on span "Select an option" at bounding box center [557, 189] width 14 height 14
click at [559, 195] on input "Select an option" at bounding box center [557, 189] width 14 height 14
click at [558, 237] on span "Select an option" at bounding box center [557, 232] width 14 height 14
click at [558, 237] on input "Select an option" at bounding box center [557, 232] width 14 height 14
click at [552, 273] on span "Select an option" at bounding box center [557, 274] width 14 height 14
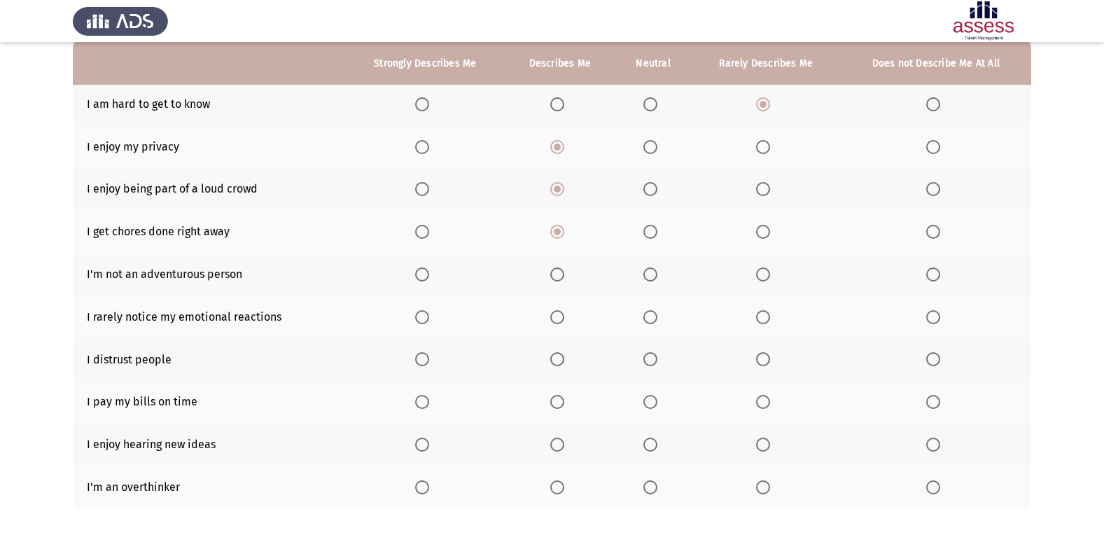
click at [552, 273] on input "Select an option" at bounding box center [557, 274] width 14 height 14
click at [653, 316] on span "Select an option" at bounding box center [650, 317] width 14 height 14
click at [653, 316] on input "Select an option" at bounding box center [650, 317] width 14 height 14
click at [560, 363] on span "Select an option" at bounding box center [557, 359] width 14 height 14
click at [560, 363] on input "Select an option" at bounding box center [557, 359] width 14 height 14
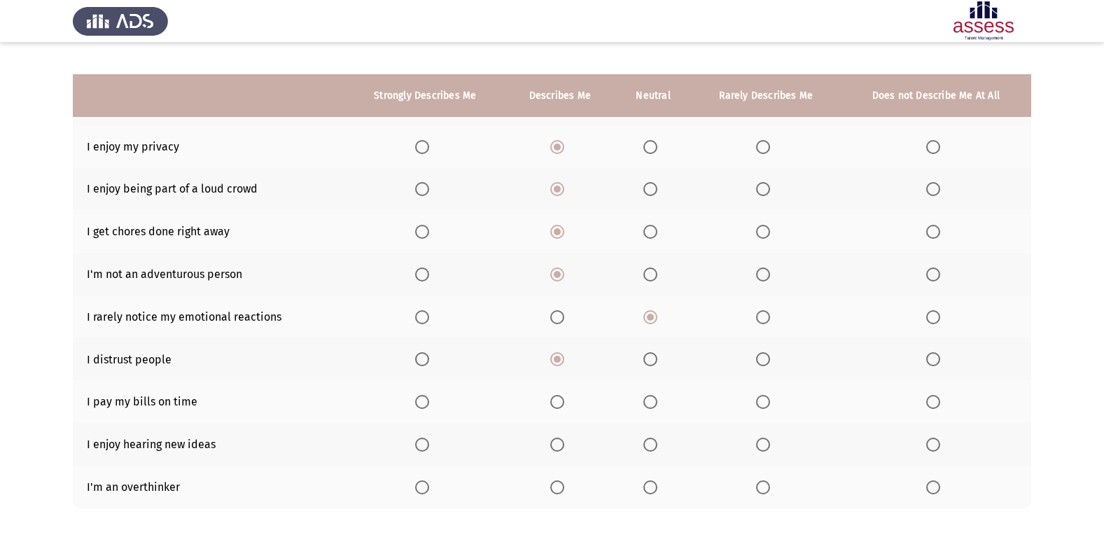
scroll to position [204, 0]
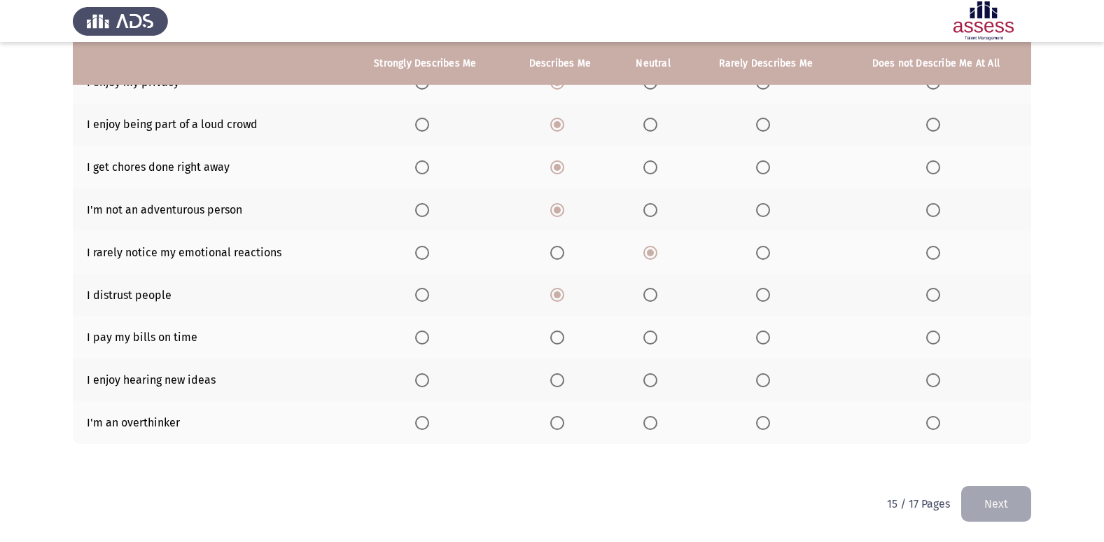
click at [571, 337] on th at bounding box center [560, 337] width 110 height 43
click at [564, 338] on span "Select an option" at bounding box center [557, 337] width 14 height 14
click at [564, 338] on input "Select an option" at bounding box center [557, 337] width 14 height 14
click at [649, 342] on span "Select an option" at bounding box center [650, 337] width 14 height 14
click at [649, 342] on input "Select an option" at bounding box center [650, 337] width 14 height 14
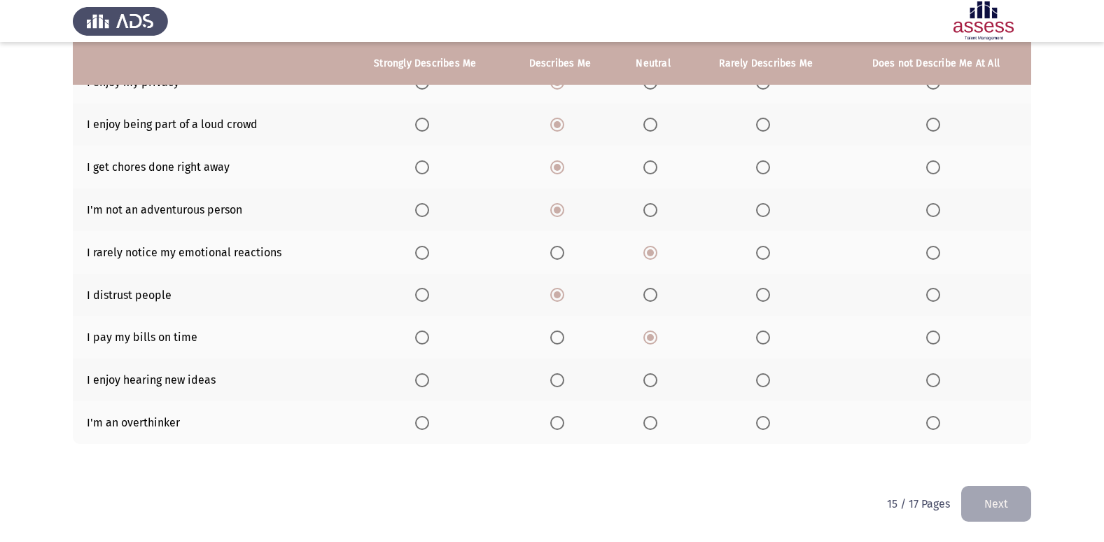
click at [437, 379] on th at bounding box center [425, 379] width 160 height 43
click at [434, 382] on label "Select an option" at bounding box center [425, 380] width 20 height 14
click at [429, 382] on input "Select an option" at bounding box center [422, 380] width 14 height 14
click at [652, 424] on span "Select an option" at bounding box center [650, 423] width 14 height 14
click at [652, 424] on input "Select an option" at bounding box center [650, 423] width 14 height 14
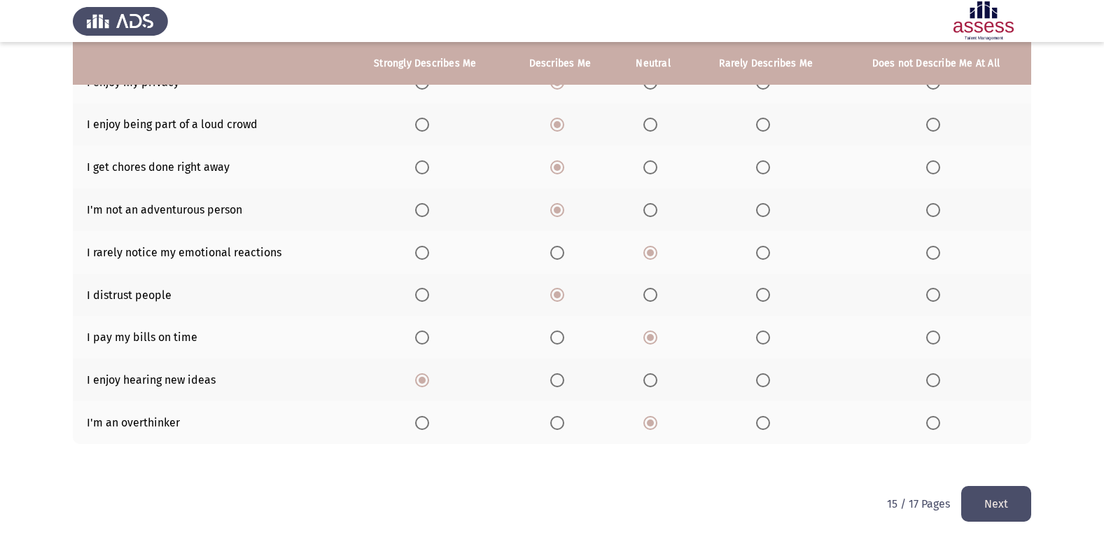
drag, startPoint x: 1051, startPoint y: 508, endPoint x: 1005, endPoint y: 510, distance: 45.6
click at [1048, 508] on html "ASSESS 16 PD Next To what extent do the following statements describe you: Stro…" at bounding box center [552, 169] width 1104 height 746
click at [1005, 510] on button "Next" at bounding box center [996, 504] width 70 height 36
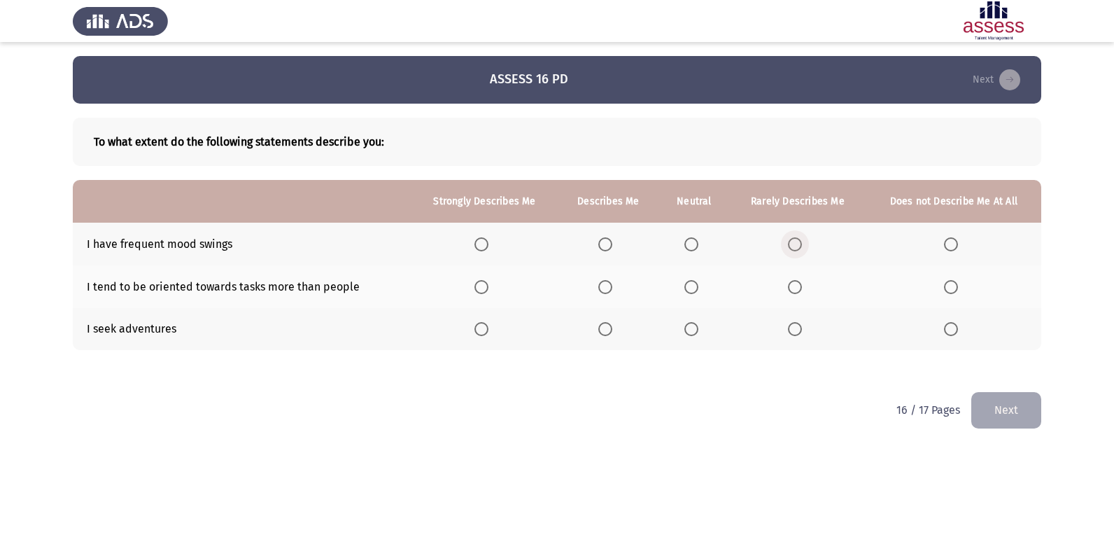
click at [801, 249] on span "Select an option" at bounding box center [795, 244] width 14 height 14
click at [801, 249] on input "Select an option" at bounding box center [795, 244] width 14 height 14
click at [693, 284] on span "Select an option" at bounding box center [692, 287] width 14 height 14
click at [693, 284] on input "Select an option" at bounding box center [692, 287] width 14 height 14
click at [691, 328] on span "Select an option" at bounding box center [692, 329] width 14 height 14
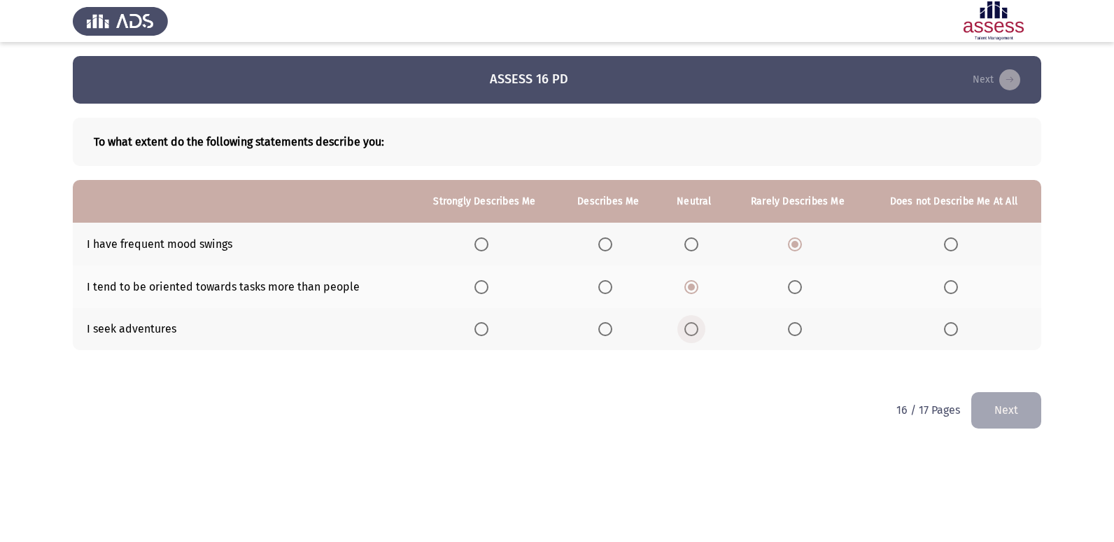
click at [691, 328] on input "Select an option" at bounding box center [692, 329] width 14 height 14
click at [1044, 421] on html "ASSESS 16 PD Next To what extent do the following statements describe you: Stro…" at bounding box center [557, 224] width 1114 height 448
click at [1026, 411] on button "Next" at bounding box center [1007, 410] width 70 height 36
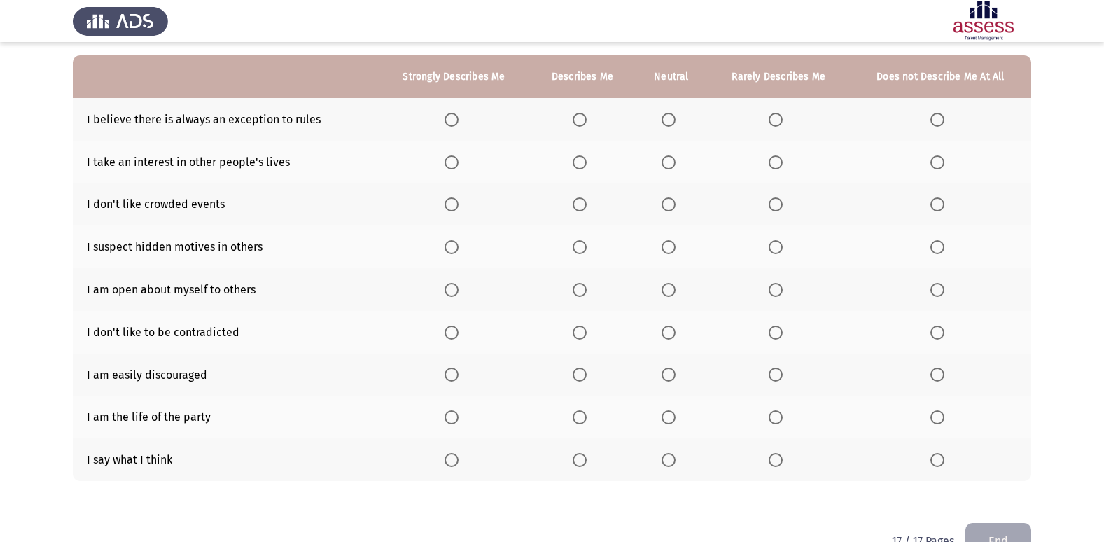
scroll to position [92, 0]
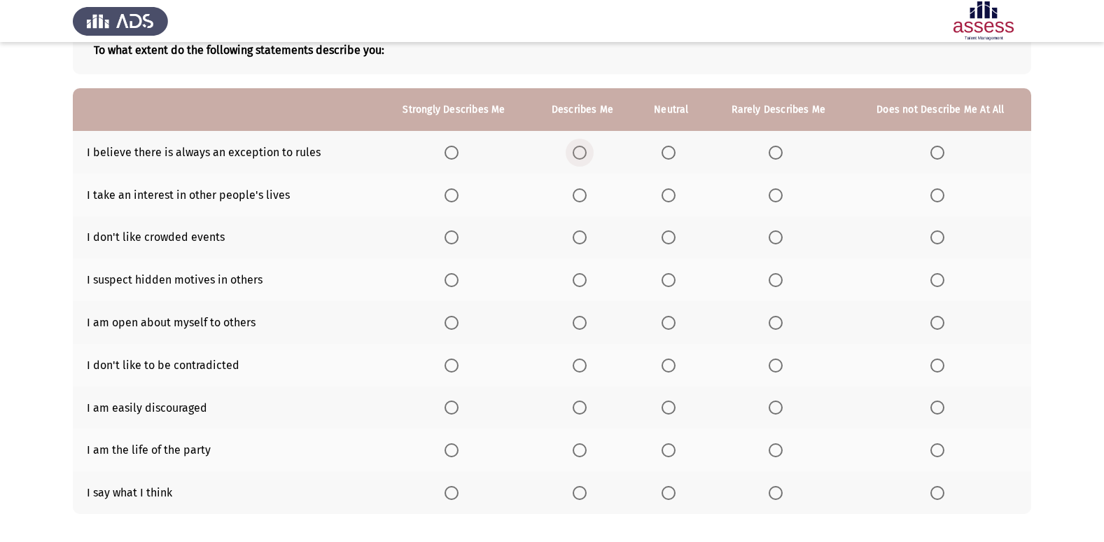
click at [583, 154] on span "Select an option" at bounding box center [580, 153] width 14 height 14
click at [583, 154] on input "Select an option" at bounding box center [580, 153] width 14 height 14
click at [566, 197] on th at bounding box center [582, 195] width 105 height 43
click at [580, 202] on th at bounding box center [582, 195] width 105 height 43
click at [579, 200] on span "Select an option" at bounding box center [580, 195] width 14 height 14
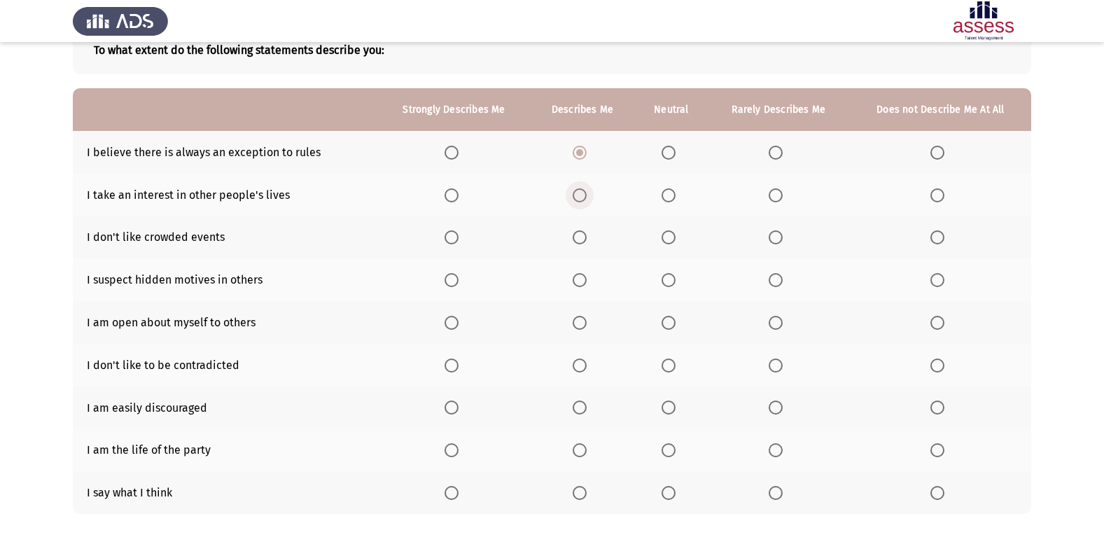
click at [579, 200] on input "Select an option" at bounding box center [580, 195] width 14 height 14
click at [661, 230] on th at bounding box center [671, 237] width 73 height 43
click at [663, 235] on span "Select an option" at bounding box center [669, 237] width 14 height 14
click at [663, 235] on input "Select an option" at bounding box center [669, 237] width 14 height 14
click at [673, 279] on span "Select an option" at bounding box center [669, 280] width 14 height 14
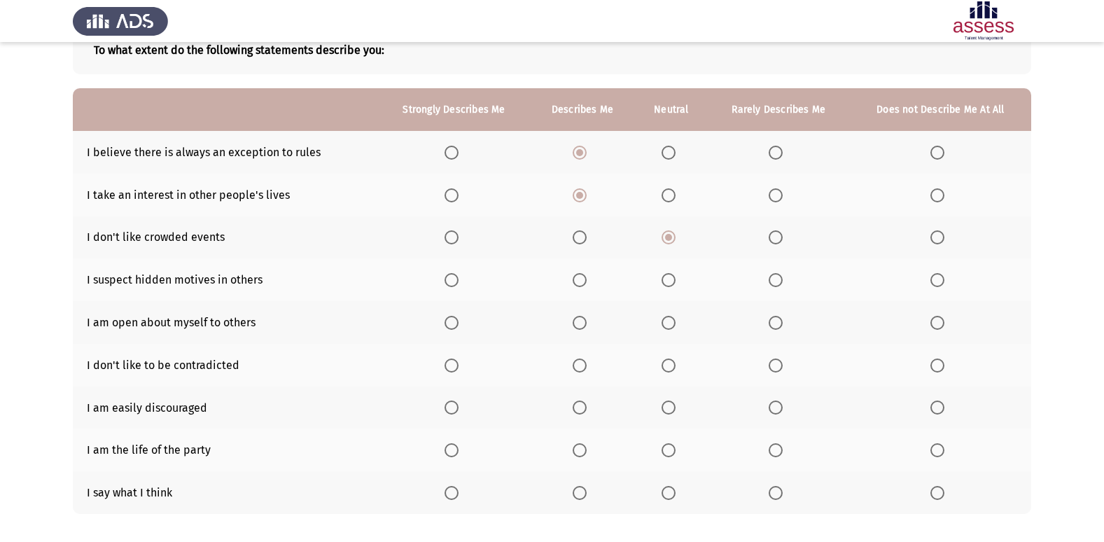
click at [673, 279] on input "Select an option" at bounding box center [669, 280] width 14 height 14
click at [582, 278] on span "Select an option" at bounding box center [580, 280] width 14 height 14
click at [582, 278] on input "Select an option" at bounding box center [580, 280] width 14 height 14
click at [663, 324] on span "Select an option" at bounding box center [669, 323] width 14 height 14
click at [663, 324] on input "Select an option" at bounding box center [669, 323] width 14 height 14
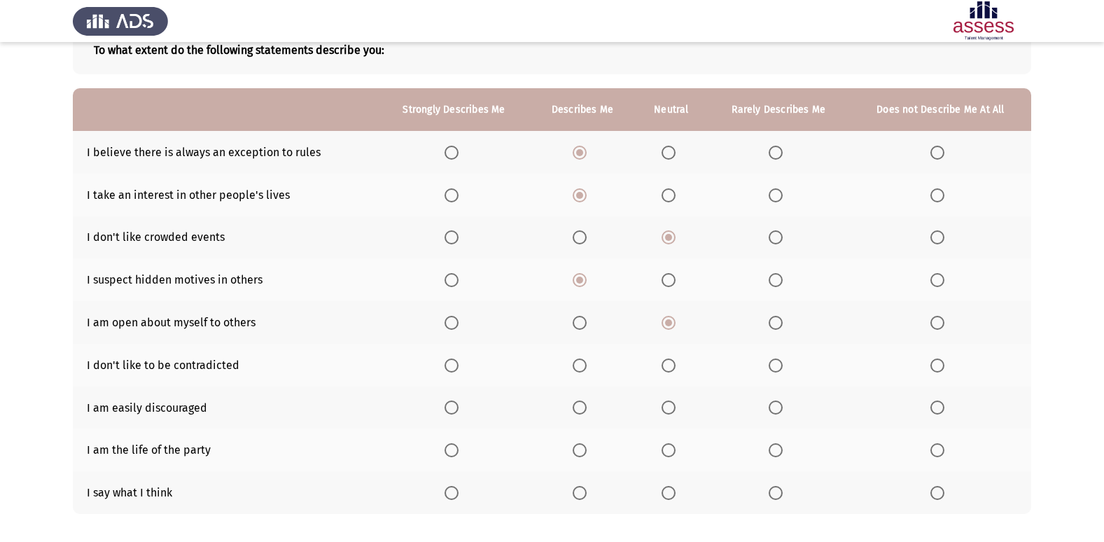
click at [778, 322] on span "Select an option" at bounding box center [776, 323] width 14 height 14
click at [778, 322] on input "Select an option" at bounding box center [776, 323] width 14 height 14
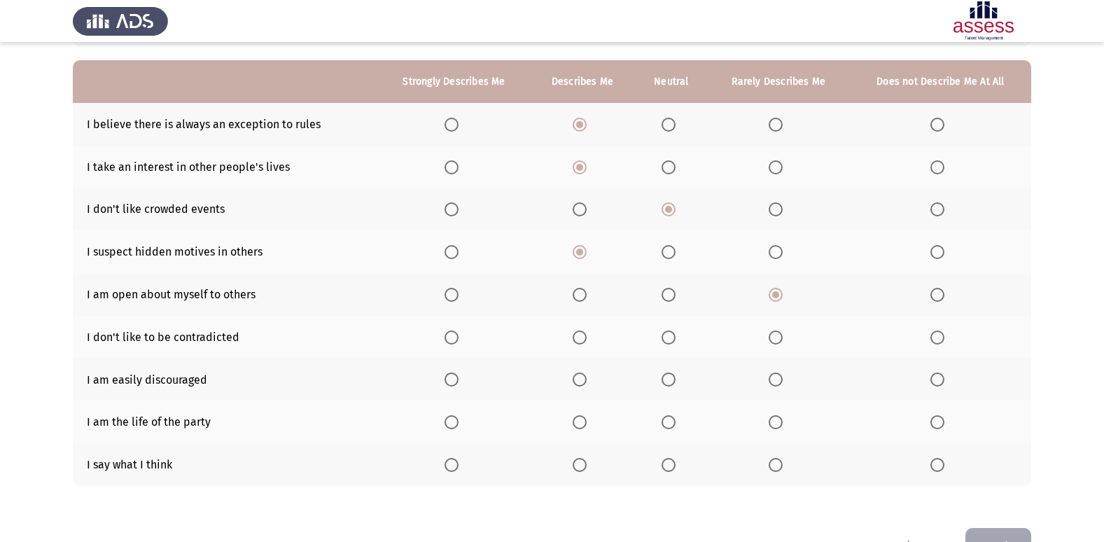
scroll to position [162, 0]
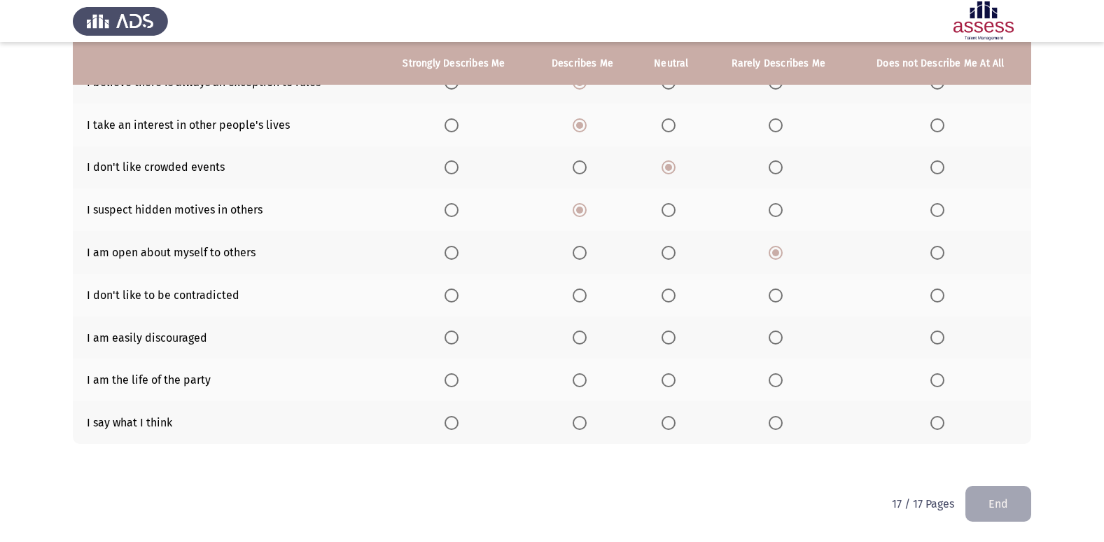
click at [668, 300] on span "Select an option" at bounding box center [669, 295] width 14 height 14
click at [668, 300] on input "Select an option" at bounding box center [669, 295] width 14 height 14
click at [945, 334] on label "Select an option" at bounding box center [940, 337] width 20 height 14
click at [944, 334] on input "Select an option" at bounding box center [937, 337] width 14 height 14
click at [582, 375] on span "Select an option" at bounding box center [580, 380] width 14 height 14
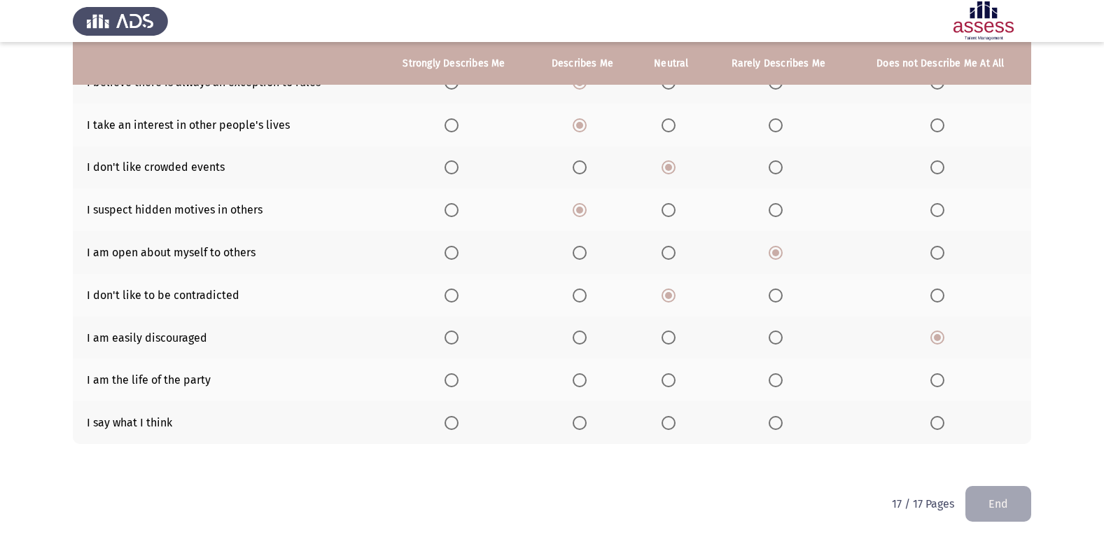
click at [582, 375] on input "Select an option" at bounding box center [580, 380] width 14 height 14
click at [585, 421] on span "Select an option" at bounding box center [580, 423] width 14 height 14
click at [585, 421] on input "Select an option" at bounding box center [580, 423] width 14 height 14
click at [665, 422] on span "Select an option" at bounding box center [669, 423] width 14 height 14
click at [665, 422] on input "Select an option" at bounding box center [669, 423] width 14 height 14
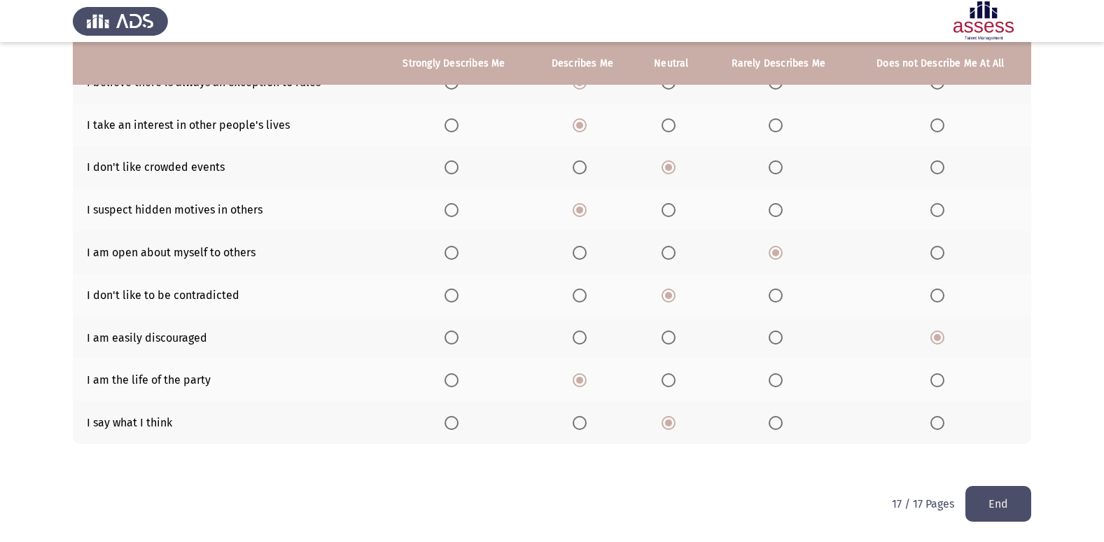
click at [1019, 501] on button "End" at bounding box center [998, 504] width 66 height 36
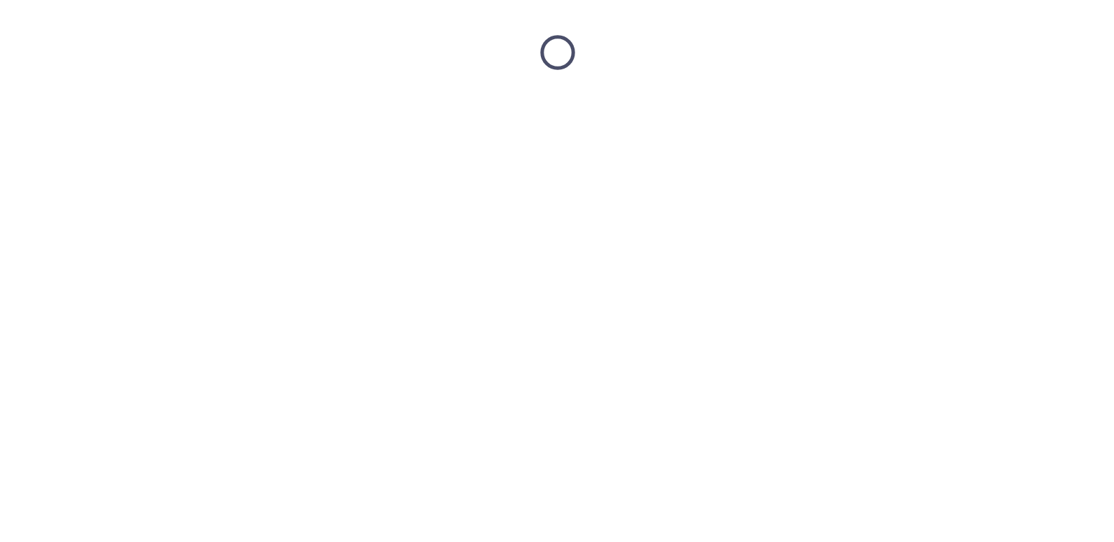
scroll to position [0, 0]
